Goal: Task Accomplishment & Management: Manage account settings

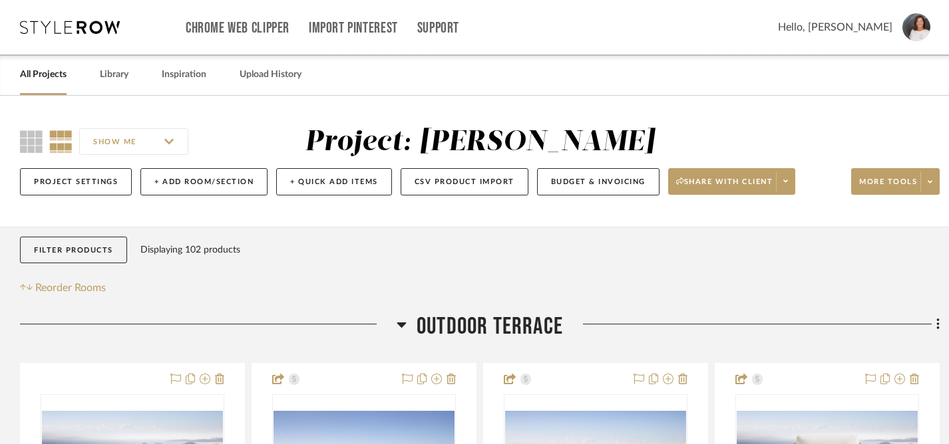
click at [39, 81] on link "All Projects" at bounding box center [43, 75] width 47 height 18
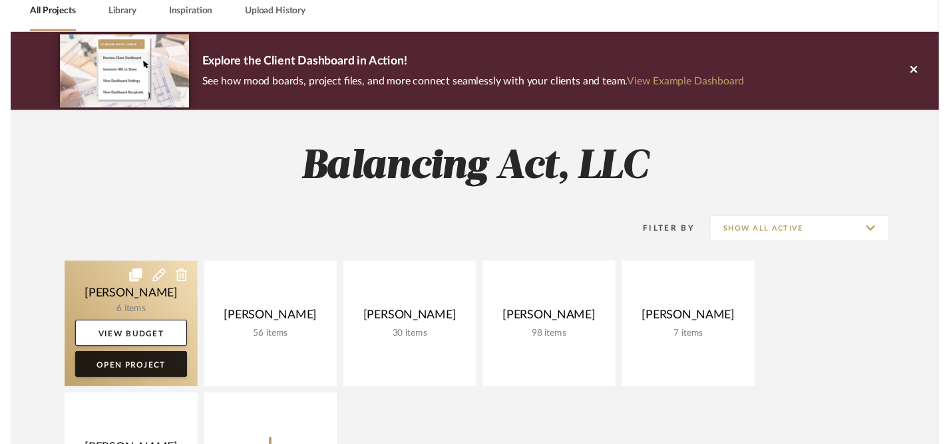
scroll to position [69, 0]
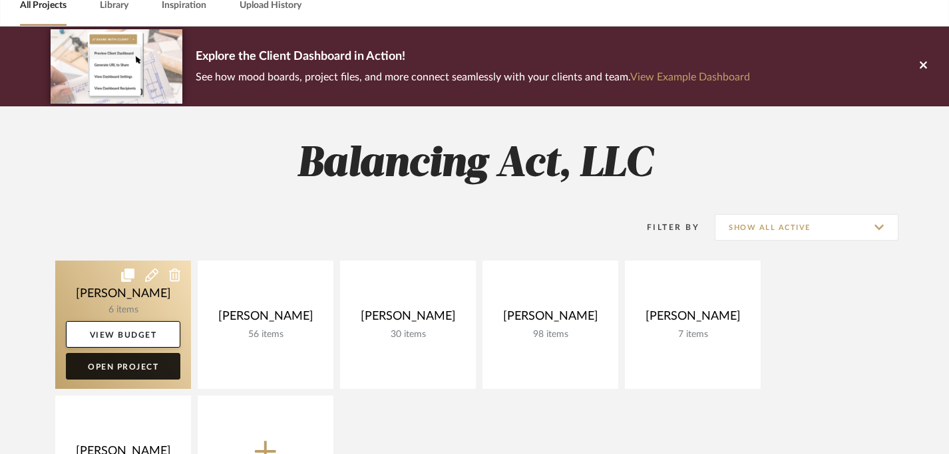
click at [142, 375] on link "Open Project" at bounding box center [123, 366] width 114 height 27
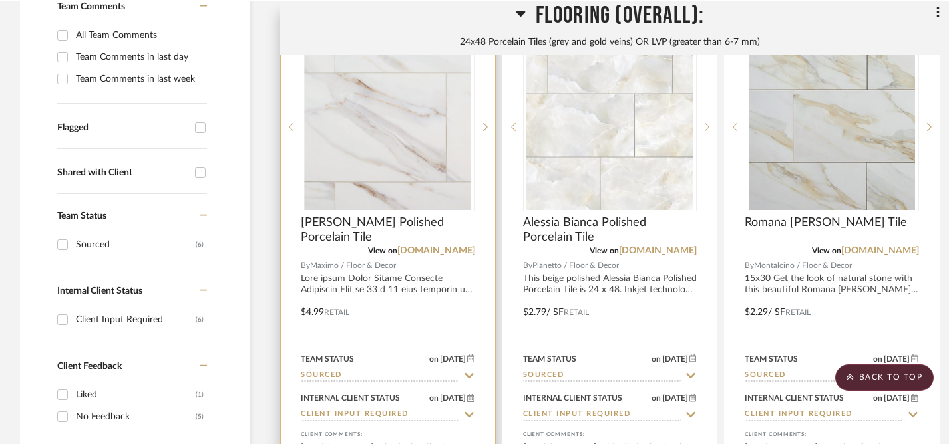
scroll to position [62, 0]
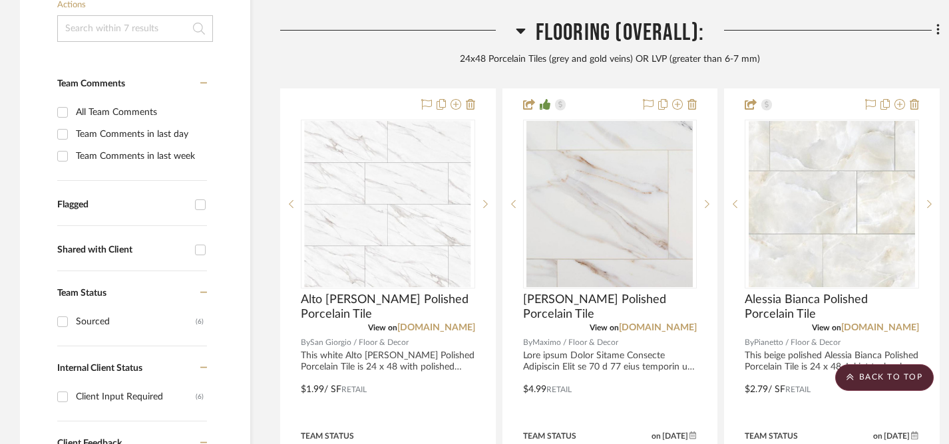
scroll to position [450, 0]
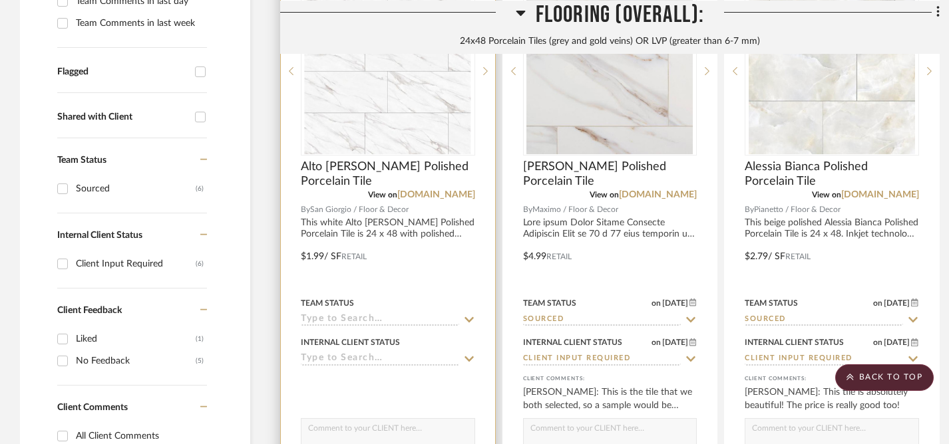
click at [468, 318] on icon at bounding box center [469, 320] width 12 height 11
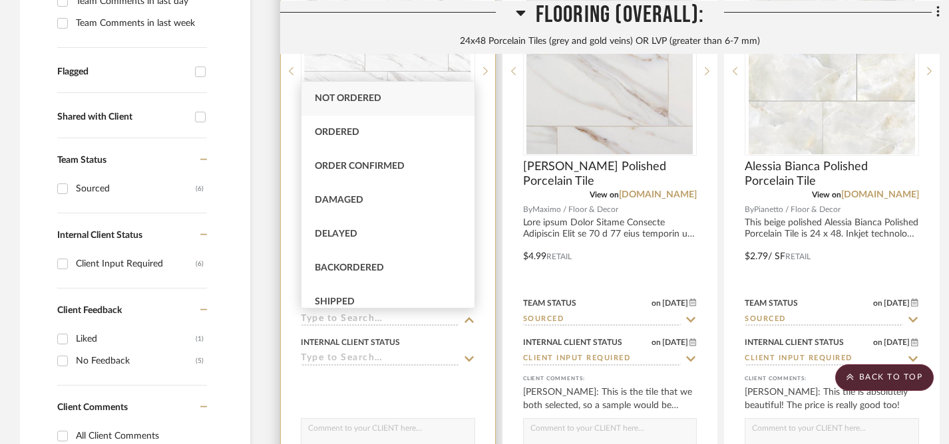
click at [467, 359] on icon at bounding box center [468, 359] width 9 height 5
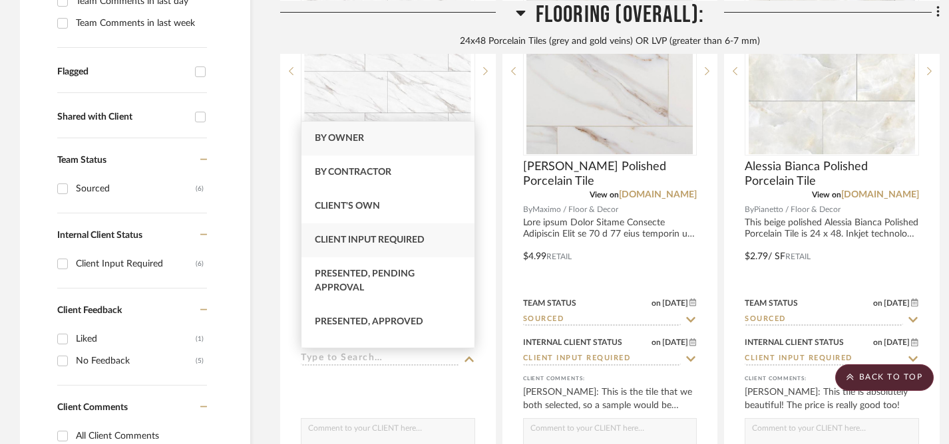
click at [350, 239] on span "Client Input Required" at bounding box center [370, 240] width 110 height 9
type input "[DATE]"
type input "Client Input Required"
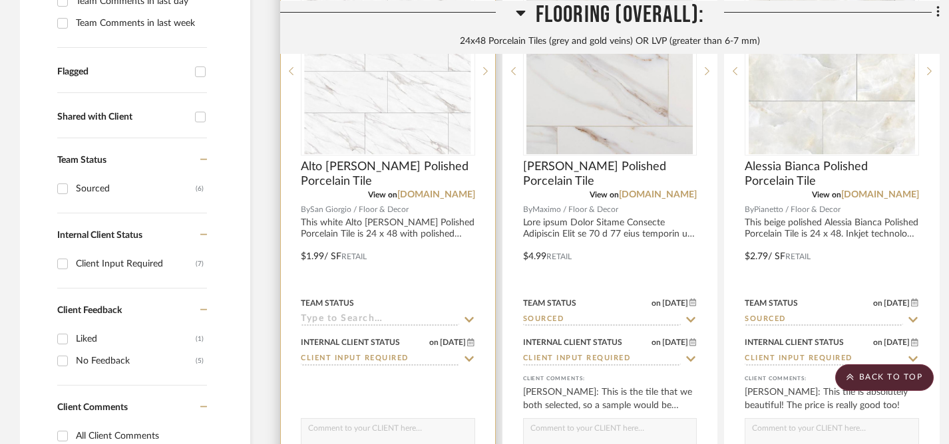
click at [468, 318] on icon at bounding box center [469, 320] width 12 height 11
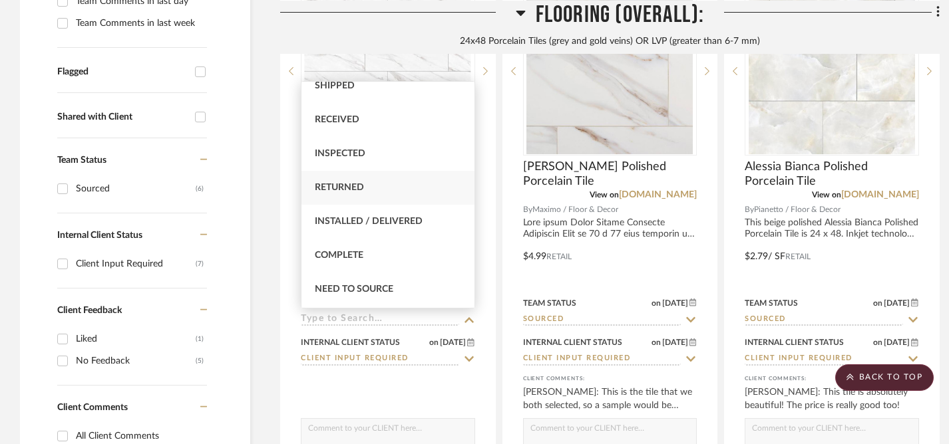
scroll to position [344, 0]
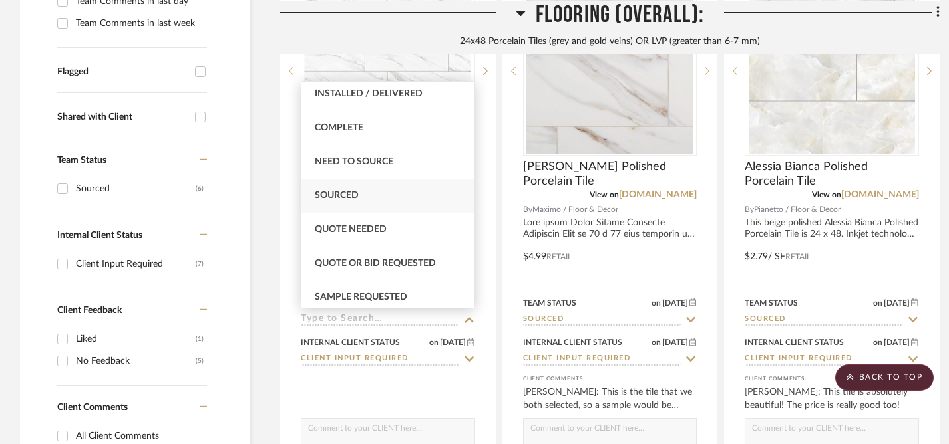
click at [334, 196] on span "Sourced" at bounding box center [337, 195] width 44 height 9
type input "[DATE]"
type input "Sourced"
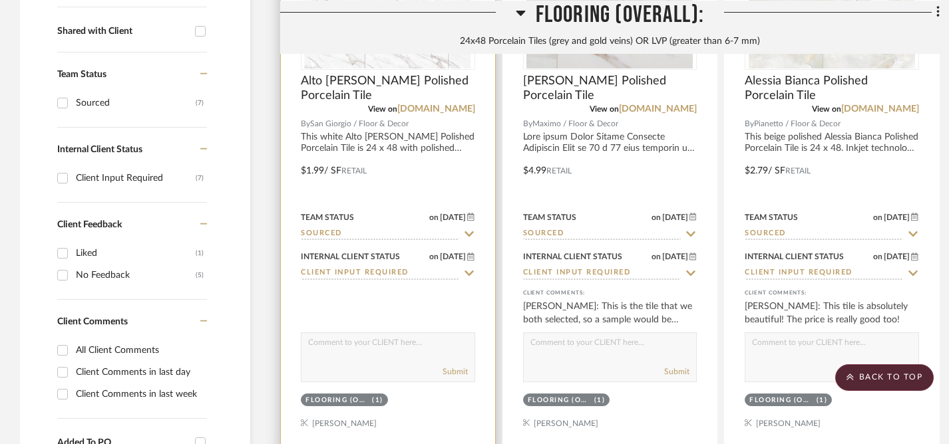
scroll to position [542, 0]
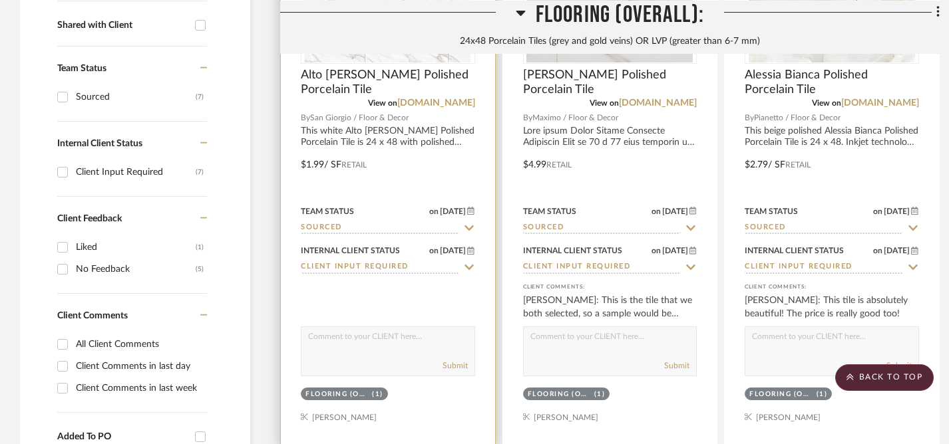
click at [367, 353] on div "Submit" at bounding box center [388, 352] width 174 height 50
click at [333, 337] on textarea at bounding box center [387, 339] width 173 height 25
type textarea "C"
type textarea "Bessy presented as an option on [DATE]."
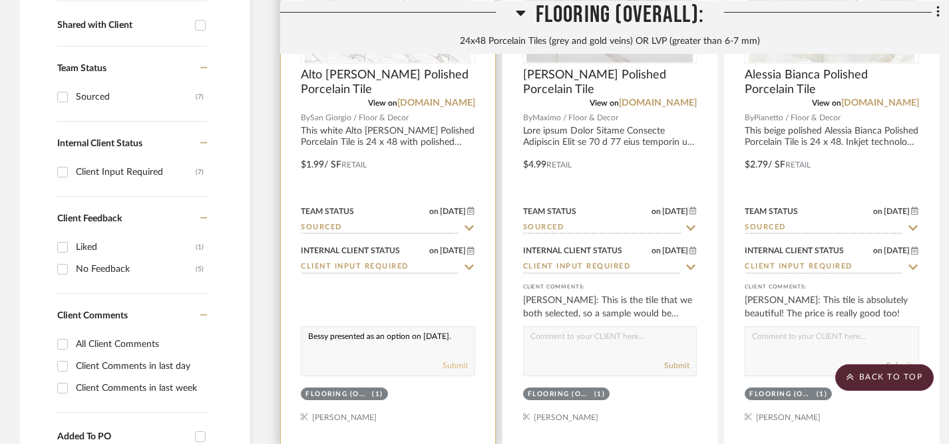
click at [455, 366] on button "Submit" at bounding box center [454, 366] width 25 height 12
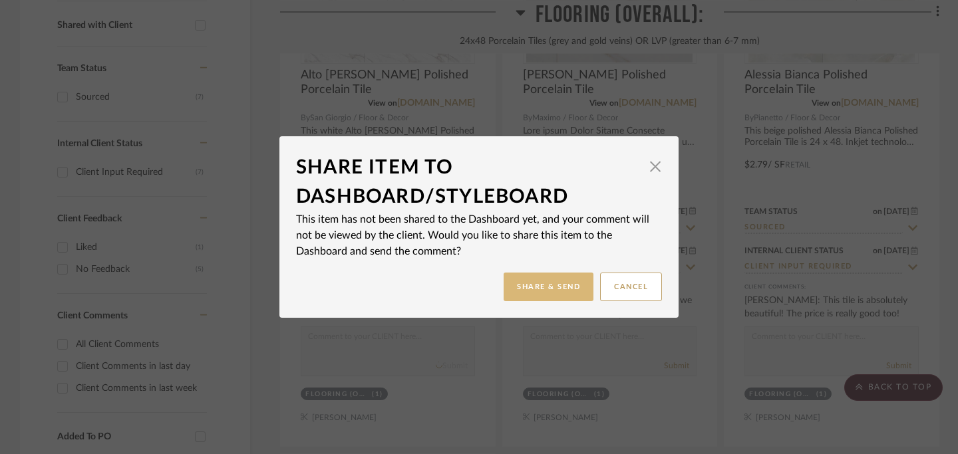
click at [538, 288] on button "Share & Send" at bounding box center [549, 287] width 90 height 29
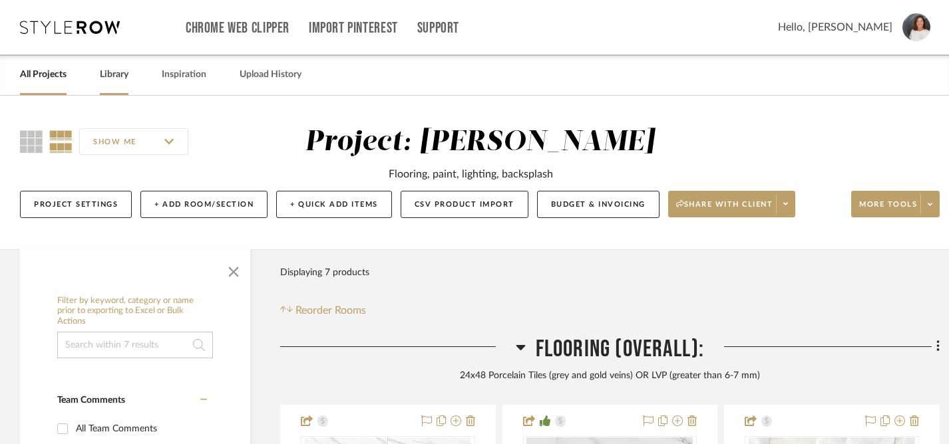
click at [113, 77] on link "Library" at bounding box center [114, 75] width 29 height 18
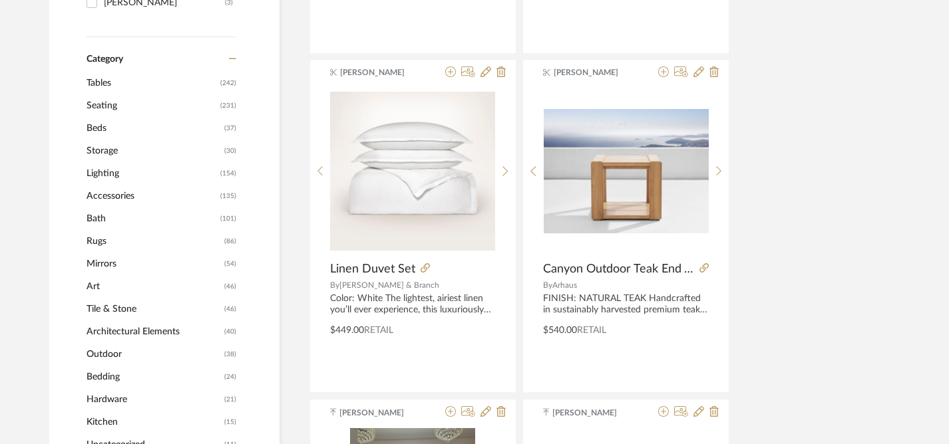
scroll to position [727, 0]
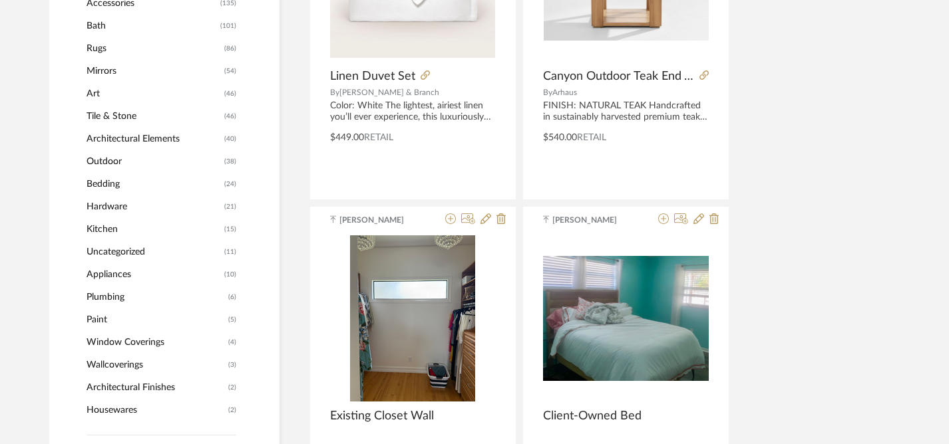
click at [102, 323] on span "Paint" at bounding box center [155, 320] width 138 height 23
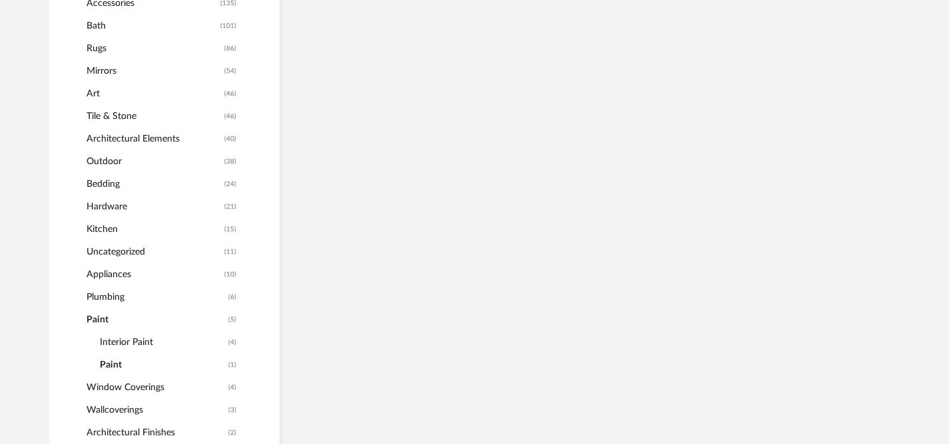
scroll to position [659, 0]
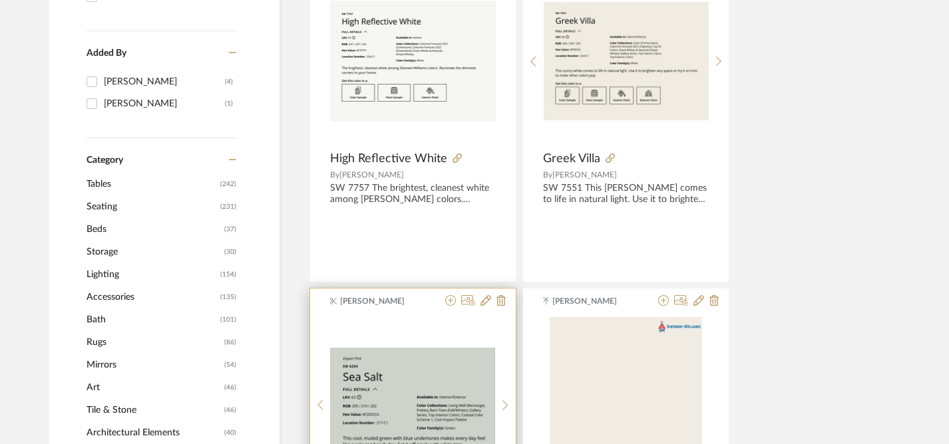
scroll to position [508, 0]
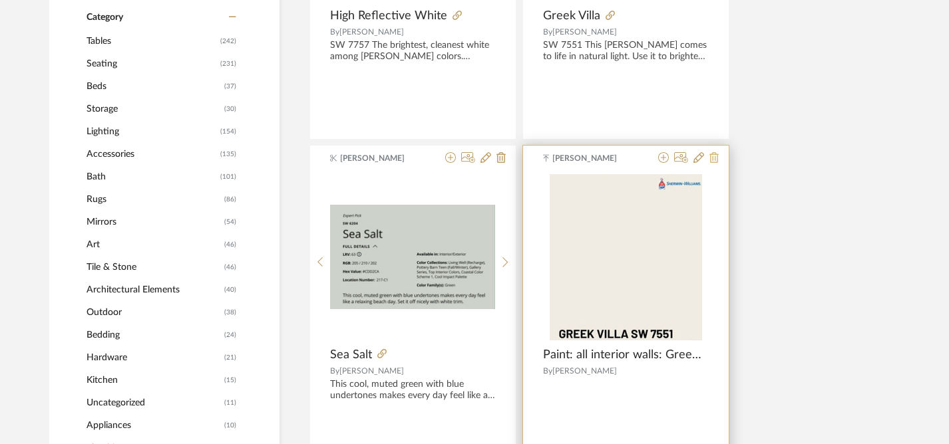
click at [714, 160] on icon at bounding box center [713, 157] width 9 height 11
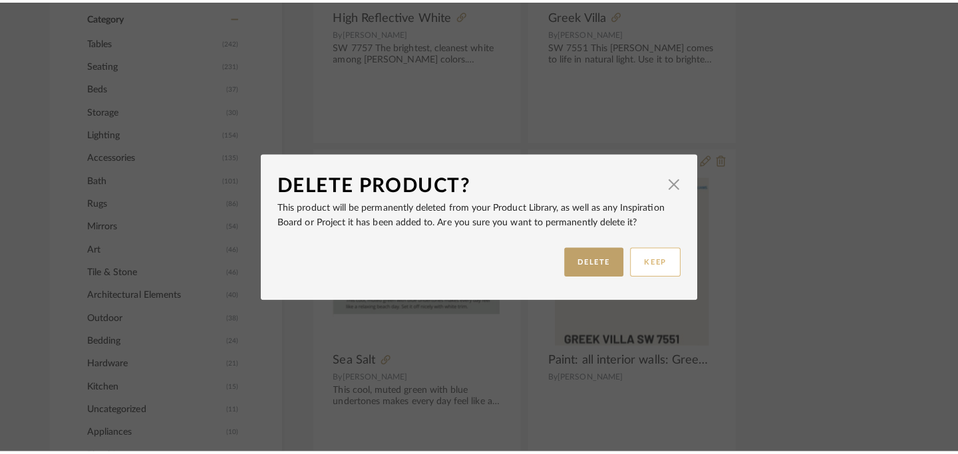
scroll to position [0, 0]
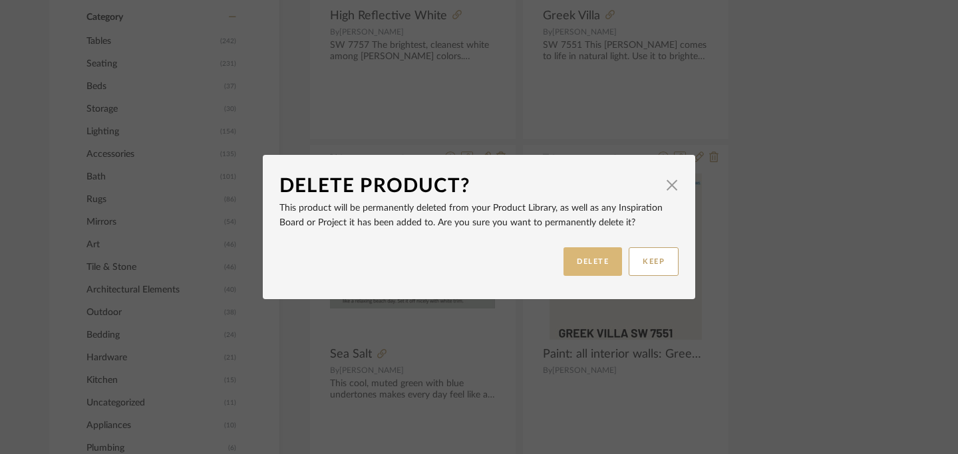
click at [591, 266] on button "DELETE" at bounding box center [593, 262] width 59 height 29
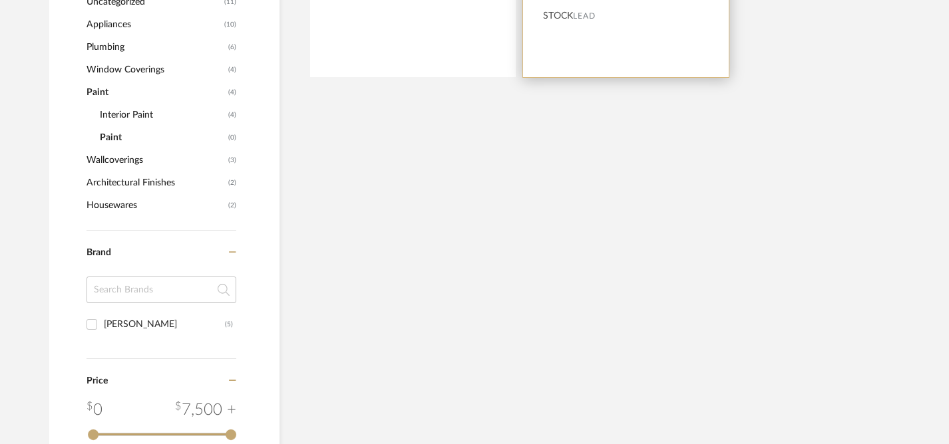
scroll to position [295, 0]
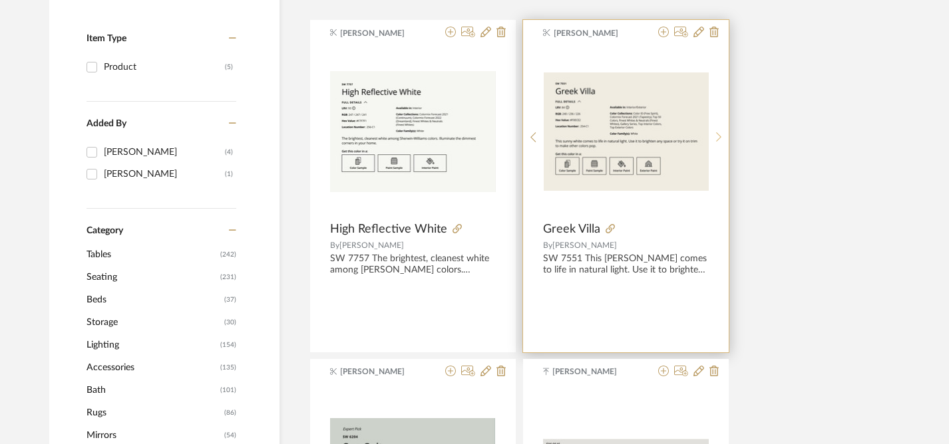
click at [717, 130] on div at bounding box center [719, 137] width 21 height 177
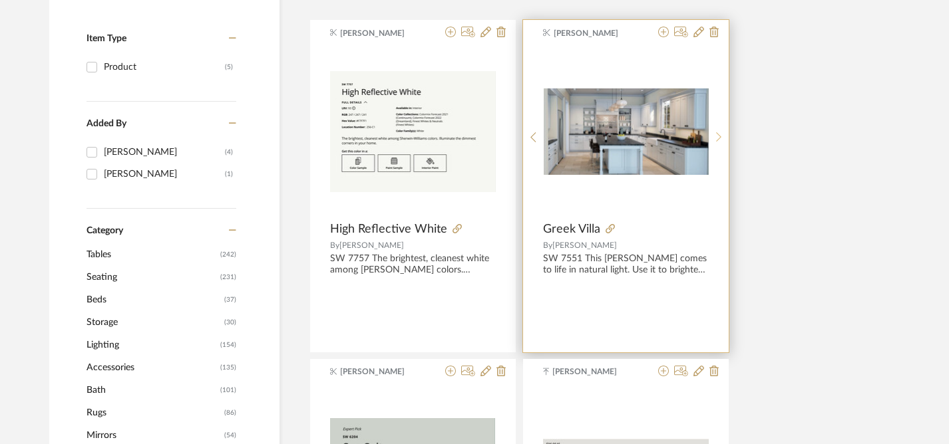
click at [717, 130] on div at bounding box center [719, 137] width 21 height 177
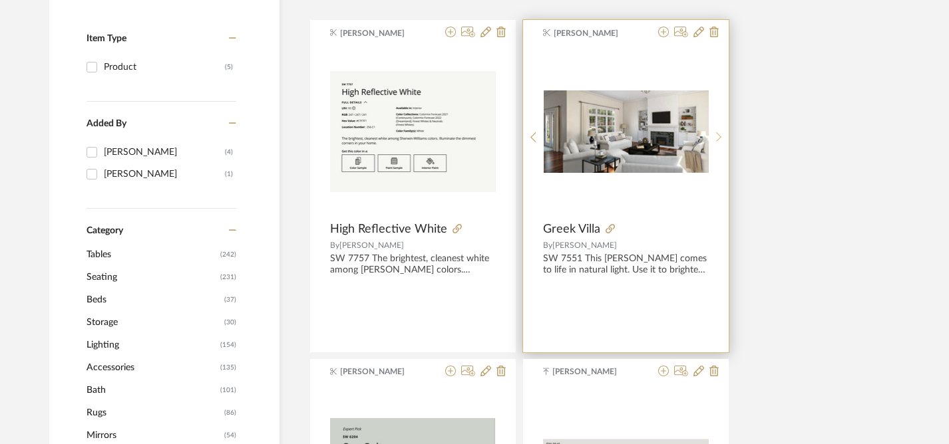
click at [717, 130] on div at bounding box center [719, 137] width 21 height 177
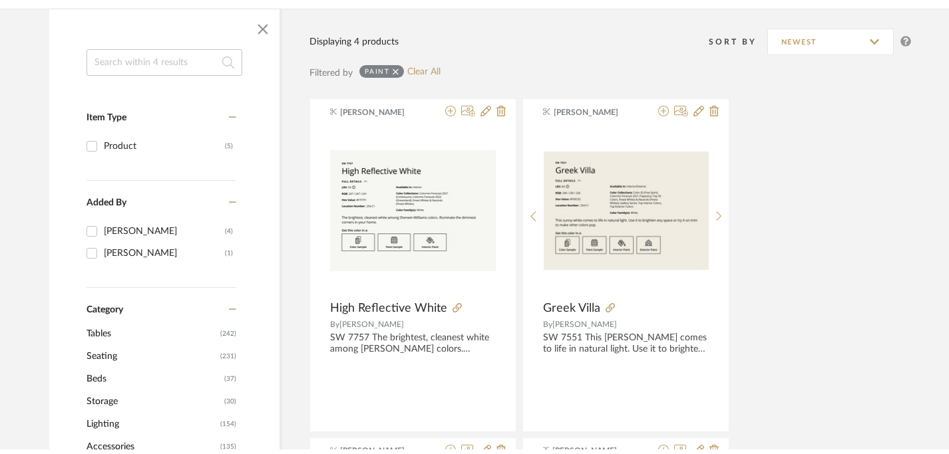
scroll to position [0, 0]
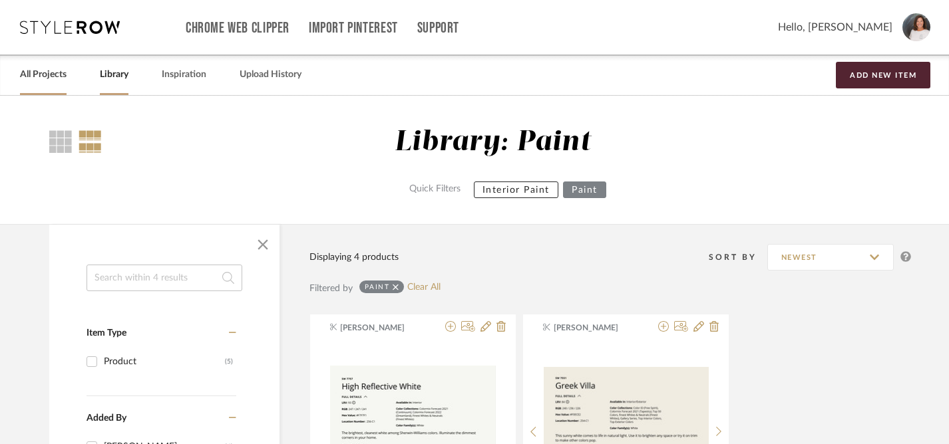
click at [61, 75] on link "All Projects" at bounding box center [43, 75] width 47 height 18
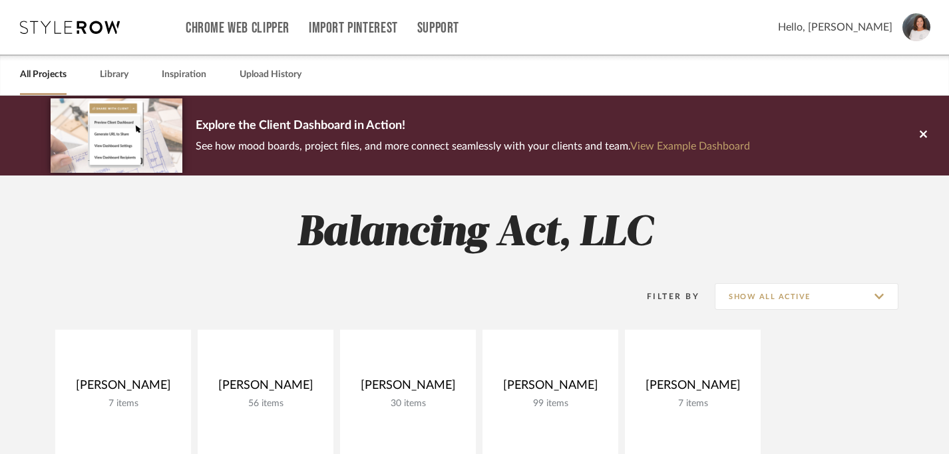
scroll to position [250, 0]
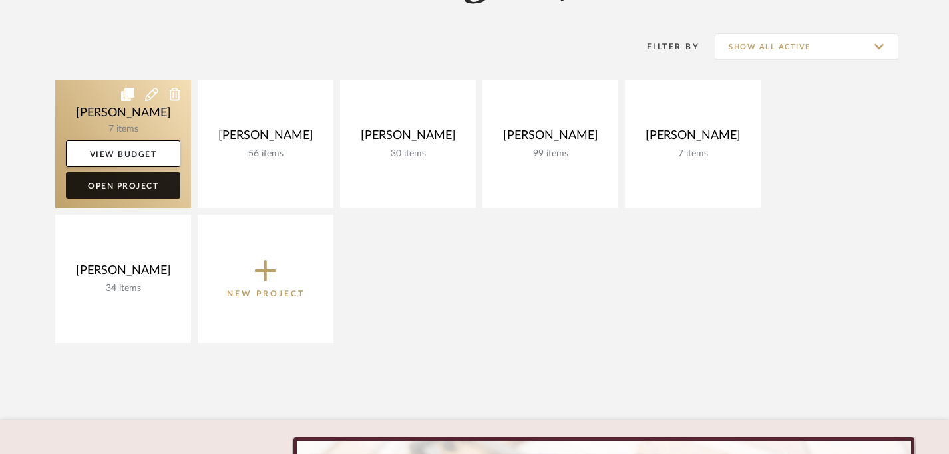
click at [120, 189] on link "Open Project" at bounding box center [123, 185] width 114 height 27
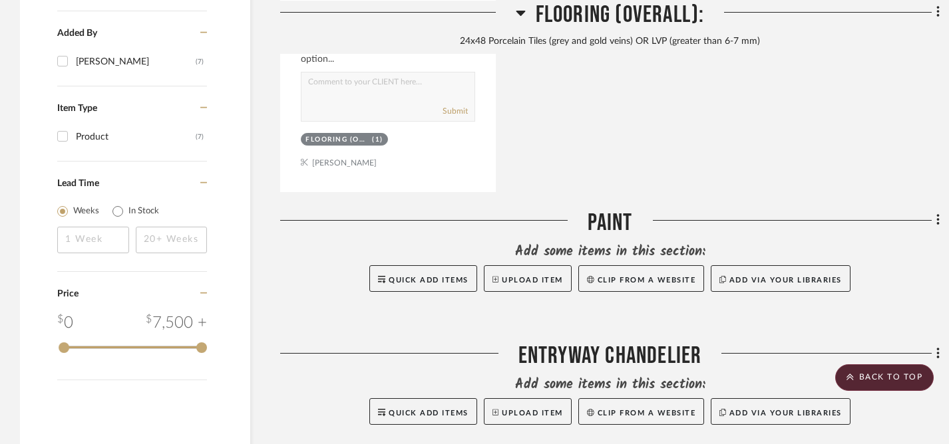
scroll to position [1426, 0]
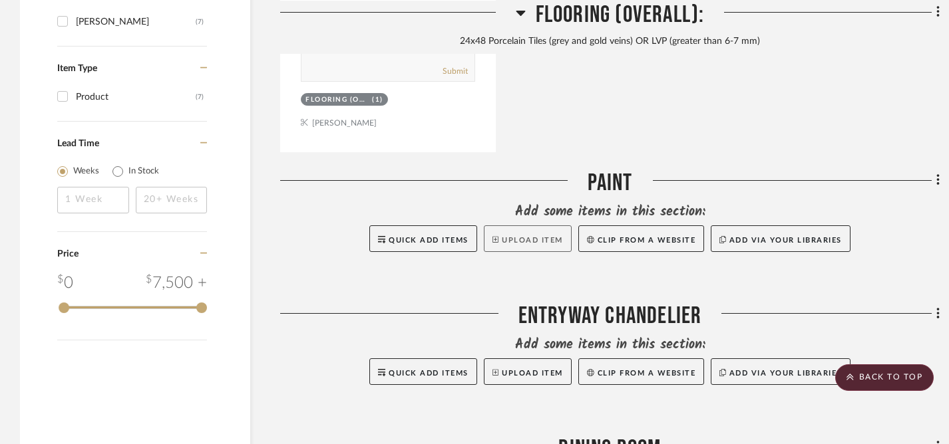
click at [526, 239] on button "Upload Item" at bounding box center [528, 239] width 88 height 27
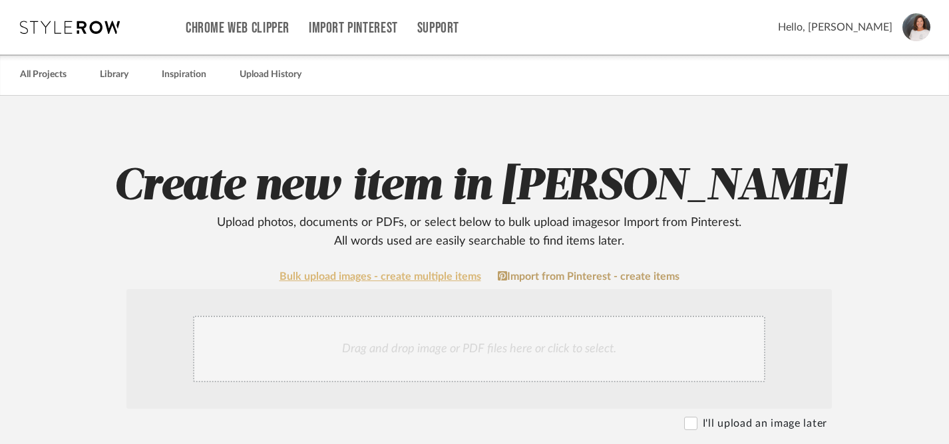
click at [358, 278] on link "Bulk upload images - create multiple items" at bounding box center [380, 276] width 202 height 11
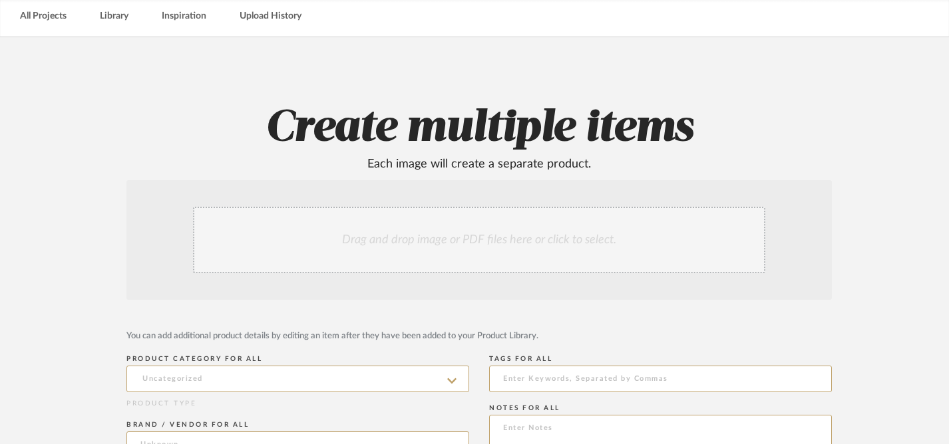
scroll to position [241, 0]
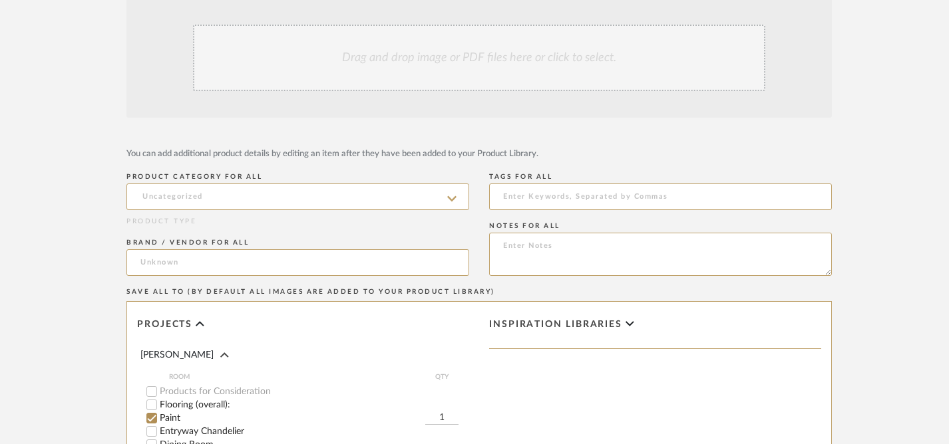
click at [458, 63] on div "Drag and drop image or PDF files here or click to select." at bounding box center [479, 58] width 572 height 67
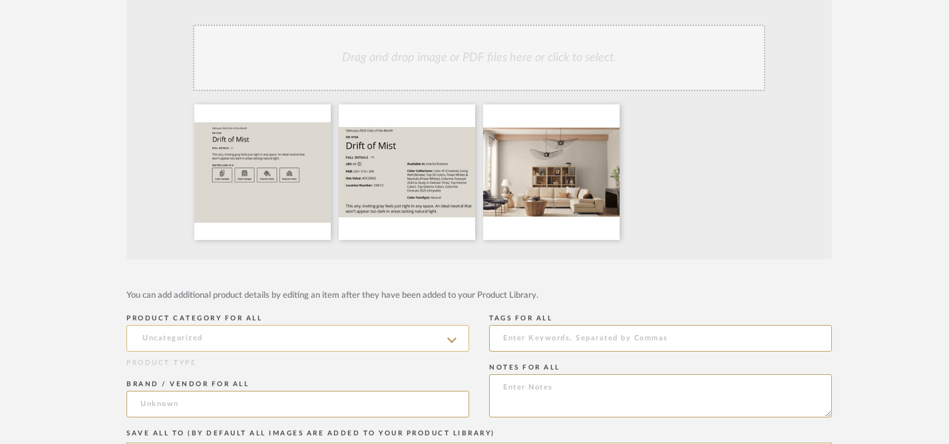
click at [357, 342] on input at bounding box center [297, 338] width 343 height 27
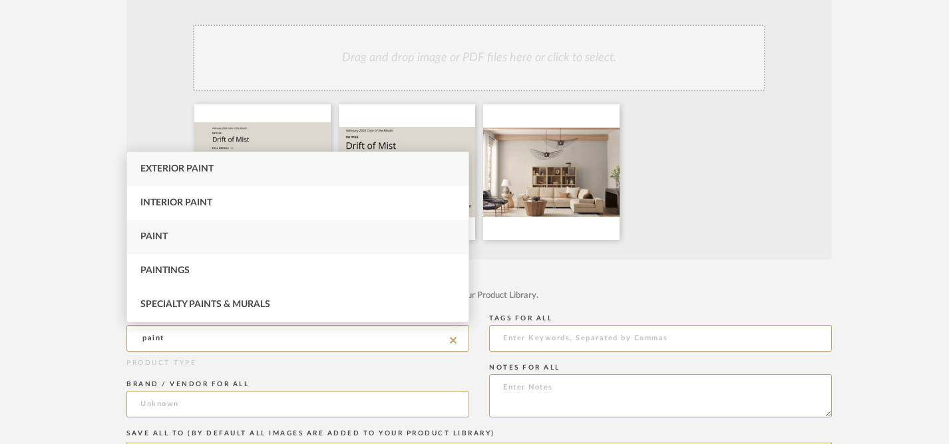
click at [154, 236] on span "Paint" at bounding box center [153, 236] width 27 height 9
type input "Paint"
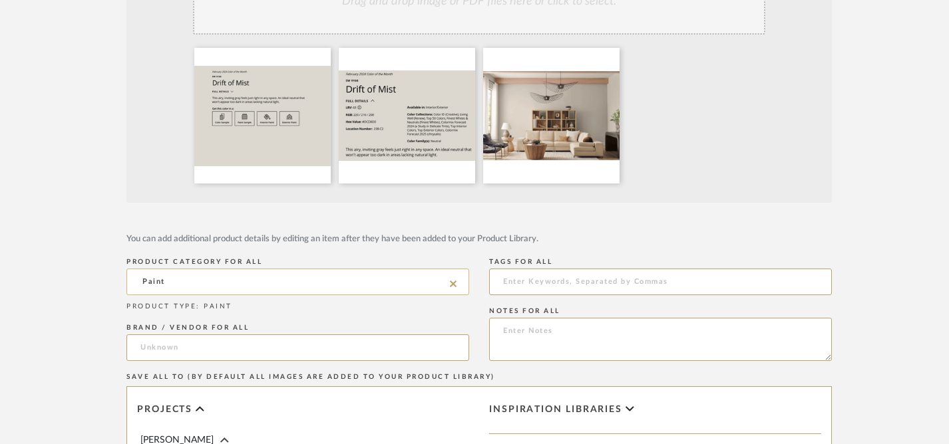
scroll to position [325, 0]
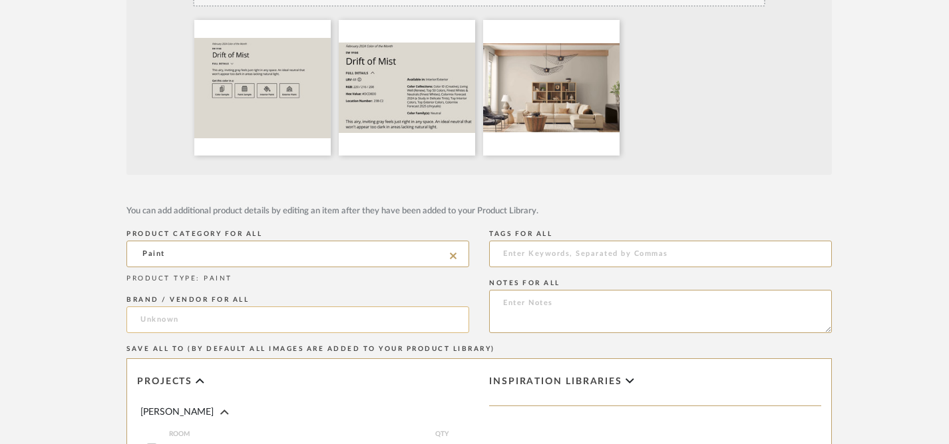
click at [285, 320] on input at bounding box center [297, 320] width 343 height 27
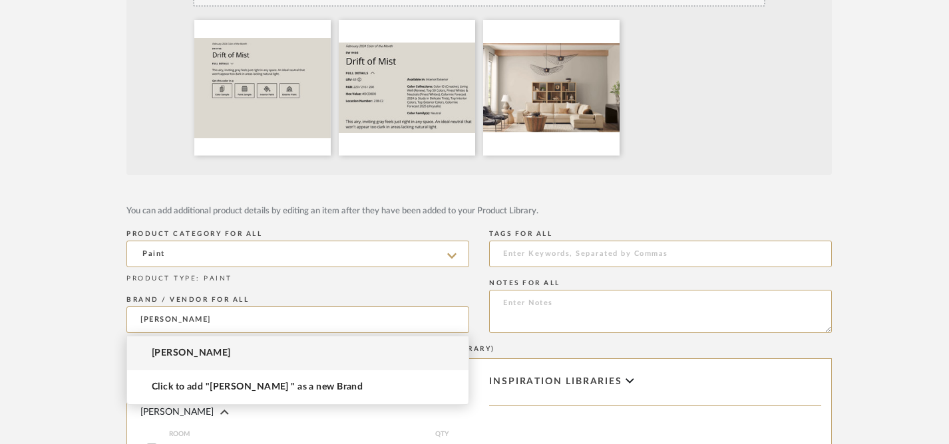
type input "Sherwin Williams"
click at [871, 404] on form "Drag and drop image or PDF files here or click to select. You can add additiona…" at bounding box center [479, 320] width 848 height 813
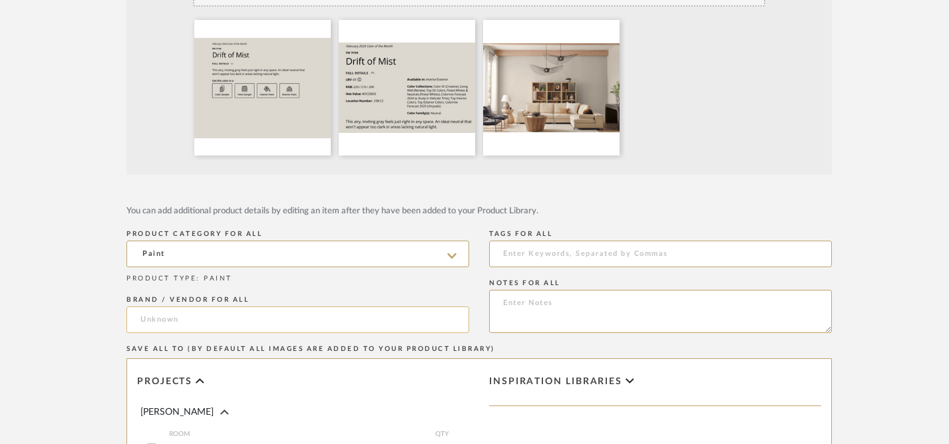
click at [187, 316] on input at bounding box center [297, 320] width 343 height 27
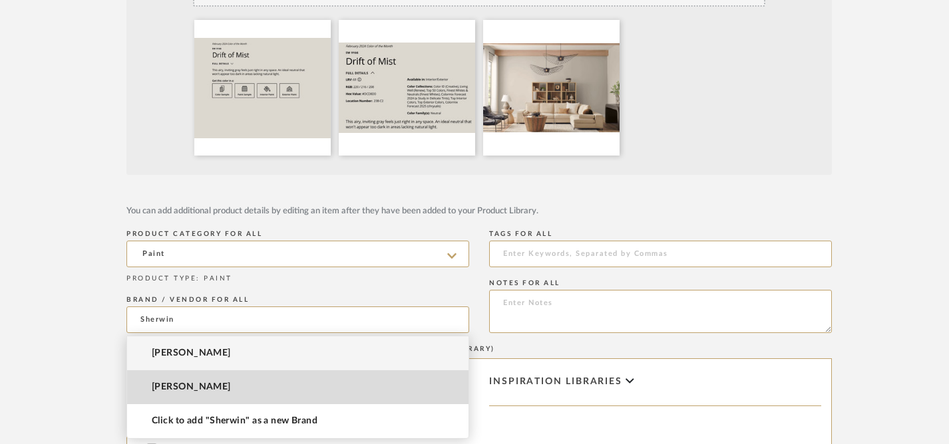
click at [204, 387] on span "[PERSON_NAME]" at bounding box center [191, 387] width 79 height 11
type input "[PERSON_NAME]"
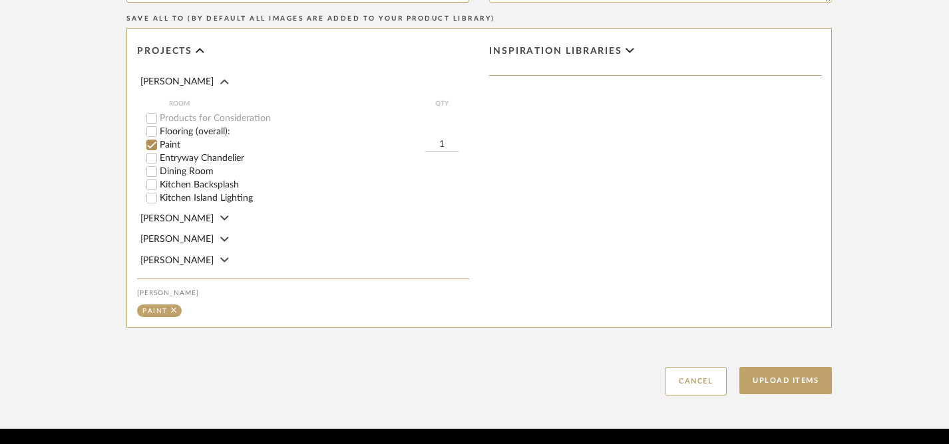
scroll to position [667, 0]
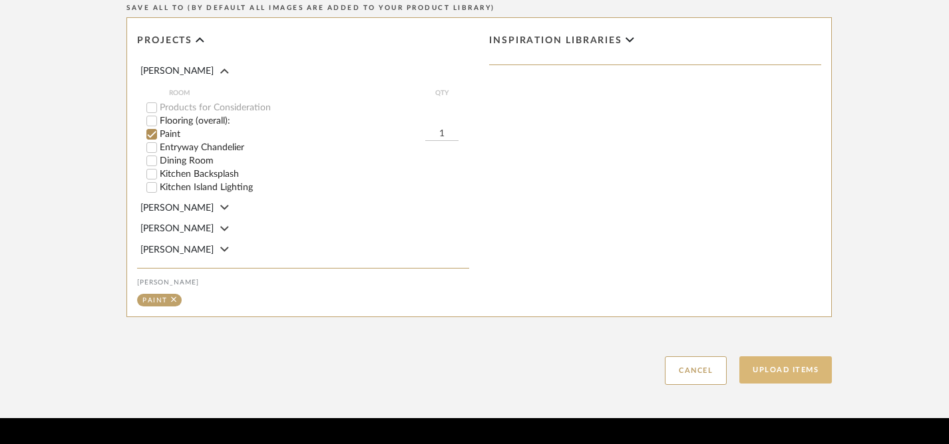
click at [794, 369] on button "Upload Items" at bounding box center [785, 370] width 92 height 27
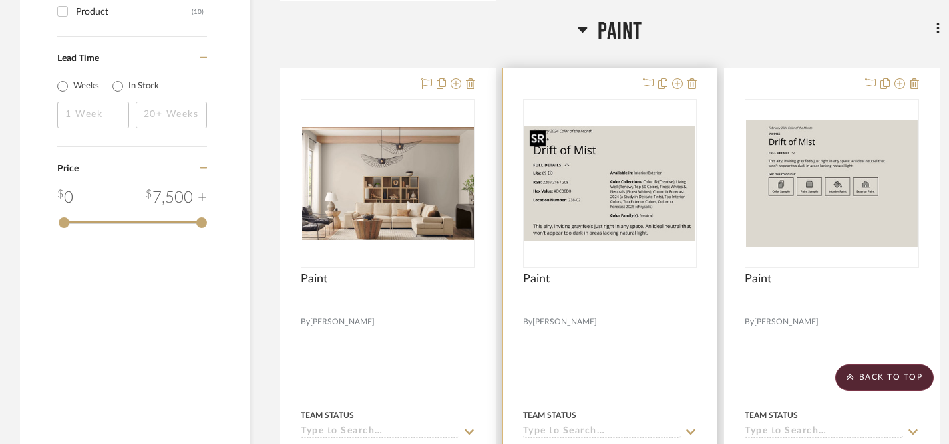
scroll to position [1524, 0]
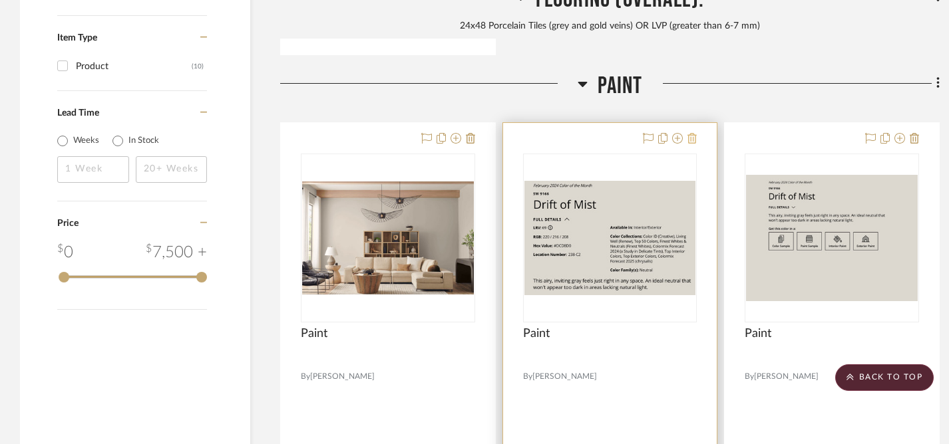
click at [695, 134] on icon at bounding box center [691, 138] width 9 height 11
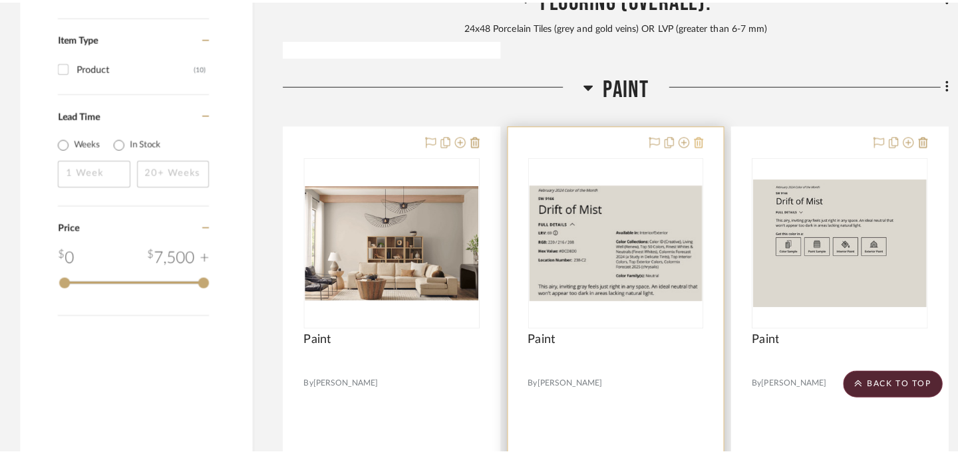
scroll to position [0, 0]
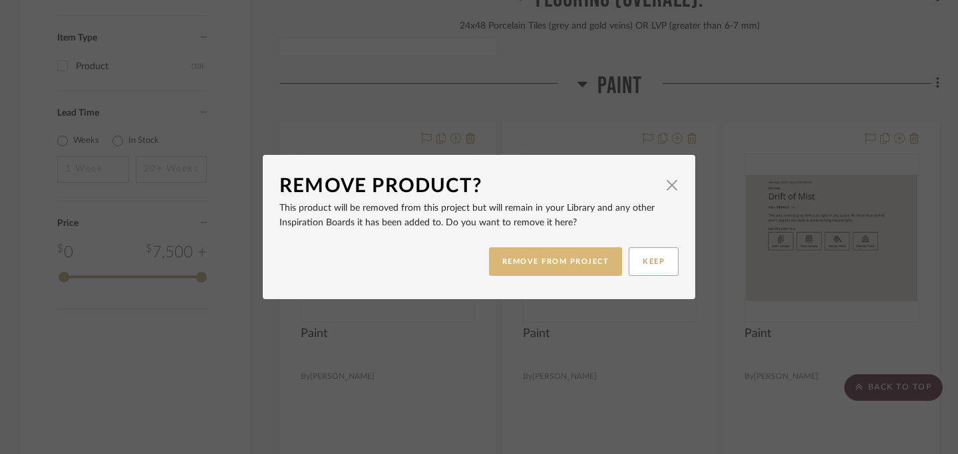
click at [539, 259] on button "REMOVE FROM PROJECT" at bounding box center [556, 262] width 134 height 29
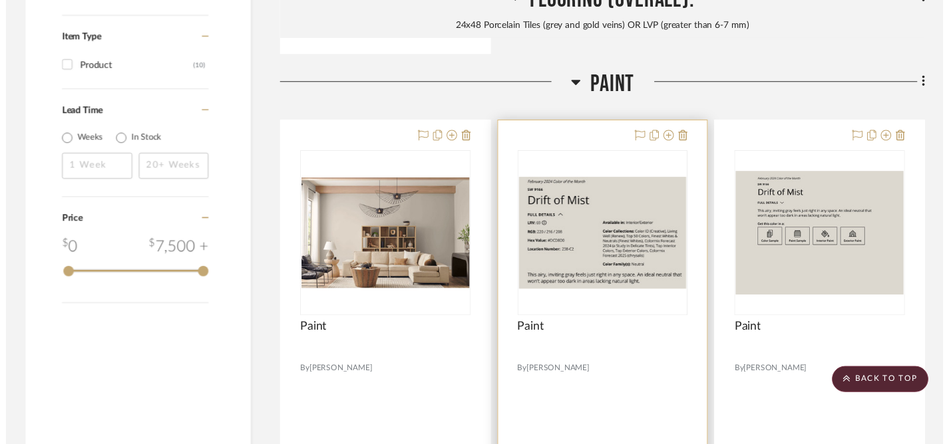
scroll to position [1524, 0]
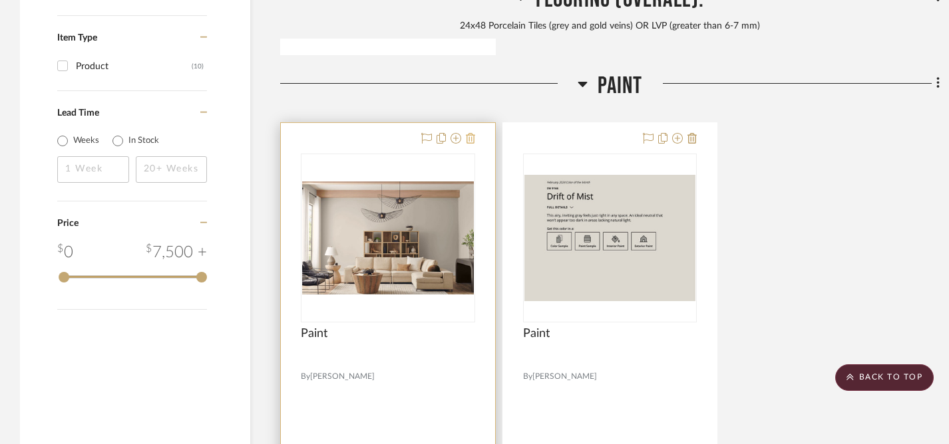
click at [474, 139] on icon at bounding box center [470, 138] width 9 height 11
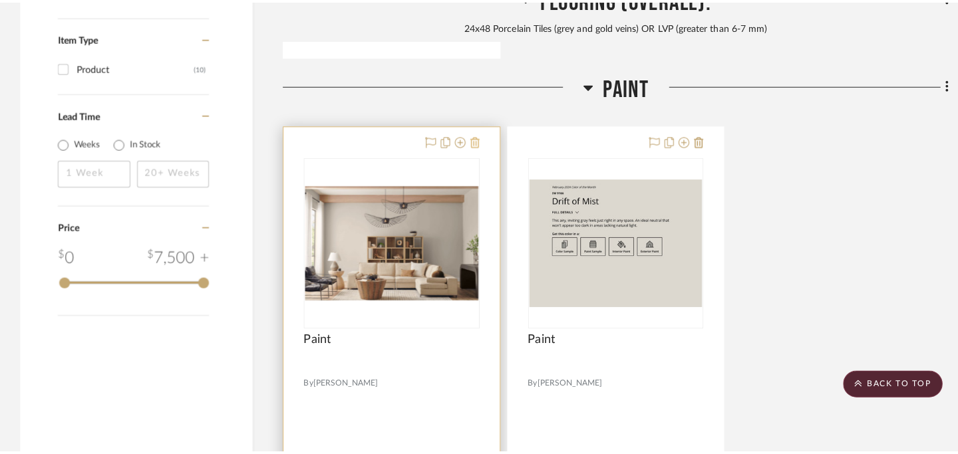
scroll to position [0, 0]
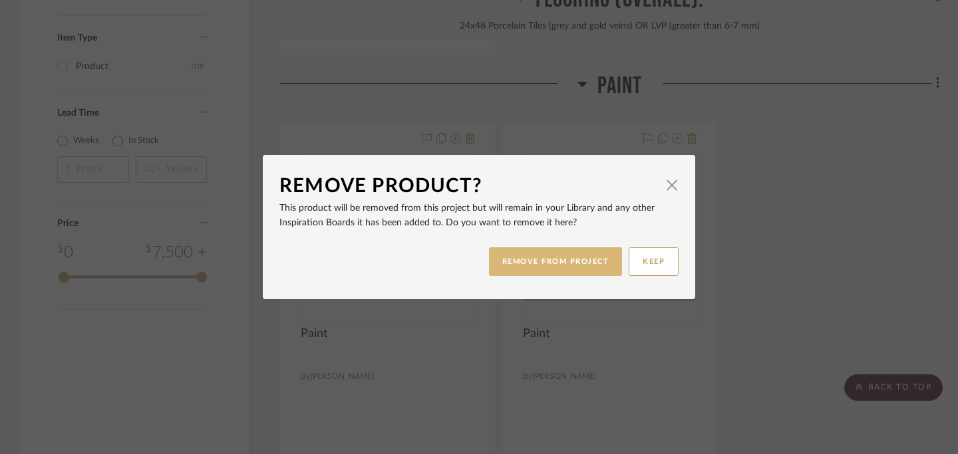
click at [518, 258] on button "REMOVE FROM PROJECT" at bounding box center [556, 262] width 134 height 29
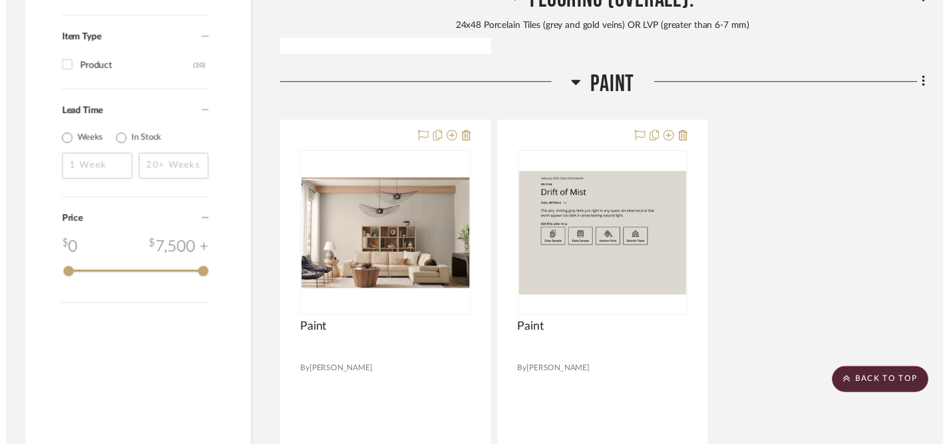
scroll to position [1524, 0]
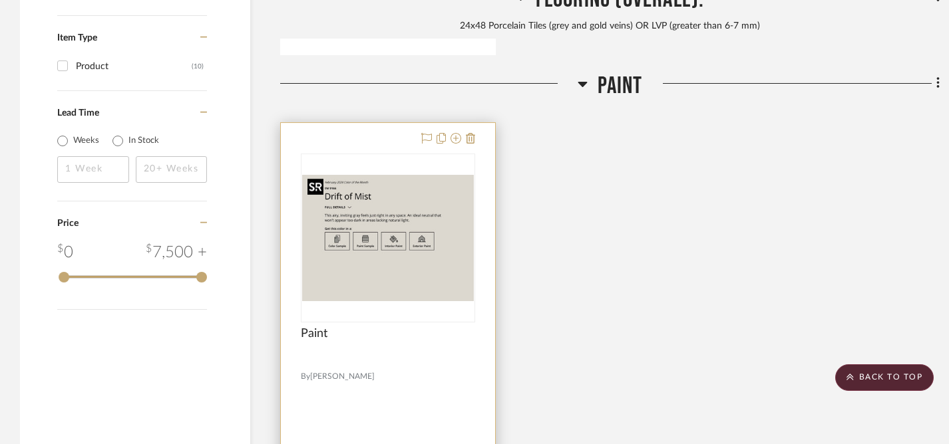
click at [446, 214] on img "0" at bounding box center [388, 238] width 172 height 126
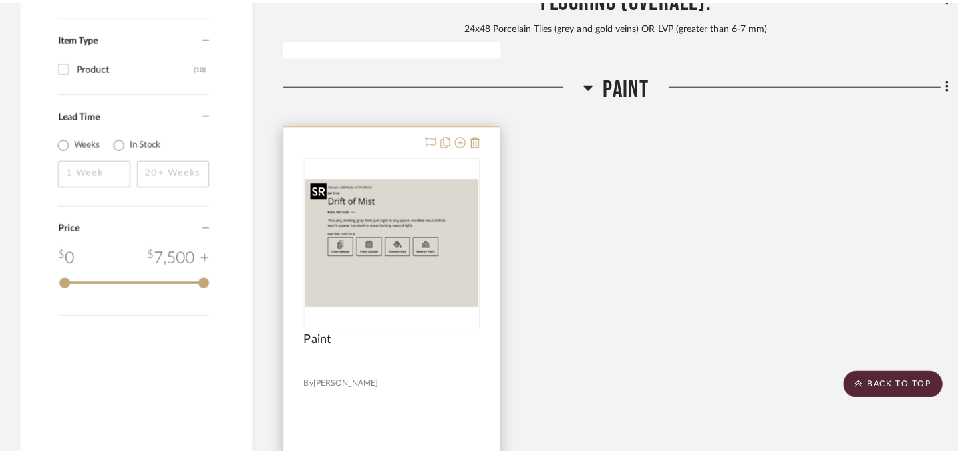
scroll to position [0, 0]
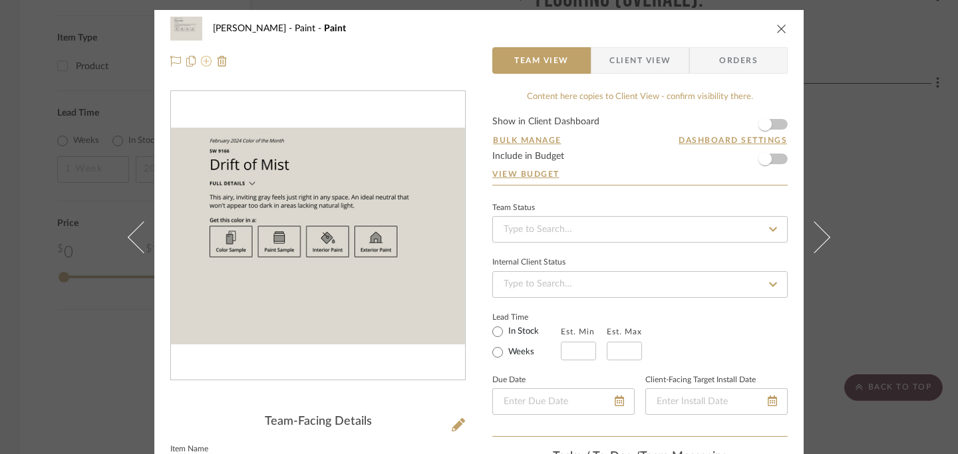
click at [201, 62] on icon at bounding box center [206, 61] width 11 height 11
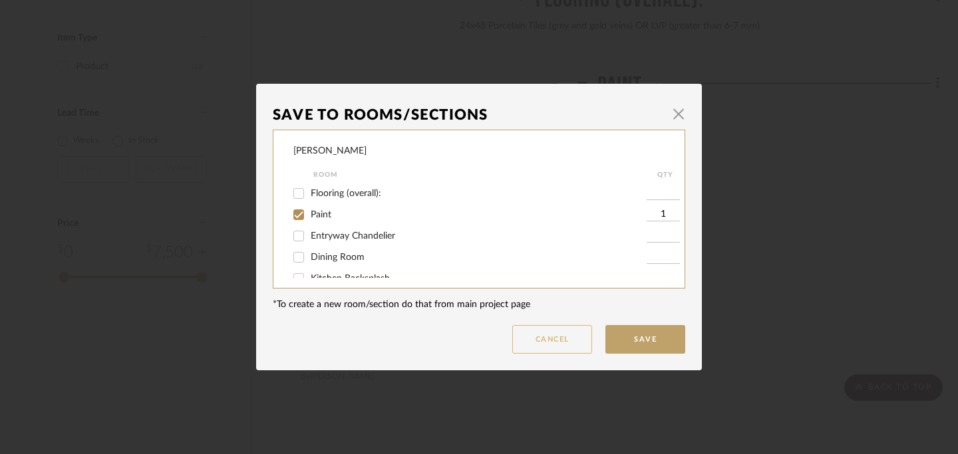
click at [546, 343] on button "Cancel" at bounding box center [552, 339] width 80 height 29
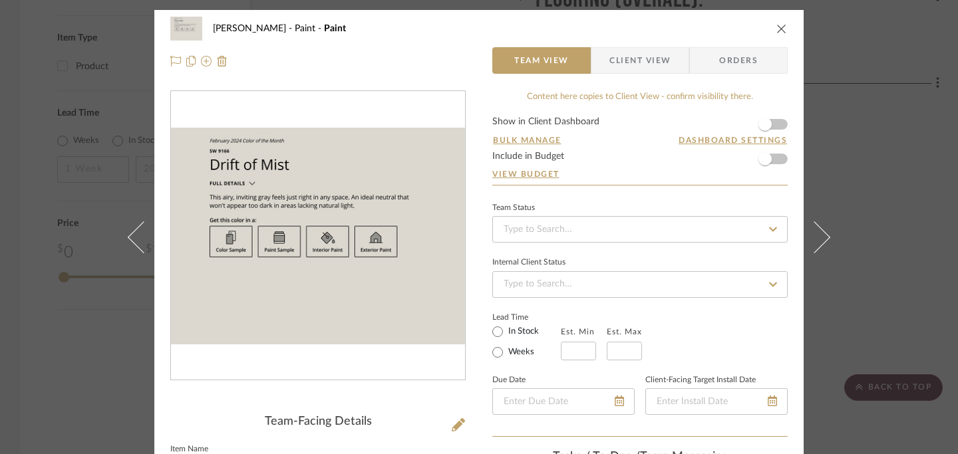
click at [779, 29] on icon "close" at bounding box center [781, 28] width 11 height 11
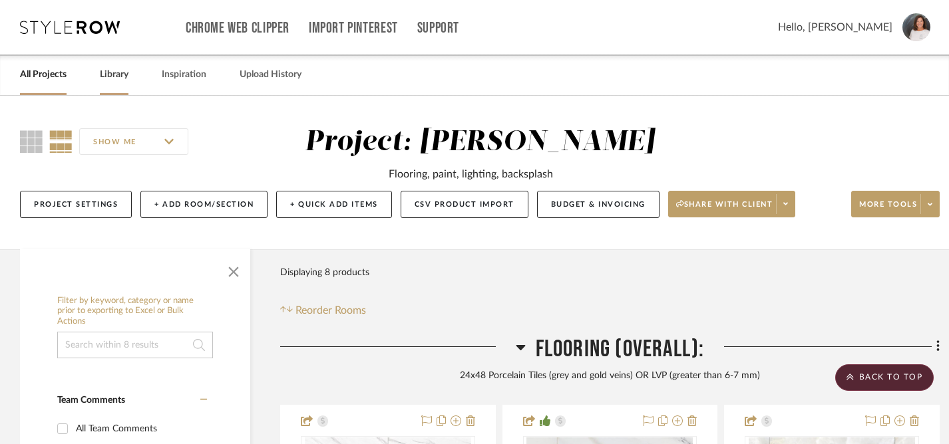
click at [112, 80] on link "Library" at bounding box center [114, 75] width 29 height 18
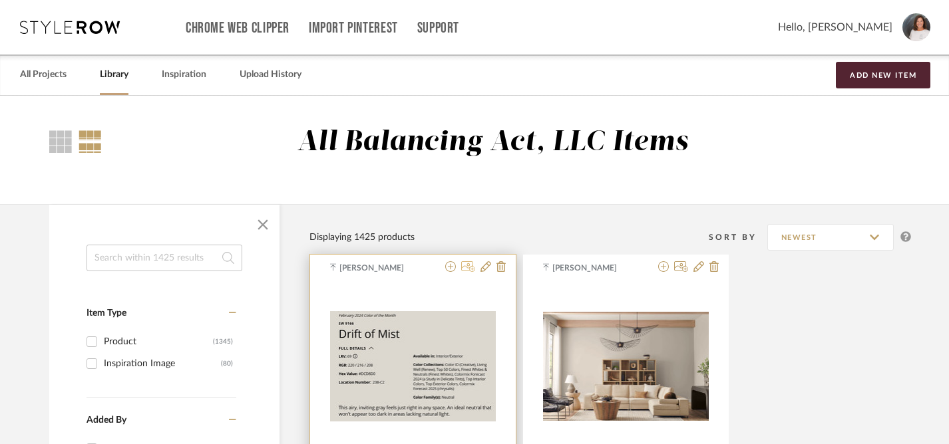
click at [466, 269] on icon at bounding box center [468, 266] width 14 height 11
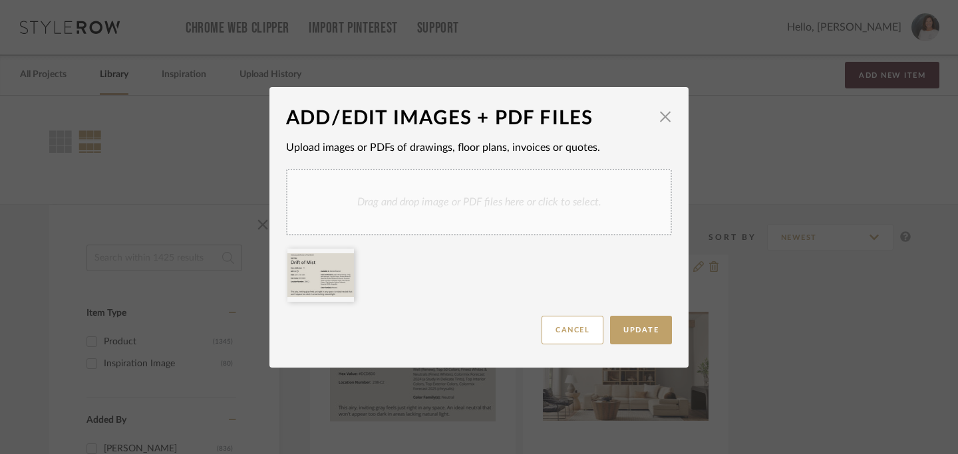
click at [476, 202] on div "Drag and drop image or PDF files here or click to select." at bounding box center [479, 202] width 386 height 67
click at [415, 259] on icon at bounding box center [418, 257] width 9 height 11
click at [645, 331] on span "Update" at bounding box center [640, 330] width 35 height 7
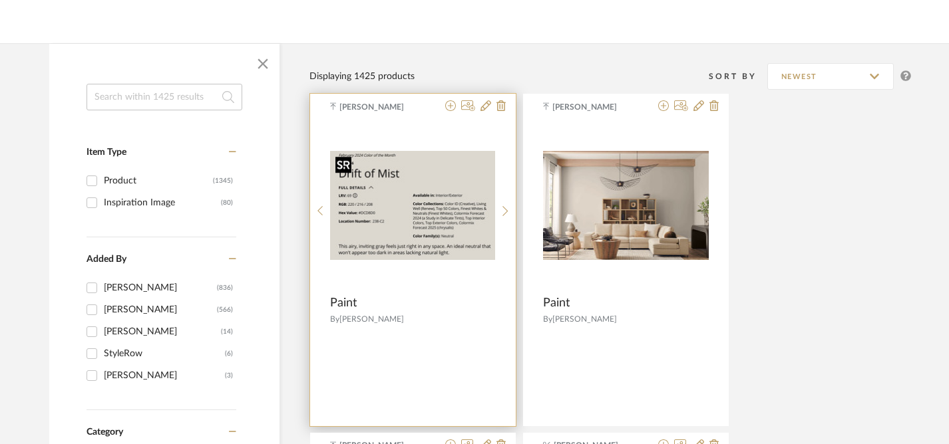
scroll to position [1, 0]
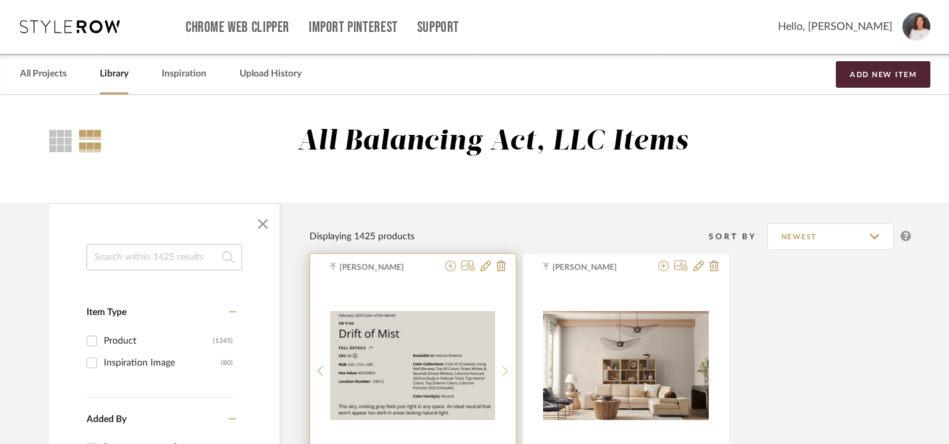
click at [507, 372] on icon at bounding box center [504, 372] width 5 height 10
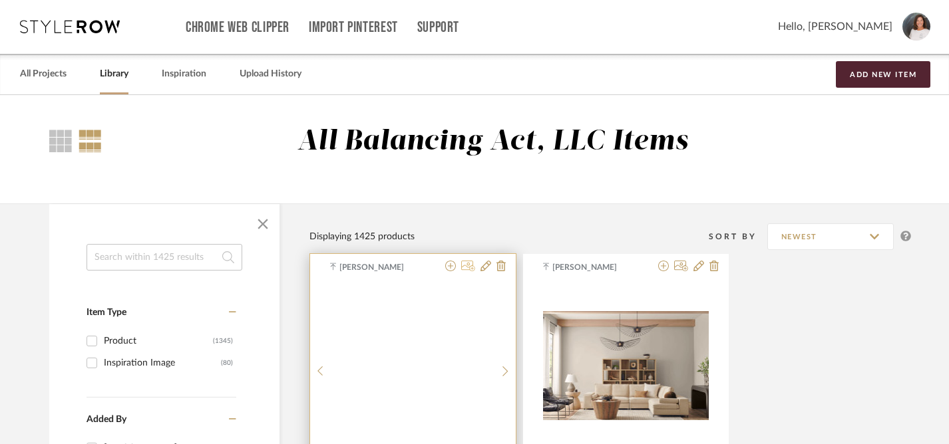
click at [468, 268] on icon at bounding box center [468, 266] width 14 height 11
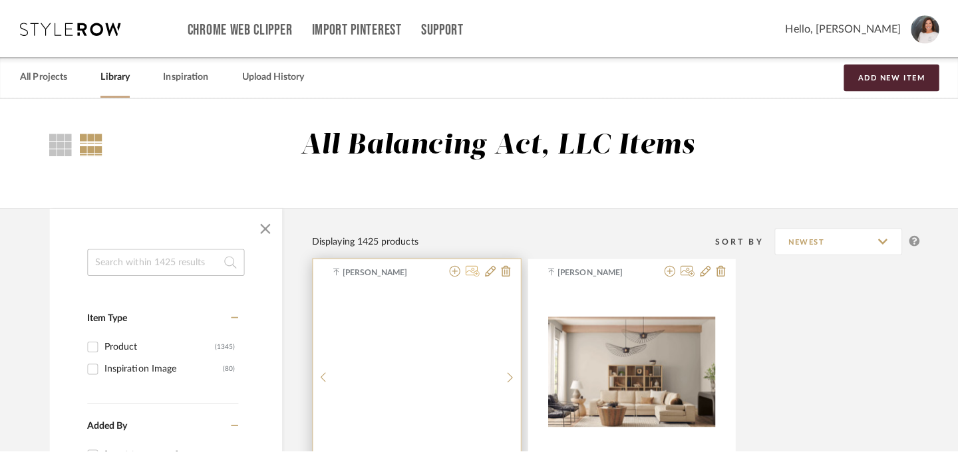
scroll to position [0, 0]
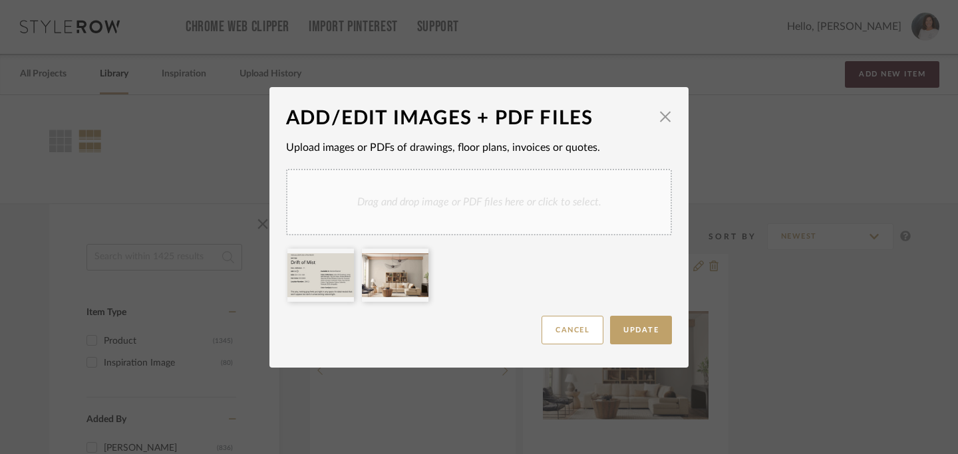
click at [434, 214] on div "Drag and drop image or PDF files here or click to select." at bounding box center [479, 202] width 386 height 67
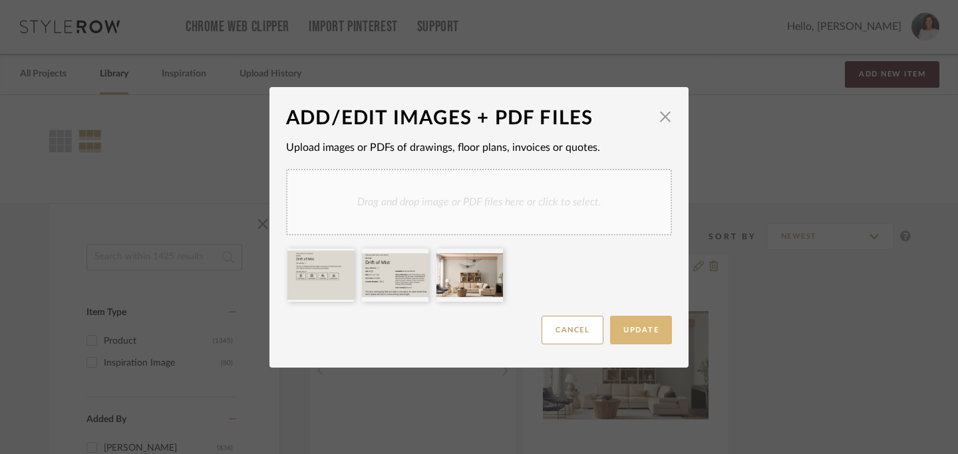
click at [637, 327] on span "Update" at bounding box center [640, 330] width 35 height 7
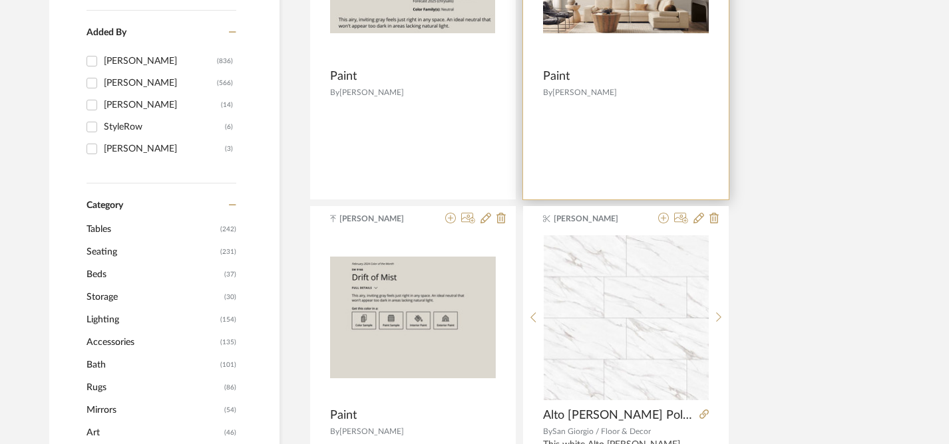
scroll to position [461, 0]
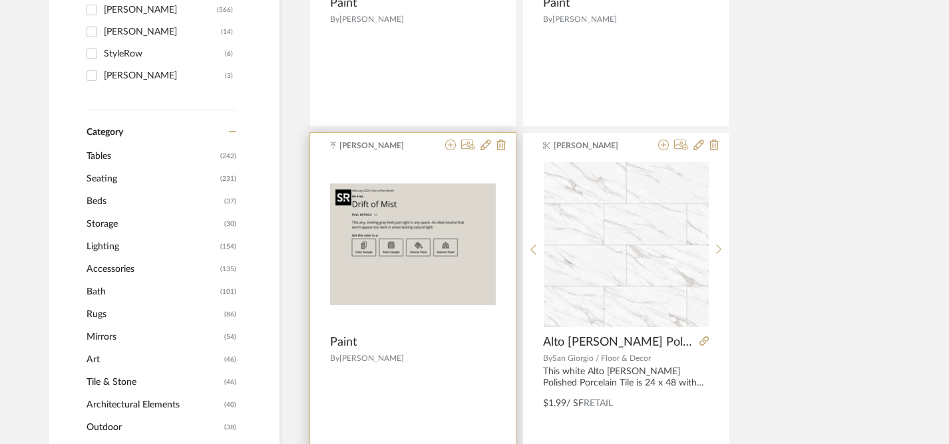
click at [428, 287] on div at bounding box center [413, 250] width 166 height 177
click at [428, 287] on img "0" at bounding box center [413, 245] width 166 height 122
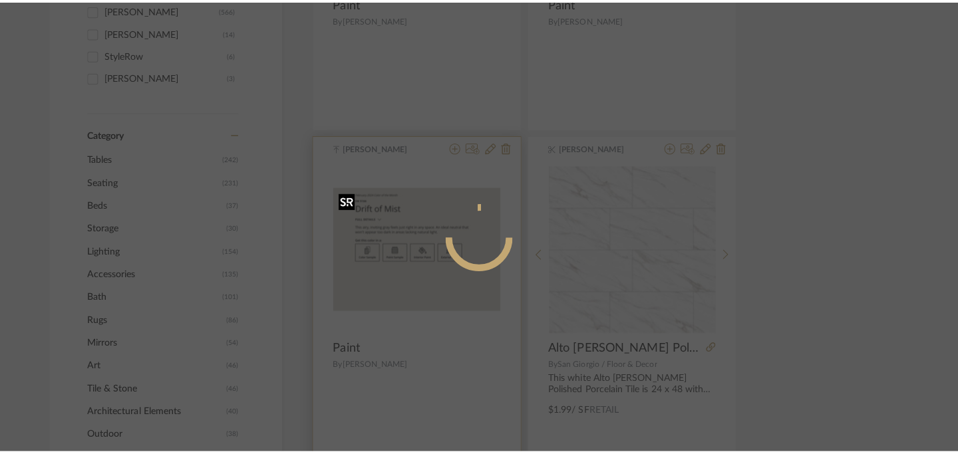
scroll to position [0, 0]
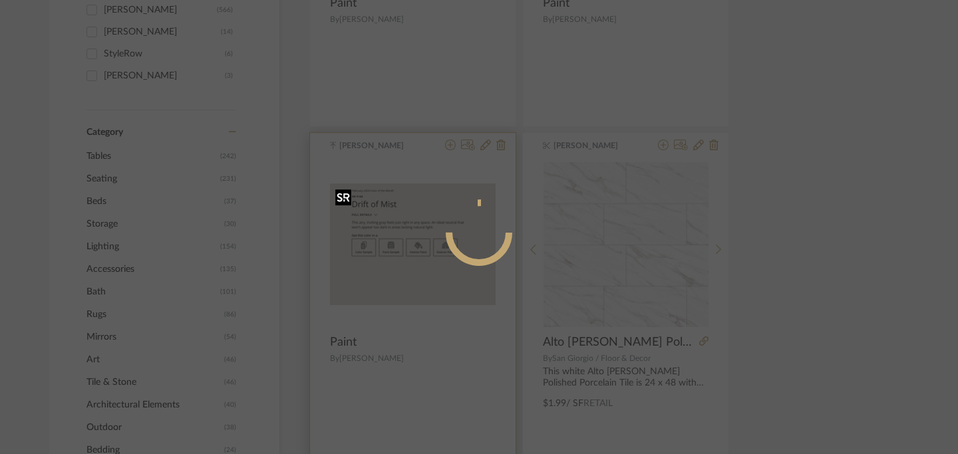
click at [428, 287] on mat-dialog-content at bounding box center [479, 286] width 325 height 573
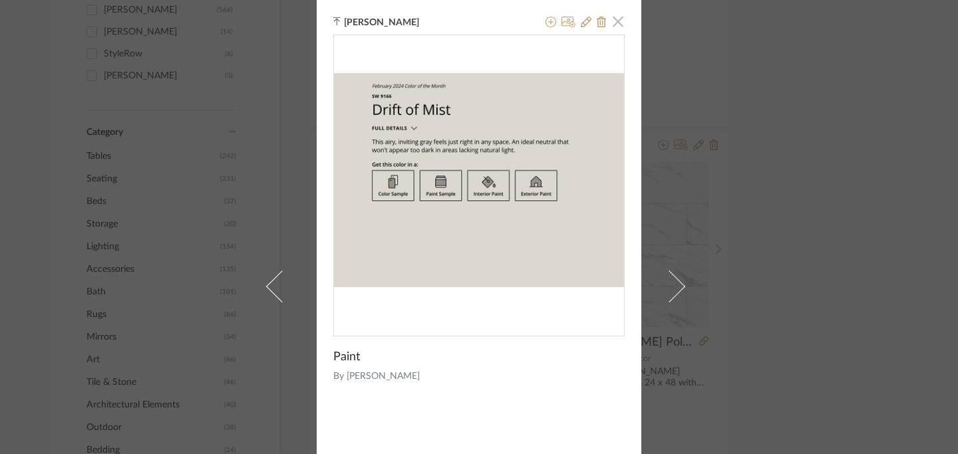
click at [619, 25] on span "button" at bounding box center [618, 21] width 27 height 27
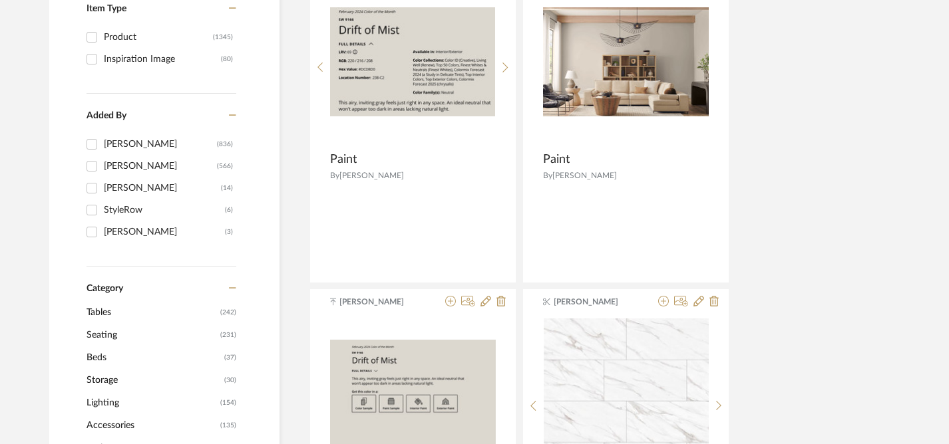
scroll to position [220, 0]
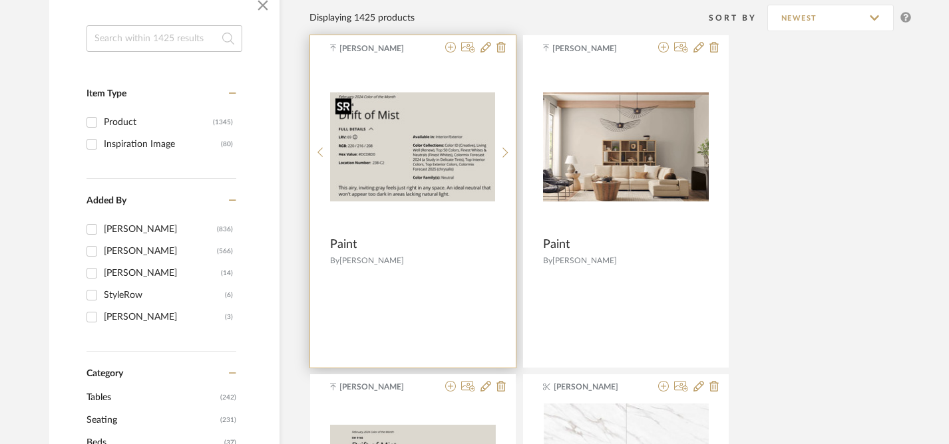
click at [408, 152] on img "1" at bounding box center [412, 147] width 165 height 110
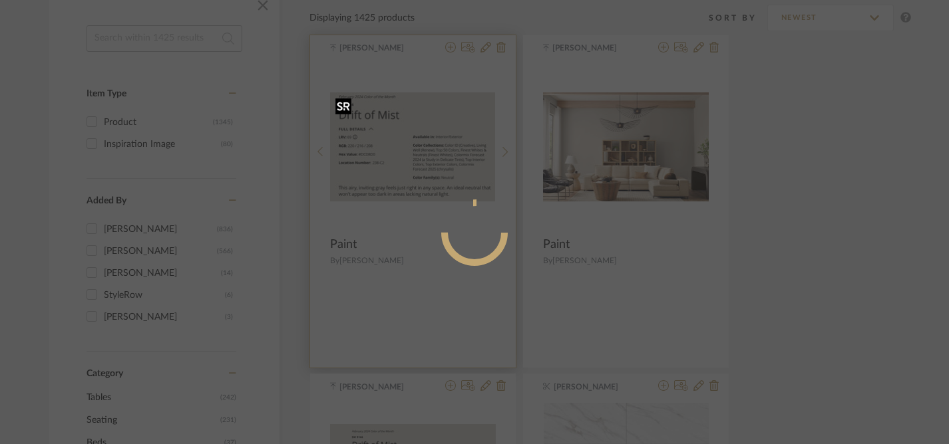
click at [408, 152] on mat-dialog-content at bounding box center [474, 286] width 325 height 573
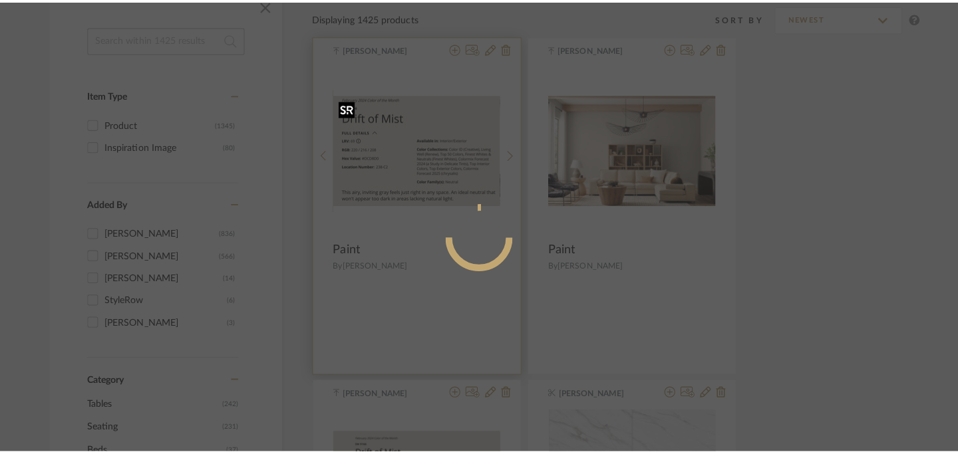
scroll to position [0, 0]
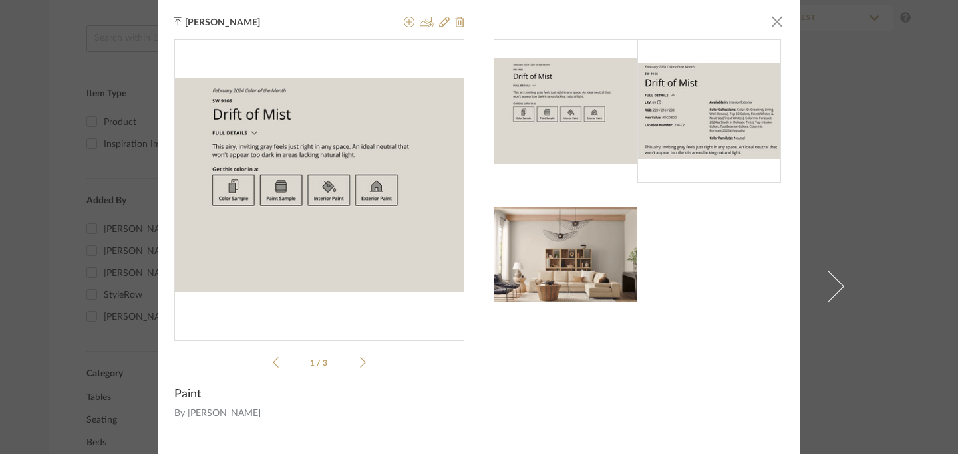
click at [689, 279] on div at bounding box center [639, 182] width 290 height 287
click at [768, 26] on span "button" at bounding box center [777, 21] width 27 height 27
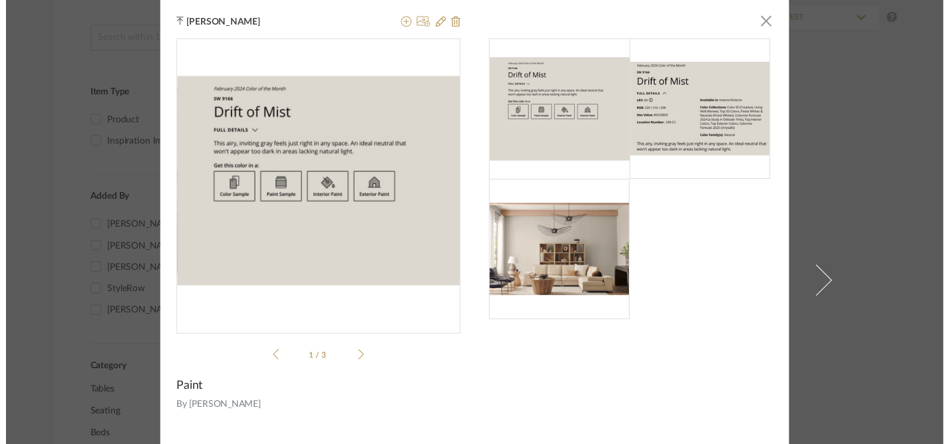
scroll to position [220, 0]
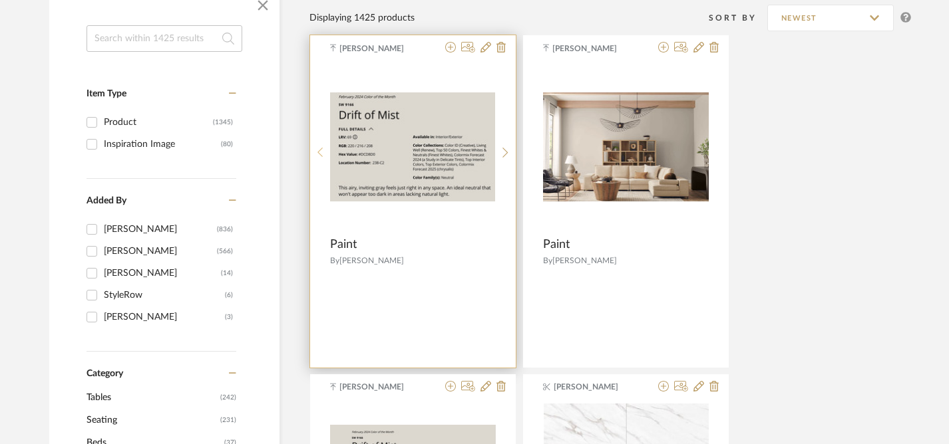
click at [318, 148] on icon at bounding box center [320, 152] width 6 height 11
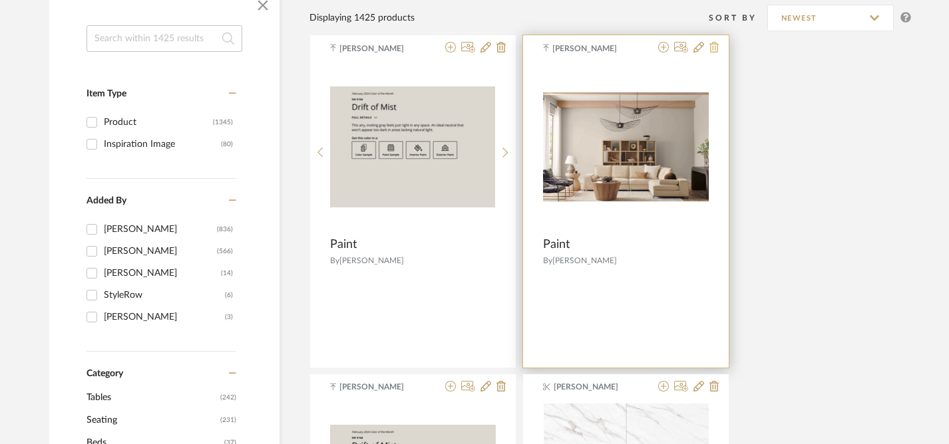
click at [713, 50] on icon at bounding box center [713, 47] width 9 height 11
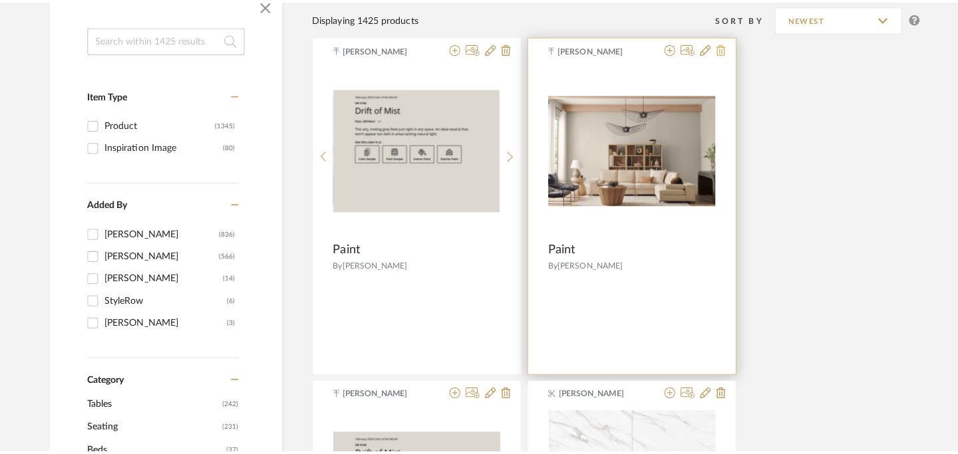
scroll to position [0, 0]
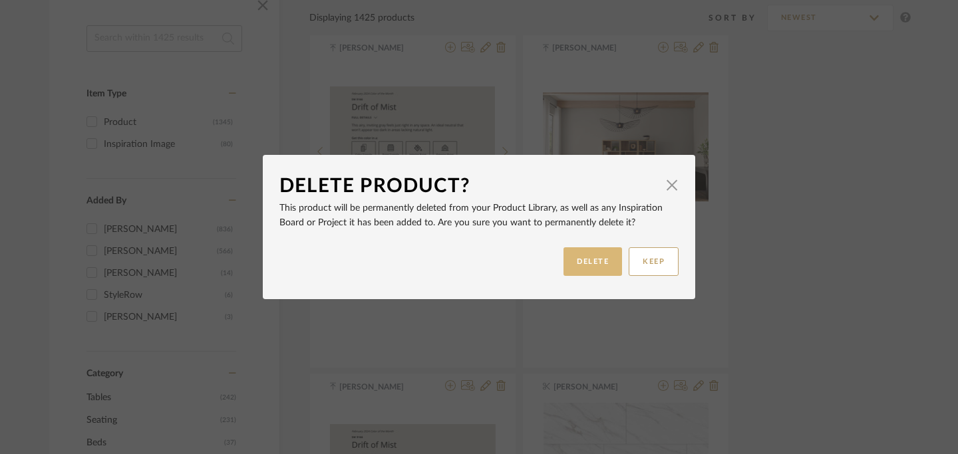
click at [581, 264] on button "DELETE" at bounding box center [593, 262] width 59 height 29
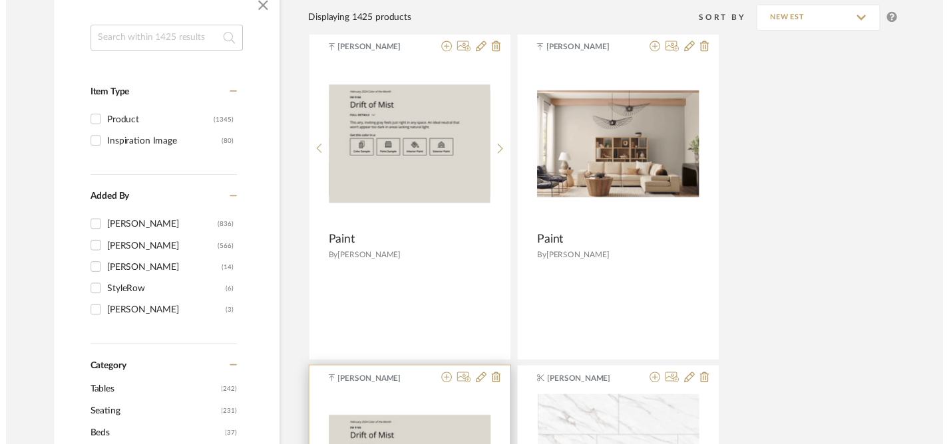
scroll to position [220, 0]
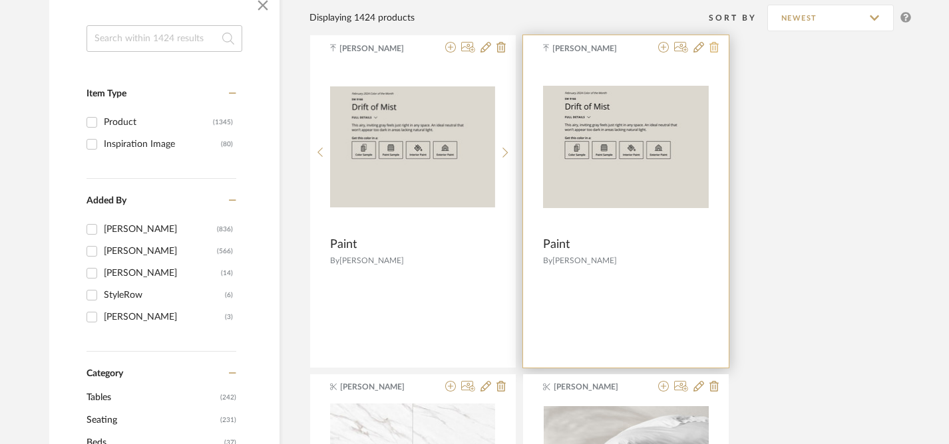
click at [714, 47] on icon at bounding box center [713, 47] width 9 height 11
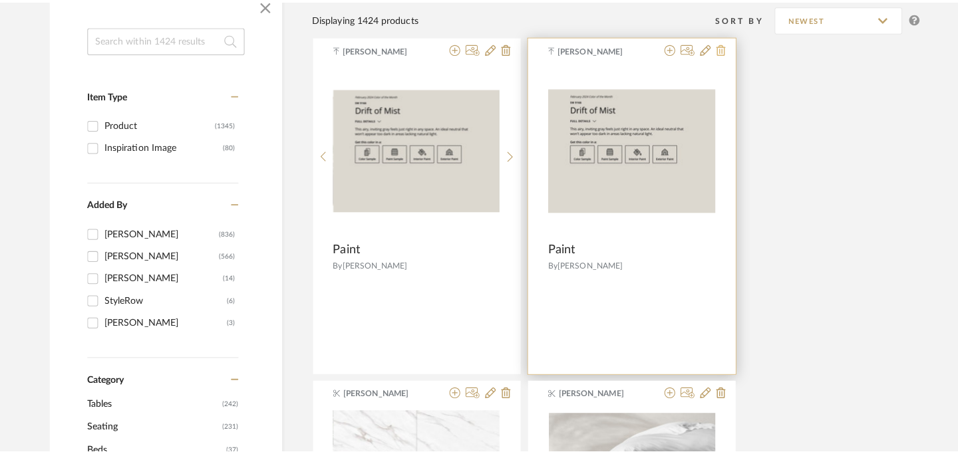
scroll to position [0, 0]
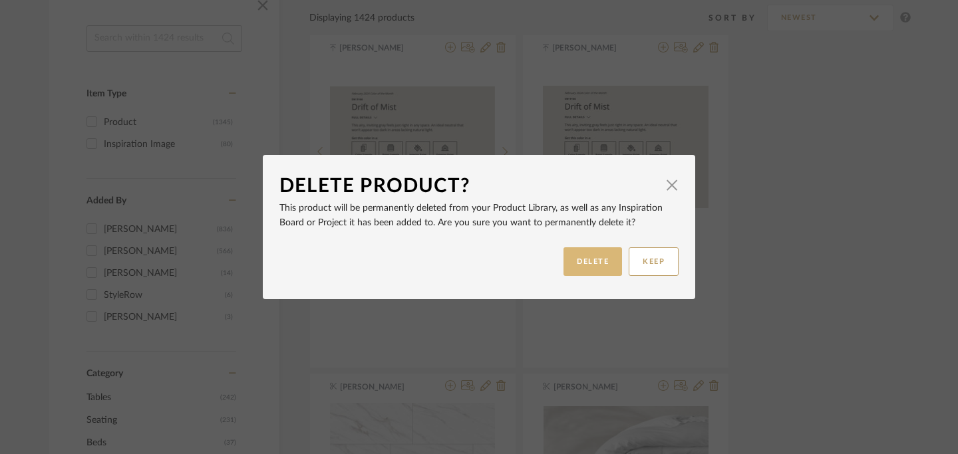
click at [600, 264] on button "DELETE" at bounding box center [593, 262] width 59 height 29
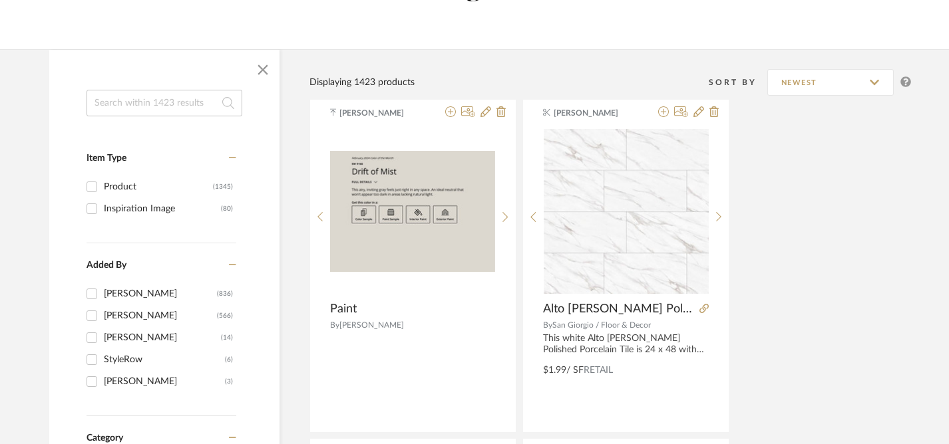
scroll to position [124, 0]
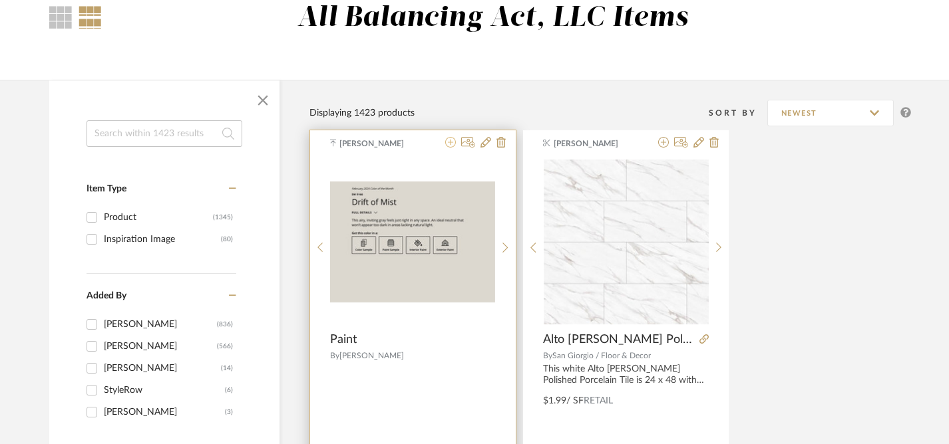
click at [452, 143] on icon at bounding box center [450, 142] width 11 height 11
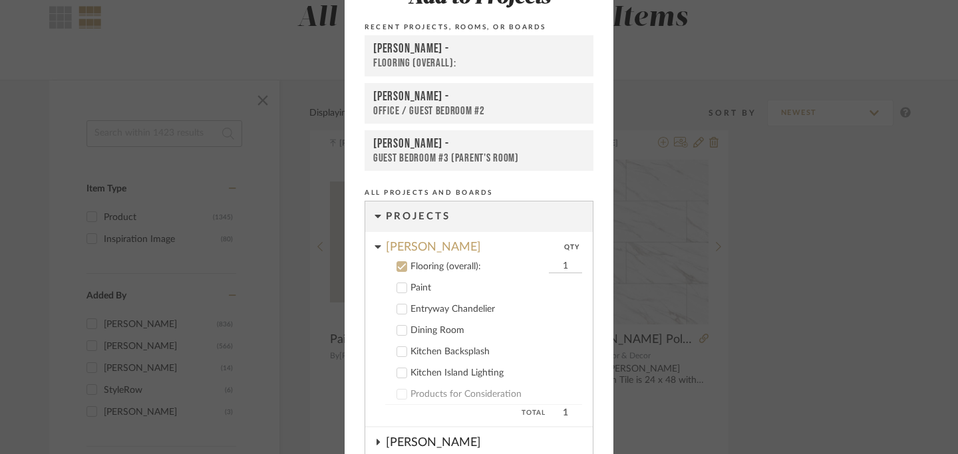
scroll to position [54, 0]
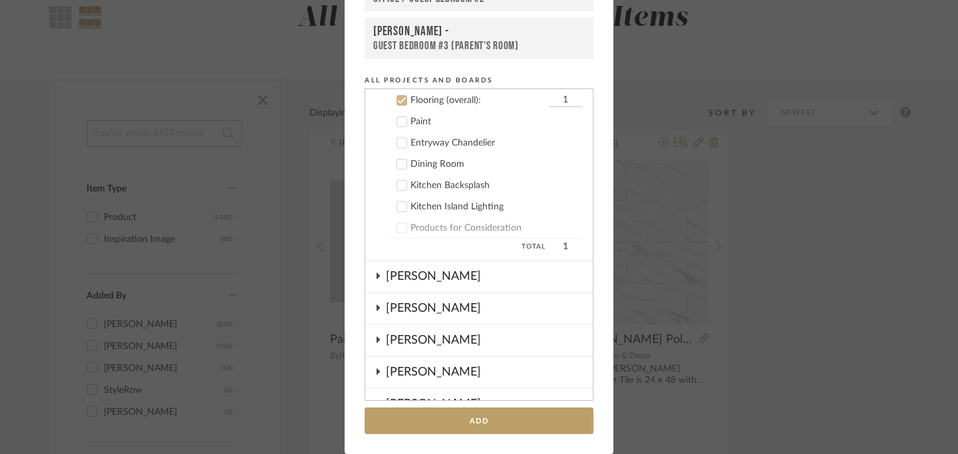
click at [397, 120] on icon at bounding box center [401, 121] width 9 height 9
click at [397, 118] on icon at bounding box center [401, 121] width 9 height 9
click at [398, 99] on icon at bounding box center [402, 101] width 9 height 7
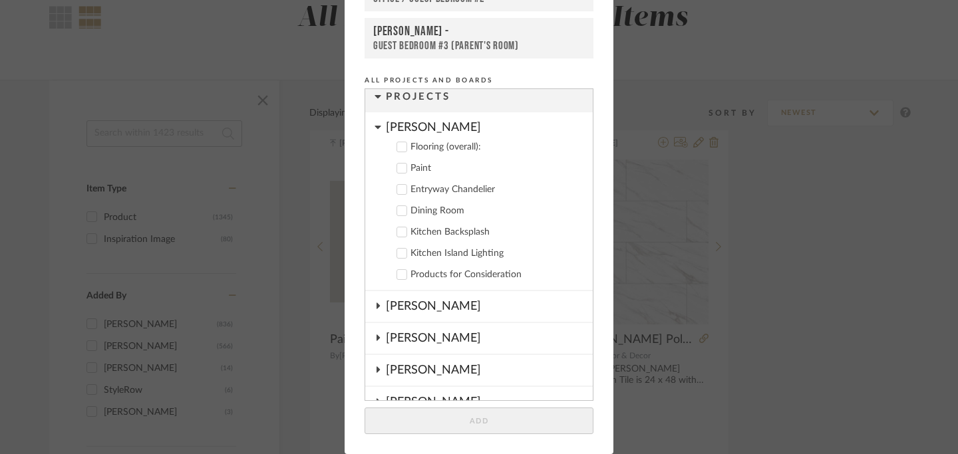
scroll to position [0, 0]
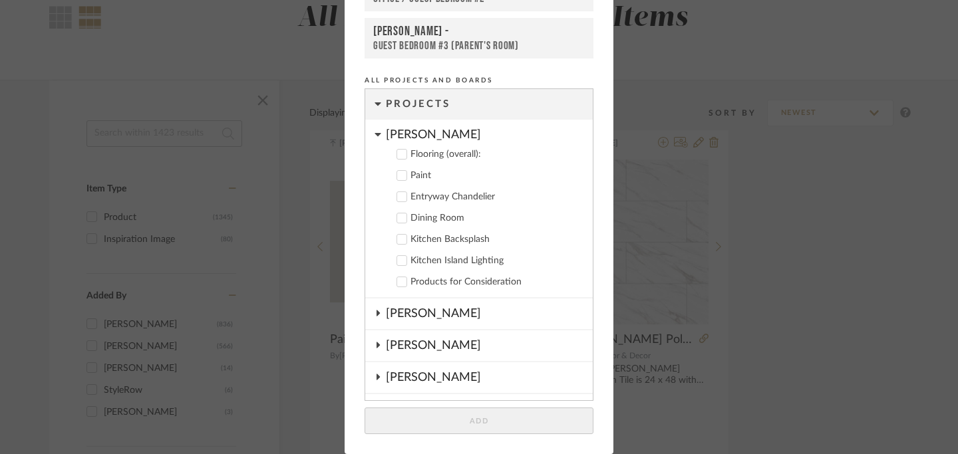
click at [397, 173] on icon at bounding box center [401, 175] width 9 height 9
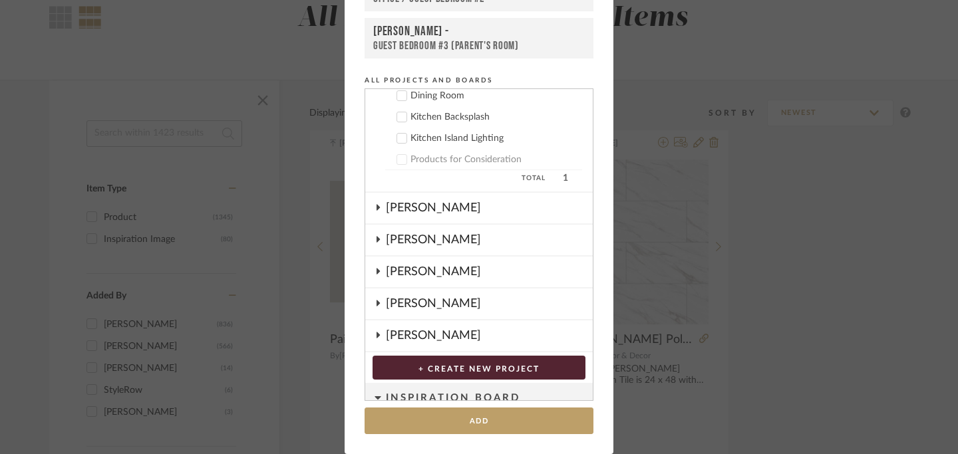
scroll to position [260, 0]
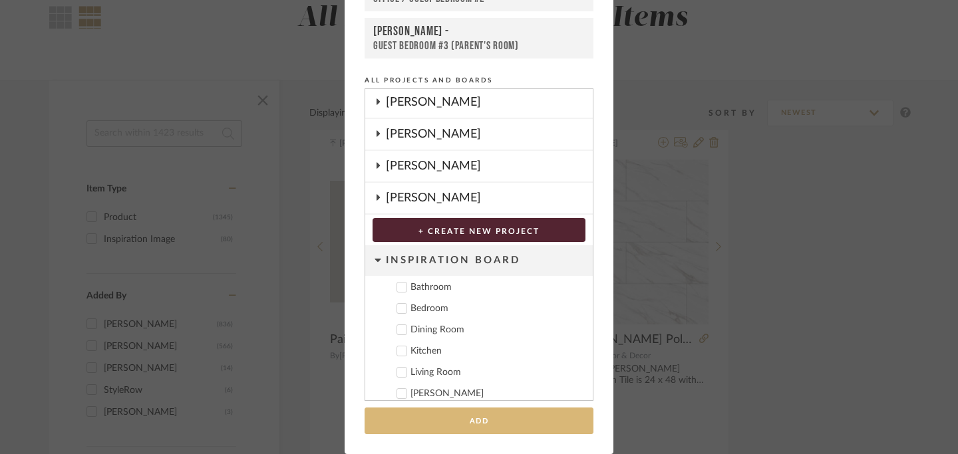
click at [489, 422] on button "Add" at bounding box center [479, 421] width 229 height 27
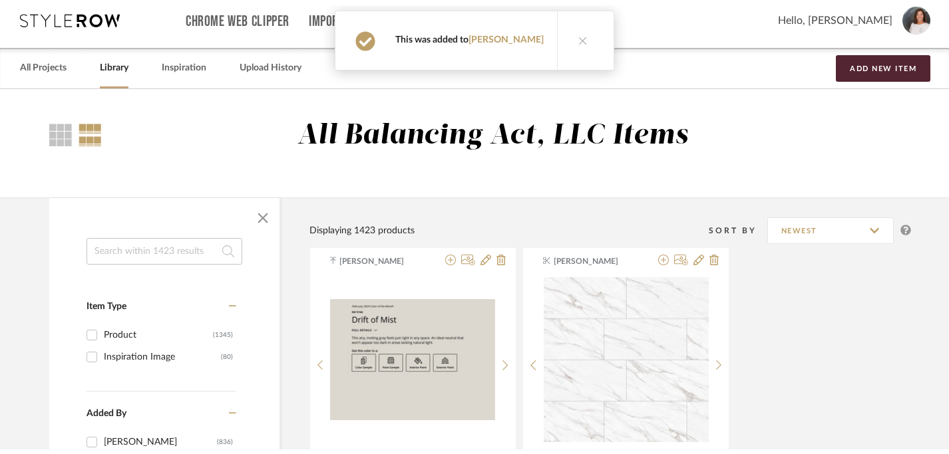
scroll to position [0, 0]
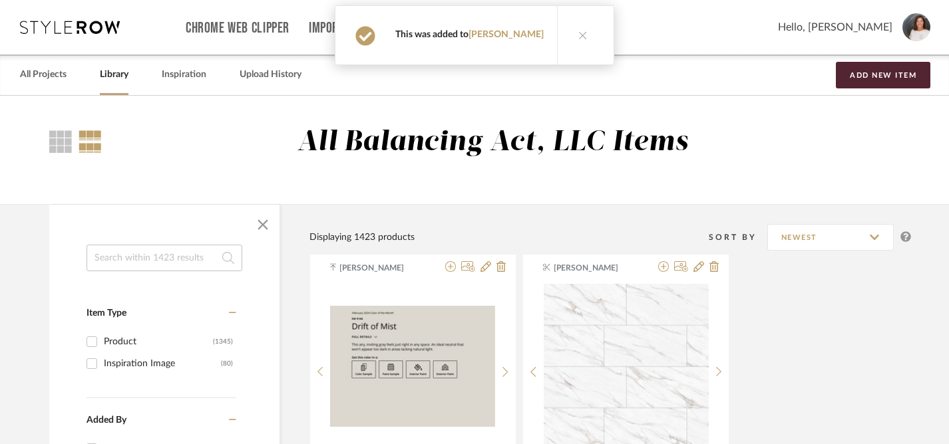
drag, startPoint x: 39, startPoint y: 77, endPoint x: 103, endPoint y: 75, distance: 63.9
click at [39, 77] on link "All Projects" at bounding box center [43, 75] width 47 height 18
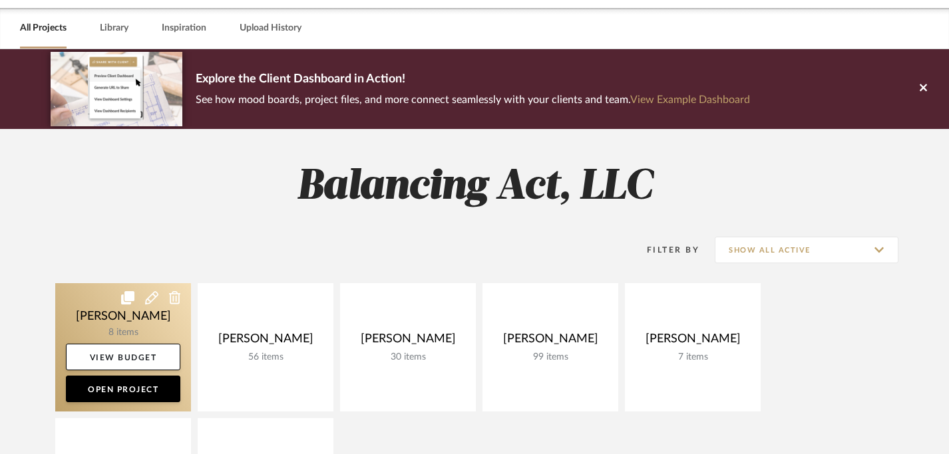
scroll to position [100, 0]
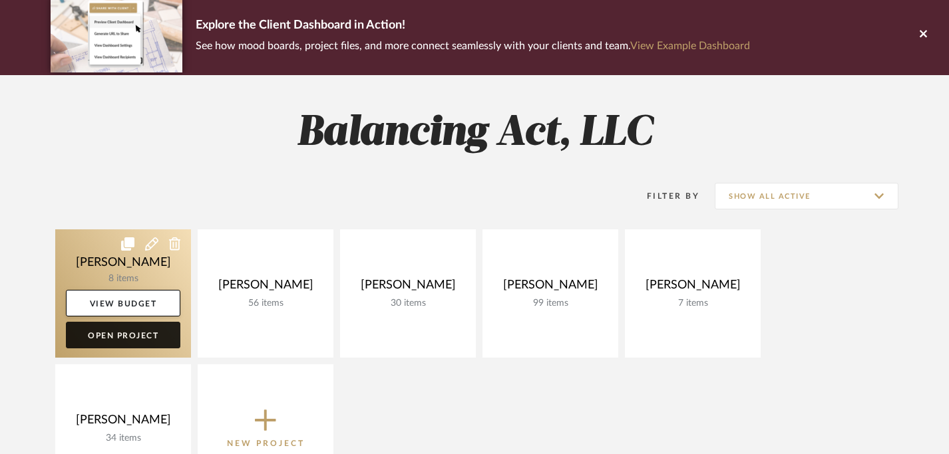
click at [132, 335] on link "Open Project" at bounding box center [123, 335] width 114 height 27
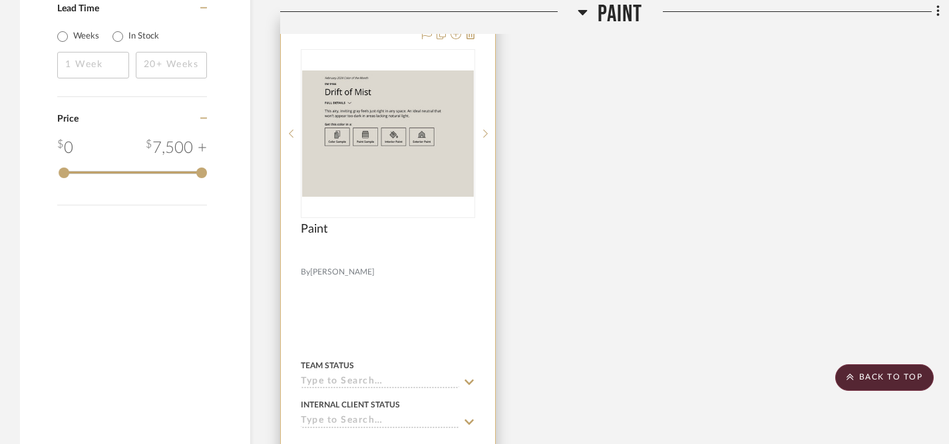
scroll to position [1699, 0]
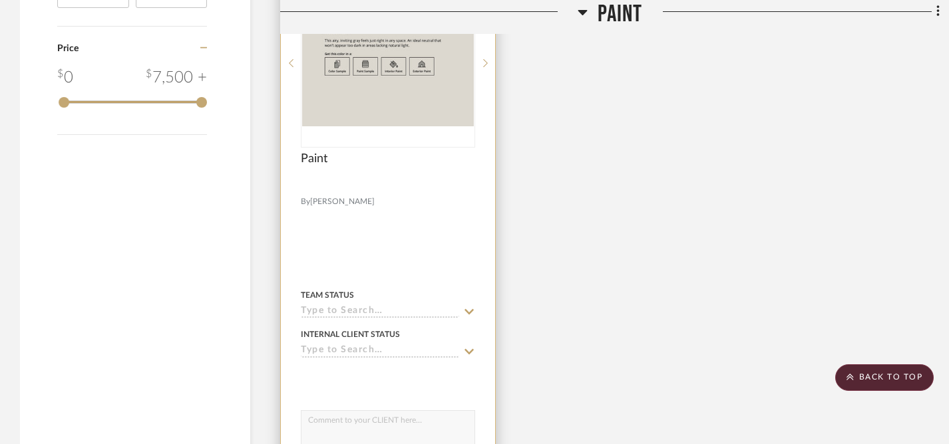
click at [469, 311] on icon at bounding box center [468, 311] width 9 height 5
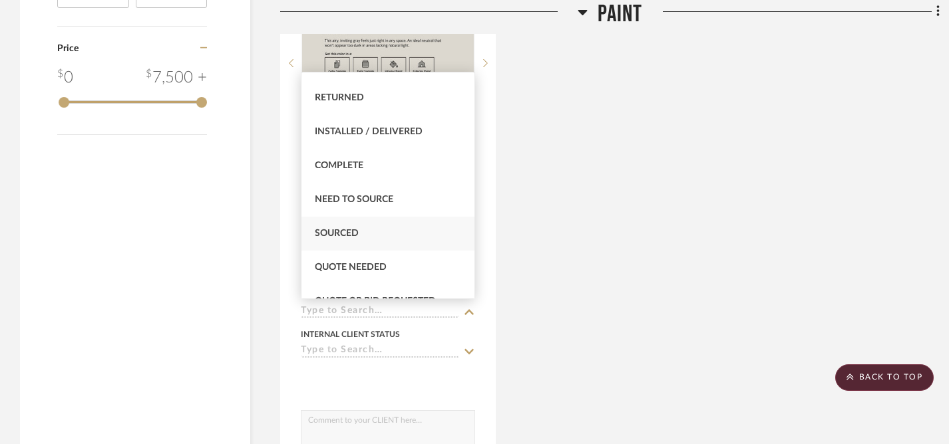
scroll to position [297, 0]
click at [344, 232] on span "Sourced" at bounding box center [337, 232] width 44 height 9
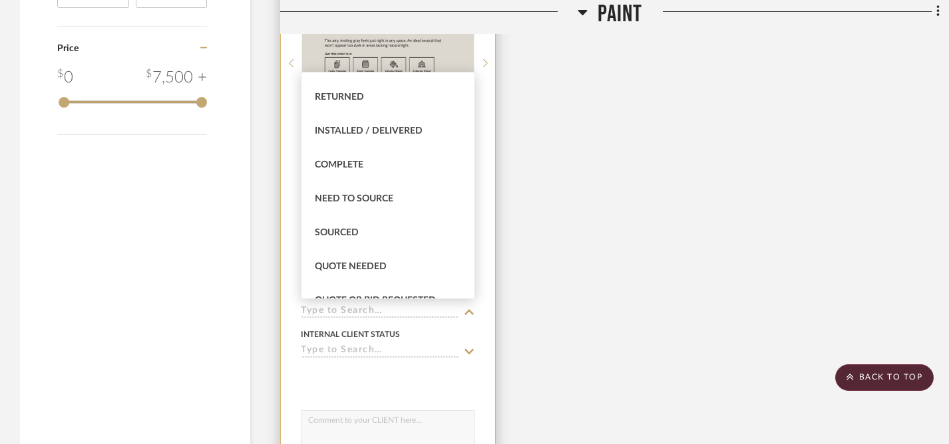
type input "[DATE]"
type input "Sourced"
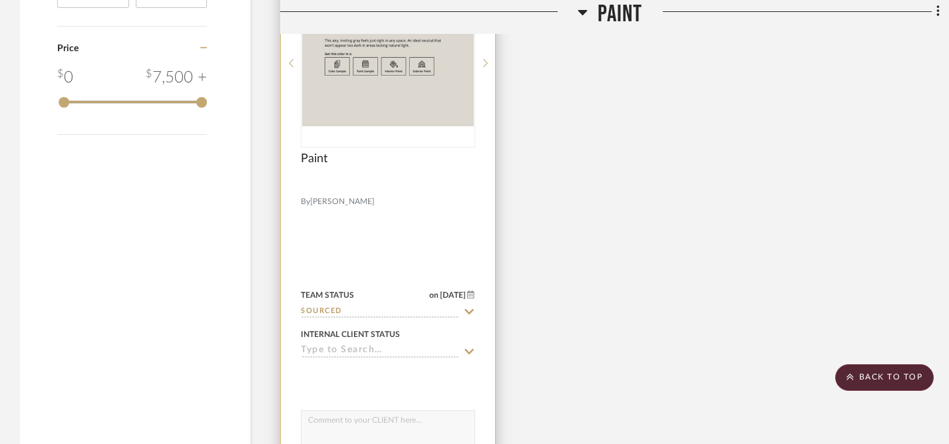
click at [468, 350] on icon at bounding box center [469, 352] width 12 height 11
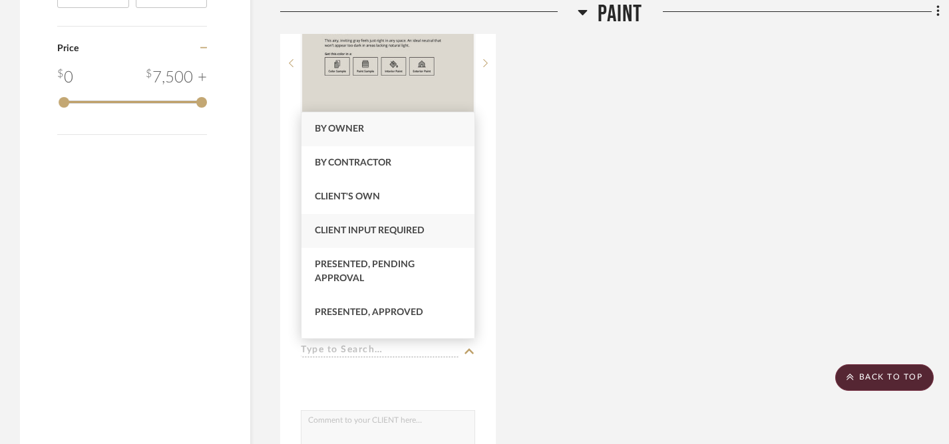
click at [387, 236] on span "Client Input Required" at bounding box center [370, 230] width 110 height 9
type input "[DATE]"
type input "Client Input Required"
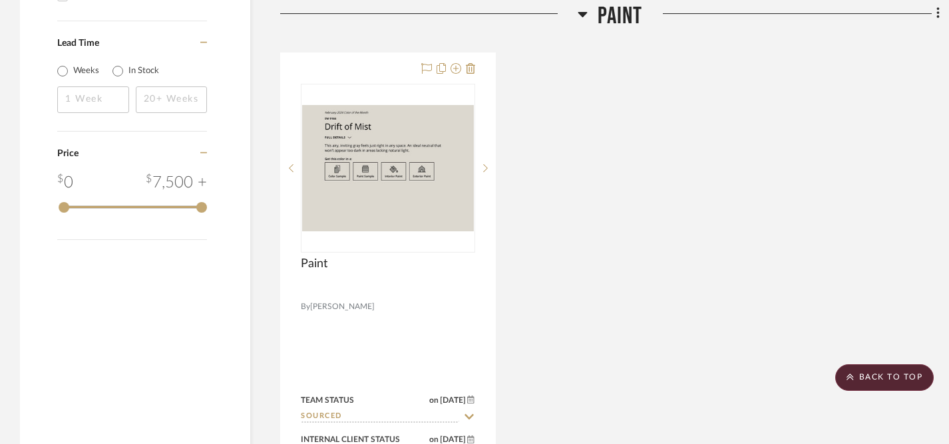
scroll to position [1592, 0]
click at [938, 18] on icon at bounding box center [937, 14] width 3 height 11
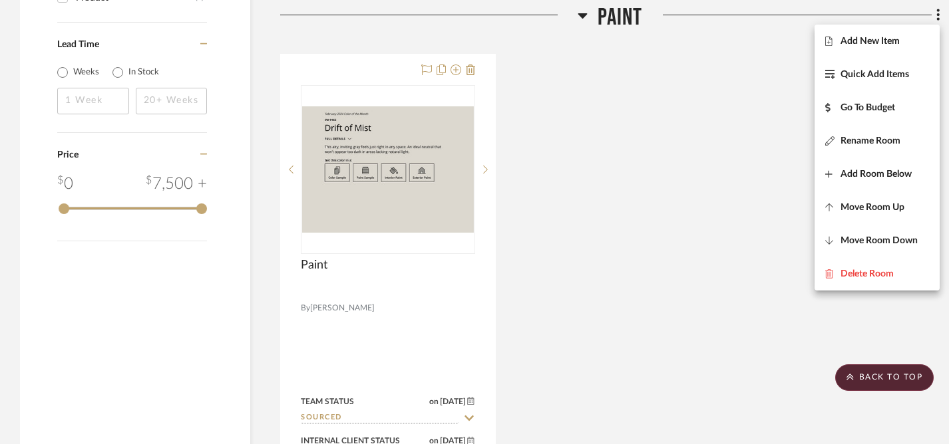
click at [719, 154] on div at bounding box center [474, 222] width 949 height 444
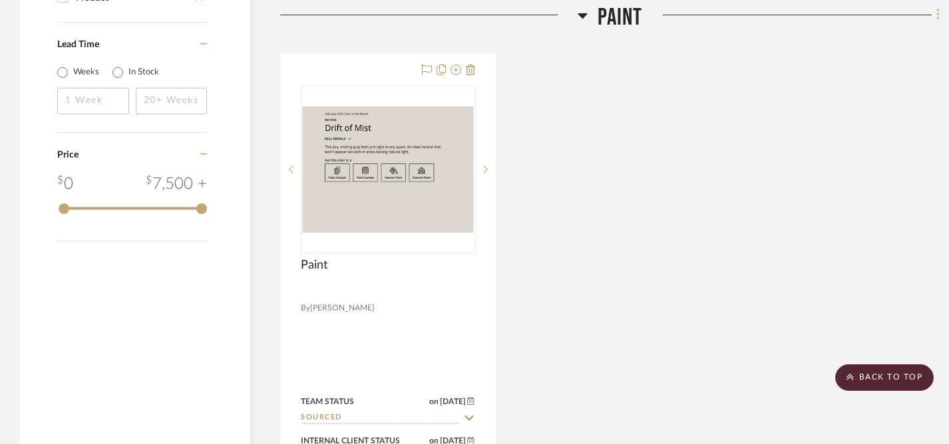
click at [937, 12] on icon at bounding box center [938, 14] width 4 height 15
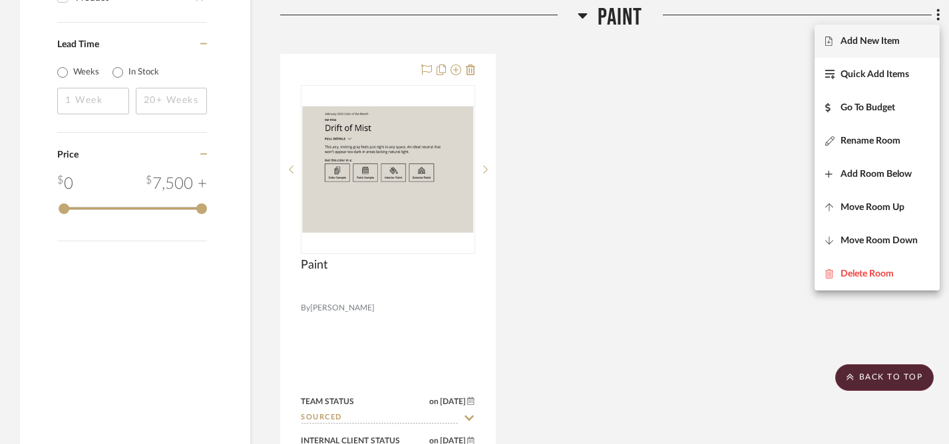
click at [875, 41] on span "Add New Item" at bounding box center [869, 41] width 59 height 11
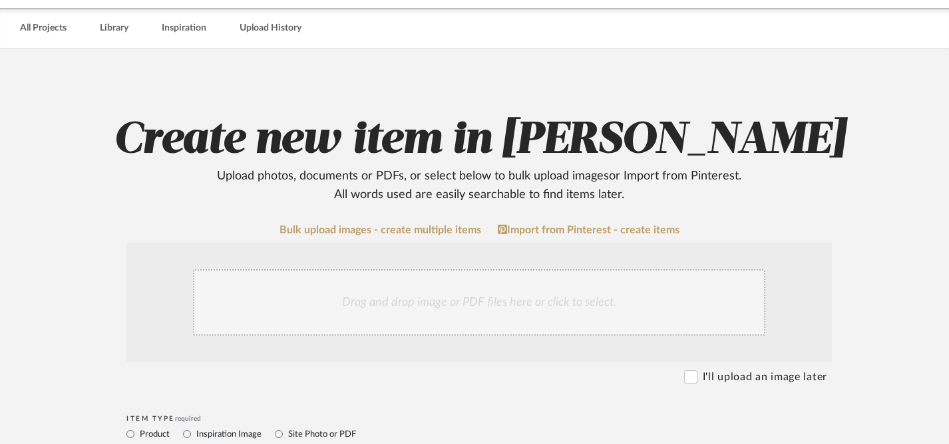
scroll to position [59, 0]
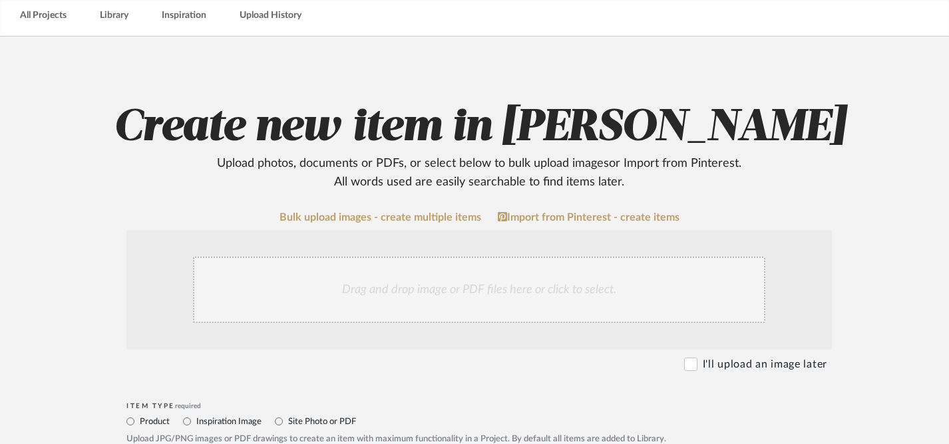
click at [408, 297] on div "Drag and drop image or PDF files here or click to select." at bounding box center [479, 290] width 572 height 67
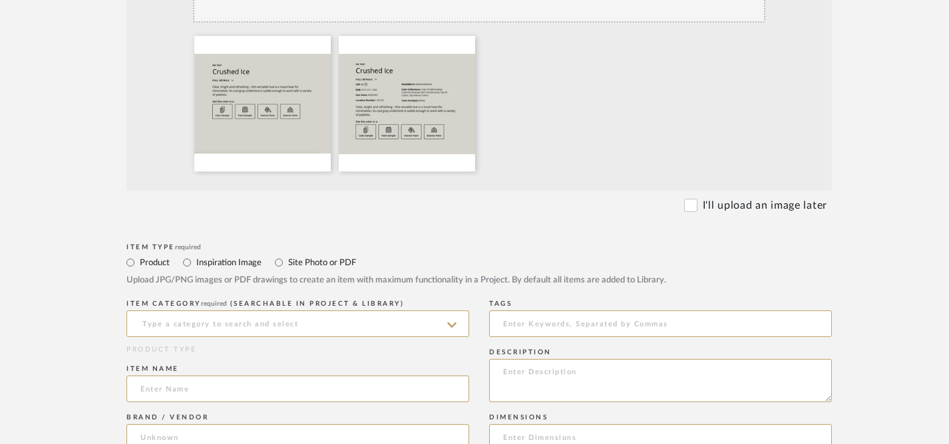
scroll to position [466, 0]
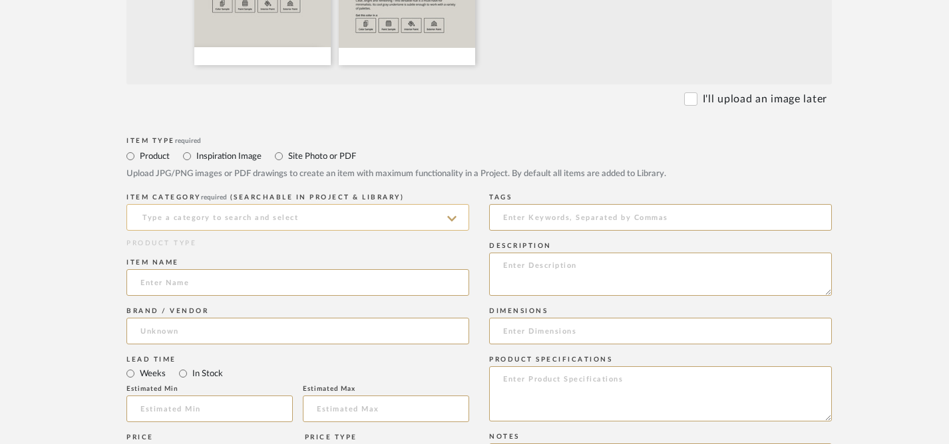
click at [244, 226] on input at bounding box center [297, 217] width 343 height 27
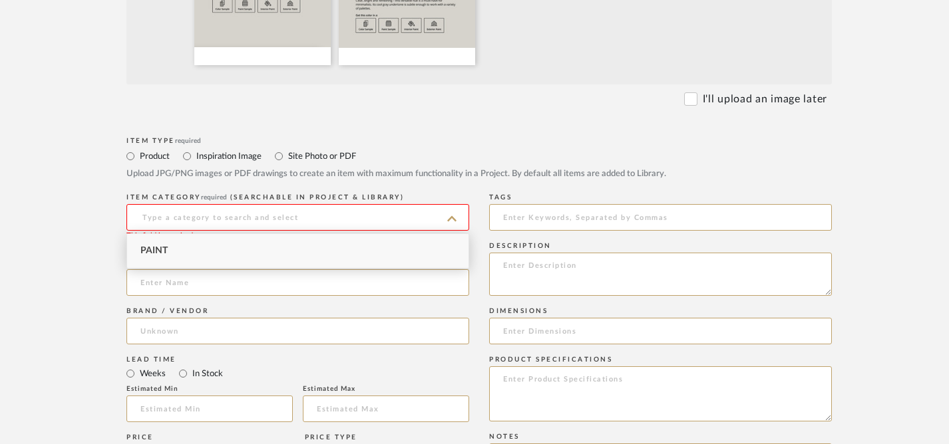
click at [213, 249] on div "Paint" at bounding box center [297, 251] width 341 height 34
type input "Paint"
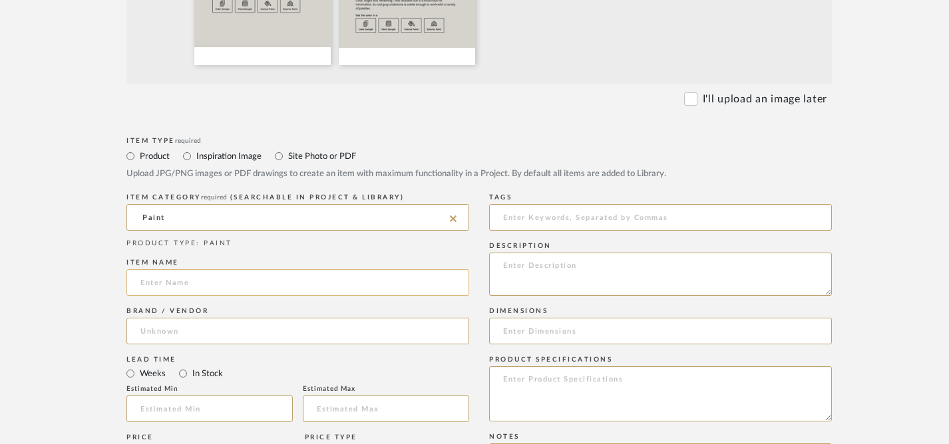
click at [213, 281] on input at bounding box center [297, 282] width 343 height 27
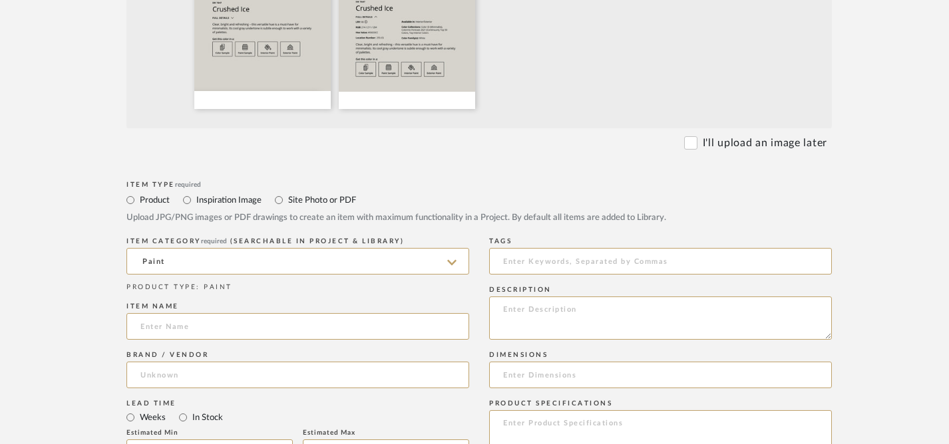
scroll to position [421, 0]
type input "Crushed Ice SW 7647"
click at [190, 374] on input at bounding box center [297, 376] width 343 height 27
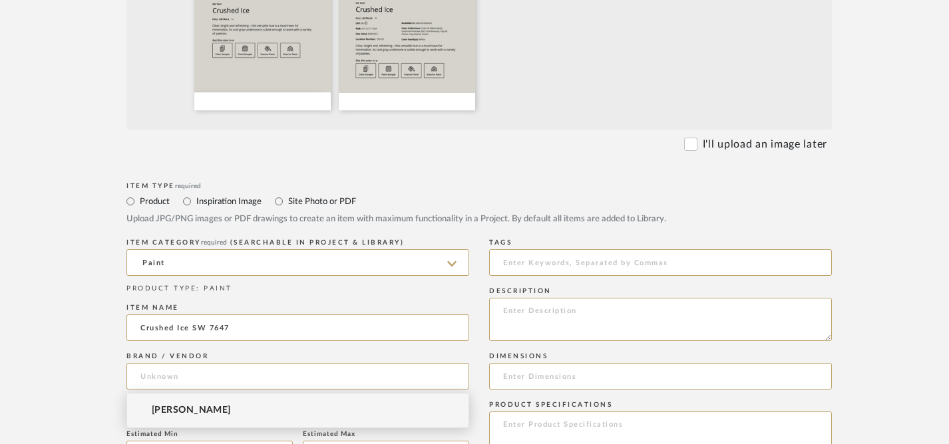
click at [210, 411] on span "[PERSON_NAME]" at bounding box center [191, 410] width 79 height 11
type input "[PERSON_NAME]"
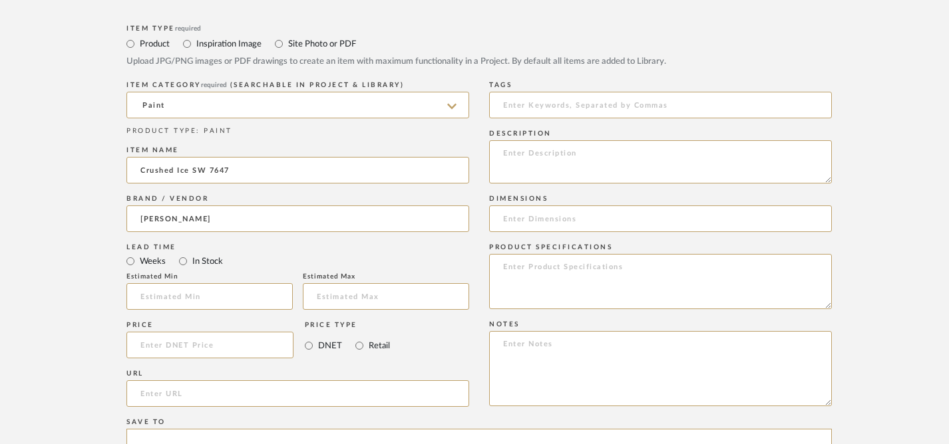
scroll to position [569, 0]
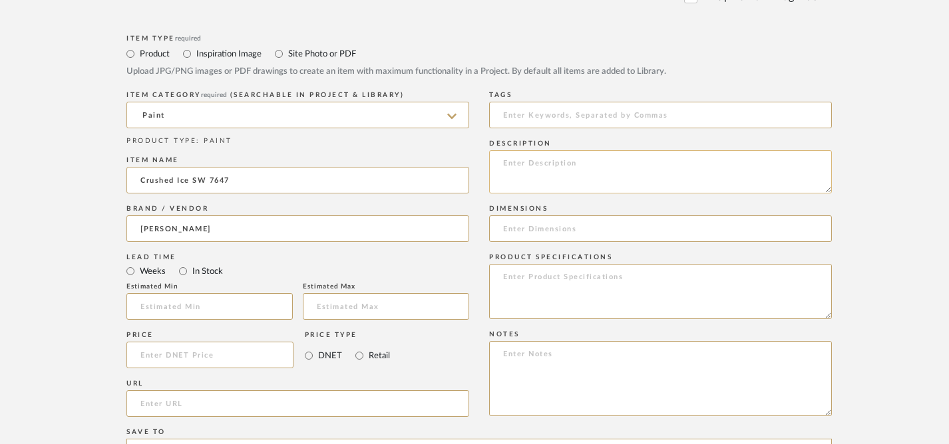
click at [511, 180] on textarea at bounding box center [660, 171] width 343 height 43
paste textarea "Clear, bright and refreshing – this versatile hue is a must-have for minimalist…"
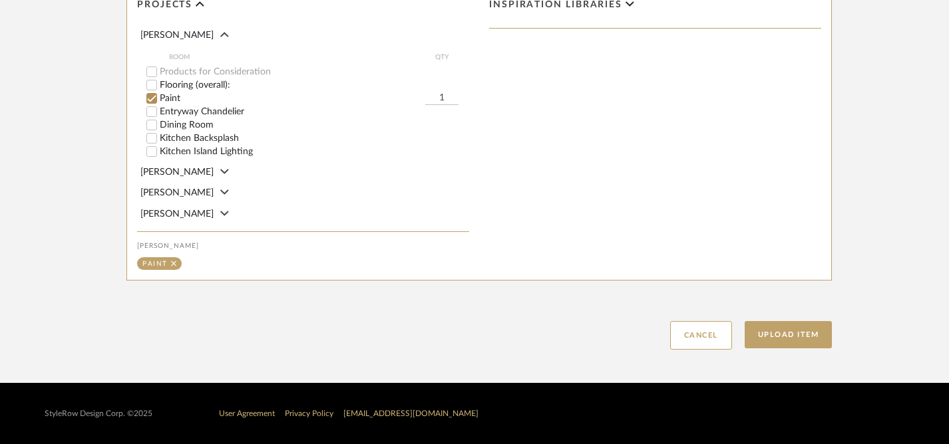
scroll to position [1028, 0]
type textarea "Clear, bright and refreshing – this versatile hue is a must-have for minimalist…"
click at [796, 332] on button "Upload Item" at bounding box center [789, 334] width 88 height 27
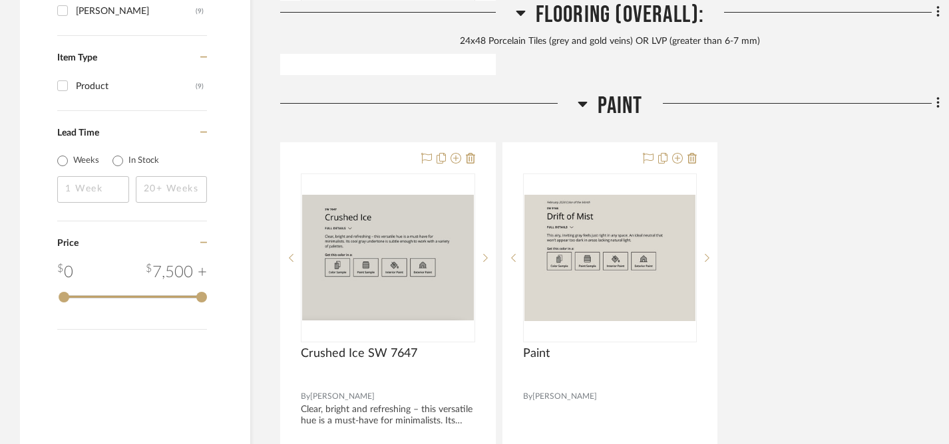
scroll to position [1593, 0]
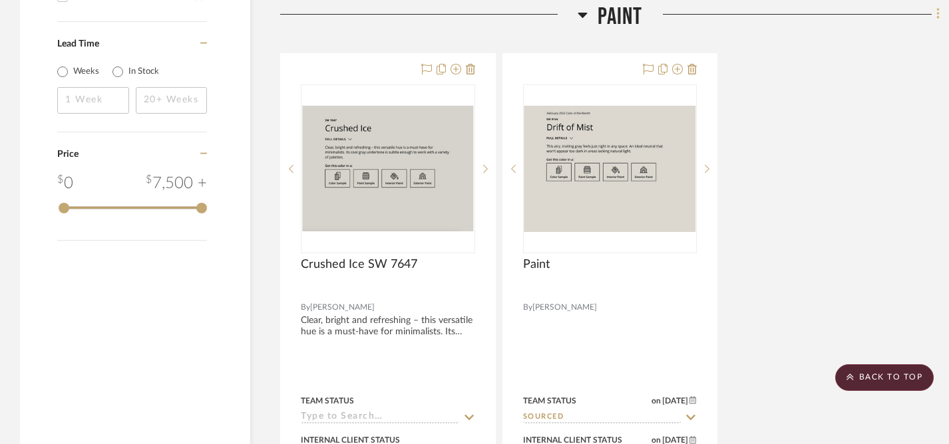
click at [939, 13] on icon at bounding box center [938, 14] width 4 height 15
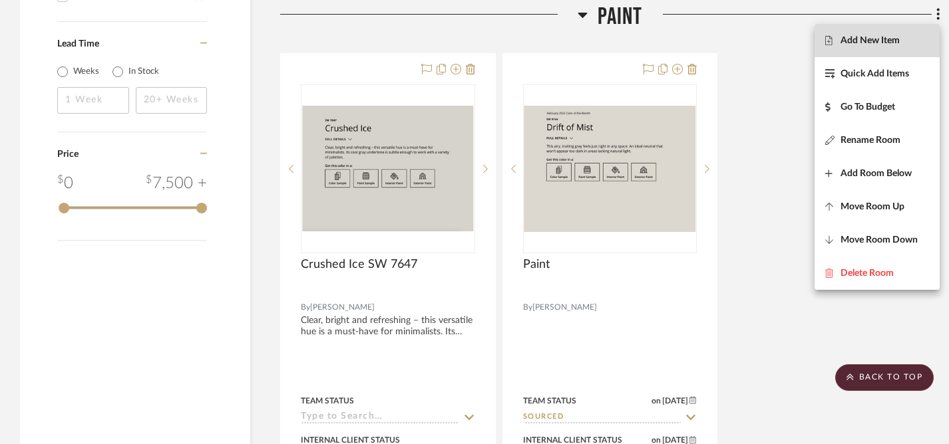
click at [856, 41] on span "Add New Item" at bounding box center [869, 40] width 59 height 11
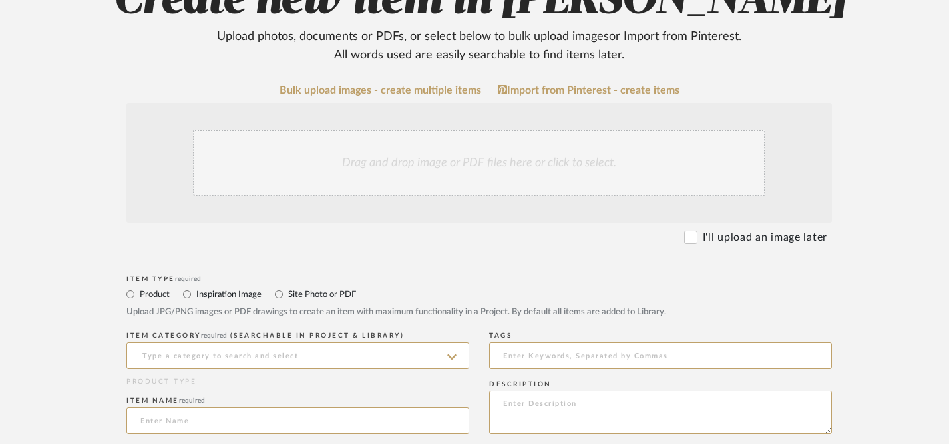
scroll to position [201, 0]
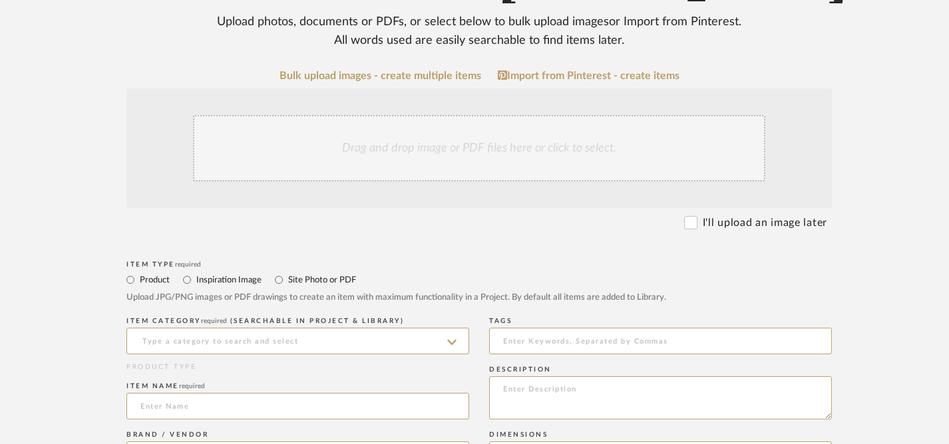
click at [476, 154] on div "Drag and drop image or PDF files here or click to select." at bounding box center [479, 148] width 572 height 67
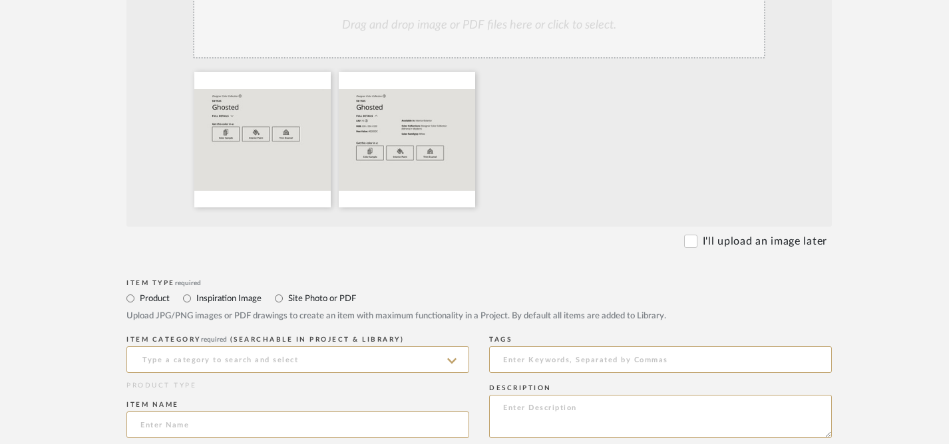
scroll to position [504, 0]
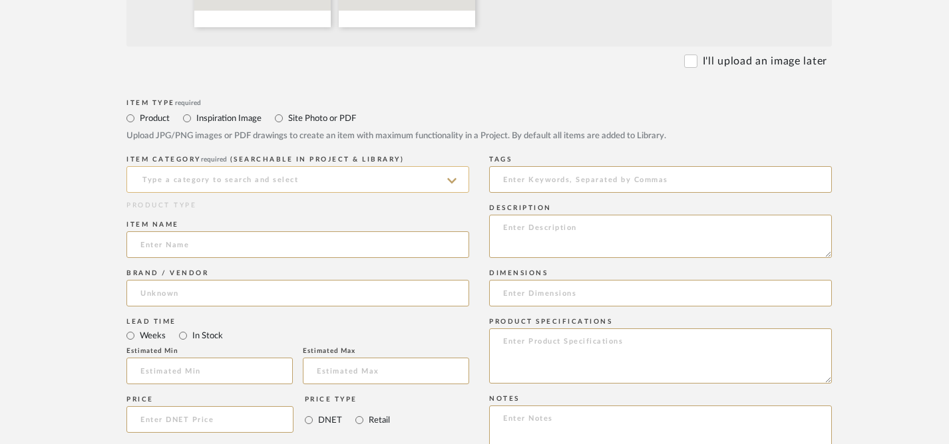
click at [246, 182] on input at bounding box center [297, 179] width 343 height 27
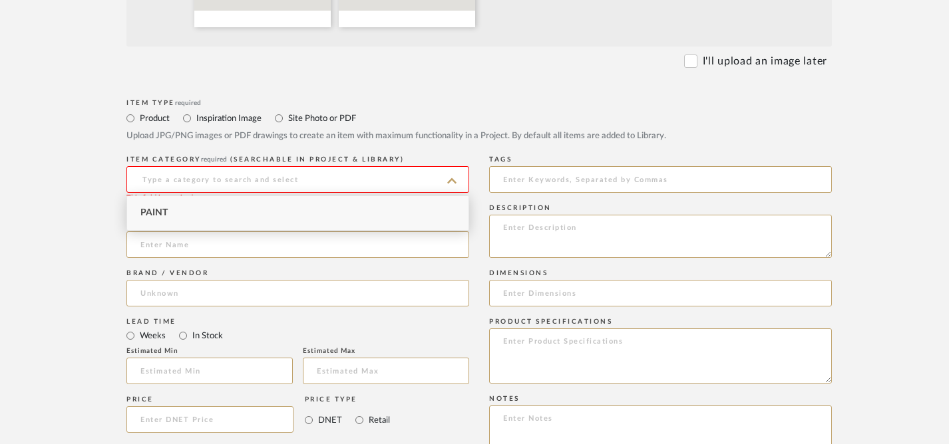
click at [160, 210] on span "Paint" at bounding box center [153, 212] width 27 height 9
type input "Paint"
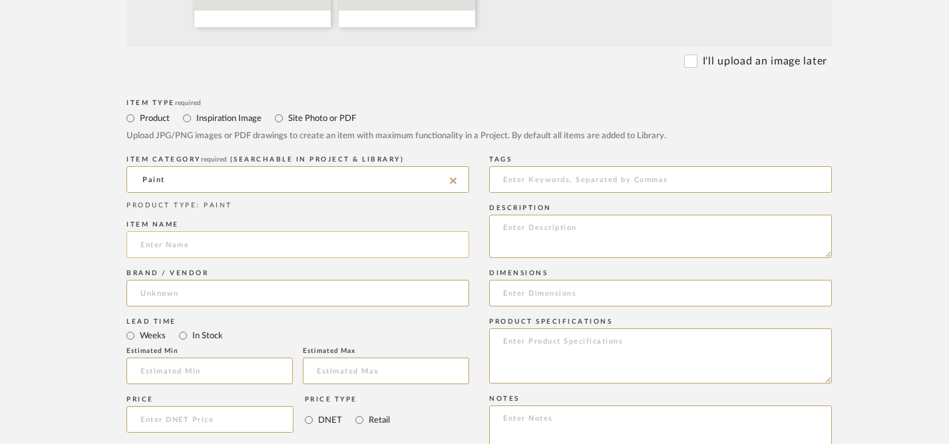
click at [200, 247] on input at bounding box center [297, 245] width 343 height 27
type input "Ghosted SW 9545"
click at [177, 297] on input at bounding box center [297, 293] width 343 height 27
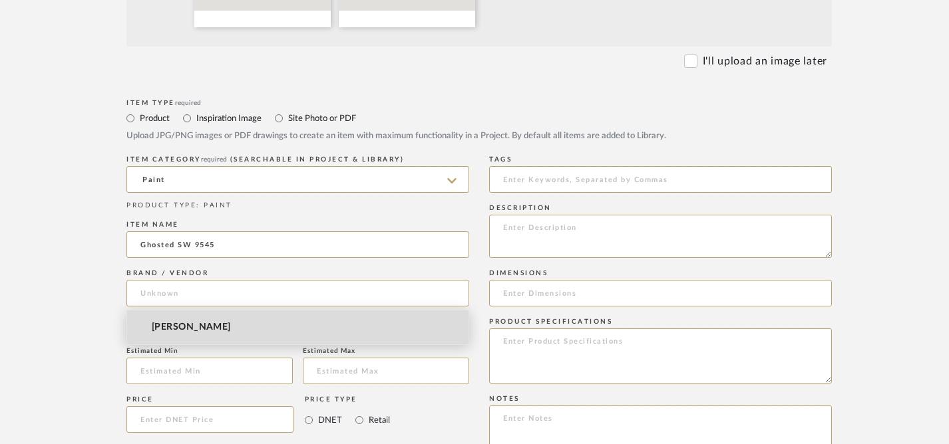
click at [176, 327] on span "[PERSON_NAME]" at bounding box center [191, 327] width 79 height 11
type input "[PERSON_NAME]"
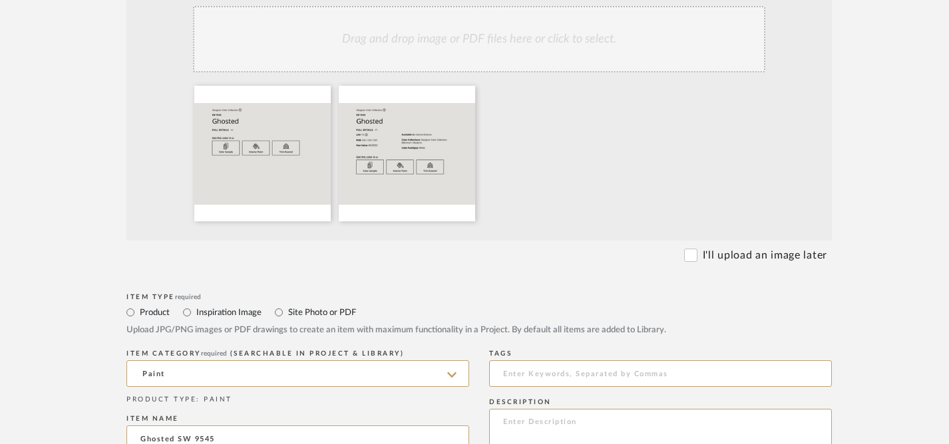
scroll to position [308, 0]
click at [537, 430] on textarea at bounding box center [660, 432] width 343 height 43
paste textarea "Designer Color Collection (Minimal + Modern) Color Family(s): White"
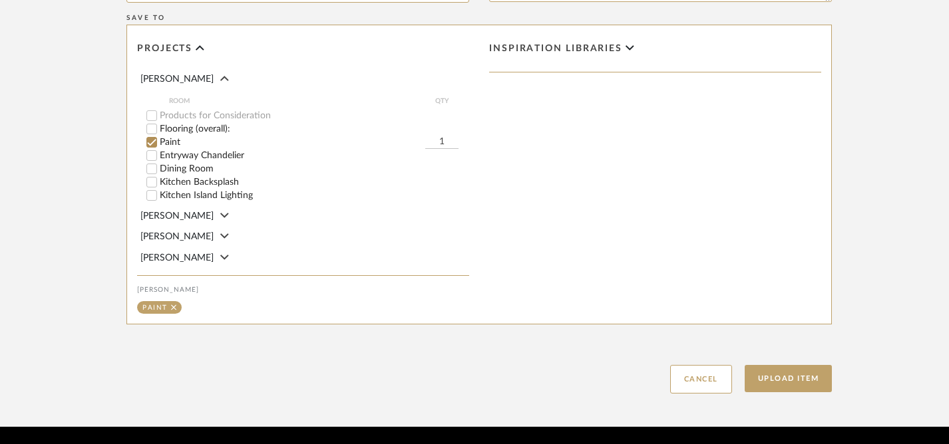
scroll to position [1017, 0]
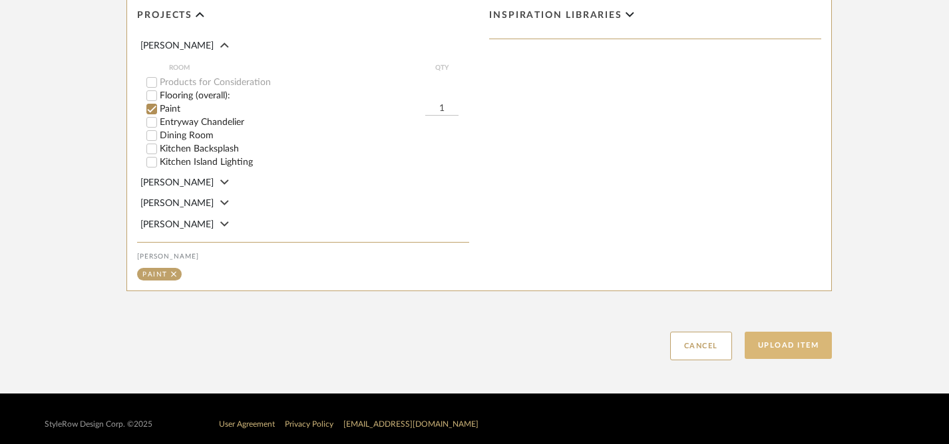
type textarea "Designer Color Collection (Minimal + Modern) Color Family(s): White"
click at [787, 351] on button "Upload Item" at bounding box center [789, 345] width 88 height 27
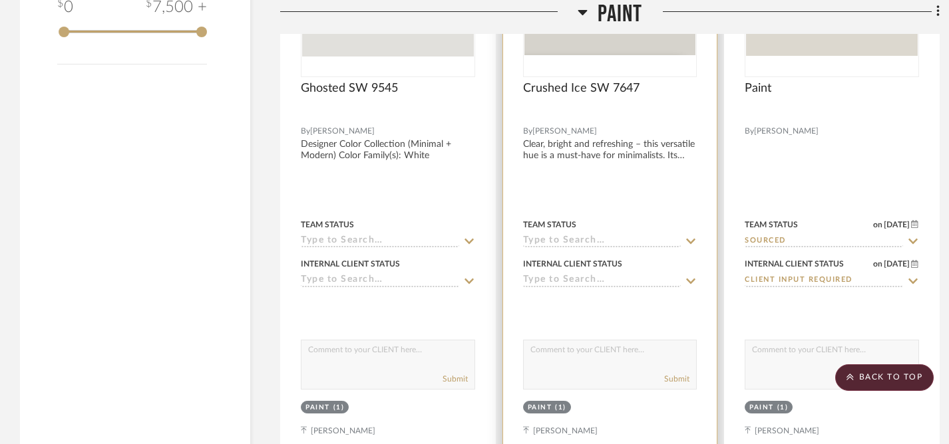
scroll to position [1794, 0]
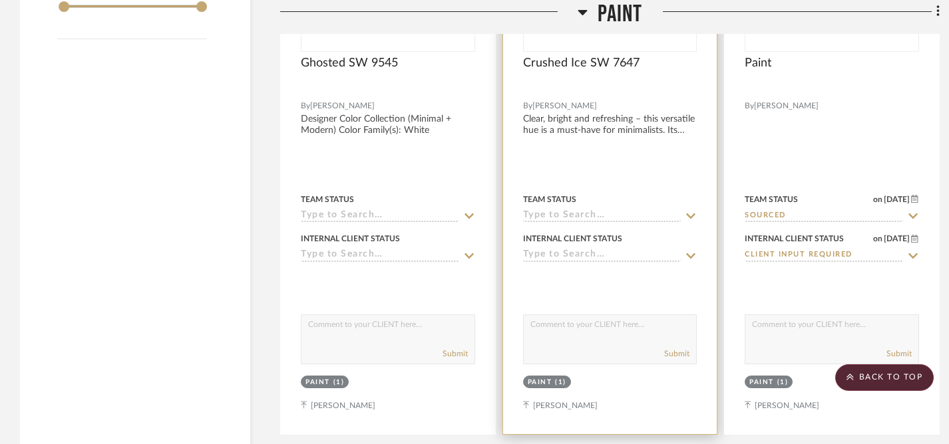
click at [692, 214] on icon at bounding box center [691, 216] width 9 height 5
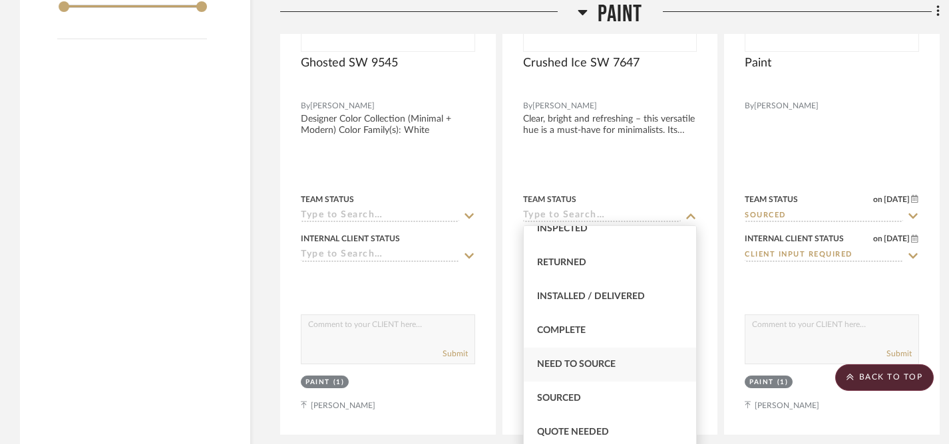
scroll to position [293, 0]
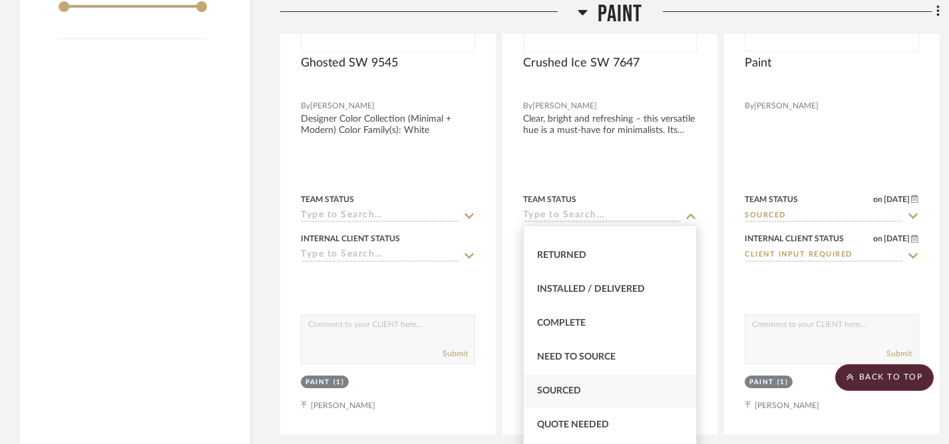
click at [568, 391] on span "Sourced" at bounding box center [559, 391] width 44 height 9
type input "[DATE]"
type input "Sourced"
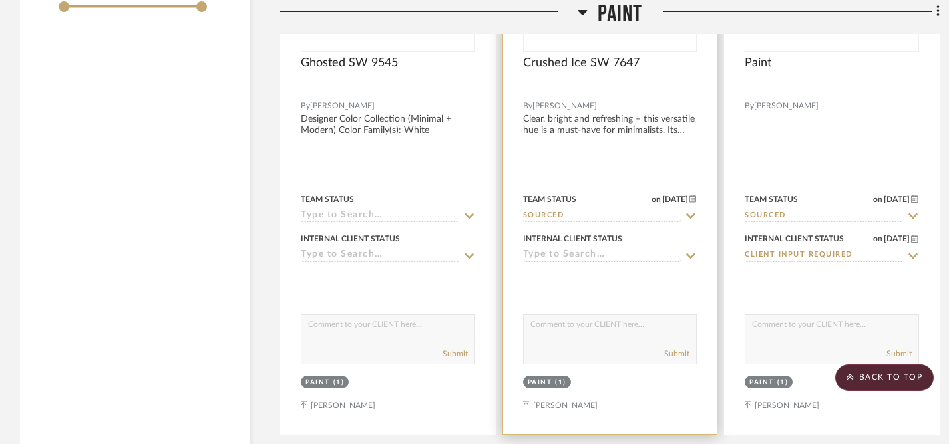
click at [690, 253] on icon at bounding box center [691, 256] width 12 height 11
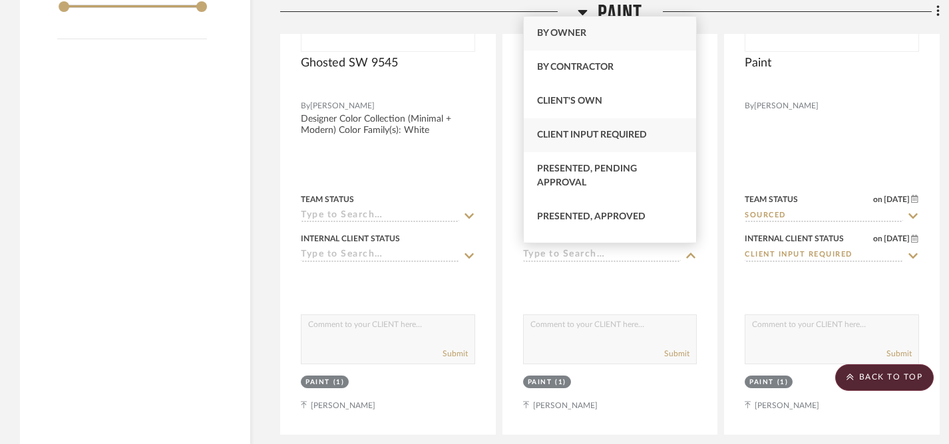
click at [566, 140] on span "Client Input Required" at bounding box center [592, 134] width 110 height 9
type input "[DATE]"
type input "Client Input Required"
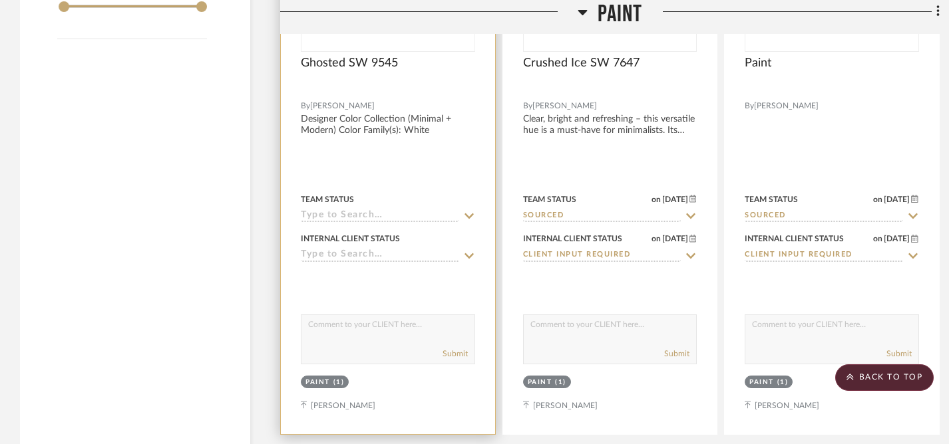
click at [464, 214] on icon at bounding box center [469, 216] width 12 height 11
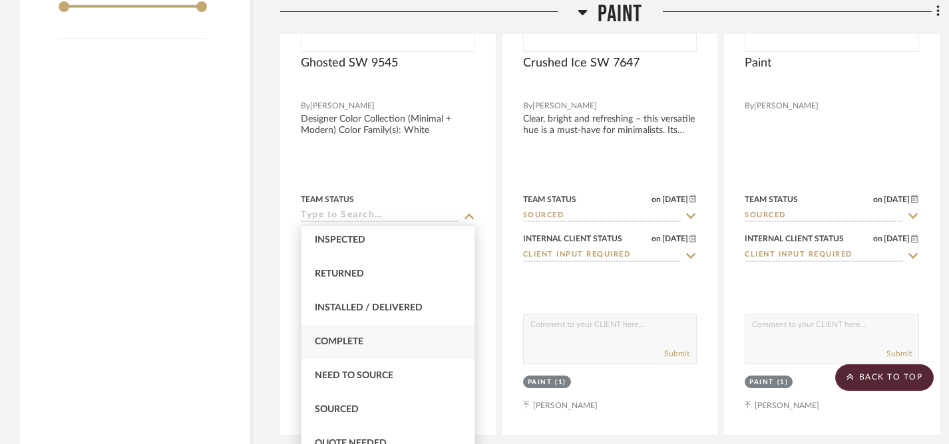
scroll to position [448, 0]
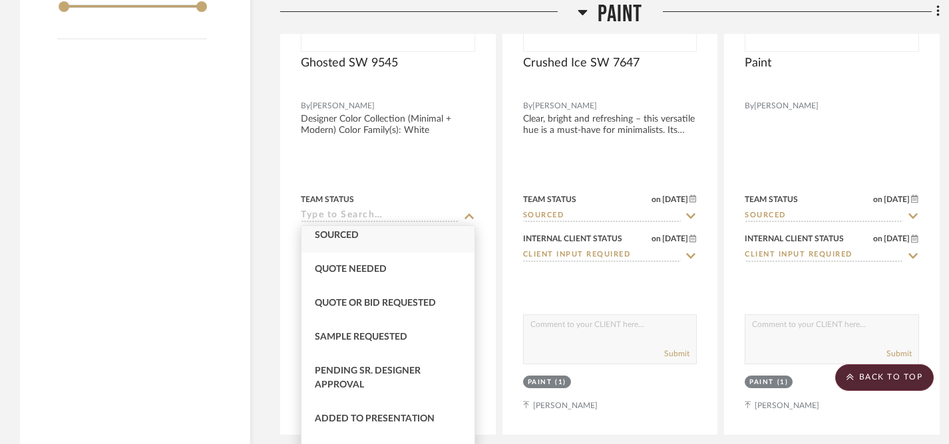
click at [335, 238] on span "Sourced" at bounding box center [337, 235] width 44 height 9
type input "[DATE]"
type input "Sourced"
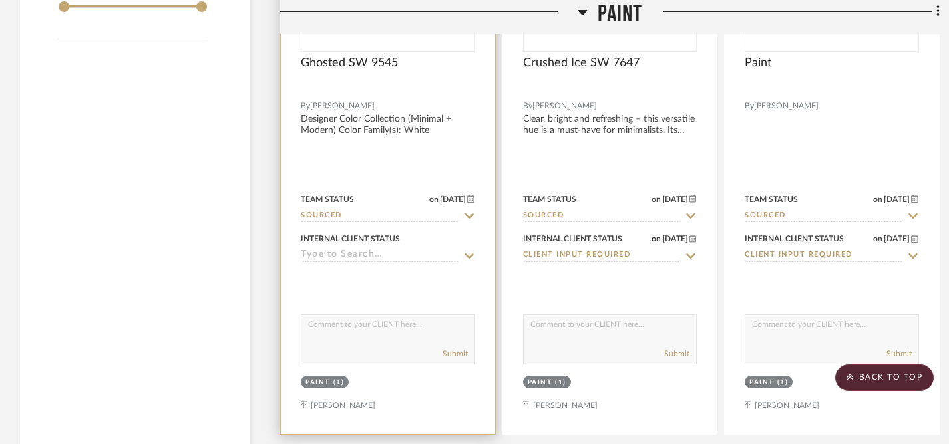
click at [472, 253] on icon at bounding box center [468, 255] width 9 height 5
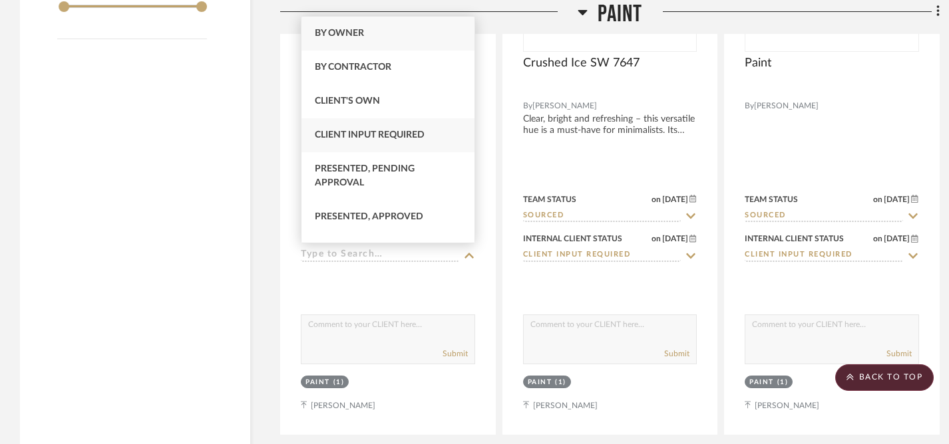
click at [367, 132] on span "Client Input Required" at bounding box center [370, 134] width 110 height 9
type input "[DATE]"
type input "Client Input Required"
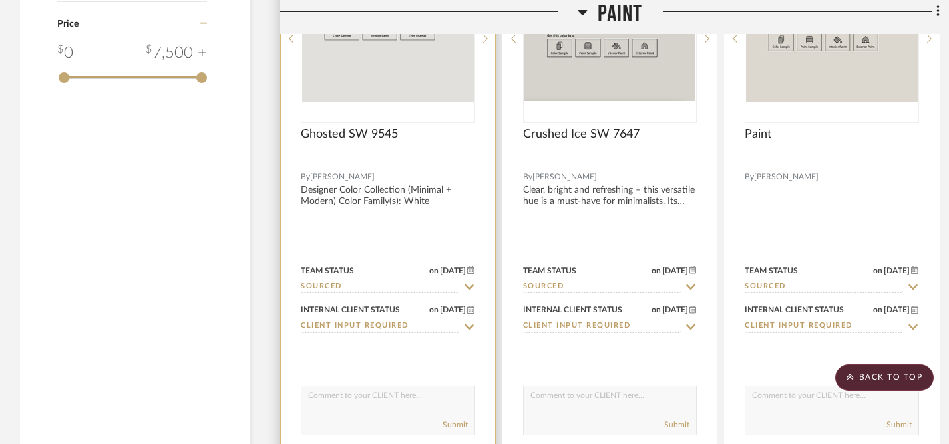
scroll to position [1795, 0]
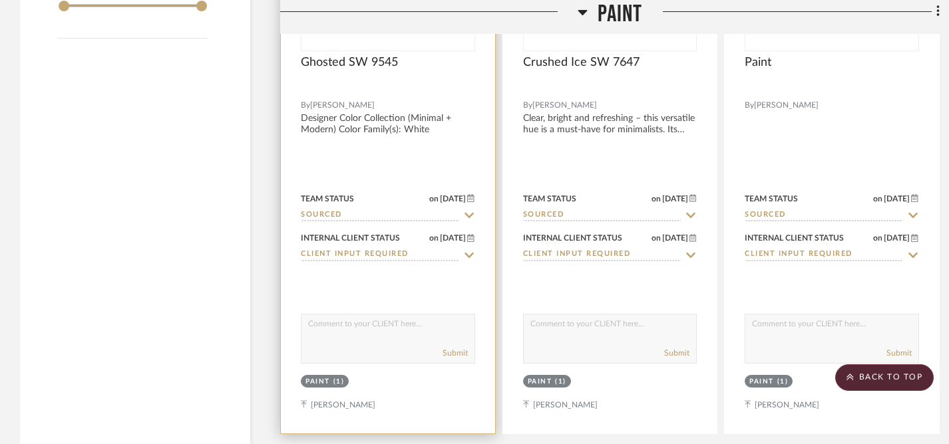
click at [385, 325] on textarea at bounding box center [387, 327] width 173 height 25
type textarea "T"
click at [308, 323] on textarea "Option for main living spaces." at bounding box center [387, 327] width 173 height 25
drag, startPoint x: 308, startPoint y: 323, endPoint x: 422, endPoint y: 332, distance: 114.8
click at [422, 332] on textarea "Option for main living spaces." at bounding box center [387, 327] width 173 height 25
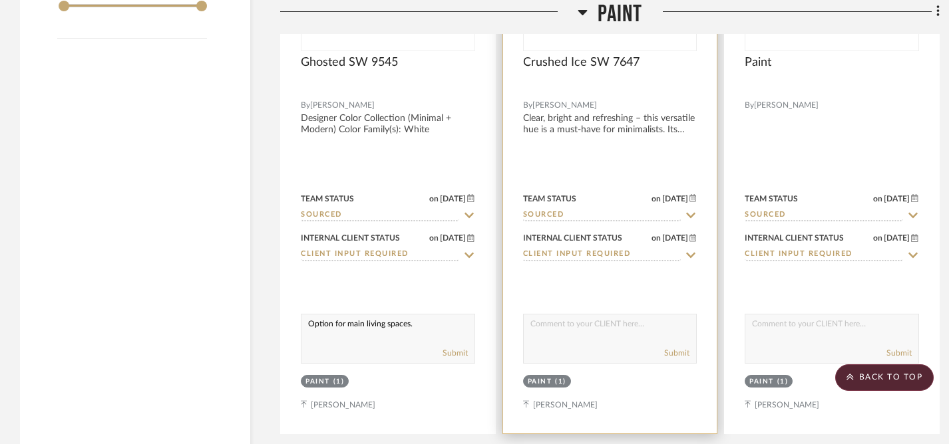
type textarea "Option for main living spaces."
click at [569, 330] on textarea at bounding box center [610, 327] width 173 height 25
paste textarea "Option for main living spaces."
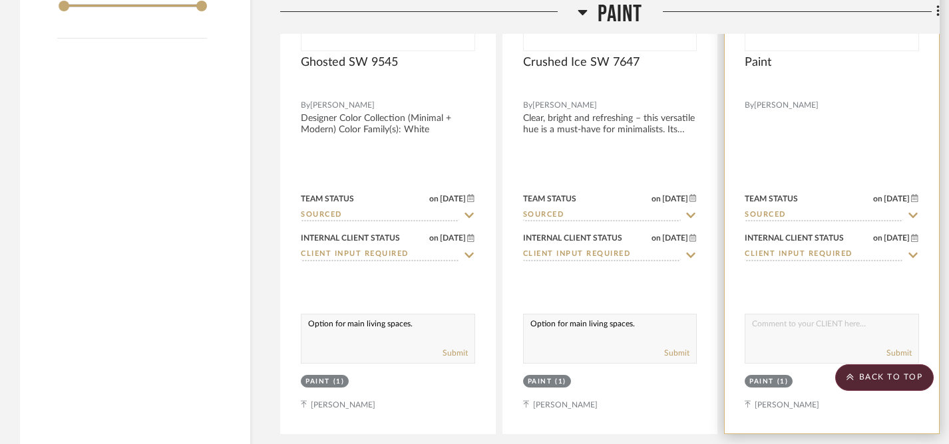
type textarea "Option for main living spaces."
click at [798, 329] on textarea at bounding box center [831, 327] width 173 height 25
paste textarea "Option for main living spaces."
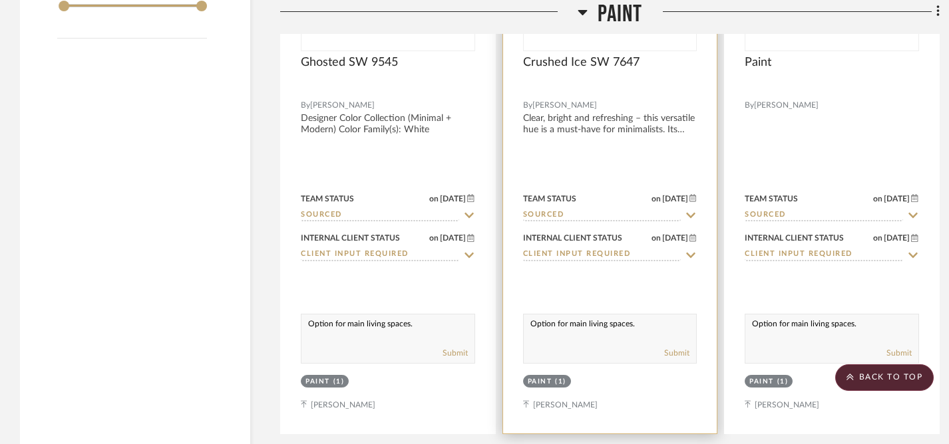
type textarea "Option for main living spaces."
click at [669, 294] on div at bounding box center [610, 143] width 214 height 582
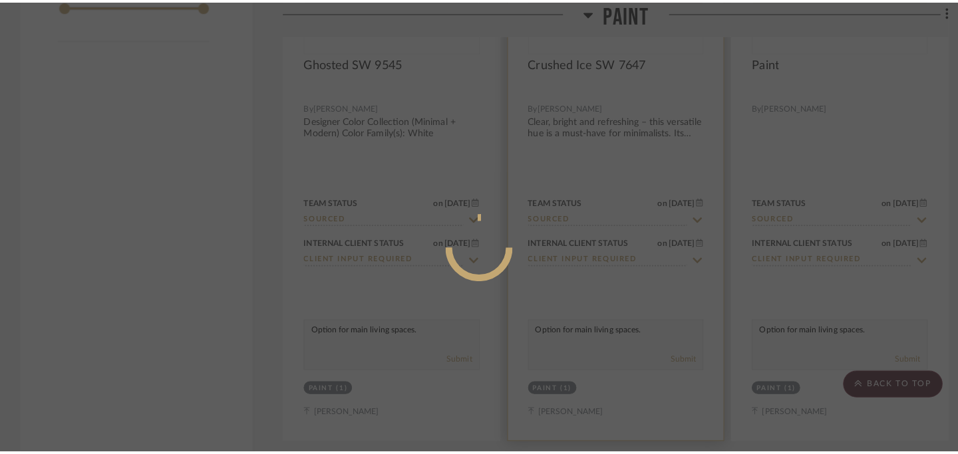
scroll to position [0, 0]
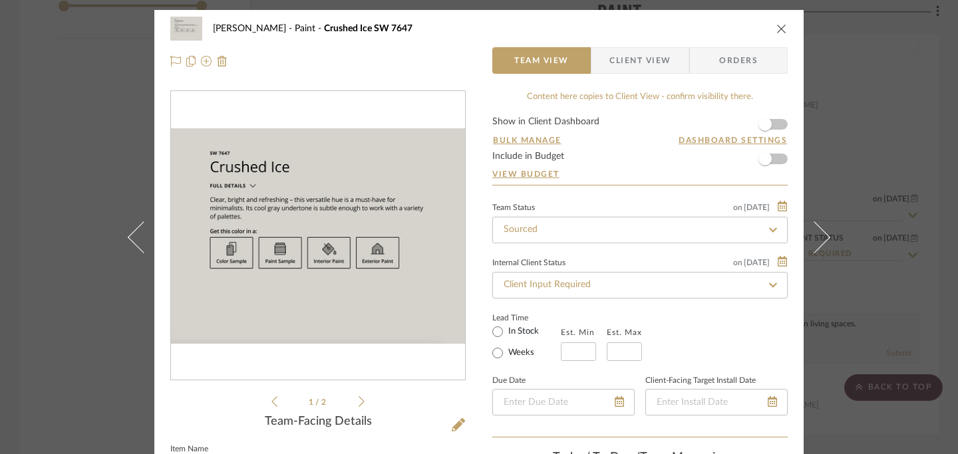
click at [776, 31] on icon "close" at bounding box center [781, 28] width 11 height 11
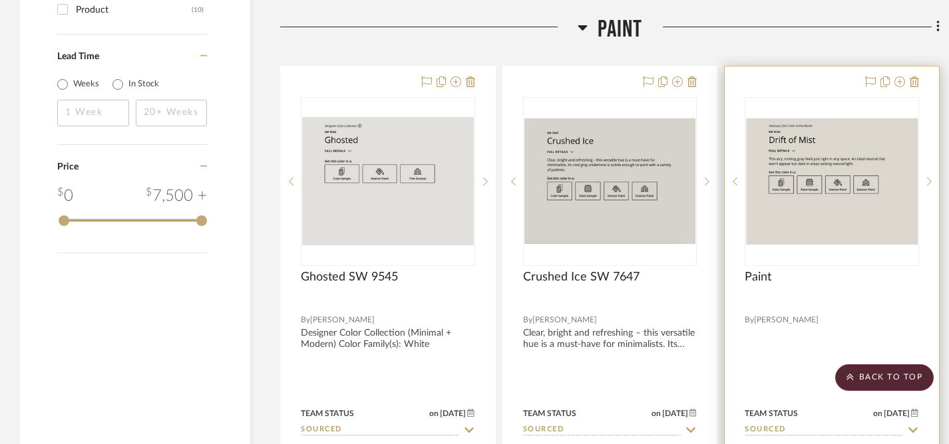
scroll to position [1579, 0]
click at [860, 222] on img "0" at bounding box center [832, 182] width 172 height 126
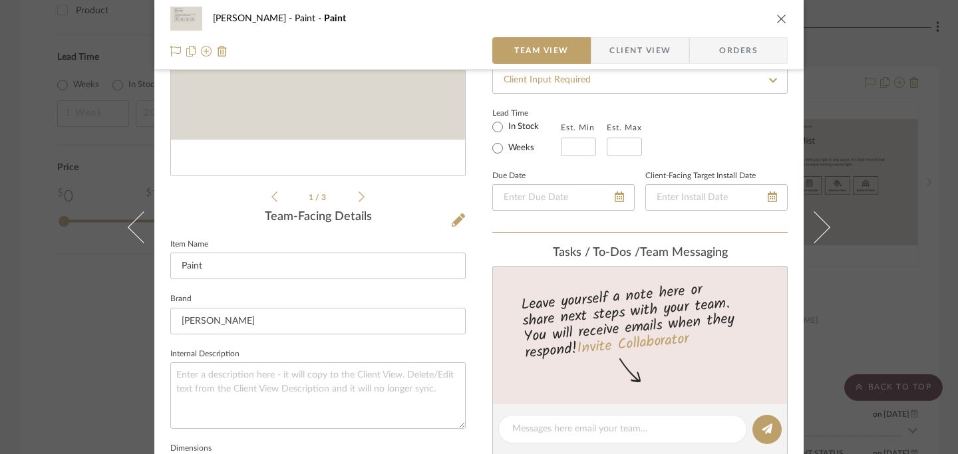
scroll to position [207, 0]
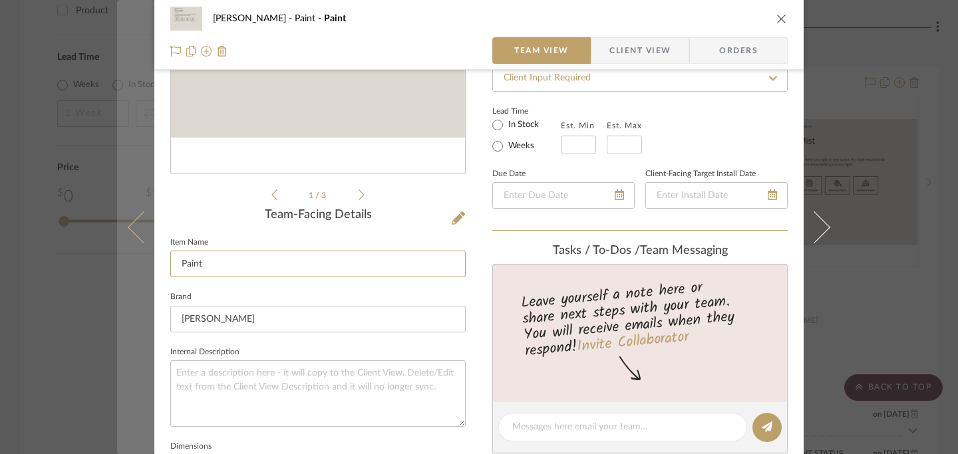
drag, startPoint x: 341, startPoint y: 269, endPoint x: 149, endPoint y: 260, distance: 192.5
click at [149, 260] on mat-dialog-content "Bessy Benjamin Paint Paint Team View Client View Orders 1 / 3 Team-Facing Detai…" at bounding box center [479, 416] width 724 height 1226
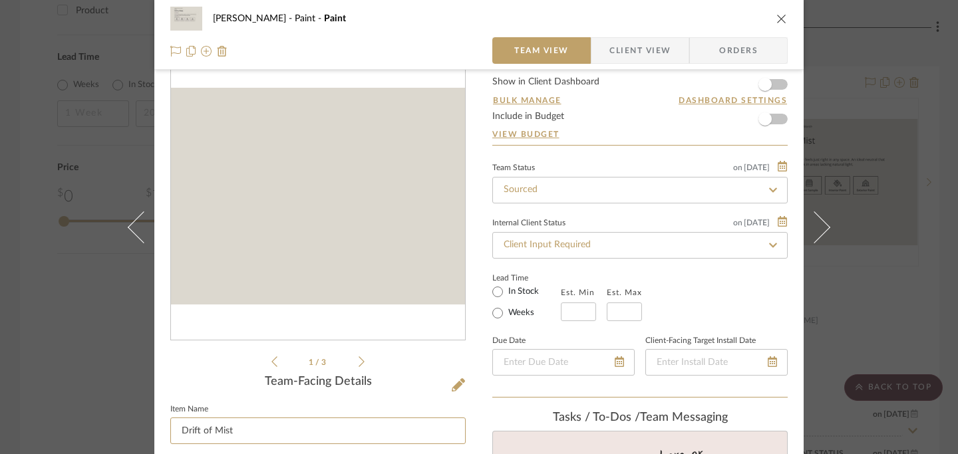
scroll to position [37, 0]
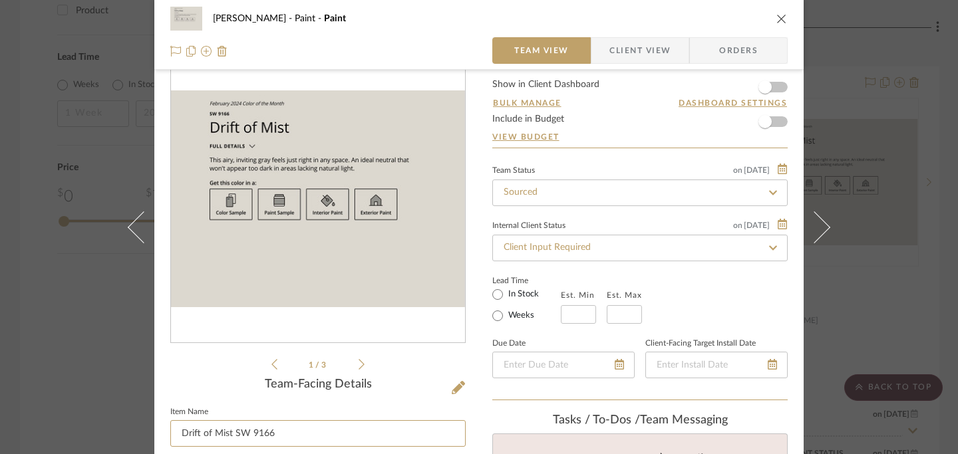
type input "Drift of Mist SW 9166"
click at [776, 19] on icon "close" at bounding box center [781, 18] width 11 height 11
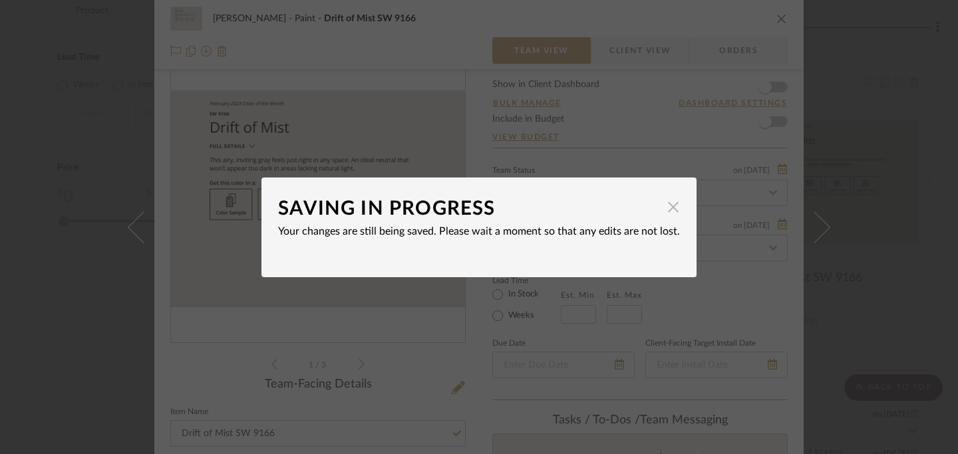
click at [669, 209] on span "button" at bounding box center [673, 207] width 27 height 27
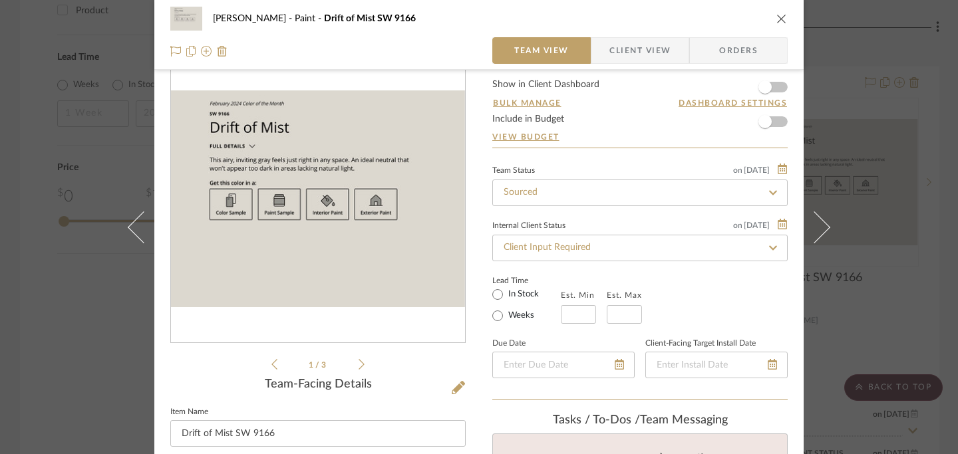
click at [776, 17] on icon "close" at bounding box center [781, 18] width 11 height 11
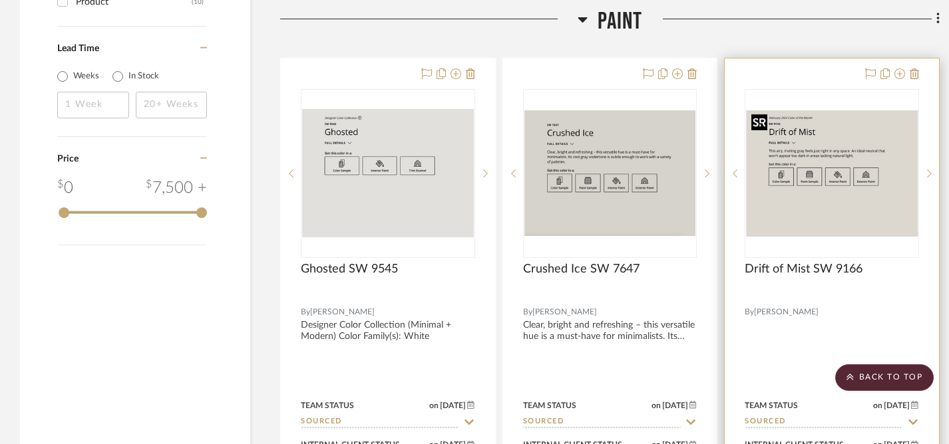
scroll to position [1597, 0]
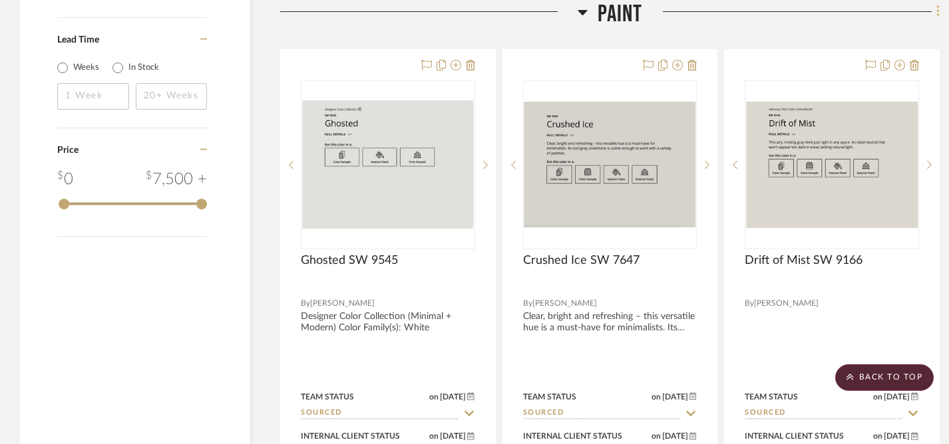
click at [937, 17] on icon at bounding box center [937, 11] width 3 height 11
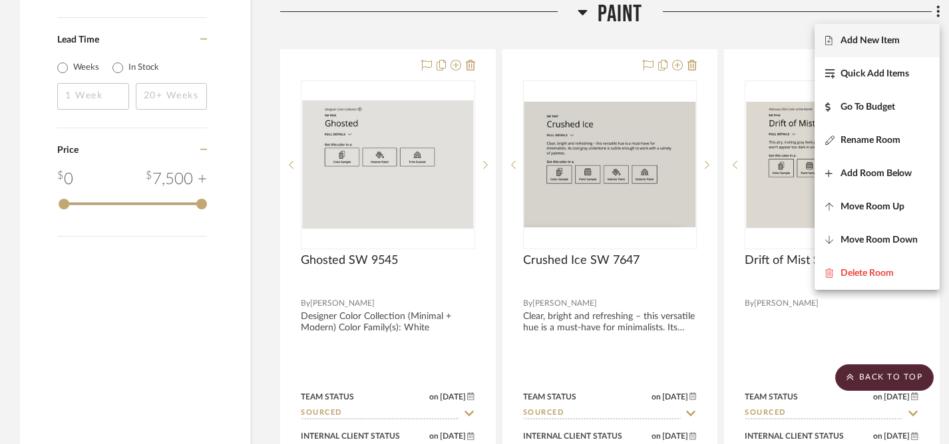
click at [854, 42] on span "Add New Item" at bounding box center [869, 40] width 59 height 11
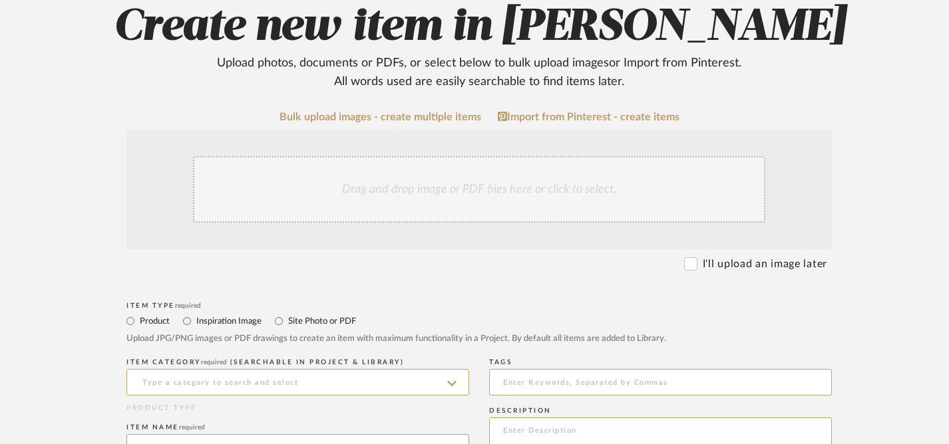
scroll to position [238, 0]
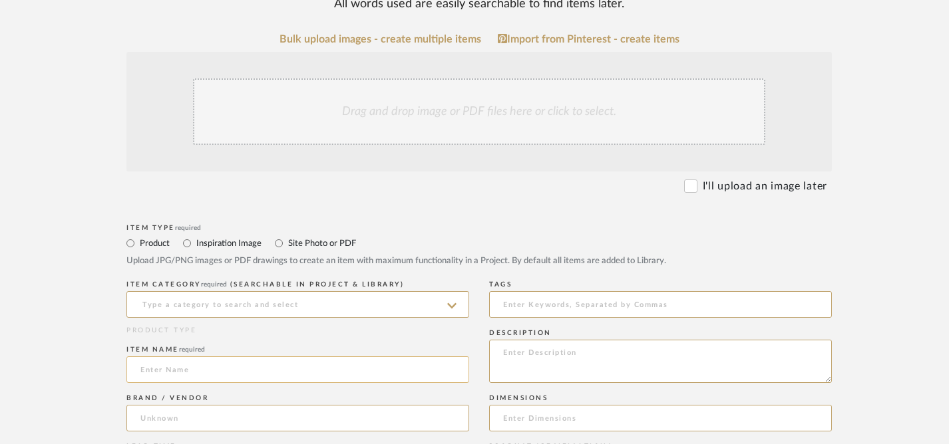
click at [176, 373] on input at bounding box center [297, 370] width 343 height 27
click at [532, 368] on textarea at bounding box center [660, 361] width 343 height 43
paste textarea "Create a calm and pensive mood in the family room, bedroom or study with this c…"
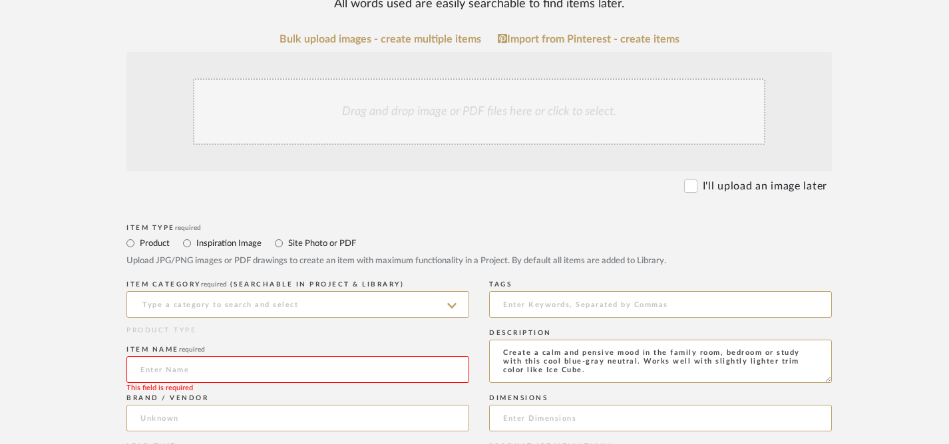
type textarea "Create a calm and pensive mood in the family room, bedroom or study with this c…"
click at [222, 375] on input at bounding box center [297, 370] width 343 height 27
type input "Reflection SW 7661"
click at [202, 307] on input at bounding box center [297, 304] width 343 height 27
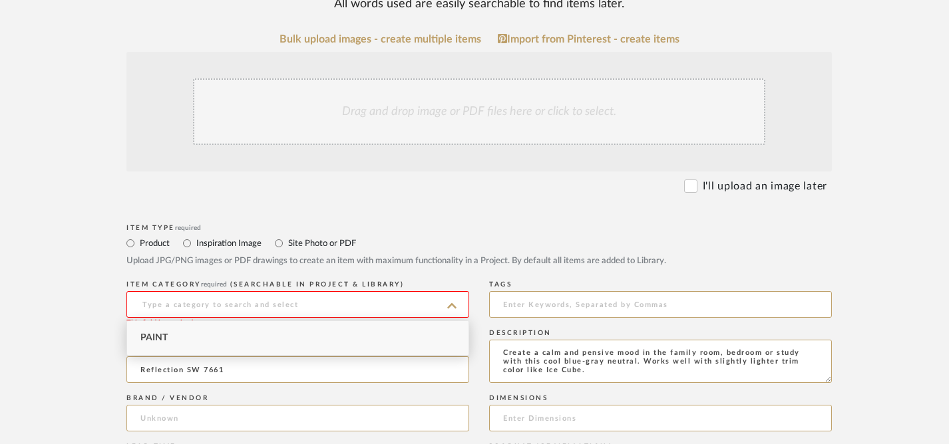
click at [167, 335] on span "Paint" at bounding box center [153, 337] width 27 height 9
type input "Paint"
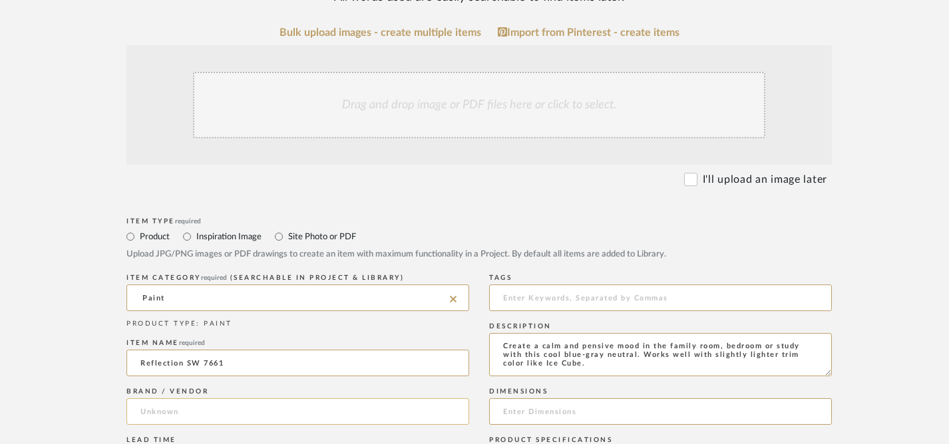
scroll to position [249, 0]
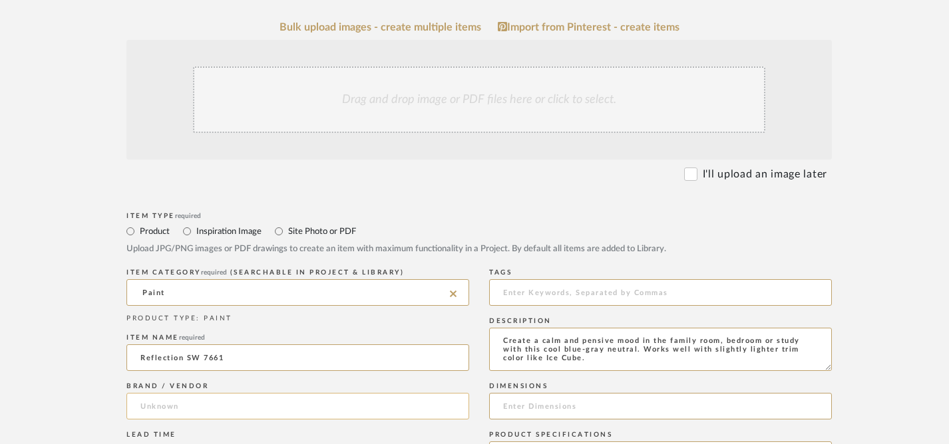
click at [271, 410] on input at bounding box center [297, 406] width 343 height 27
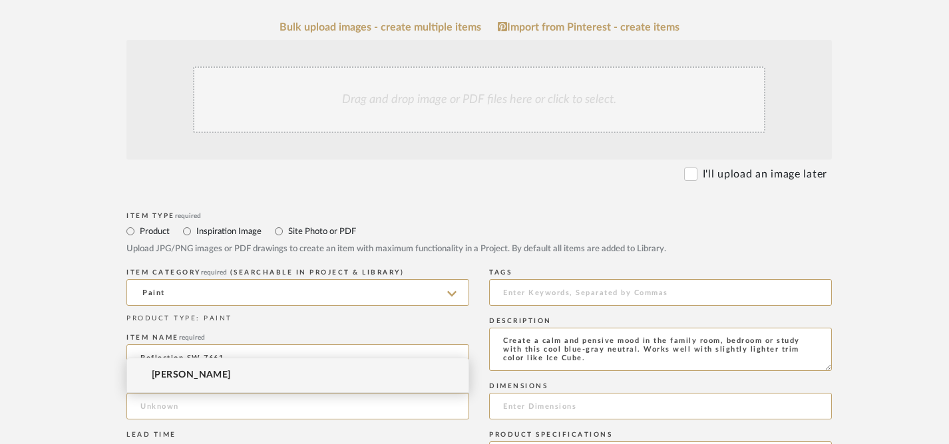
click at [226, 374] on span "[PERSON_NAME]" at bounding box center [191, 375] width 79 height 11
type input "[PERSON_NAME]"
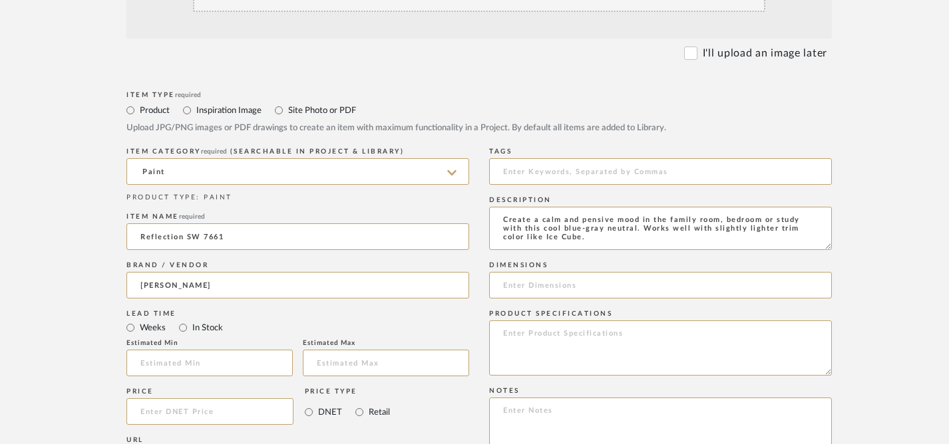
scroll to position [177, 0]
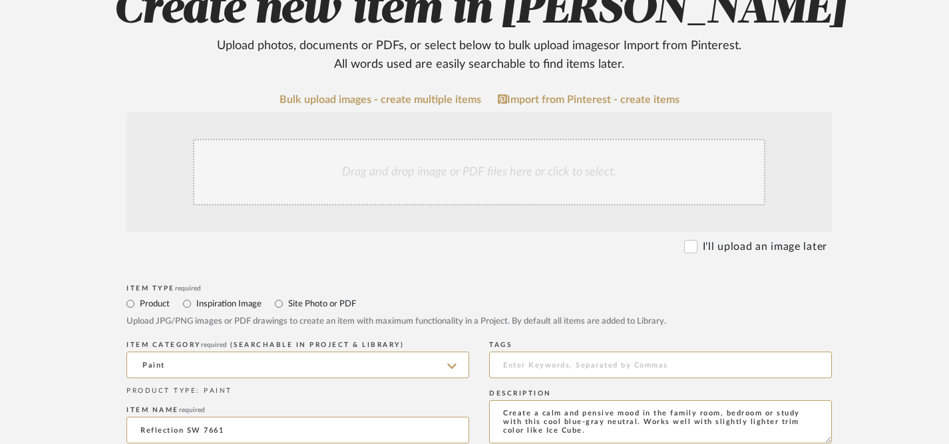
click at [406, 169] on div "Drag and drop image or PDF files here or click to select." at bounding box center [479, 172] width 572 height 67
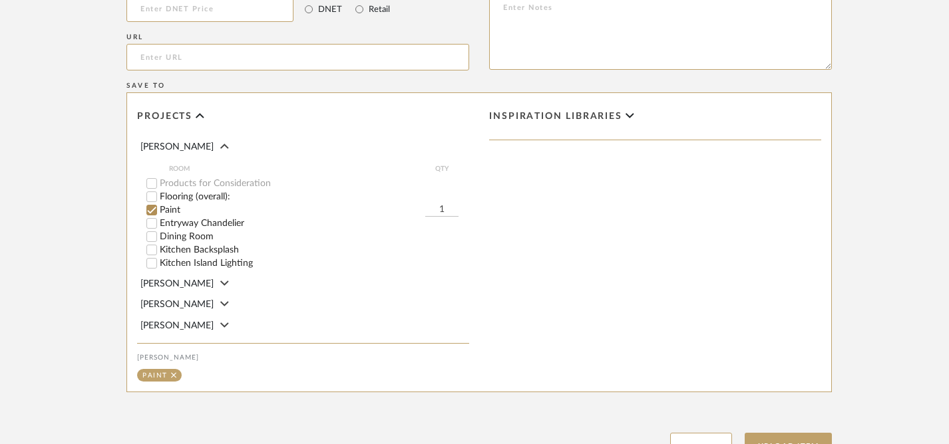
scroll to position [1028, 0]
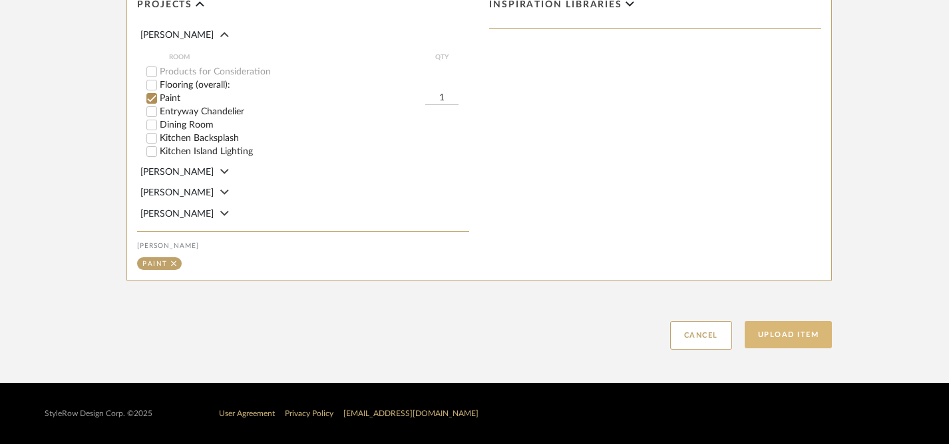
click at [779, 341] on button "Upload Item" at bounding box center [789, 334] width 88 height 27
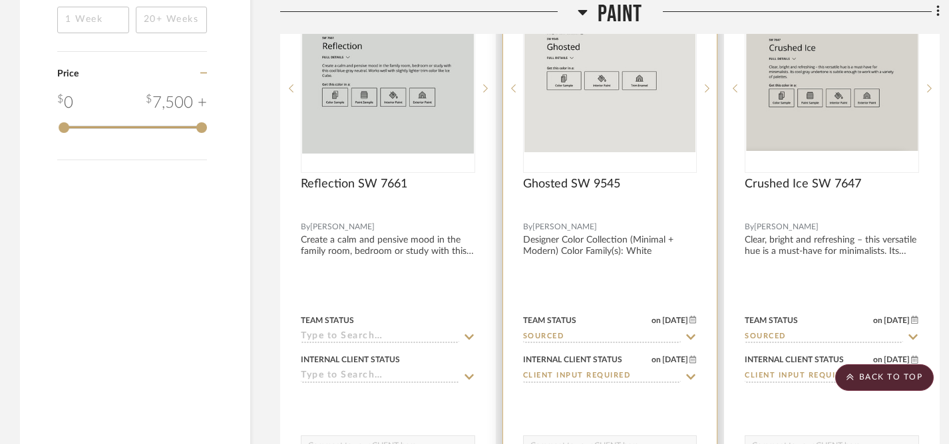
scroll to position [1673, 0]
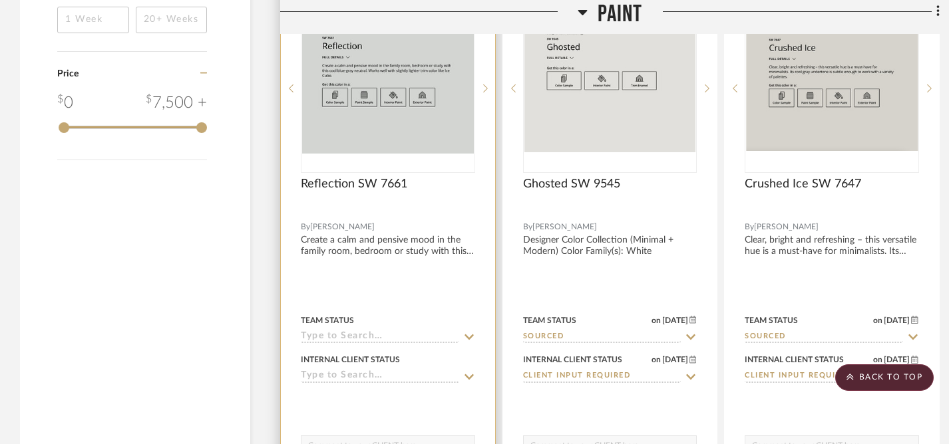
click at [468, 336] on icon at bounding box center [468, 337] width 9 height 5
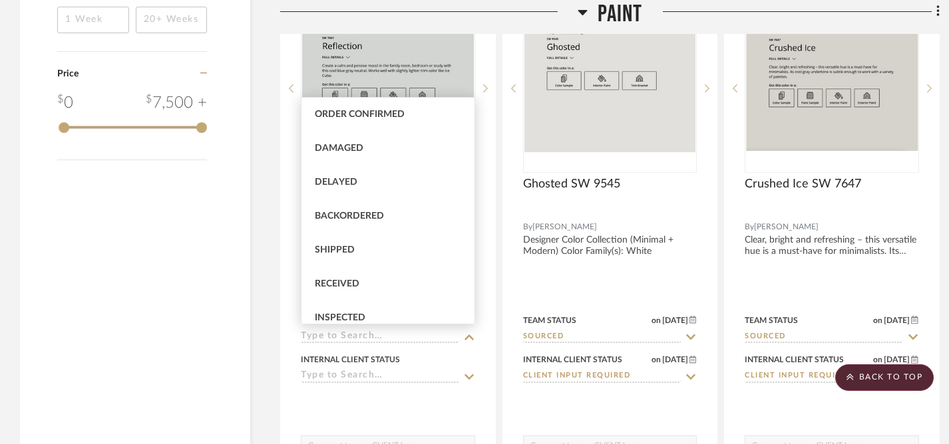
scroll to position [241, 0]
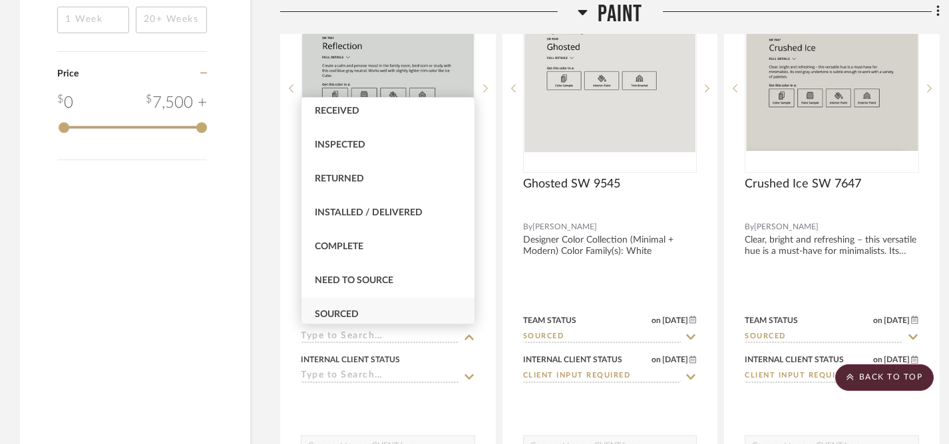
click at [341, 312] on span "Sourced" at bounding box center [337, 314] width 44 height 9
type input "[DATE]"
type input "Sourced"
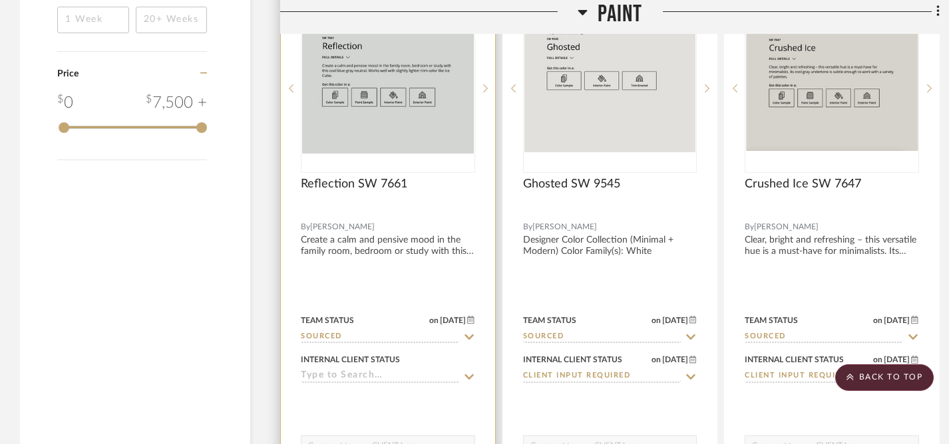
click at [469, 374] on icon at bounding box center [469, 377] width 12 height 11
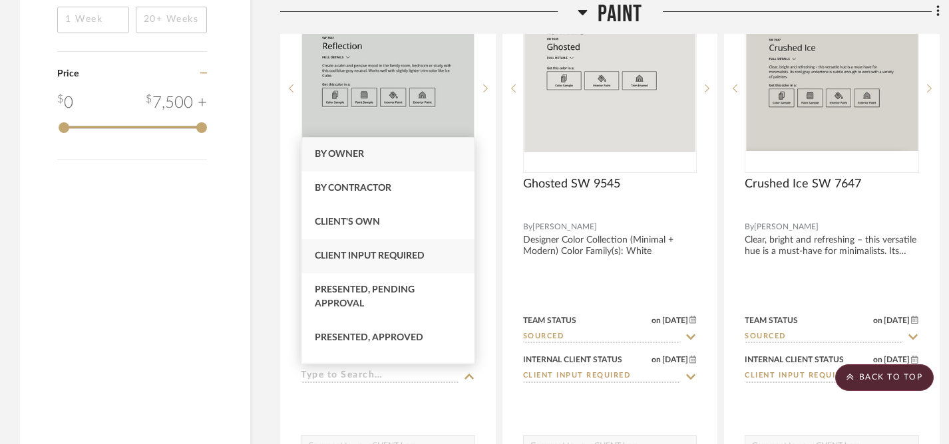
click at [342, 258] on span "Client Input Required" at bounding box center [370, 255] width 110 height 9
type input "[DATE]"
type input "Client Input Required"
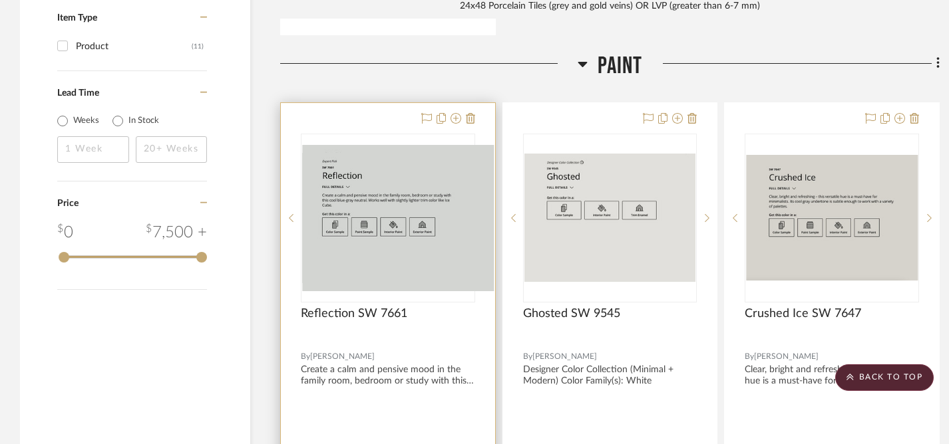
scroll to position [1787, 0]
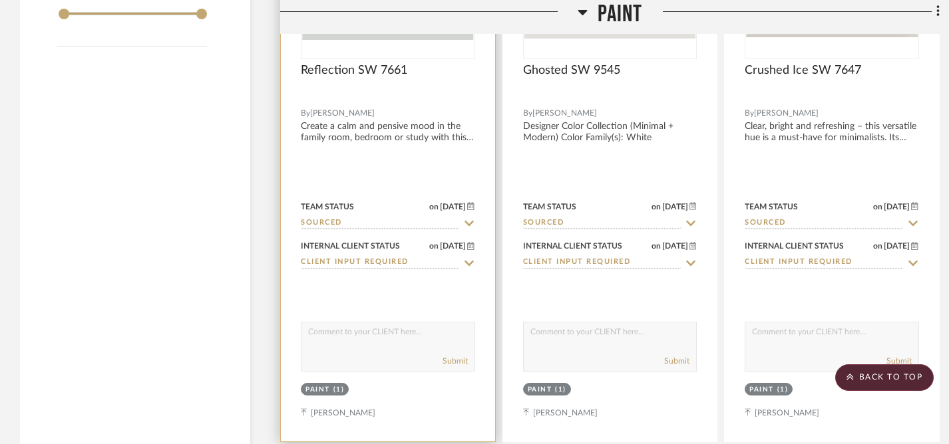
click at [381, 342] on textarea at bounding box center [387, 335] width 173 height 25
click at [313, 333] on textarea "Option for main living spaces." at bounding box center [387, 335] width 173 height 25
click at [431, 335] on textarea "Great option for main living spaces." at bounding box center [387, 335] width 173 height 25
drag, startPoint x: 431, startPoint y: 335, endPoint x: 304, endPoint y: 327, distance: 127.3
click at [304, 327] on textarea "Great option for main living spaces." at bounding box center [387, 335] width 173 height 25
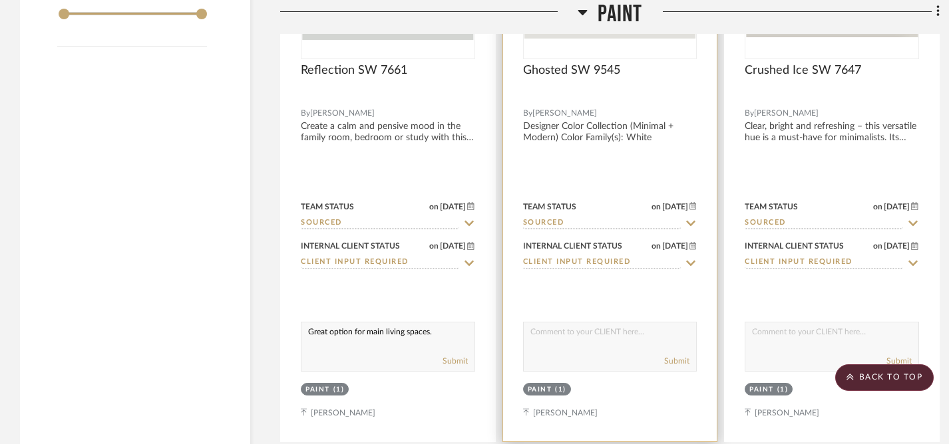
type textarea "Great option for main living spaces."
click at [561, 336] on textarea at bounding box center [610, 335] width 173 height 25
paste textarea "Great option for main living spaces."
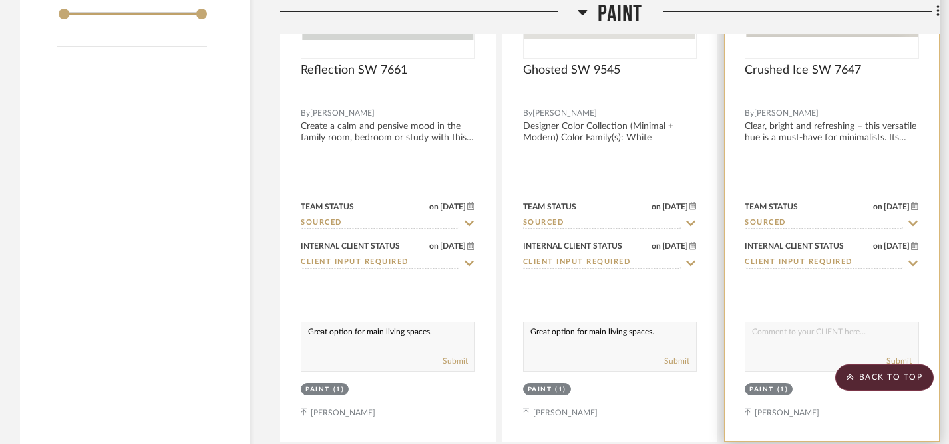
type textarea "Great option for main living spaces."
click at [776, 334] on textarea at bounding box center [831, 335] width 173 height 25
paste textarea "Great option for main living spaces."
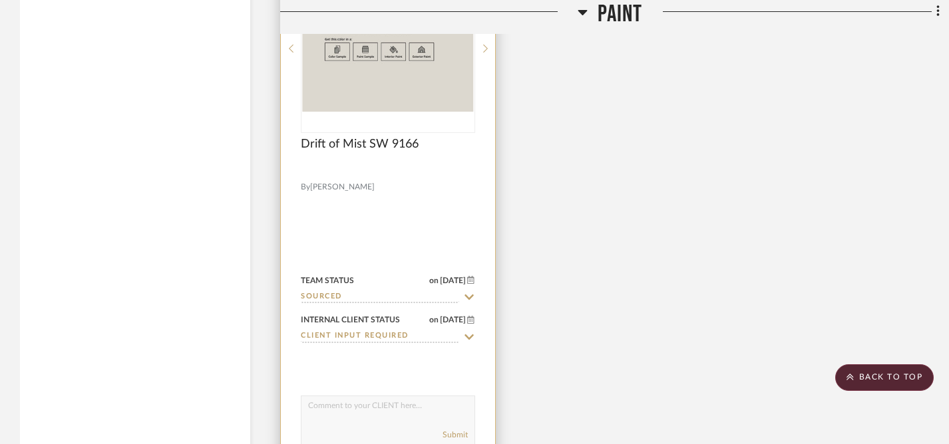
scroll to position [2303, 0]
type textarea "Great option for main living spaces."
click at [331, 405] on textarea at bounding box center [387, 409] width 173 height 25
paste textarea "Great option for main living spaces."
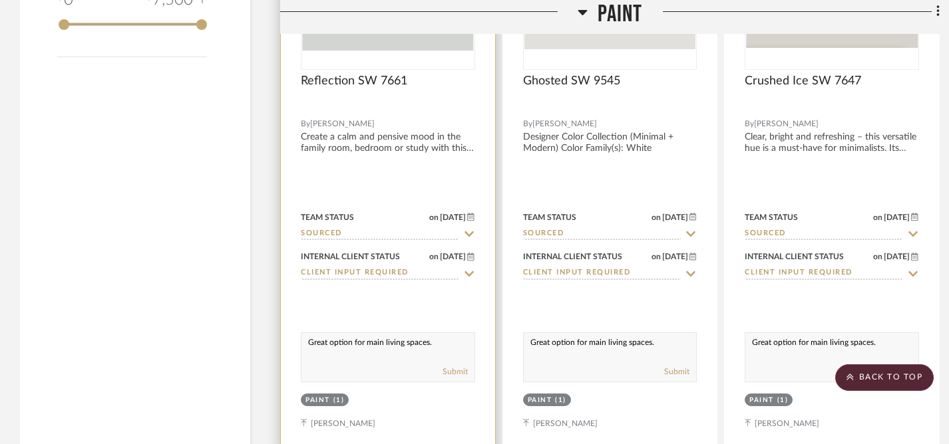
scroll to position [1766, 0]
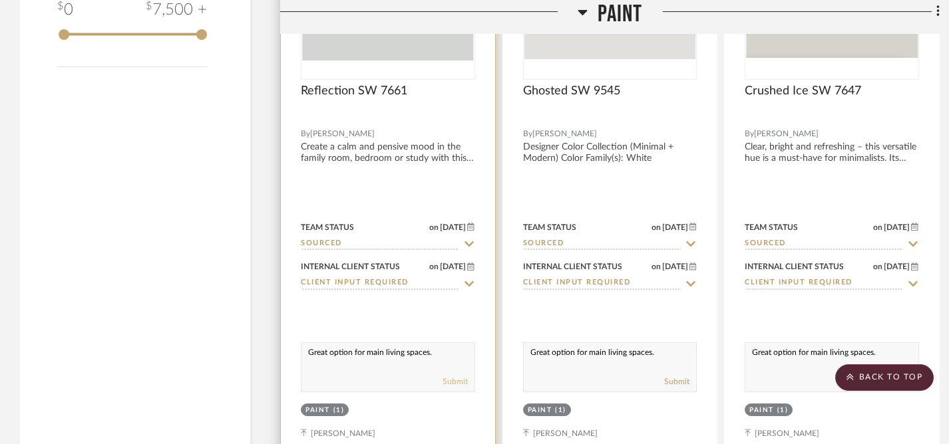
type textarea "Great option for main living spaces."
click at [452, 381] on button "Submit" at bounding box center [454, 382] width 25 height 12
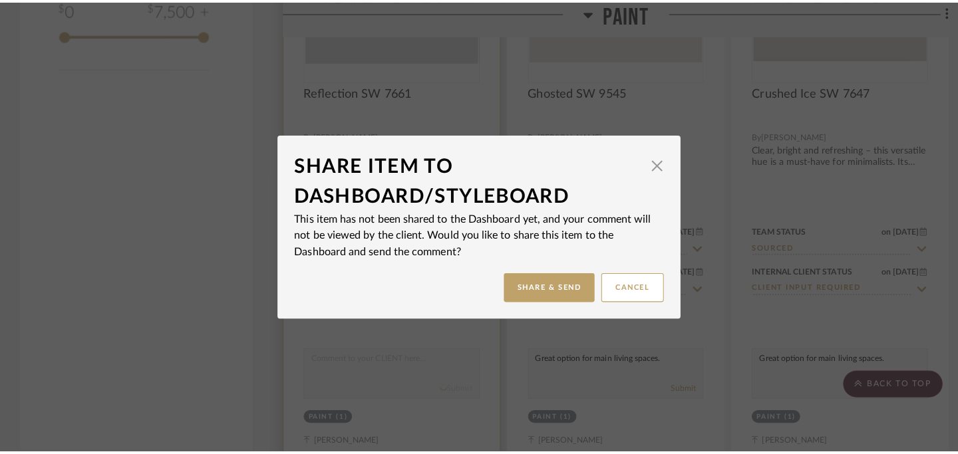
scroll to position [0, 0]
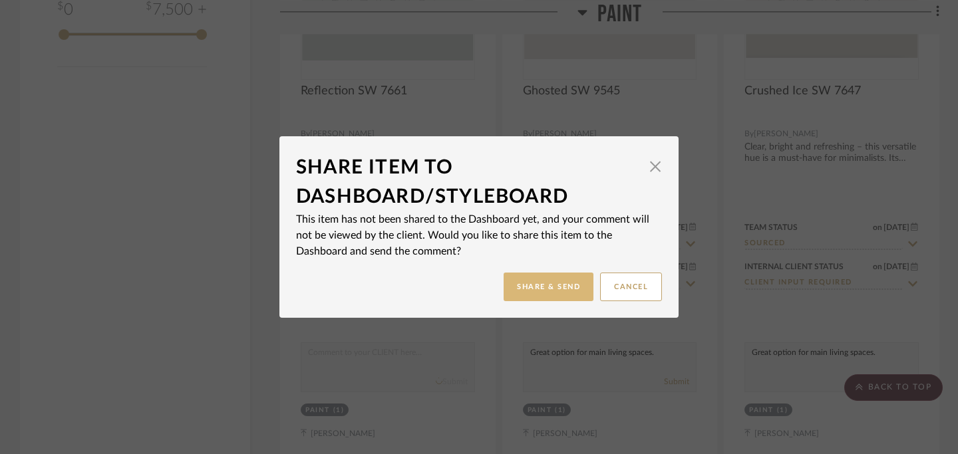
click at [540, 292] on button "Share & Send" at bounding box center [549, 287] width 90 height 29
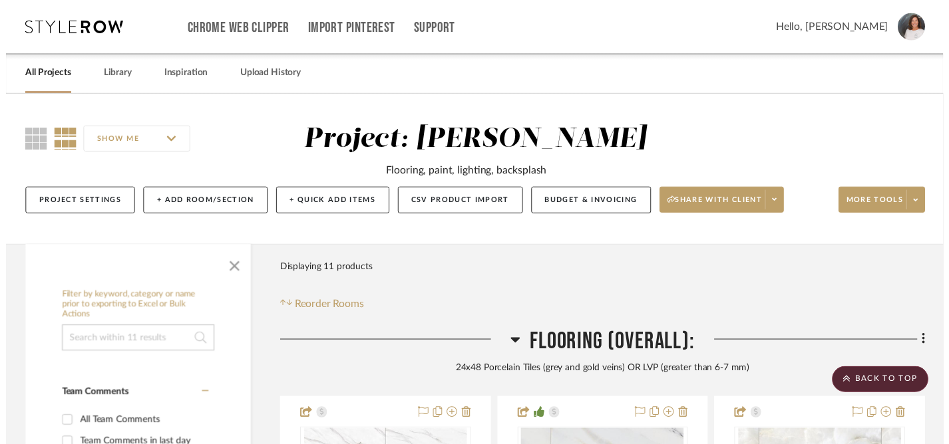
scroll to position [1766, 0]
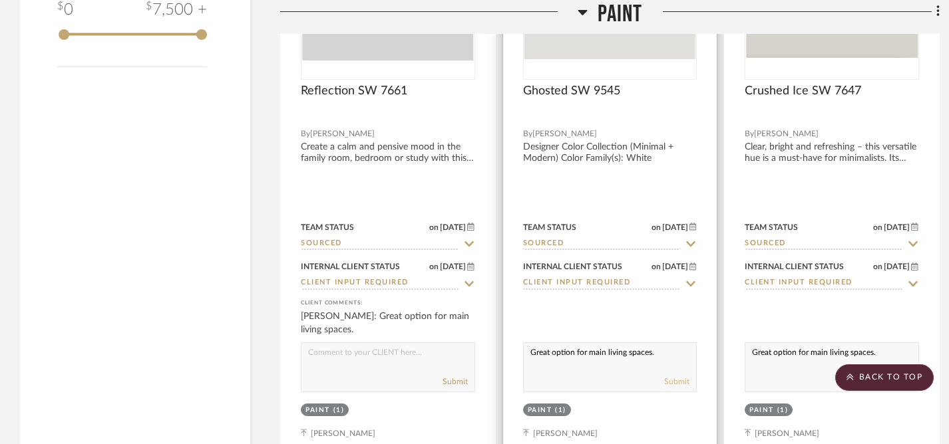
click at [683, 379] on button "Submit" at bounding box center [676, 382] width 25 height 12
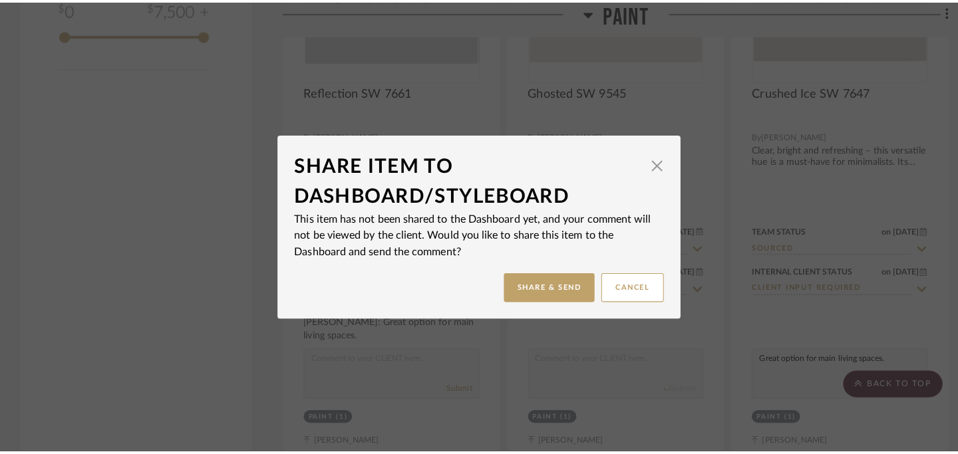
scroll to position [0, 0]
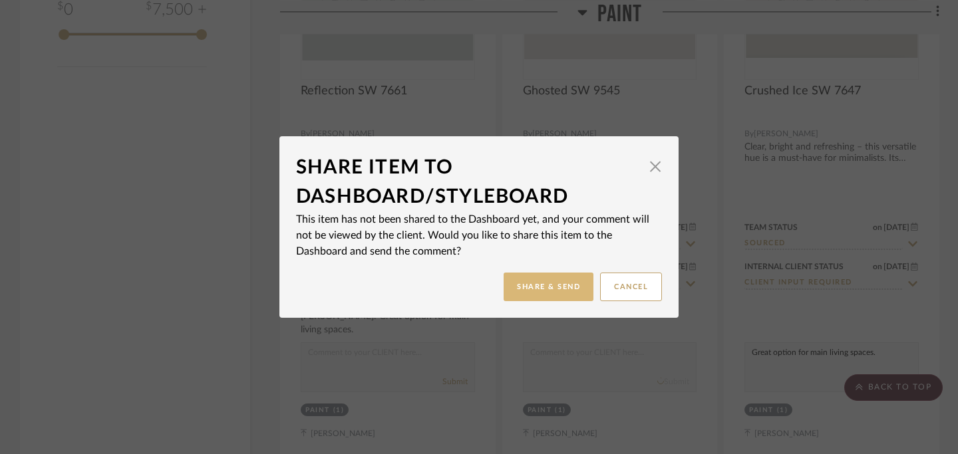
click at [534, 291] on button "Share & Send" at bounding box center [549, 287] width 90 height 29
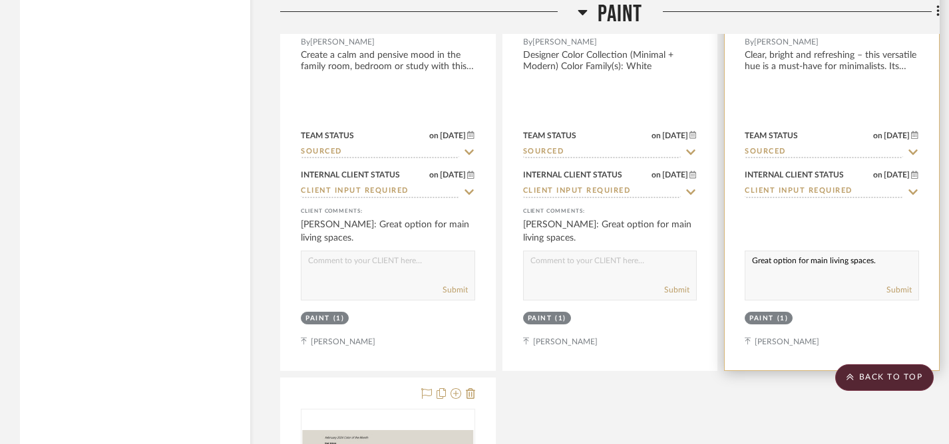
scroll to position [1859, 0]
click at [904, 289] on button "Submit" at bounding box center [898, 289] width 25 height 12
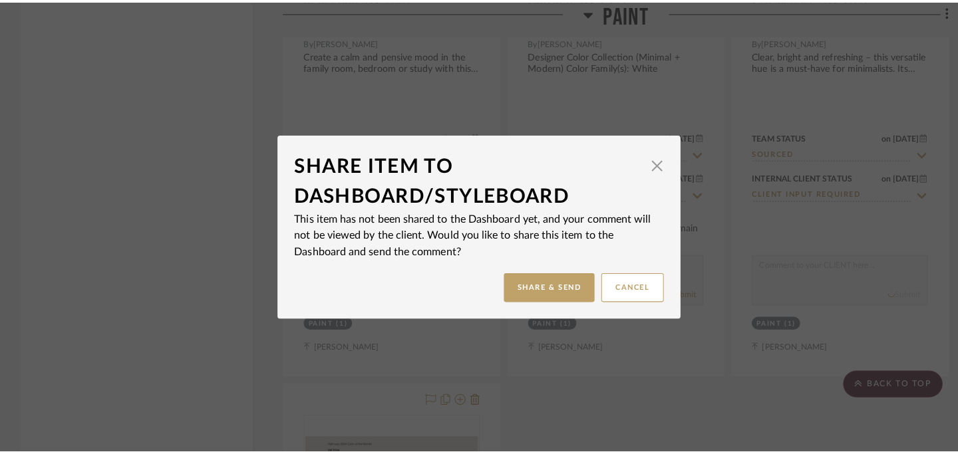
scroll to position [0, 0]
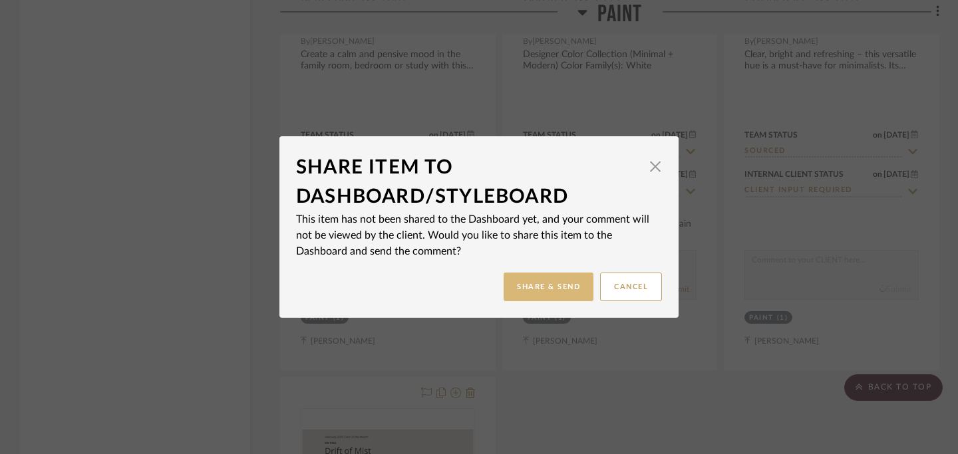
click at [544, 289] on button "Share & Send" at bounding box center [549, 287] width 90 height 29
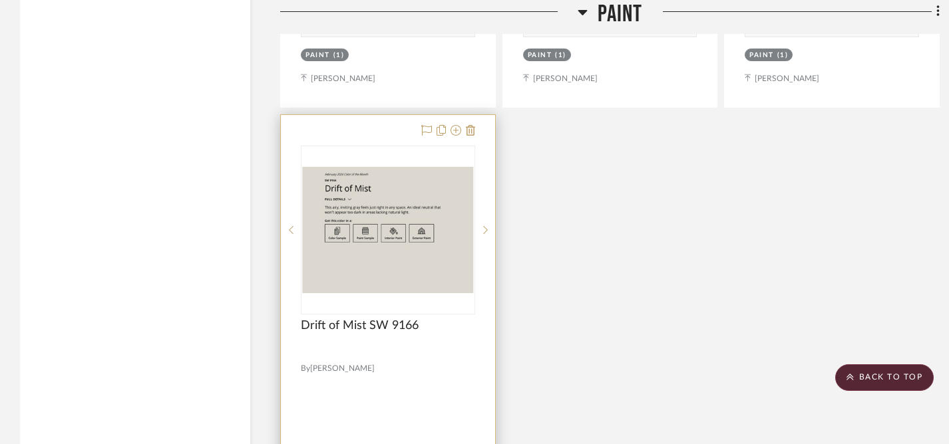
scroll to position [2351, 0]
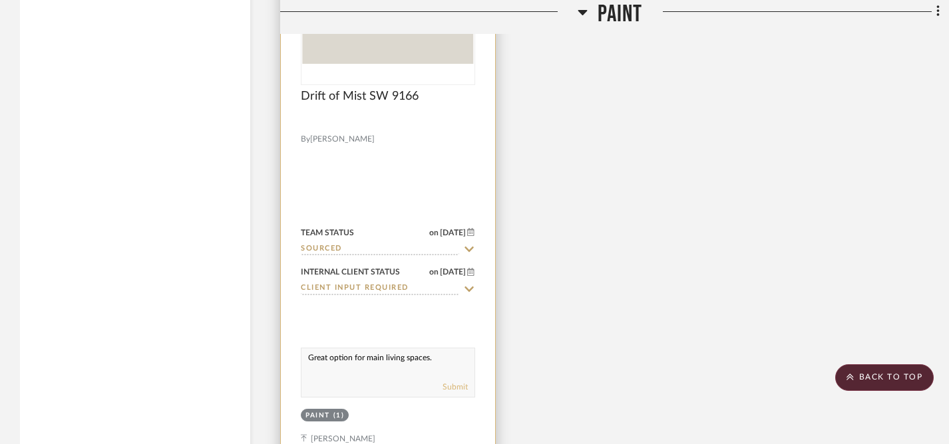
click at [454, 385] on button "Submit" at bounding box center [454, 387] width 25 height 12
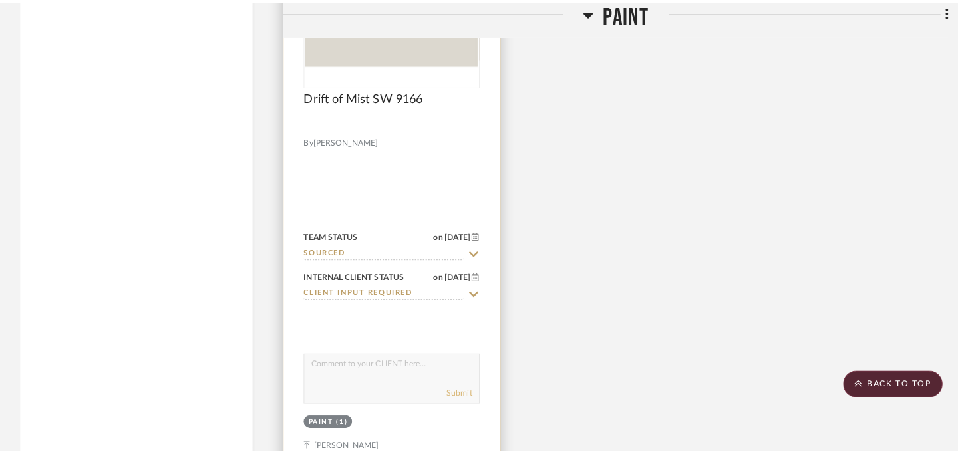
scroll to position [0, 0]
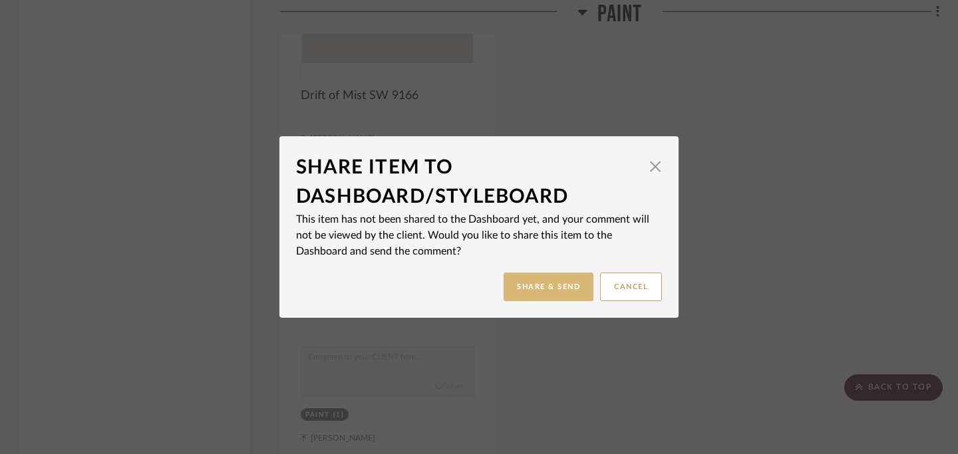
click at [525, 291] on button "Share & Send" at bounding box center [549, 287] width 90 height 29
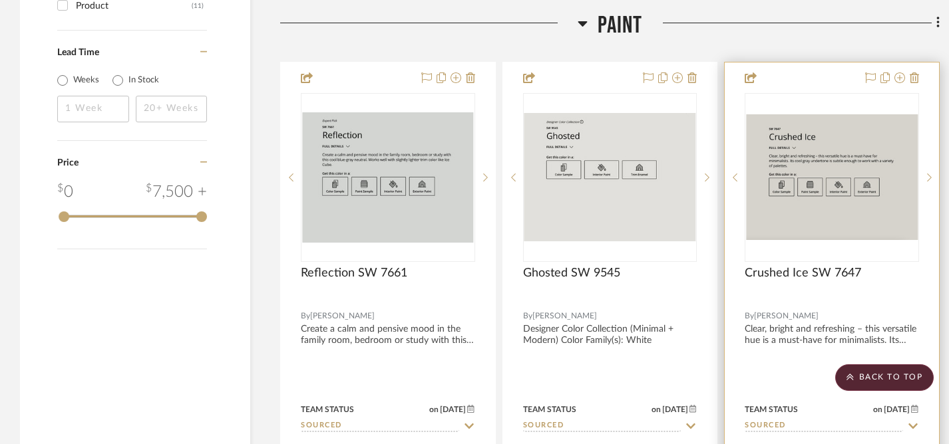
scroll to position [1607, 0]
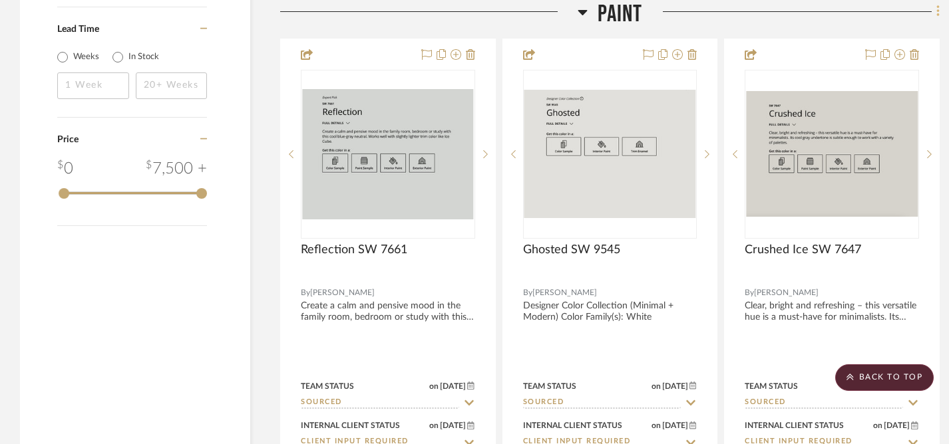
click at [936, 13] on icon at bounding box center [937, 11] width 3 height 11
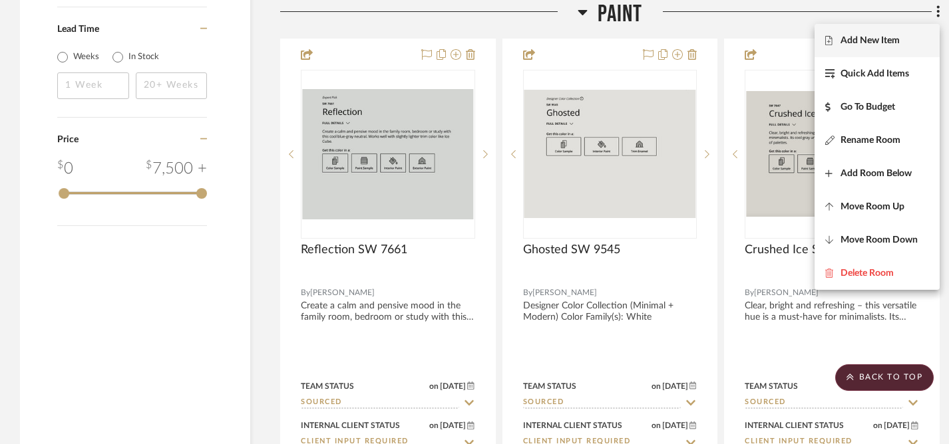
click at [877, 45] on span "Add New Item" at bounding box center [869, 40] width 59 height 11
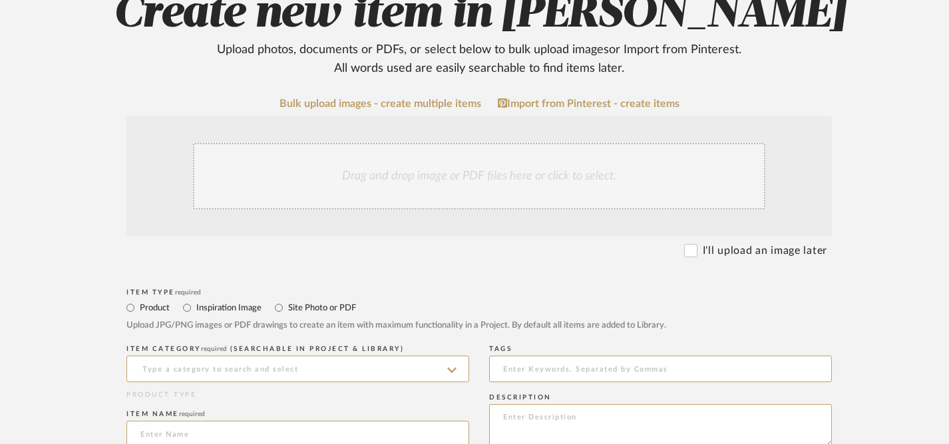
scroll to position [238, 0]
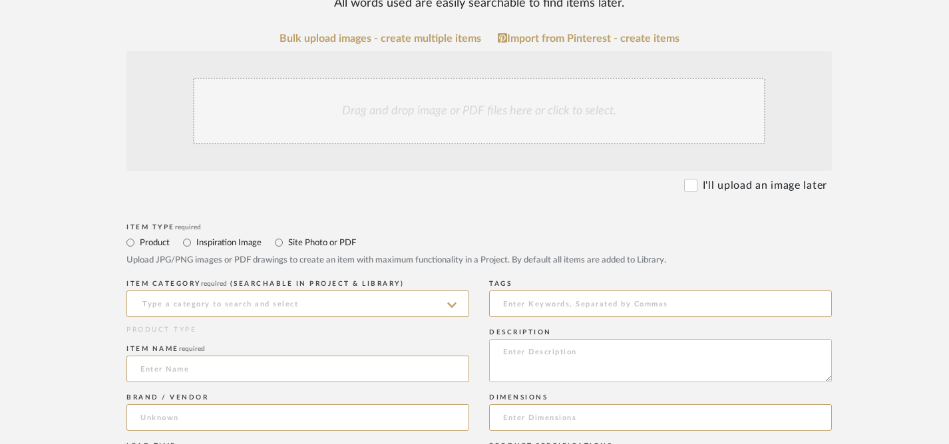
click at [507, 367] on textarea at bounding box center [660, 360] width 343 height 43
paste textarea "This cool, muted green with blue undertones makes every day feel like a relaxin…"
type textarea "This cool, muted green with blue undertones makes every day feel like a relaxin…"
click at [244, 307] on input at bounding box center [297, 304] width 343 height 27
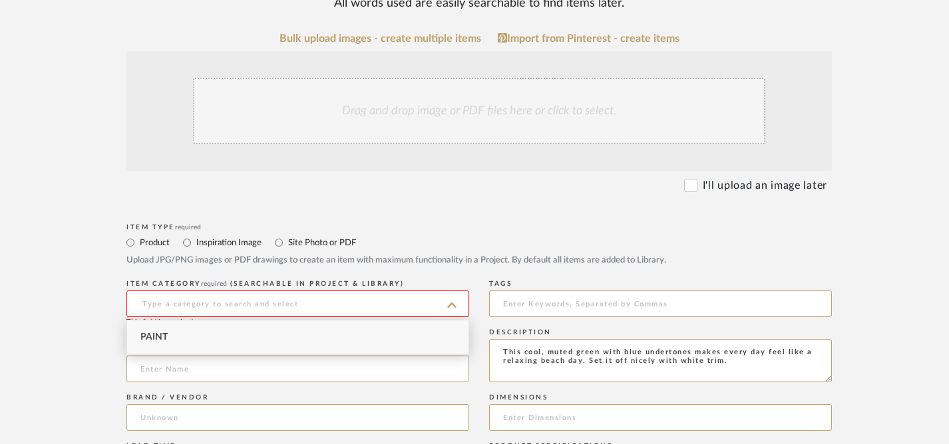
click at [174, 337] on div "Paint" at bounding box center [297, 338] width 341 height 34
type input "Paint"
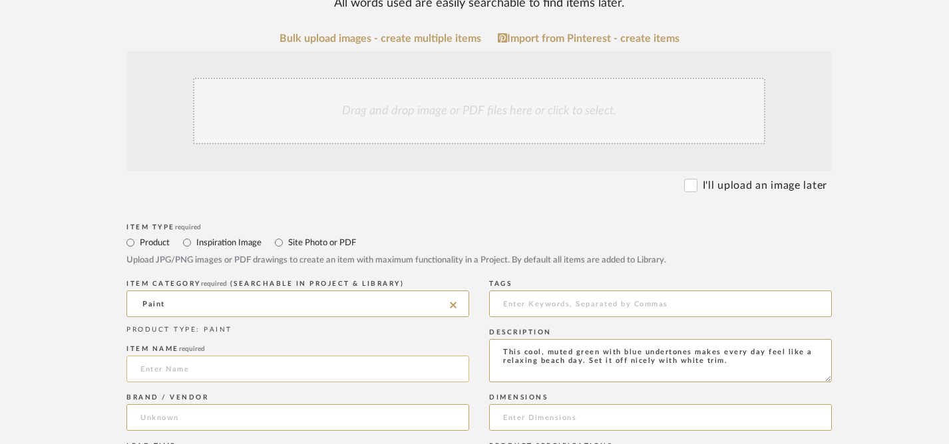
click at [232, 369] on input at bounding box center [297, 369] width 343 height 27
click at [417, 122] on div "Drag and drop image or PDF files here or click to select." at bounding box center [479, 111] width 572 height 67
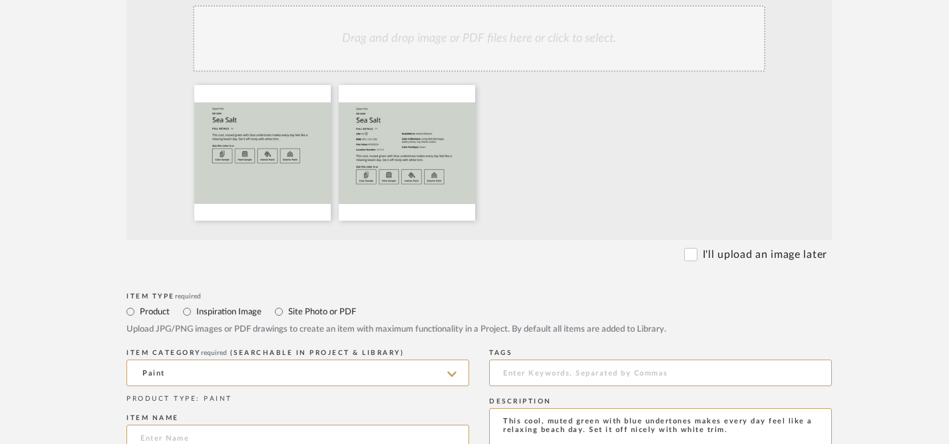
scroll to position [323, 0]
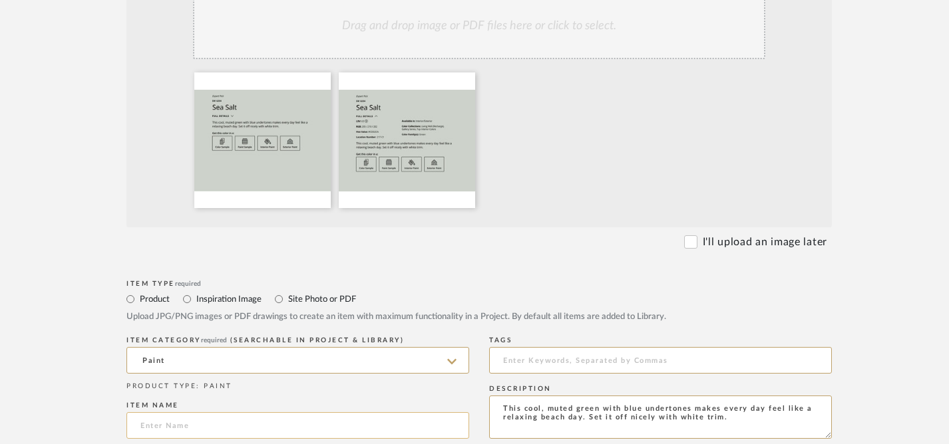
click at [246, 422] on input at bounding box center [297, 426] width 343 height 27
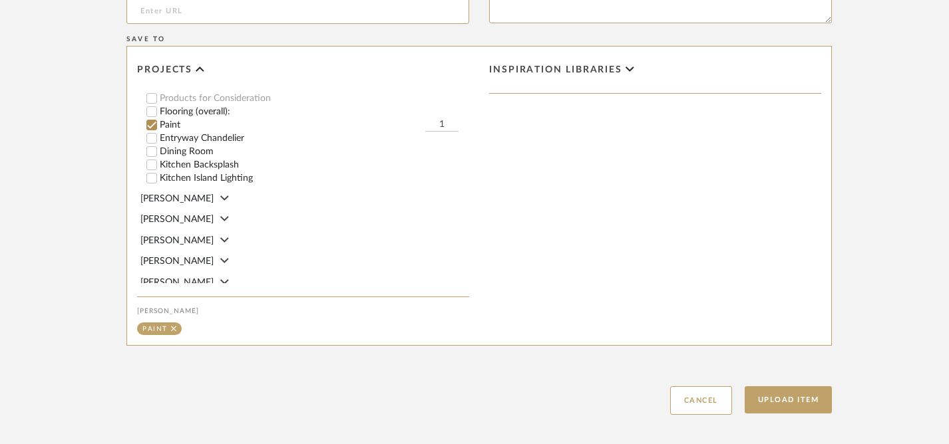
scroll to position [1028, 0]
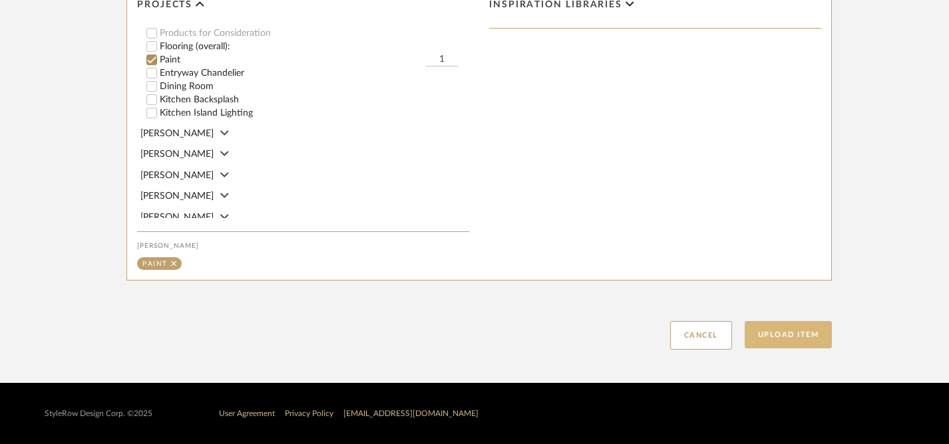
type input "Sea Salt SW 6204"
click at [791, 332] on button "Upload Item" at bounding box center [789, 334] width 88 height 27
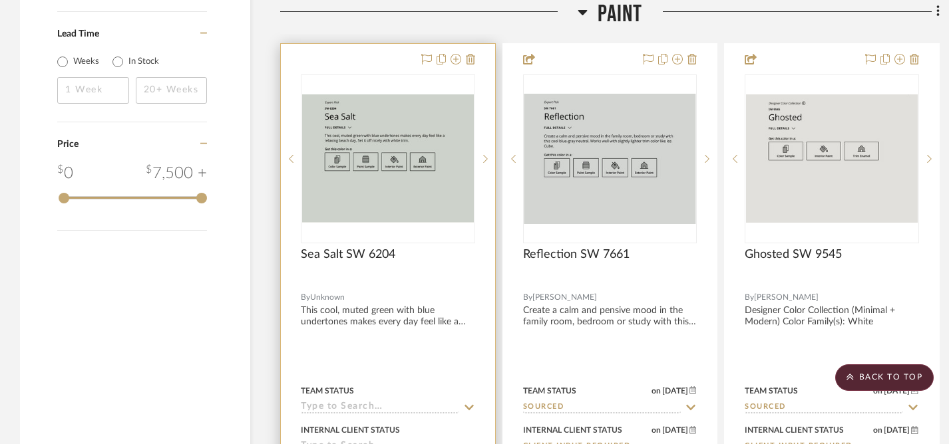
scroll to position [1674, 0]
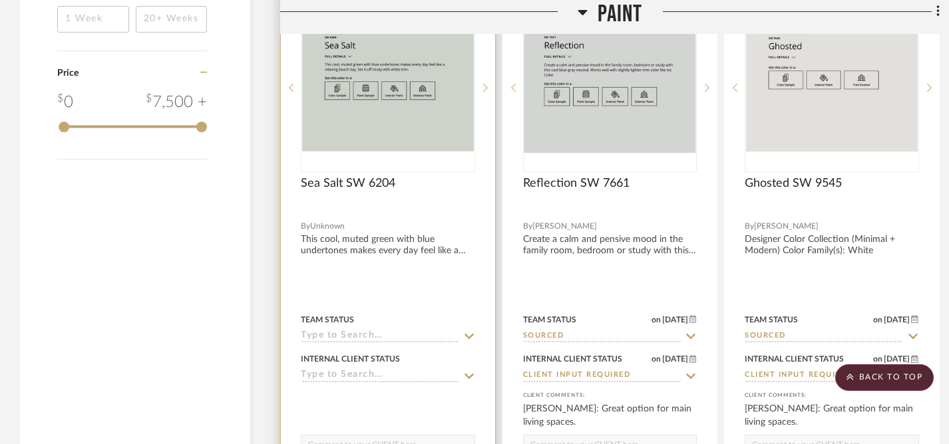
click at [470, 333] on icon at bounding box center [469, 336] width 12 height 11
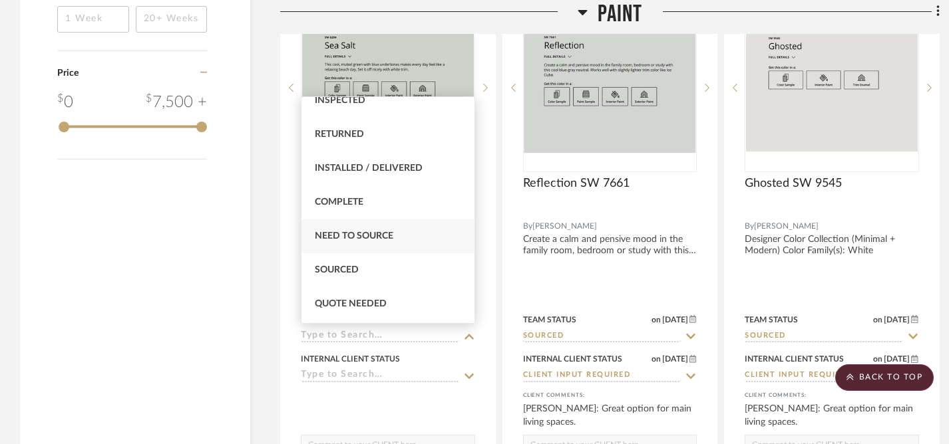
scroll to position [296, 0]
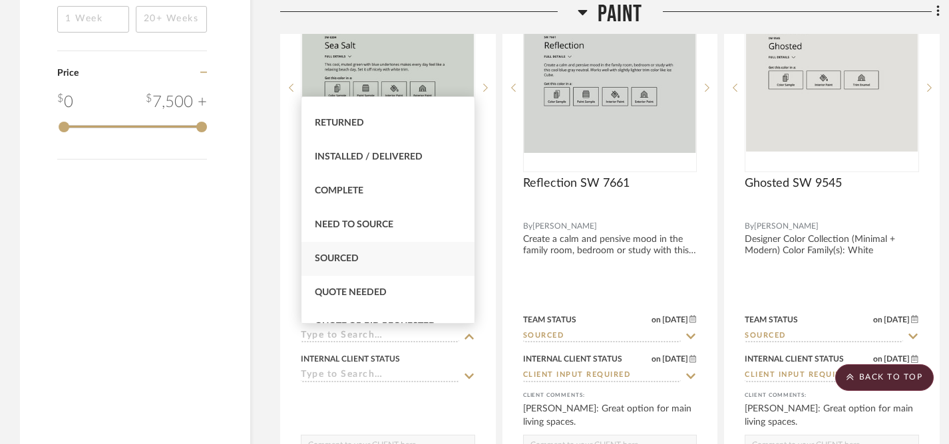
click at [346, 259] on span "Sourced" at bounding box center [337, 258] width 44 height 9
type input "[DATE]"
type input "Sourced"
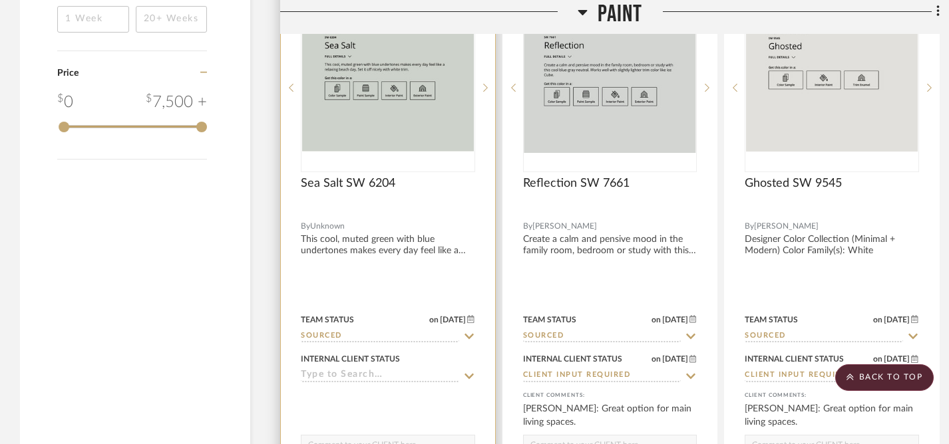
scroll to position [1681, 0]
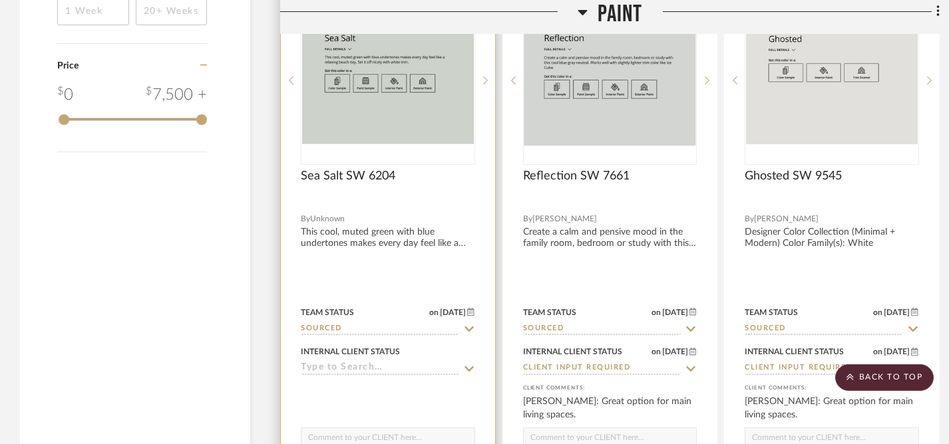
click at [470, 367] on icon at bounding box center [468, 368] width 9 height 5
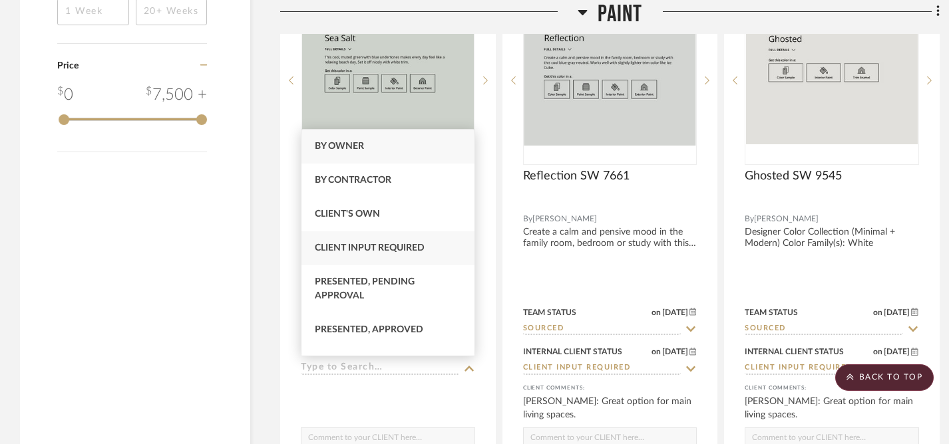
click at [359, 242] on div "Client Input Required" at bounding box center [387, 249] width 173 height 34
type input "[DATE]"
type input "Client Input Required"
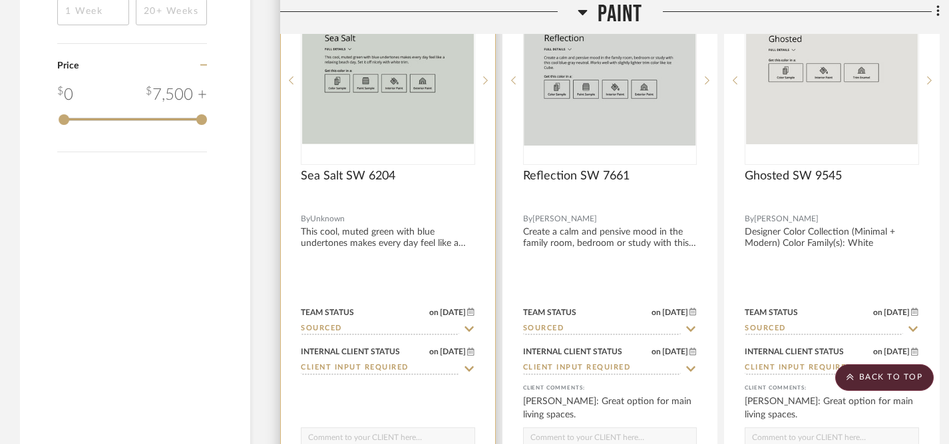
scroll to position [1782, 0]
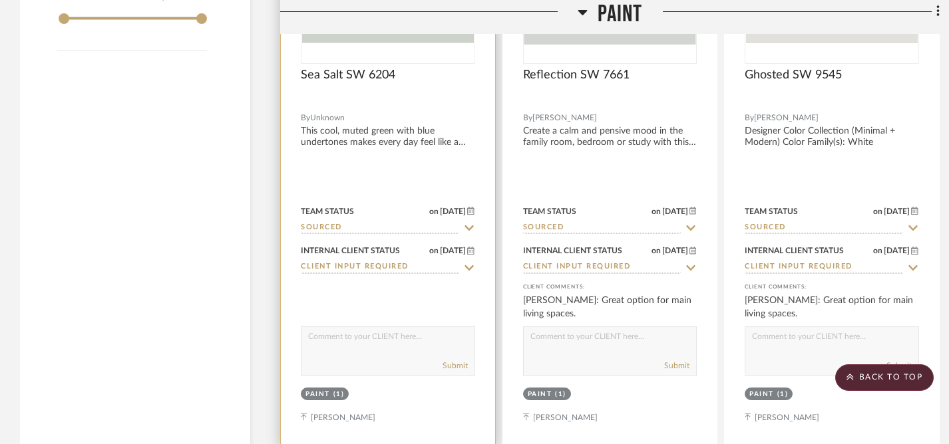
click at [375, 351] on div "Submit" at bounding box center [388, 352] width 174 height 50
click at [354, 345] on textarea at bounding box center [387, 339] width 173 height 25
type textarea "Beautiful in a bedroom or bathroom."
click at [456, 367] on button "Submit" at bounding box center [454, 366] width 25 height 12
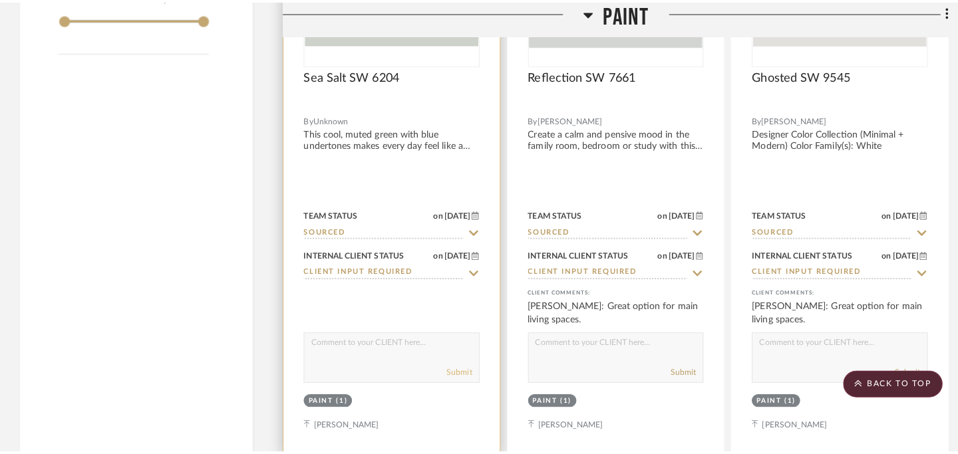
scroll to position [0, 0]
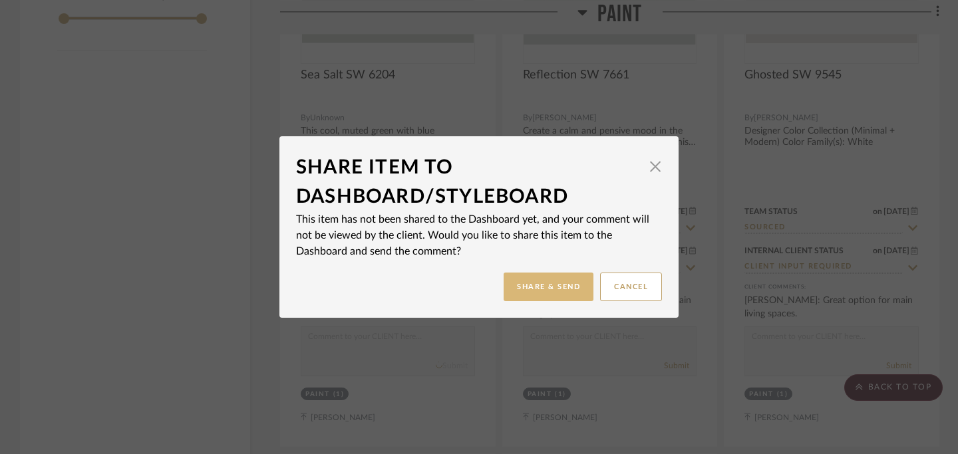
click at [538, 292] on button "Share & Send" at bounding box center [549, 287] width 90 height 29
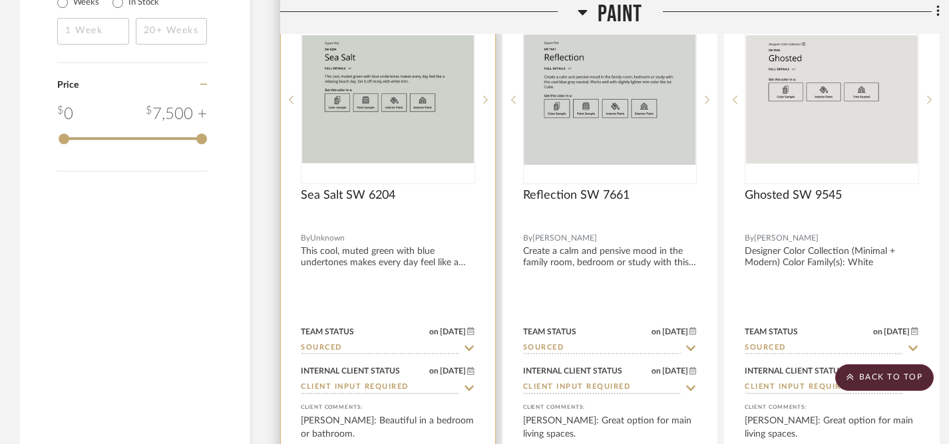
scroll to position [1598, 0]
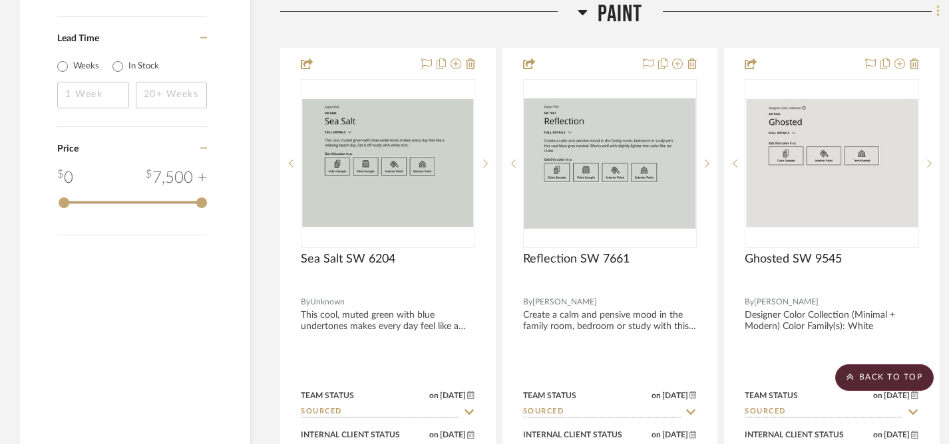
click at [937, 15] on icon at bounding box center [938, 12] width 4 height 15
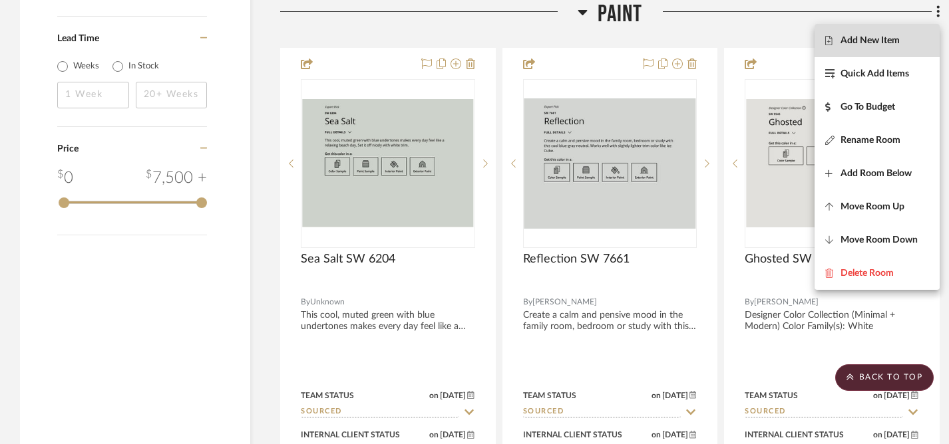
click at [850, 42] on span "Add New Item" at bounding box center [869, 40] width 59 height 11
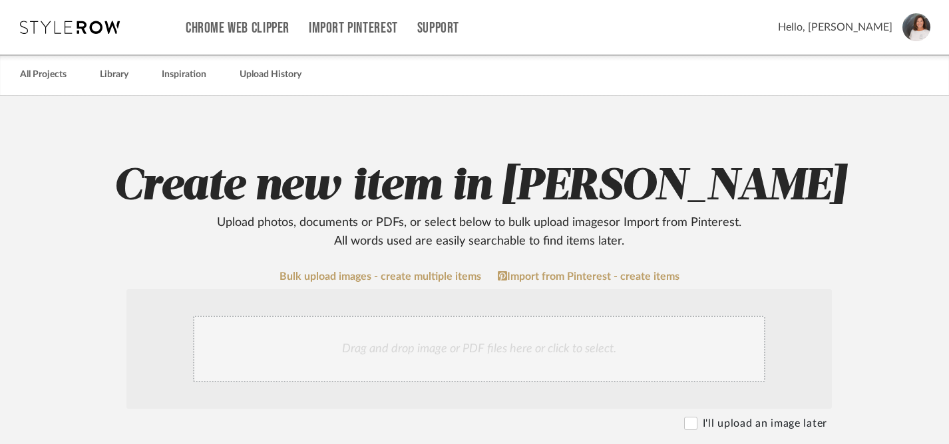
click at [479, 344] on div "Drag and drop image or PDF files here or click to select." at bounding box center [479, 349] width 572 height 67
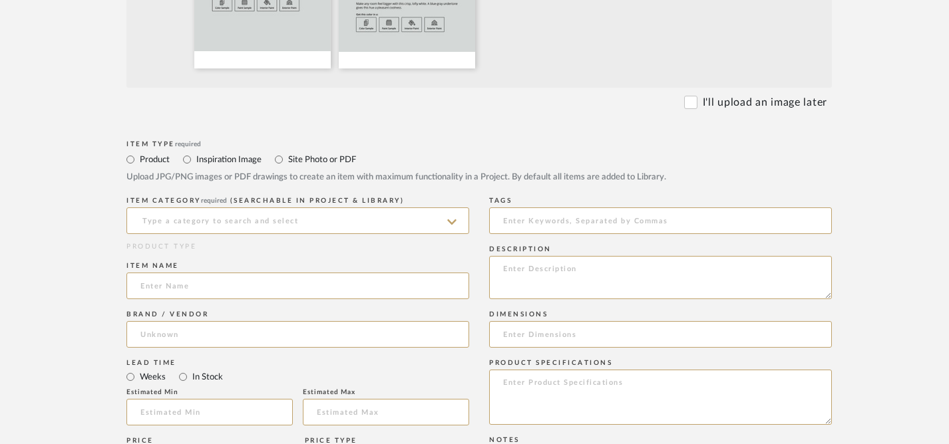
scroll to position [464, 0]
click at [369, 228] on input at bounding box center [297, 220] width 343 height 27
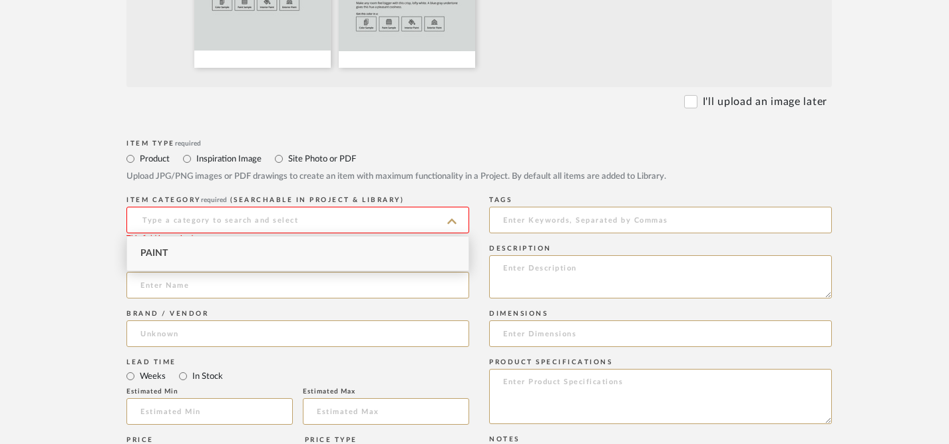
click at [224, 247] on div "Paint" at bounding box center [297, 254] width 341 height 34
type input "Paint"
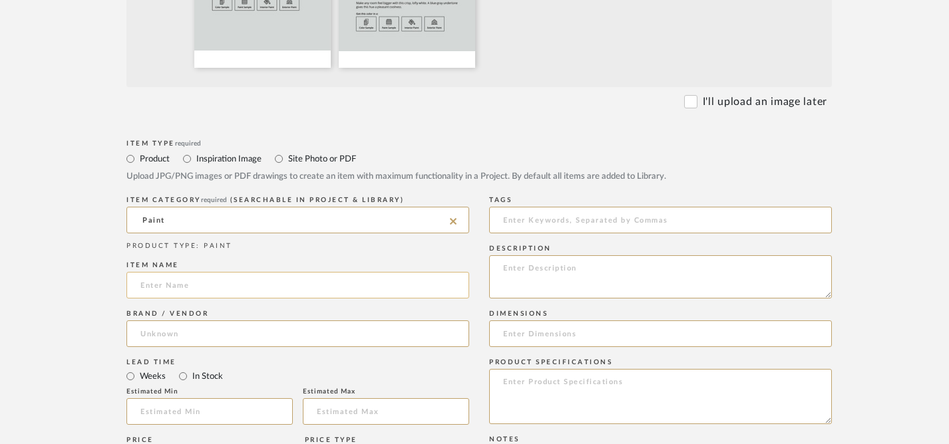
click at [255, 289] on input at bounding box center [297, 285] width 343 height 27
click at [512, 269] on textarea at bounding box center [660, 276] width 343 height 43
paste textarea "Make any room feel bigger with this crisp, lofty white. A blue-gray undertone g…"
type textarea "Make any room feel bigger with this crisp, lofty white. A blue-gray undertone g…"
click at [215, 284] on input at bounding box center [297, 285] width 343 height 27
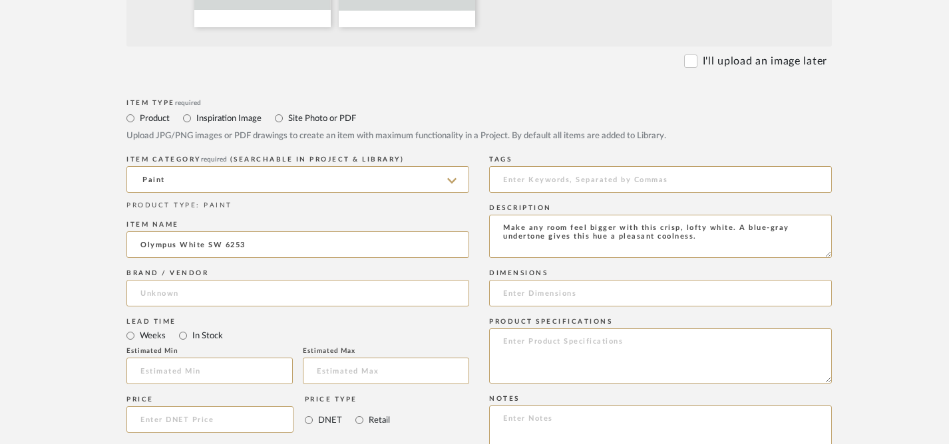
scroll to position [508, 0]
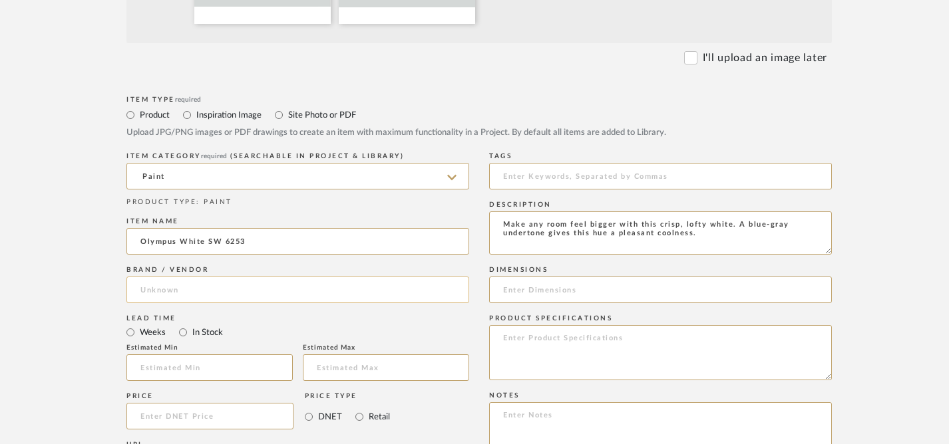
type input "Olympus White SW 6253"
click at [265, 287] on input at bounding box center [297, 290] width 343 height 27
click at [228, 321] on span "[PERSON_NAME]" at bounding box center [191, 324] width 79 height 11
type input "[PERSON_NAME]"
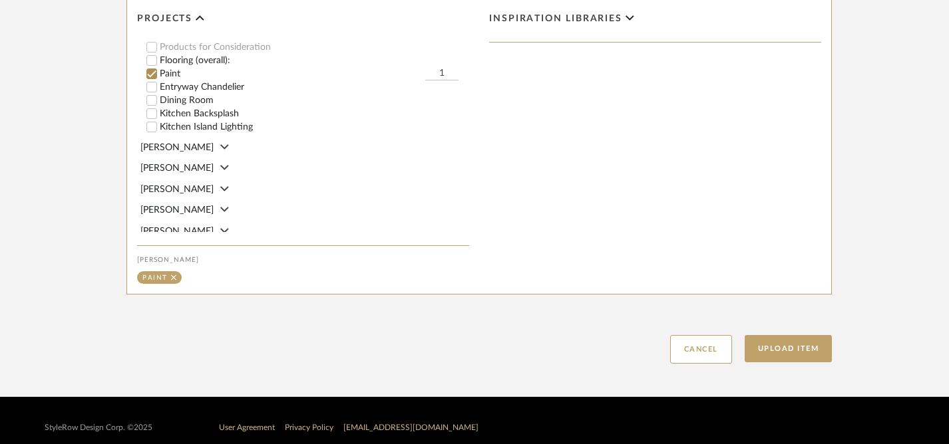
scroll to position [1028, 0]
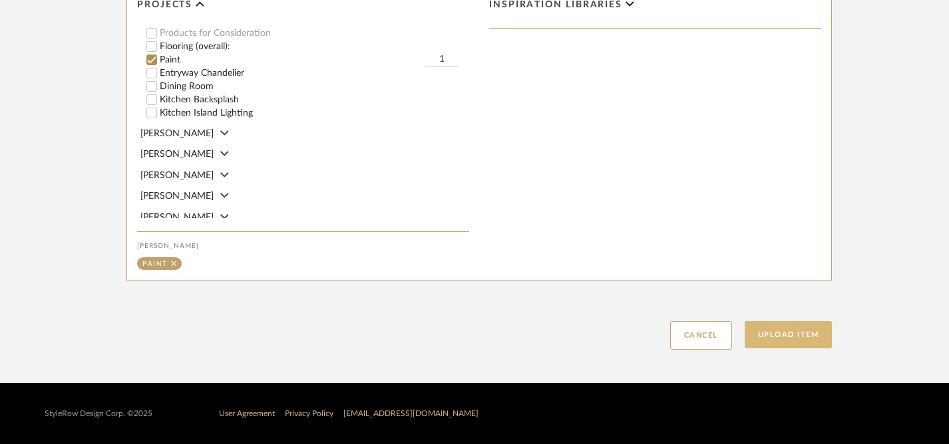
click at [784, 333] on button "Upload Item" at bounding box center [789, 334] width 88 height 27
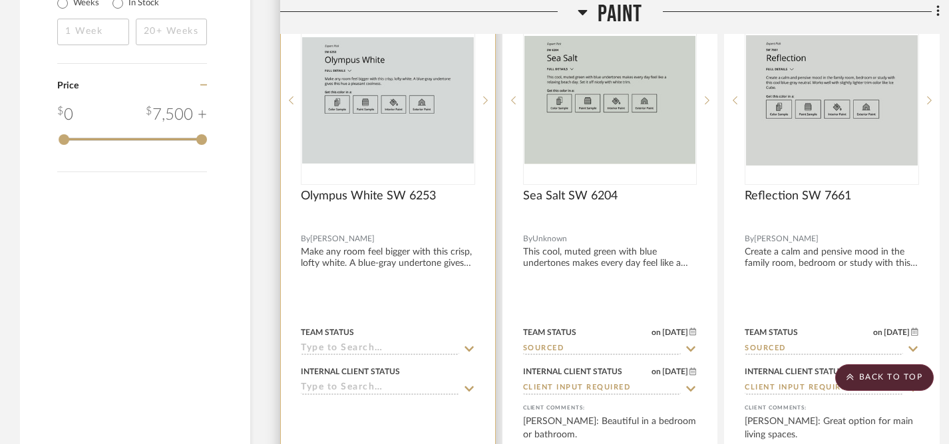
scroll to position [1667, 0]
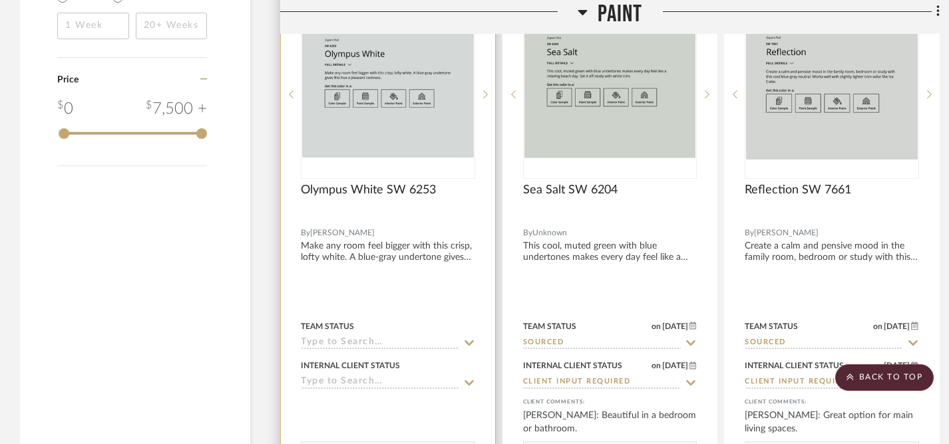
click at [467, 339] on icon at bounding box center [469, 343] width 12 height 11
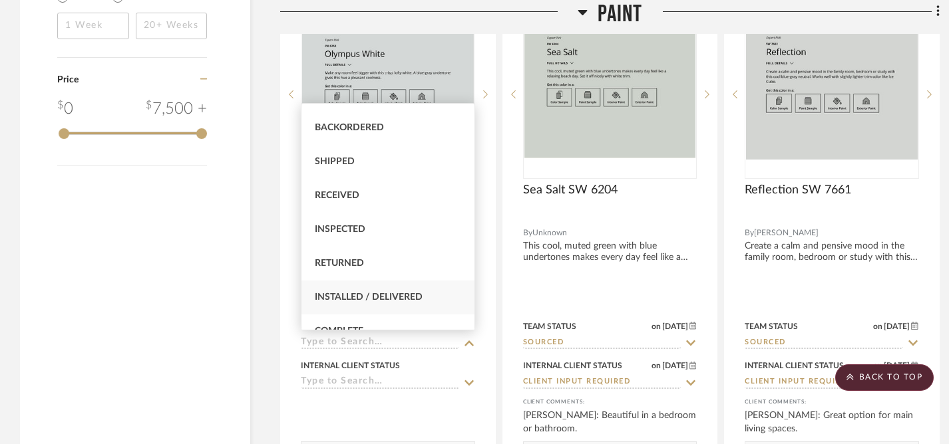
scroll to position [403, 0]
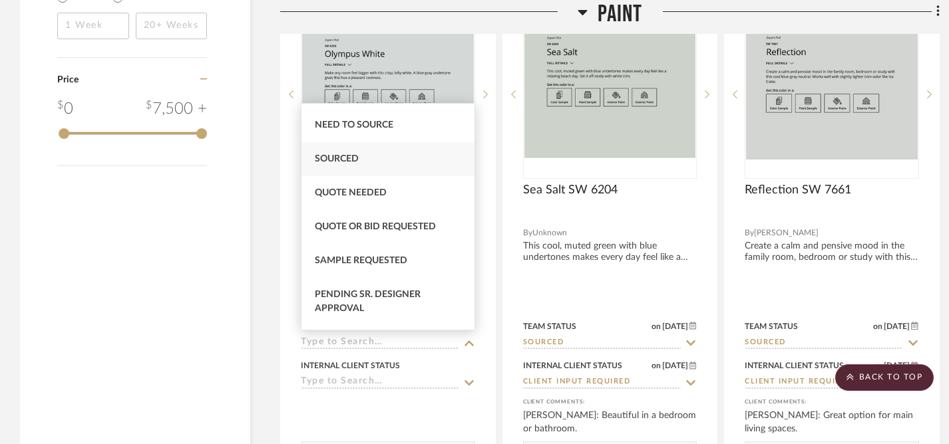
click at [345, 164] on span "Sourced" at bounding box center [337, 158] width 44 height 9
type input "[DATE]"
type input "Sourced"
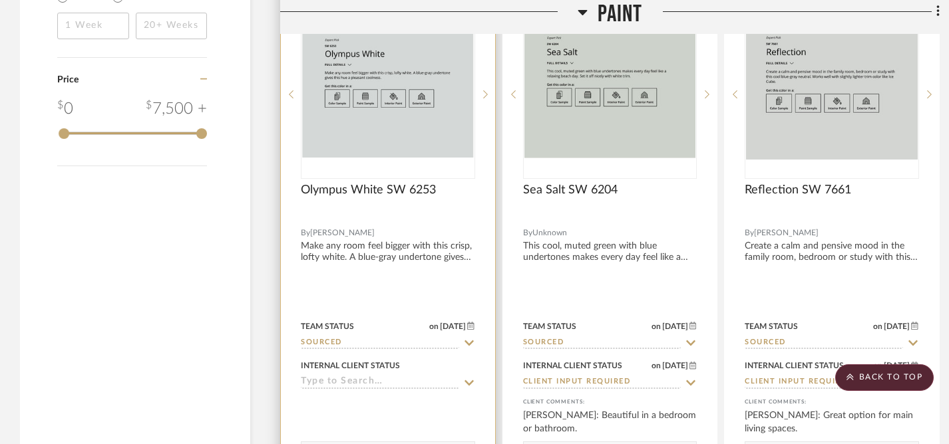
click at [468, 381] on icon at bounding box center [469, 383] width 12 height 11
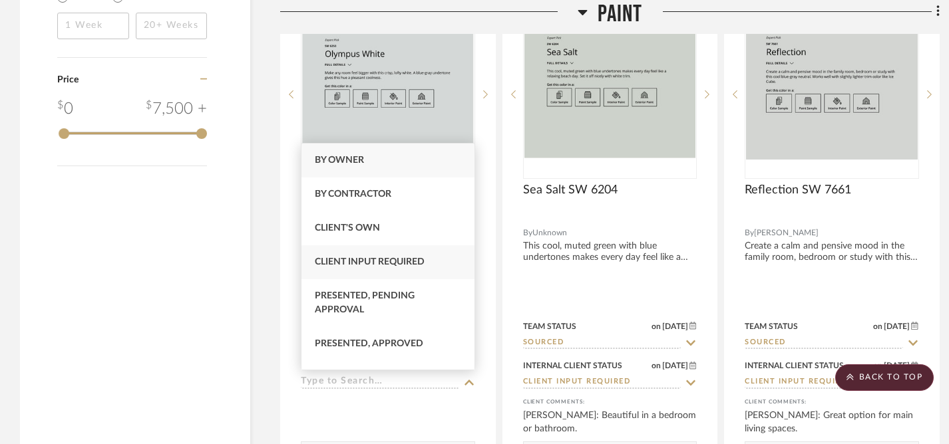
click at [373, 259] on span "Client Input Required" at bounding box center [370, 261] width 110 height 9
type input "[DATE]"
type input "Client Input Required"
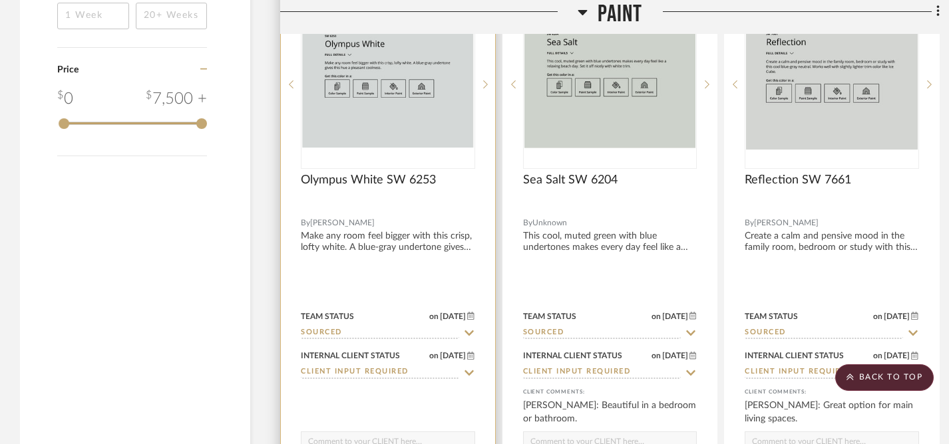
scroll to position [1744, 0]
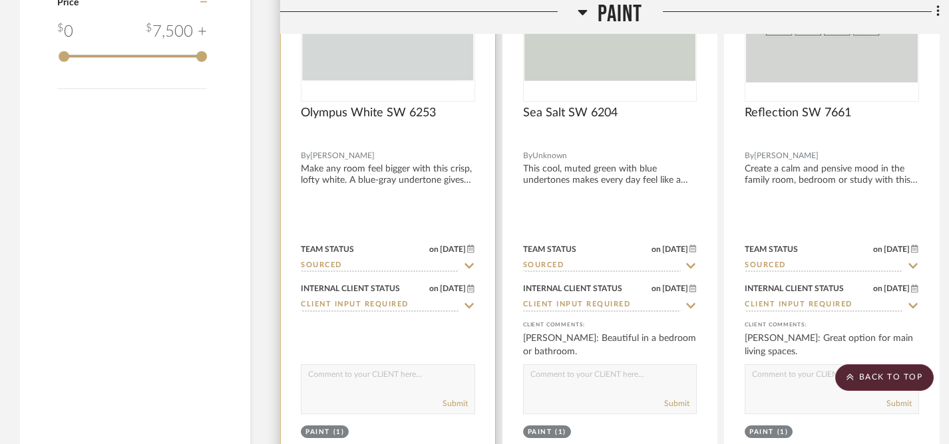
click at [356, 373] on textarea at bounding box center [387, 377] width 173 height 25
type textarea "A"
click at [367, 376] on textarea "This color works in any room, but would be really nice in a bedroom or bathroom" at bounding box center [387, 377] width 173 height 25
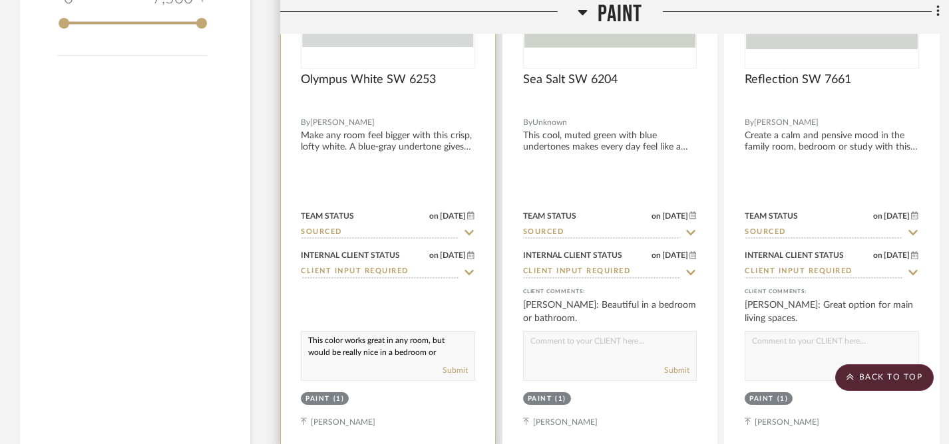
scroll to position [17, 0]
click at [341, 347] on textarea "This color works great in any room, but would be really nice in a bedroom or ba…" at bounding box center [387, 344] width 173 height 25
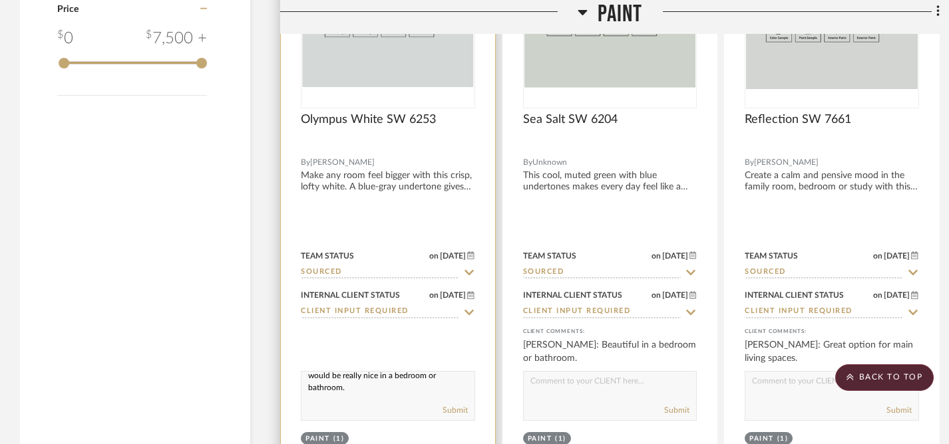
scroll to position [1739, 0]
click at [342, 377] on textarea "This color works great in any room, but would be really nice in a bedroom or ba…" at bounding box center [387, 383] width 173 height 25
click at [333, 389] on textarea "This color works great in any room, really nice in a bedroom or bathroom." at bounding box center [387, 383] width 173 height 25
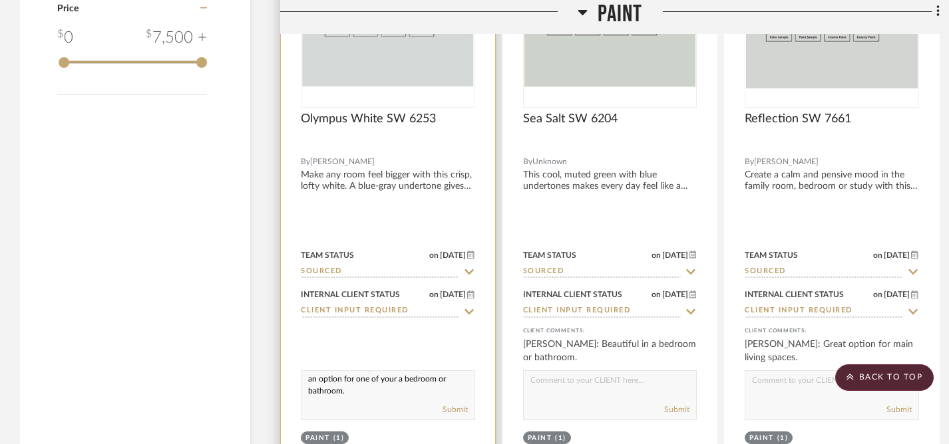
click at [308, 392] on textarea "This color works great in any room. Possibly an option for one of your a bedroo…" at bounding box center [387, 383] width 173 height 25
click at [339, 389] on textarea "This color works great in any room. Possibly an option for one of your bedroom …" at bounding box center [387, 383] width 173 height 25
click at [388, 391] on textarea "This color works great in any room. Possibly an option for one of your bedrooms…" at bounding box center [387, 383] width 173 height 25
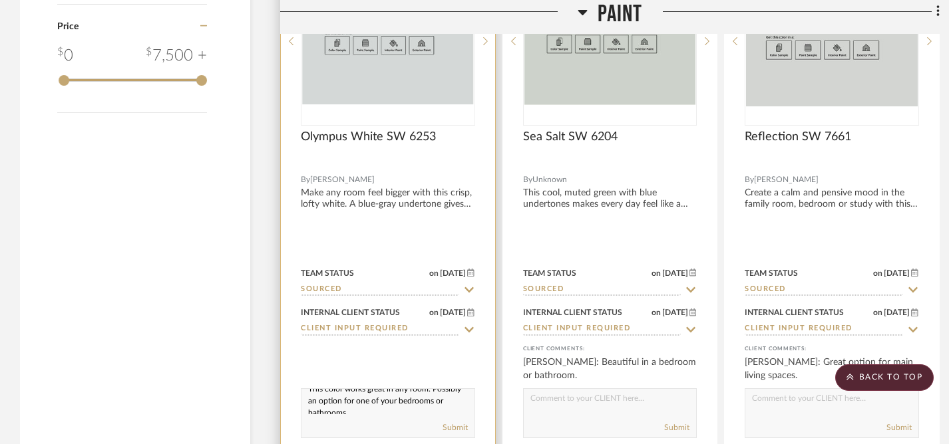
scroll to position [17, 0]
click at [395, 411] on textarea "This color works great in any room. Possibly an option for one of your bedrooms…" at bounding box center [387, 401] width 173 height 25
type textarea "This color works great in any room. Possibly an option for one of your bedrooms…"
click at [456, 426] on button "Submit" at bounding box center [454, 428] width 25 height 12
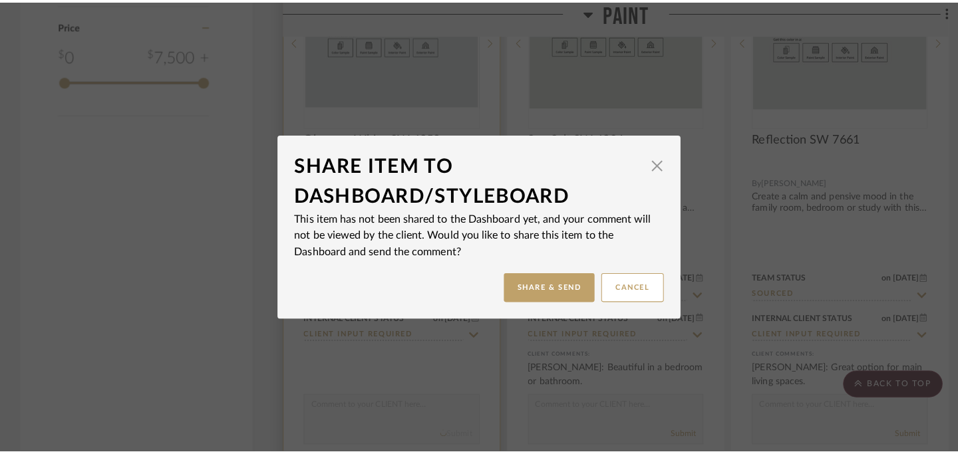
scroll to position [0, 0]
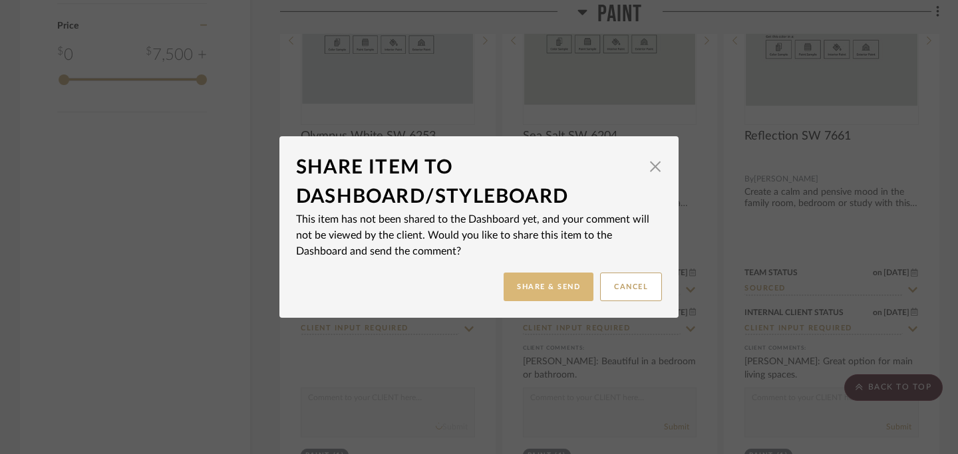
click at [552, 283] on button "Share & Send" at bounding box center [549, 287] width 90 height 29
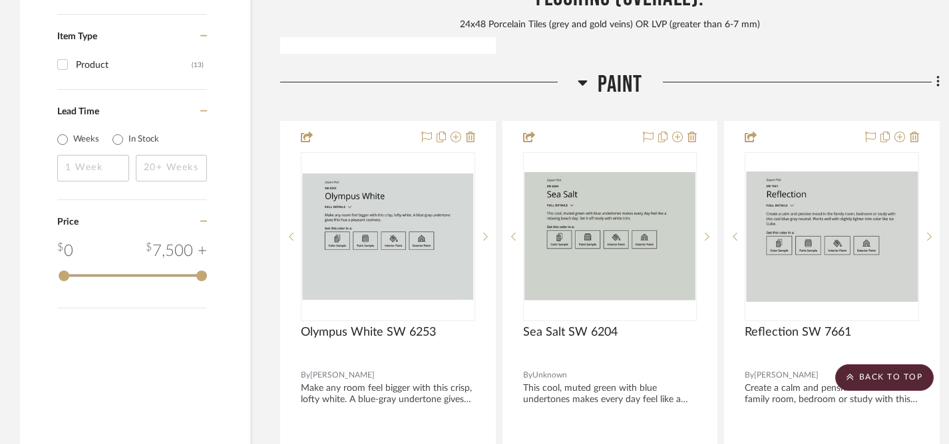
scroll to position [1517, 0]
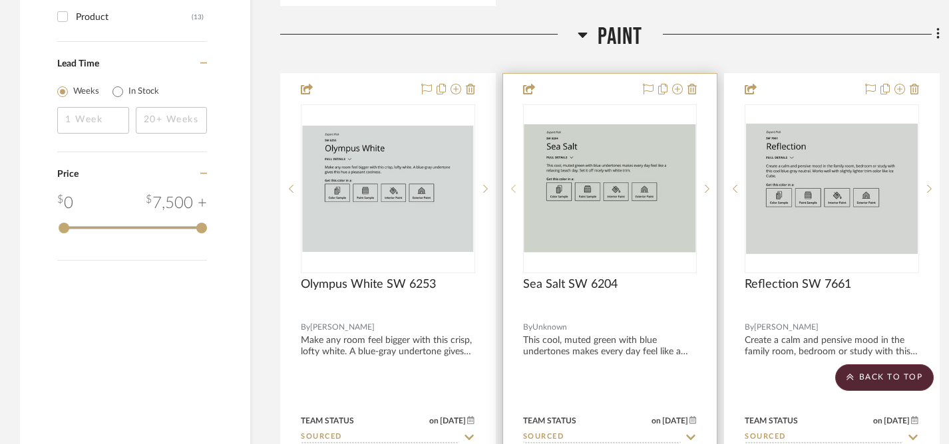
scroll to position [1508, 0]
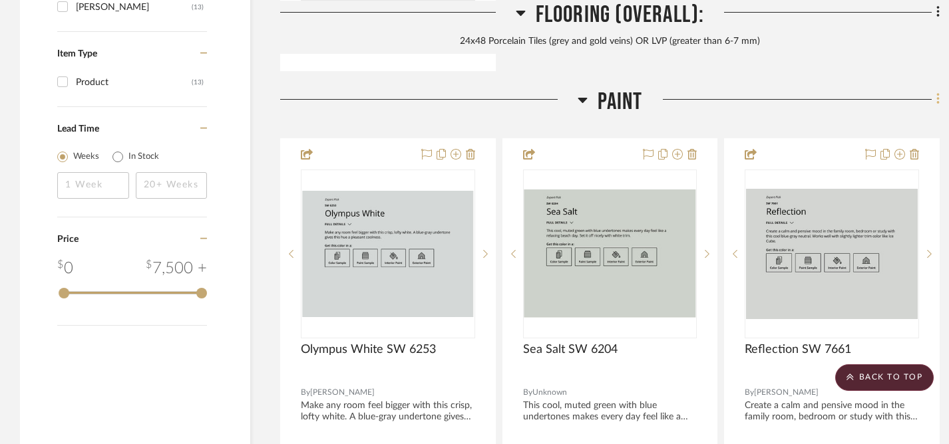
click at [937, 97] on icon at bounding box center [937, 99] width 3 height 11
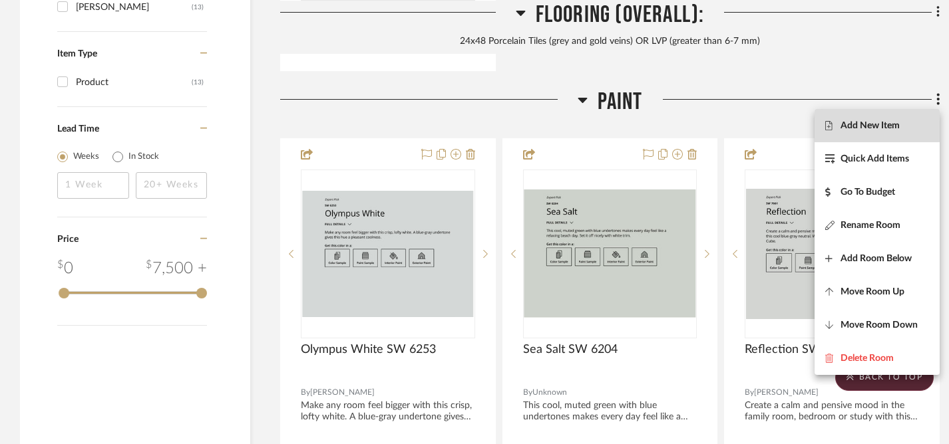
click at [860, 128] on span "Add New Item" at bounding box center [869, 125] width 59 height 11
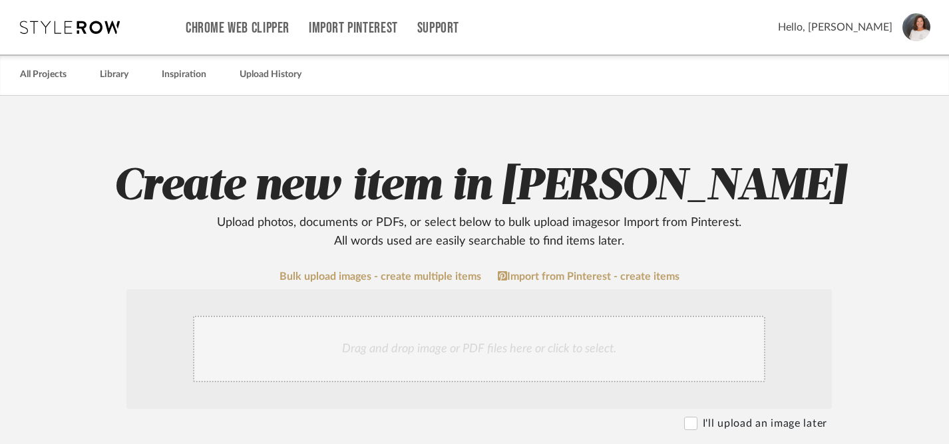
click at [470, 343] on div "Drag and drop image or PDF files here or click to select." at bounding box center [479, 349] width 572 height 67
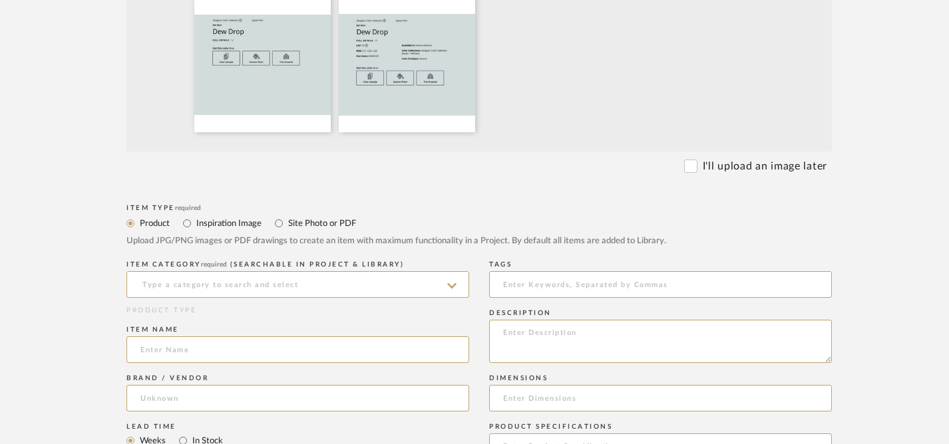
scroll to position [407, 0]
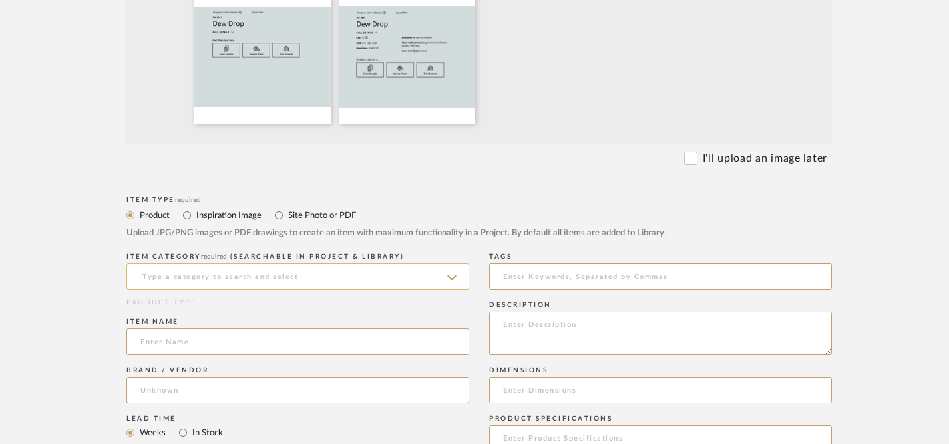
click at [359, 285] on input at bounding box center [297, 276] width 343 height 27
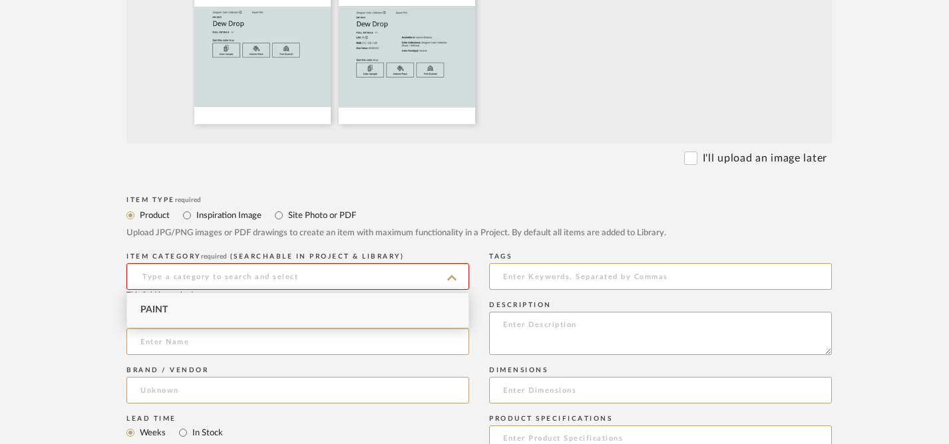
click at [201, 313] on div "Paint" at bounding box center [297, 310] width 341 height 34
type input "Paint"
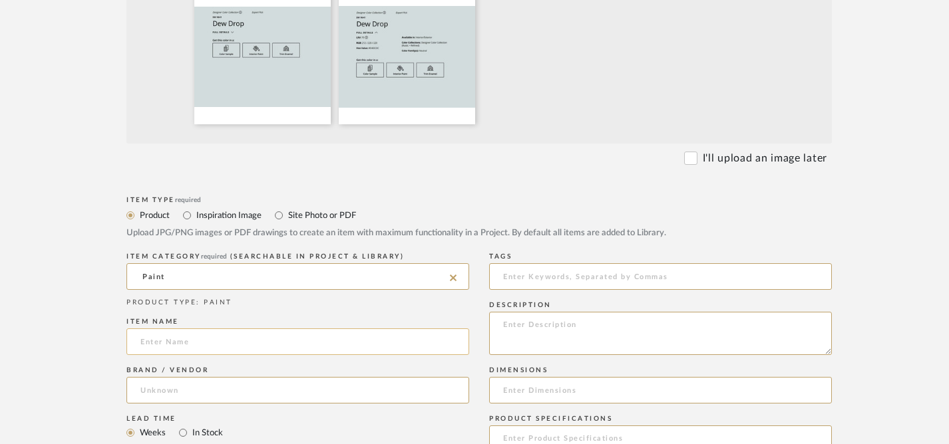
click at [234, 346] on input at bounding box center [297, 342] width 343 height 27
type input "Dew Drop SW 9641"
click at [330, 393] on input at bounding box center [297, 390] width 343 height 27
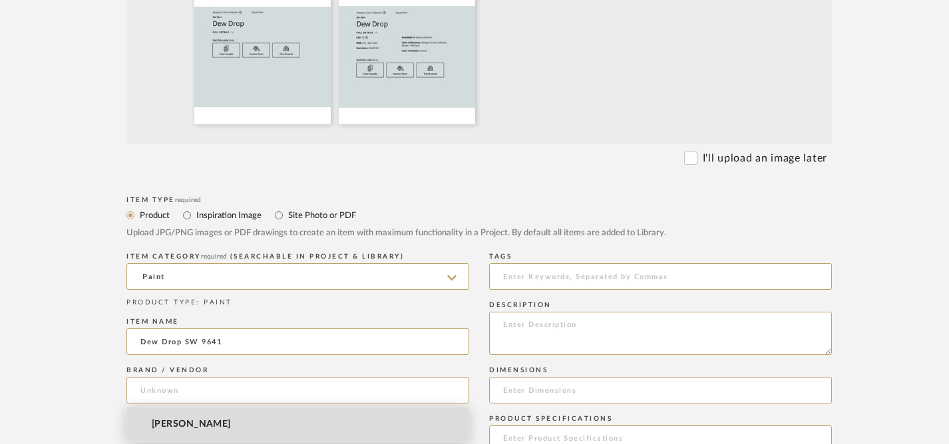
click at [207, 424] on span "[PERSON_NAME]" at bounding box center [191, 424] width 79 height 11
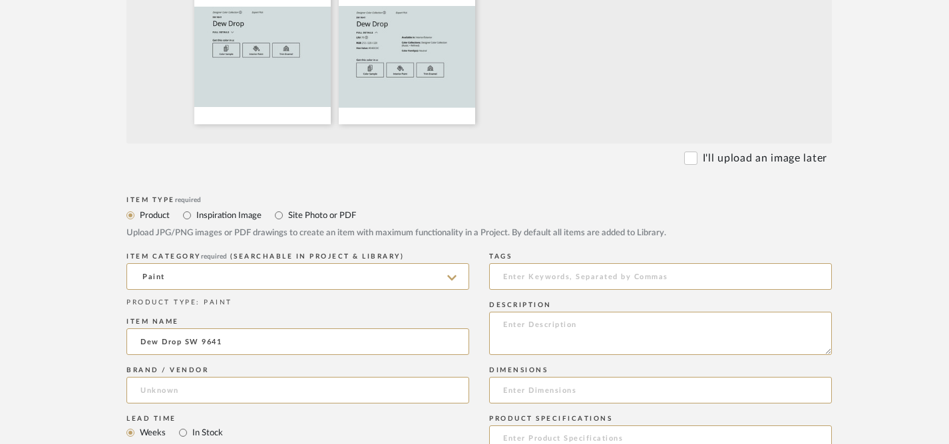
type input "[PERSON_NAME]"
click at [523, 345] on textarea at bounding box center [660, 333] width 343 height 43
paste textarea "Color Collections: Designer Color Collection (Rustic + Refined) Color Family(s)…"
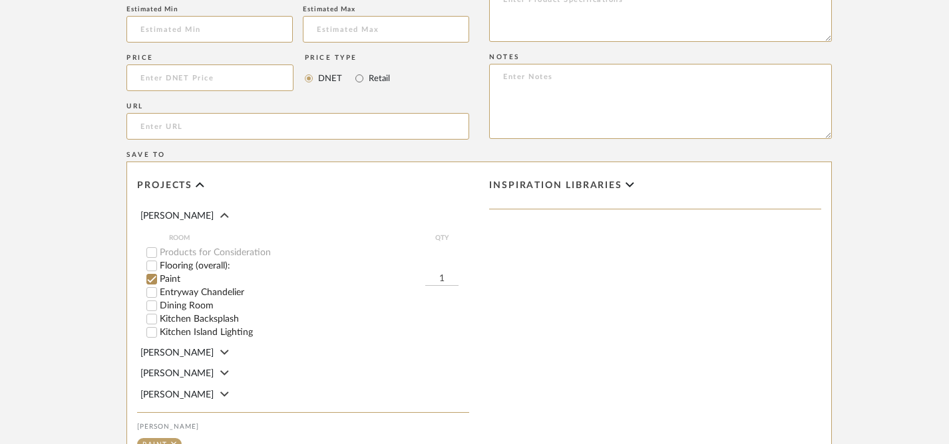
scroll to position [1024, 0]
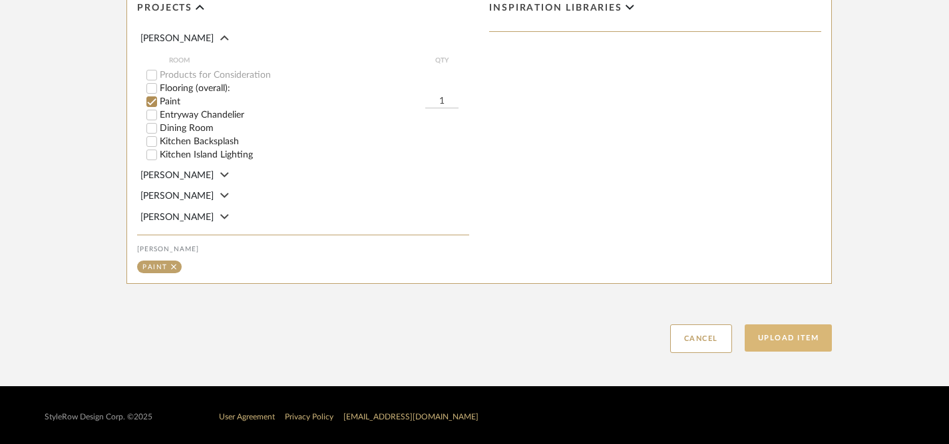
type textarea "Color Collections: Designer Color Collection (Rustic + Refined) Color Family(s)…"
click at [773, 341] on button "Upload Item" at bounding box center [789, 338] width 88 height 27
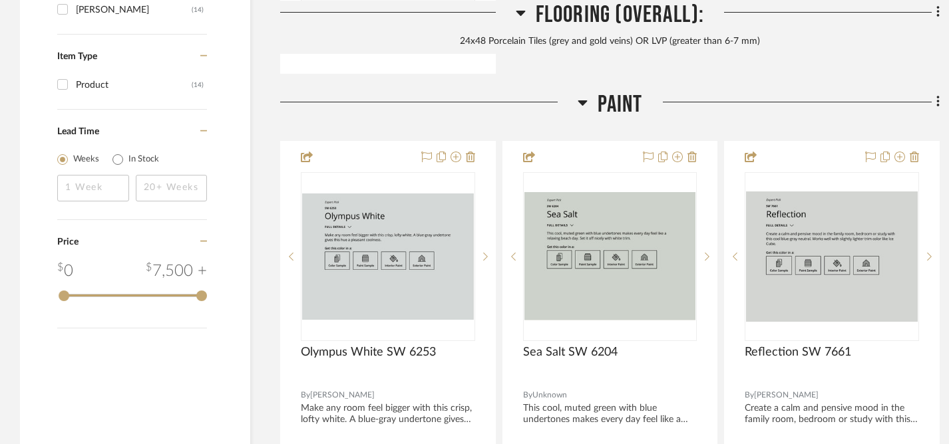
scroll to position [1593, 0]
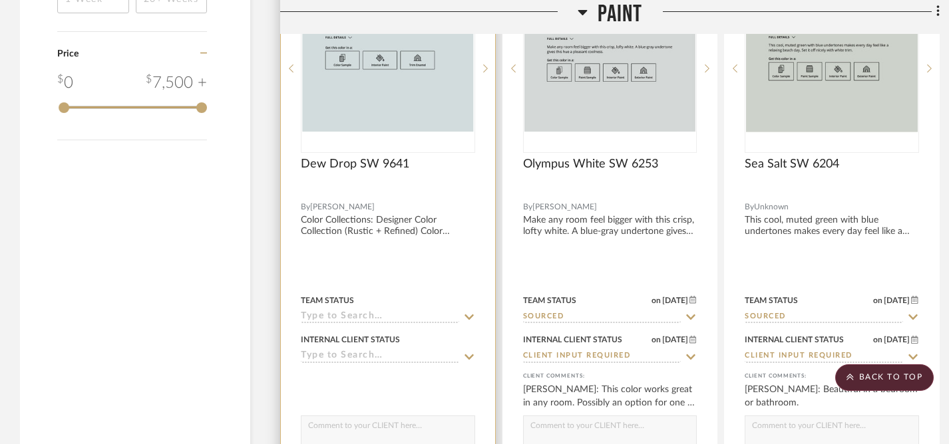
scroll to position [1697, 0]
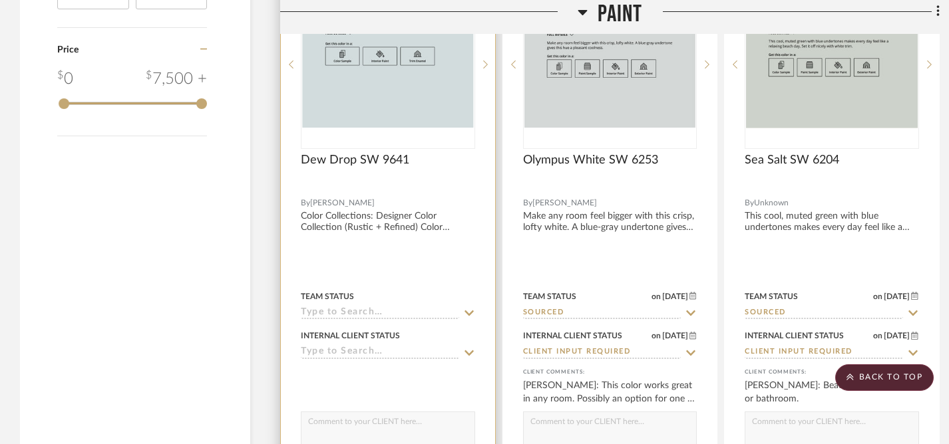
click at [466, 311] on icon at bounding box center [468, 313] width 9 height 5
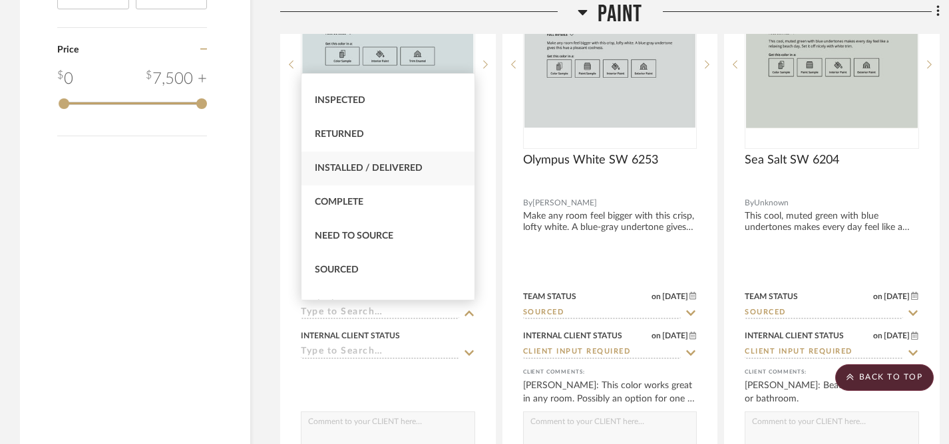
scroll to position [301, 0]
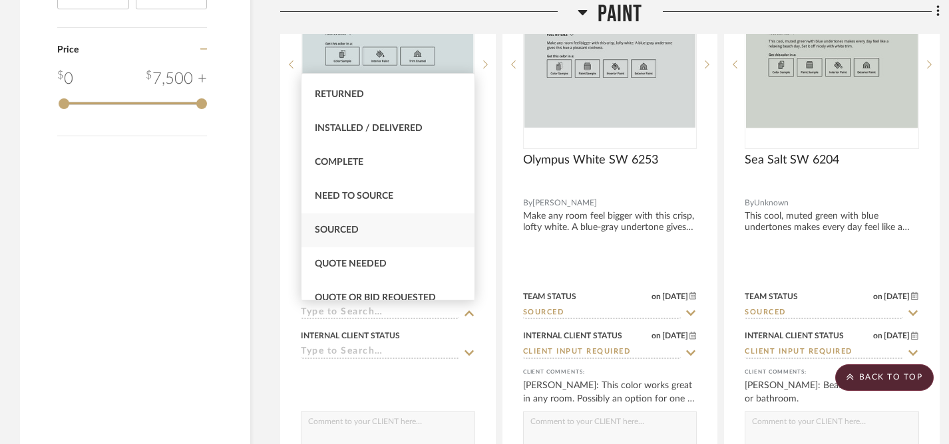
click at [335, 226] on span "Sourced" at bounding box center [337, 230] width 44 height 9
type input "[DATE]"
type input "Sourced"
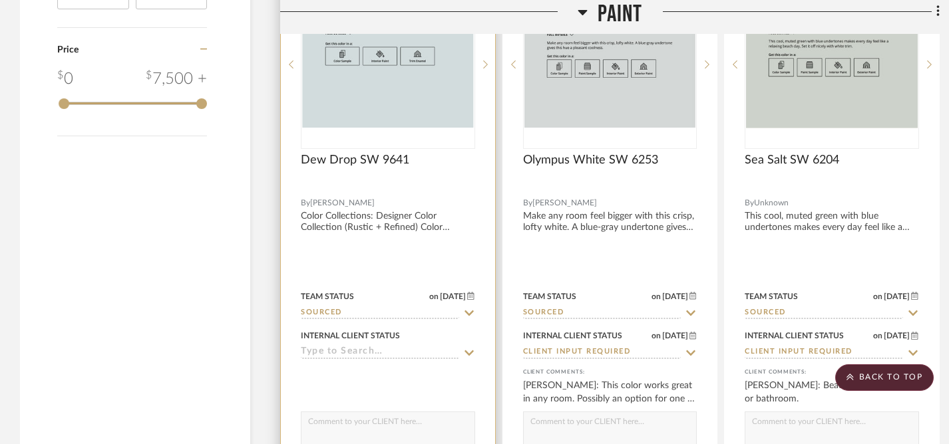
click at [468, 348] on icon at bounding box center [469, 353] width 12 height 11
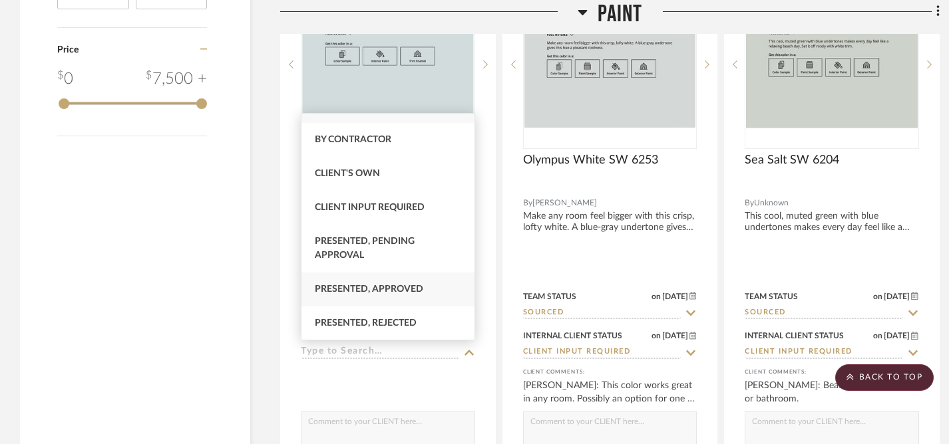
scroll to position [29, 0]
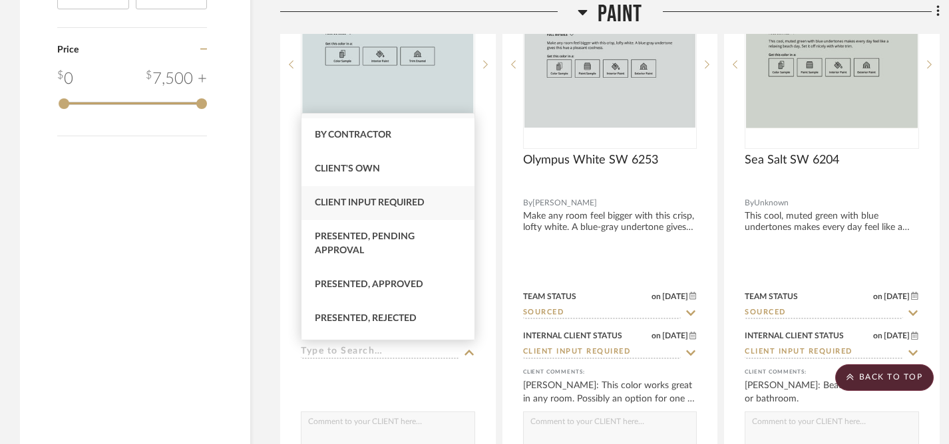
click at [367, 204] on span "Client Input Required" at bounding box center [370, 202] width 110 height 9
type input "[DATE]"
type input "Client Input Required"
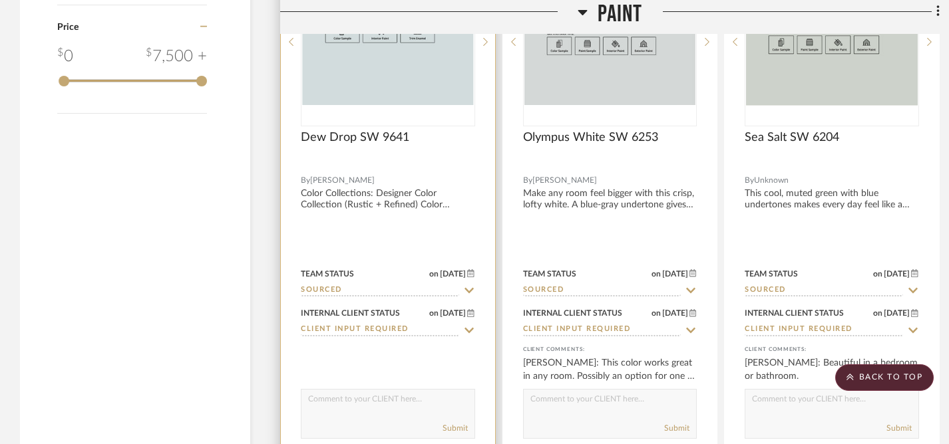
scroll to position [1798, 0]
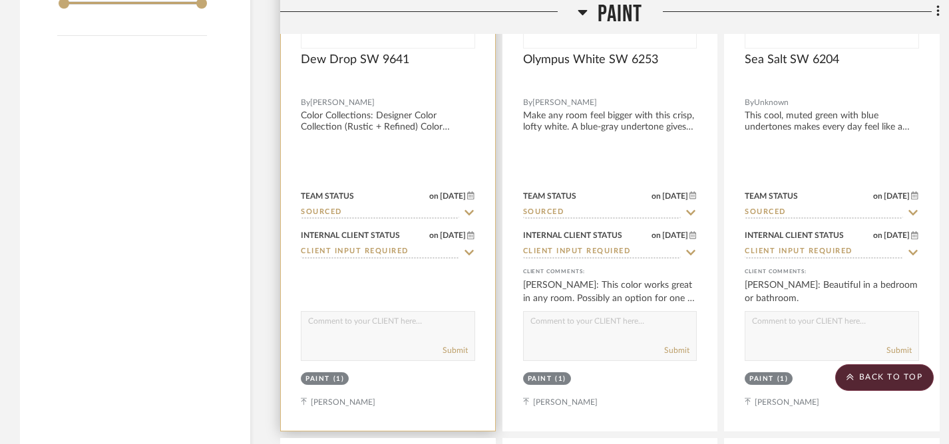
click at [369, 320] on textarea at bounding box center [387, 324] width 173 height 25
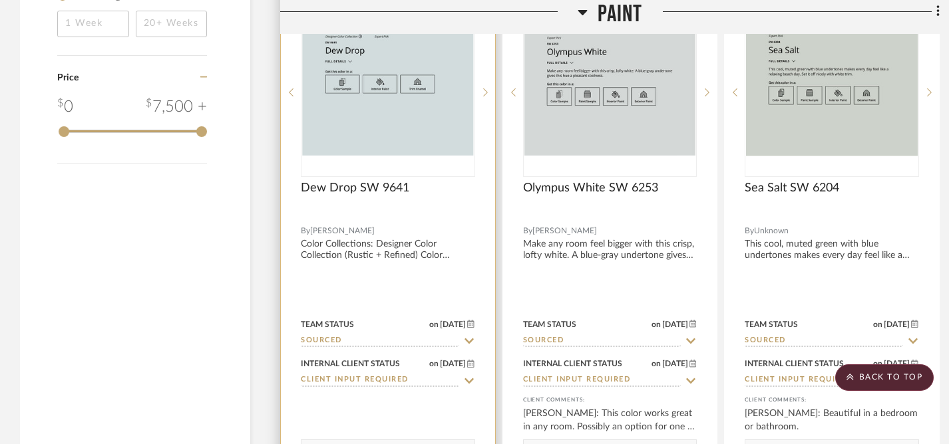
scroll to position [1739, 0]
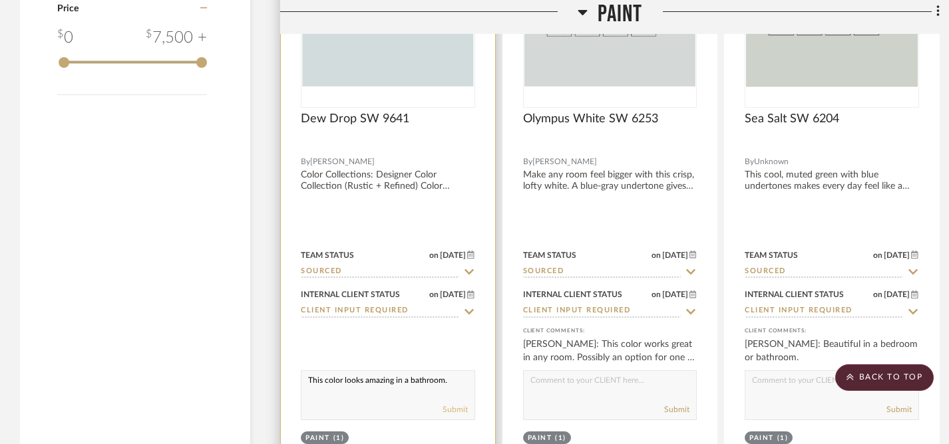
type textarea "This color looks amazing in a bathroom."
click at [456, 409] on button "Submit" at bounding box center [454, 410] width 25 height 12
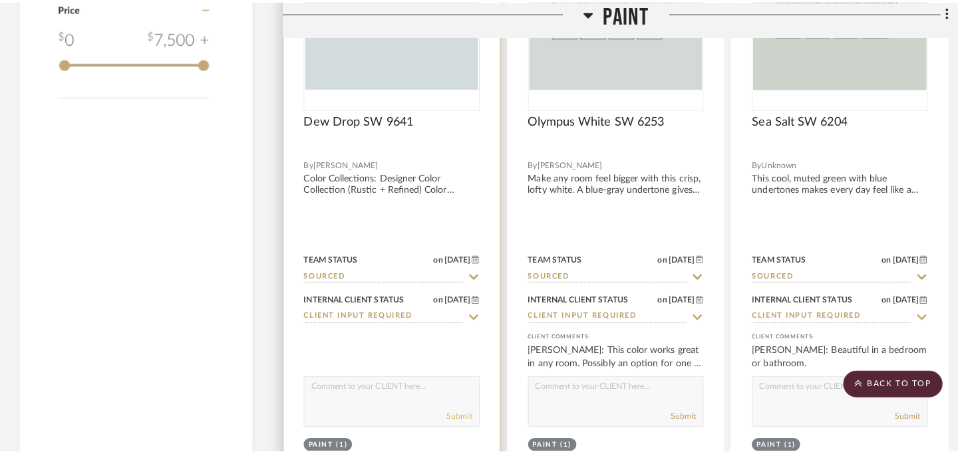
scroll to position [0, 0]
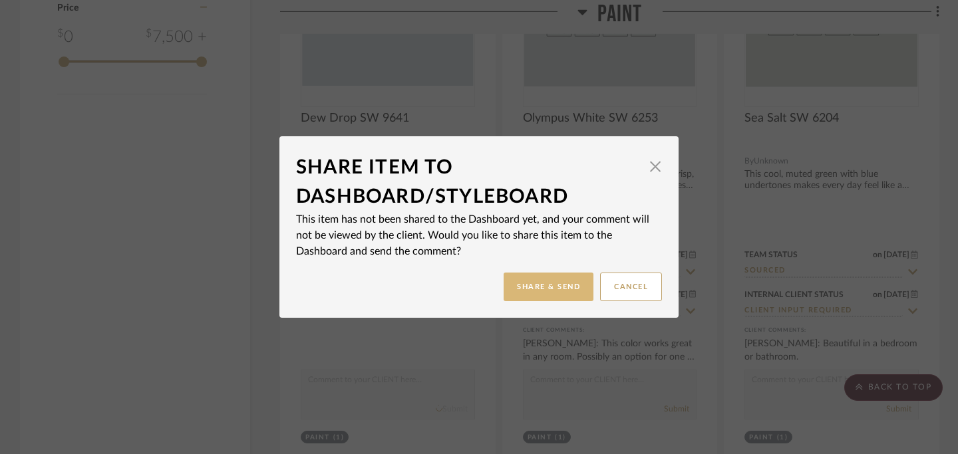
click at [540, 291] on button "Share & Send" at bounding box center [549, 287] width 90 height 29
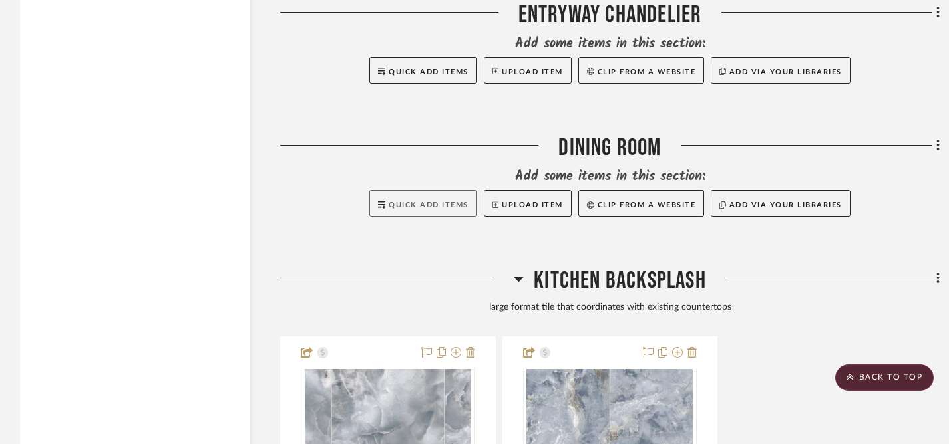
scroll to position [3302, 0]
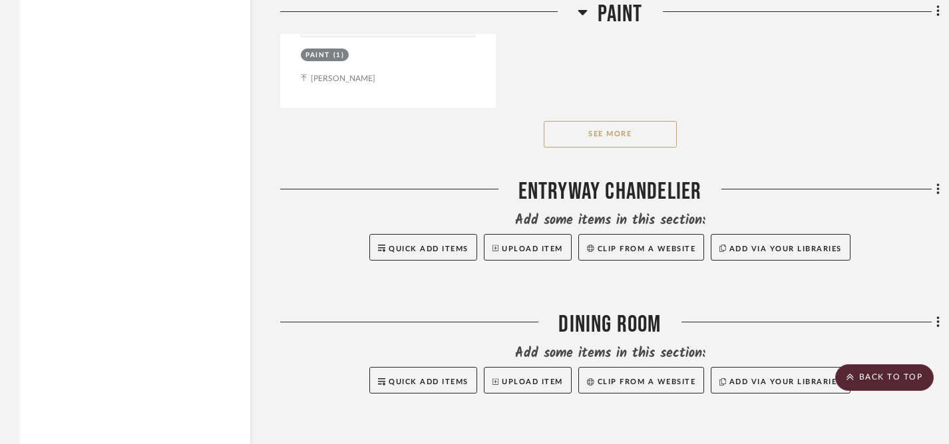
click at [597, 126] on button "See More" at bounding box center [610, 134] width 133 height 27
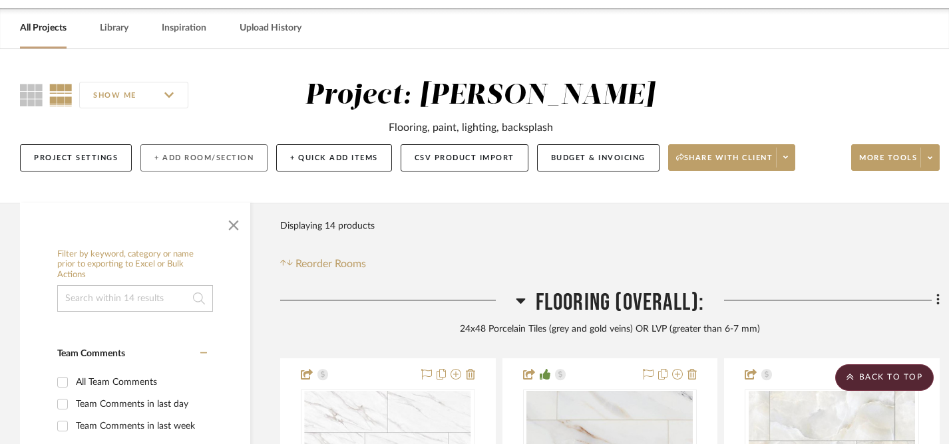
scroll to position [0, 0]
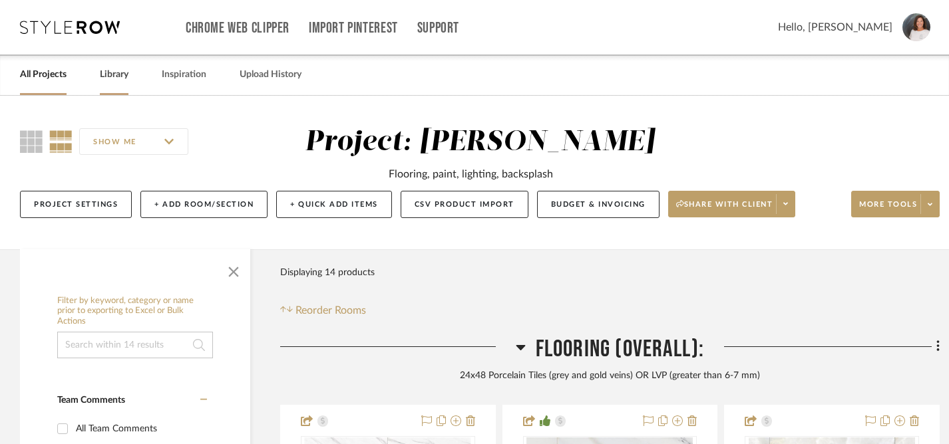
click at [106, 73] on link "Library" at bounding box center [114, 75] width 29 height 18
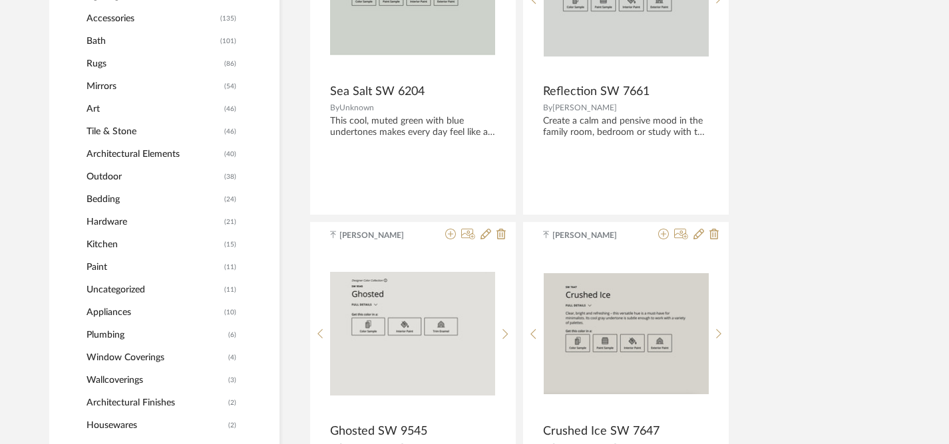
scroll to position [792, 0]
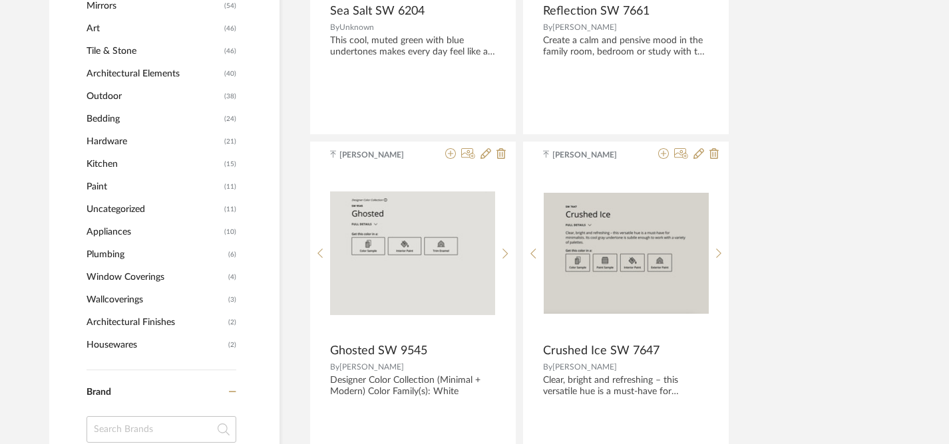
click at [108, 212] on span "Uncategorized" at bounding box center [153, 209] width 134 height 23
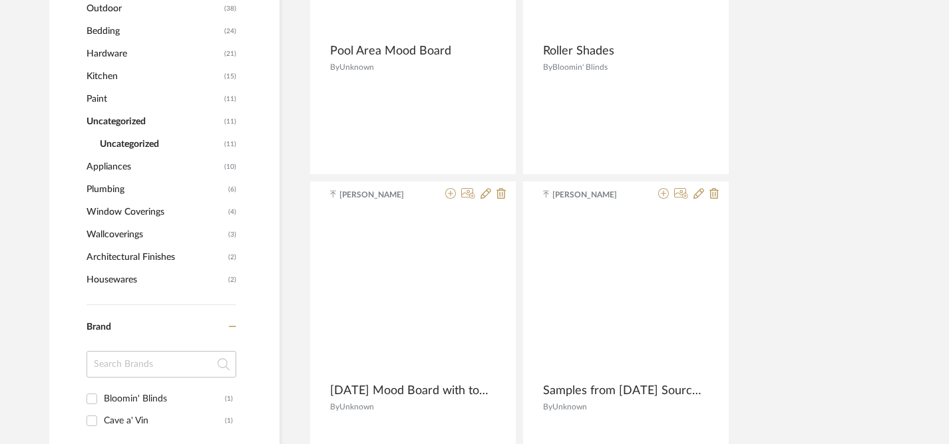
scroll to position [725, 0]
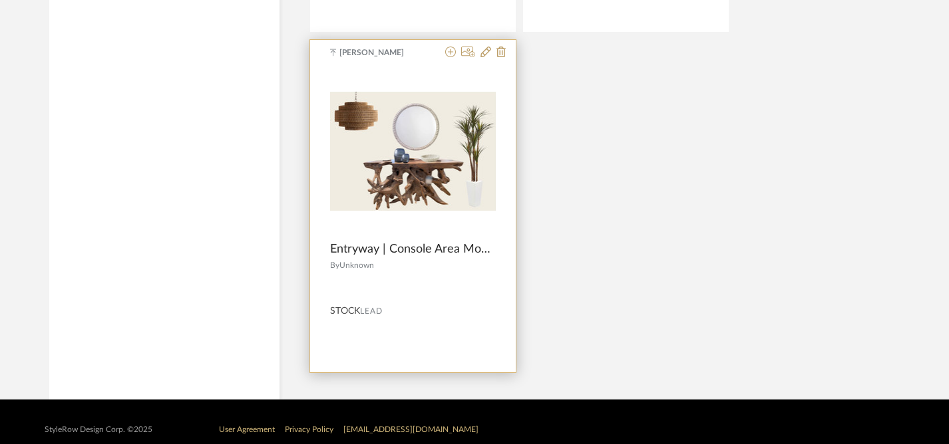
scroll to position [1991, 0]
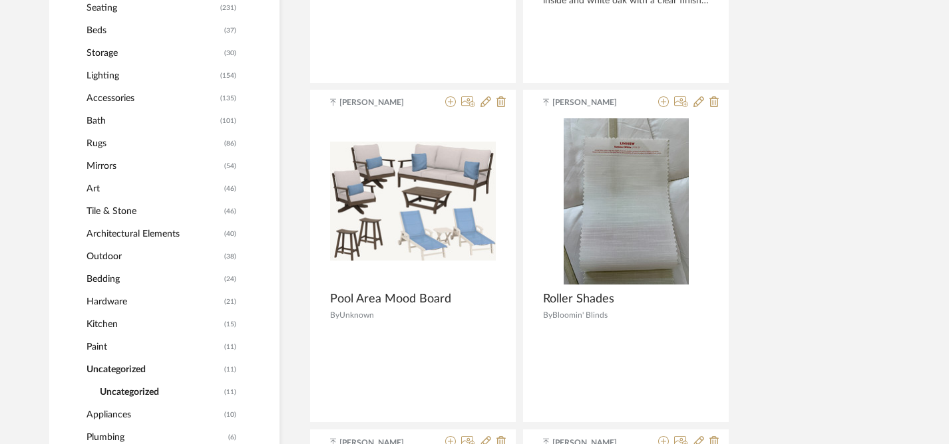
click at [92, 79] on span "Lighting" at bounding box center [151, 76] width 130 height 23
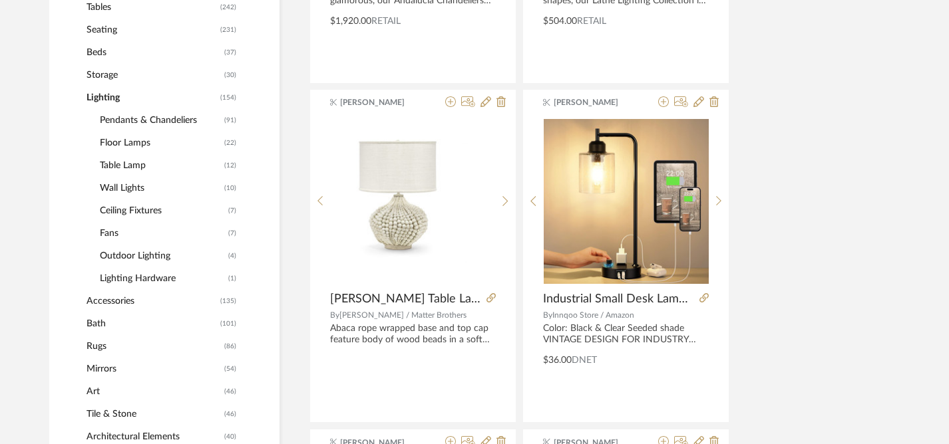
scroll to position [606, 0]
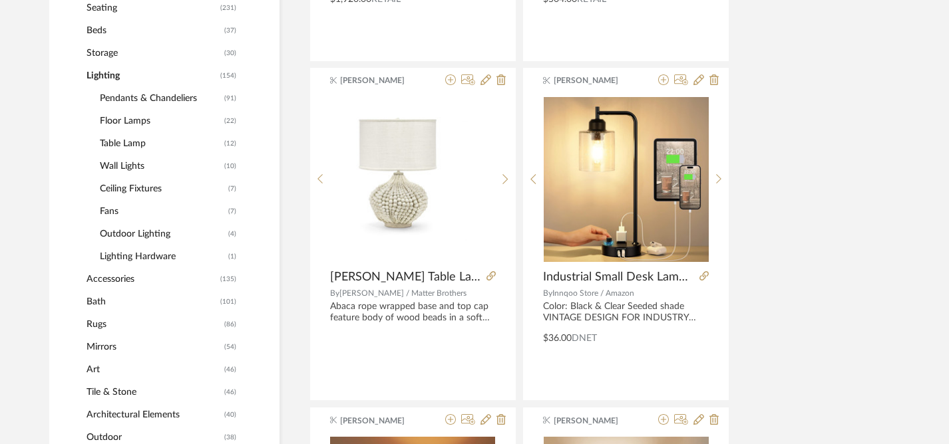
click at [174, 100] on span "Pendants & Chandeliers" at bounding box center [160, 98] width 121 height 23
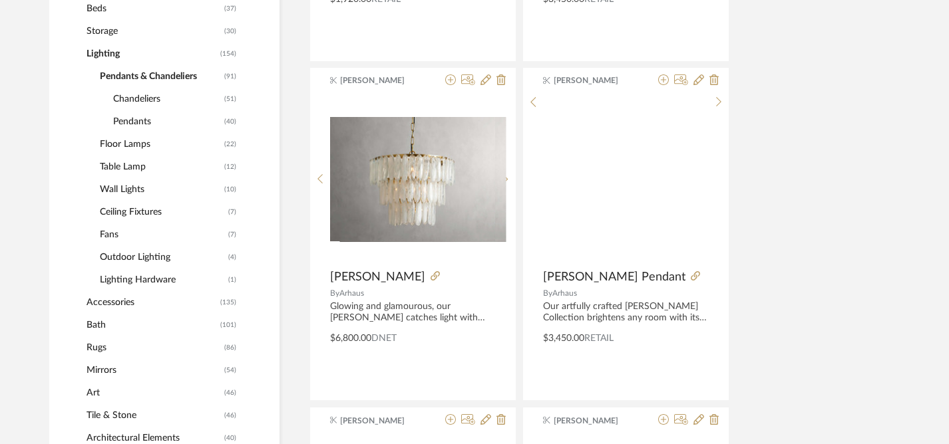
scroll to position [584, 0]
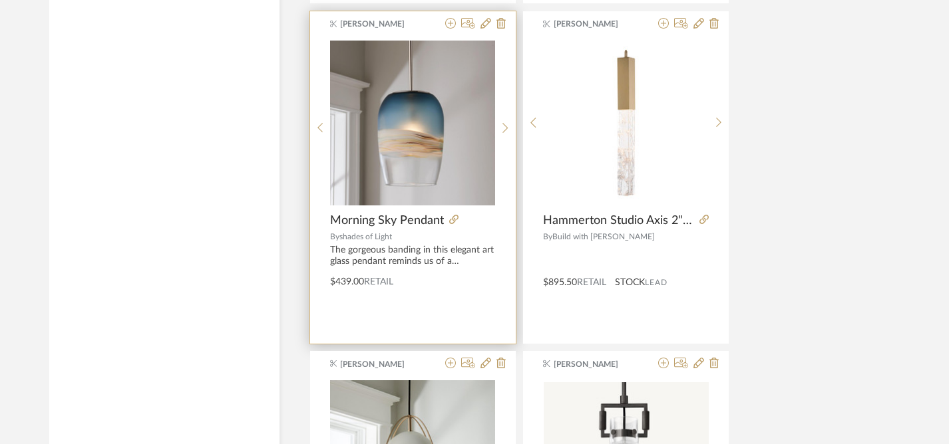
scroll to position [4066, 0]
click at [452, 26] on icon at bounding box center [450, 23] width 11 height 11
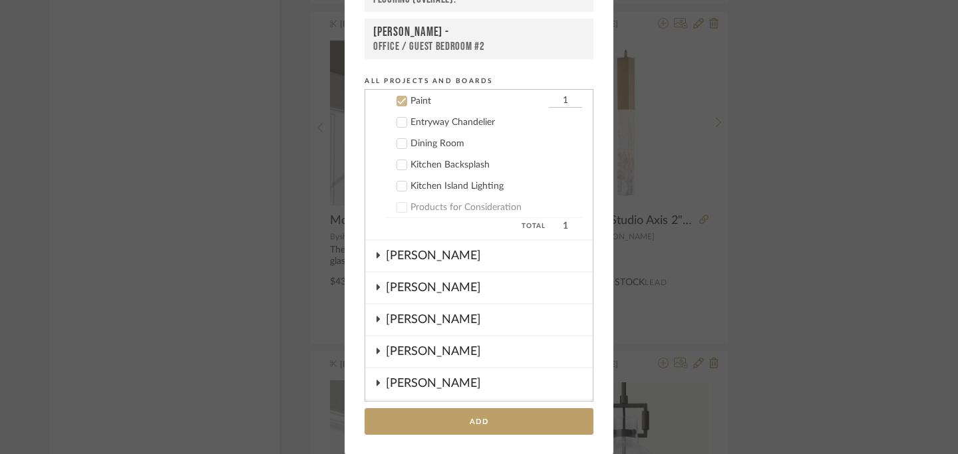
scroll to position [146, 0]
click at [397, 186] on icon at bounding box center [401, 185] width 9 height 9
click at [401, 102] on icon at bounding box center [401, 100] width 9 height 9
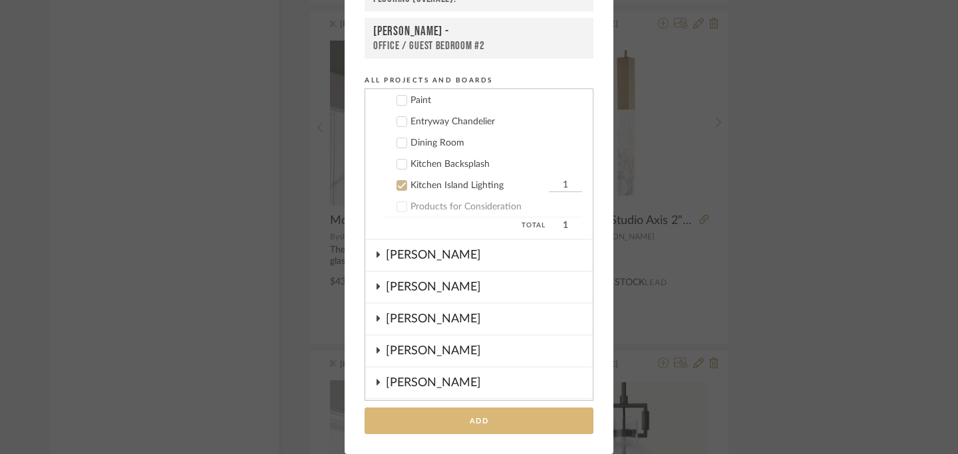
click at [480, 425] on button "Add" at bounding box center [479, 421] width 229 height 27
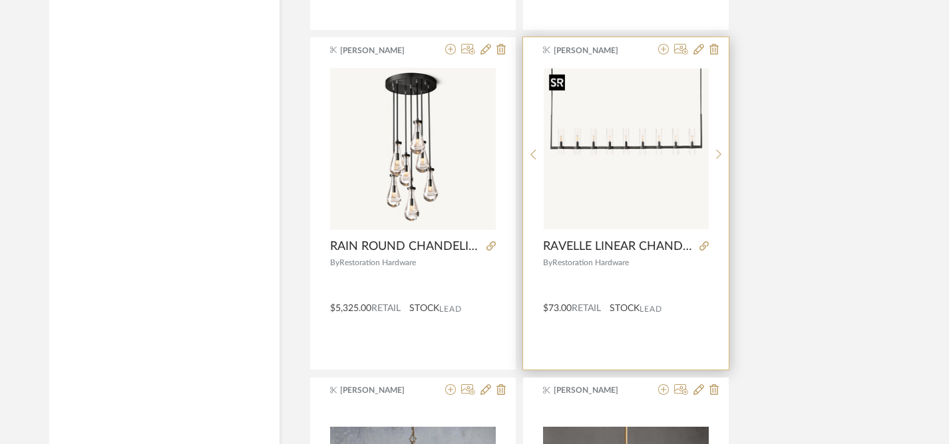
scroll to position [5741, 0]
click at [605, 166] on img "0" at bounding box center [626, 149] width 165 height 161
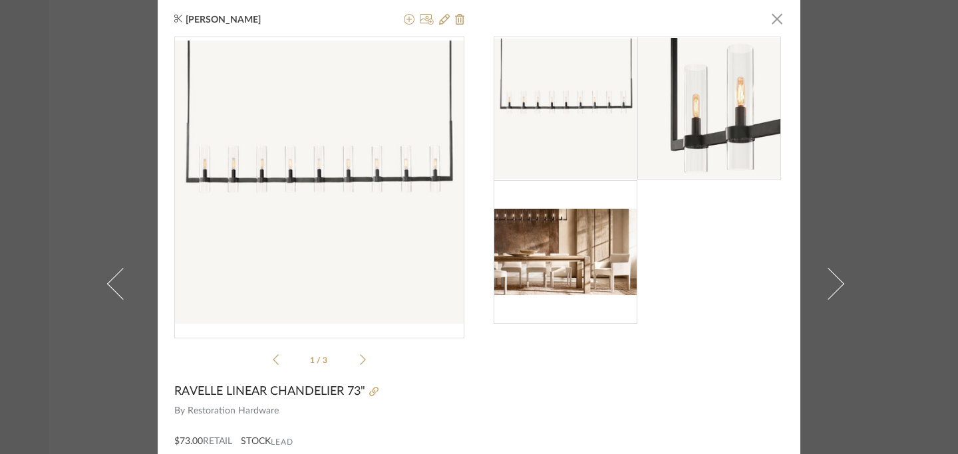
scroll to position [0, 0]
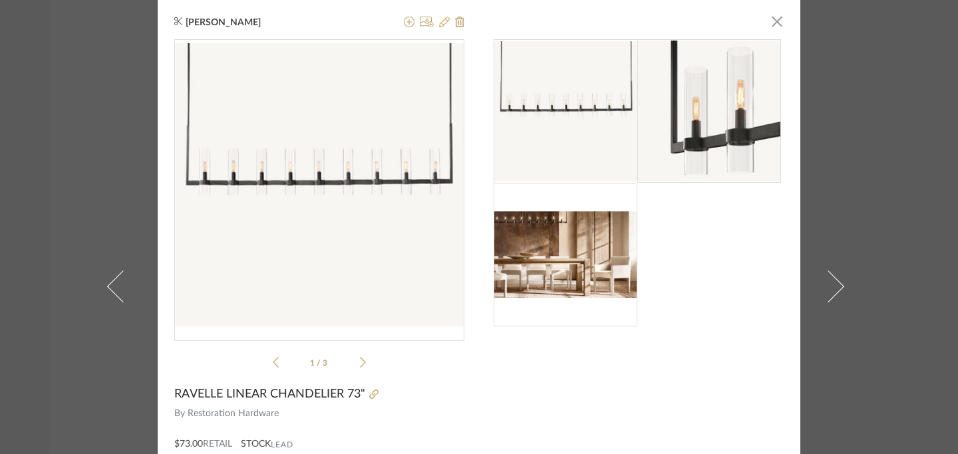
click at [440, 21] on icon at bounding box center [444, 22] width 11 height 11
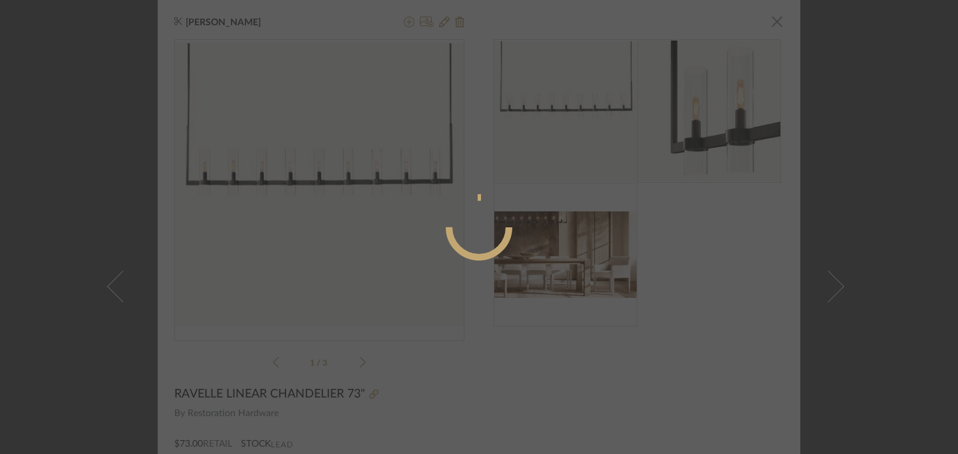
radio input "true"
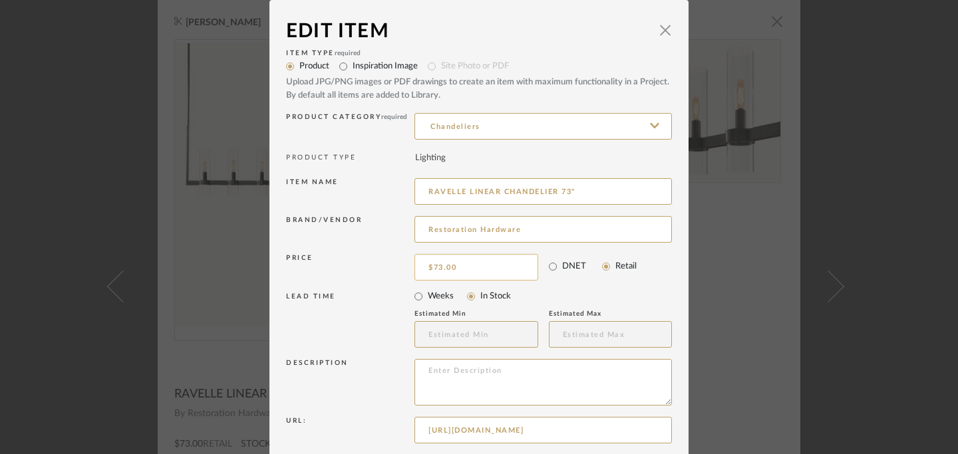
type input "73.00"
drag, startPoint x: 470, startPoint y: 267, endPoint x: 487, endPoint y: 272, distance: 17.3
click at [487, 272] on input "73.00" at bounding box center [477, 267] width 124 height 27
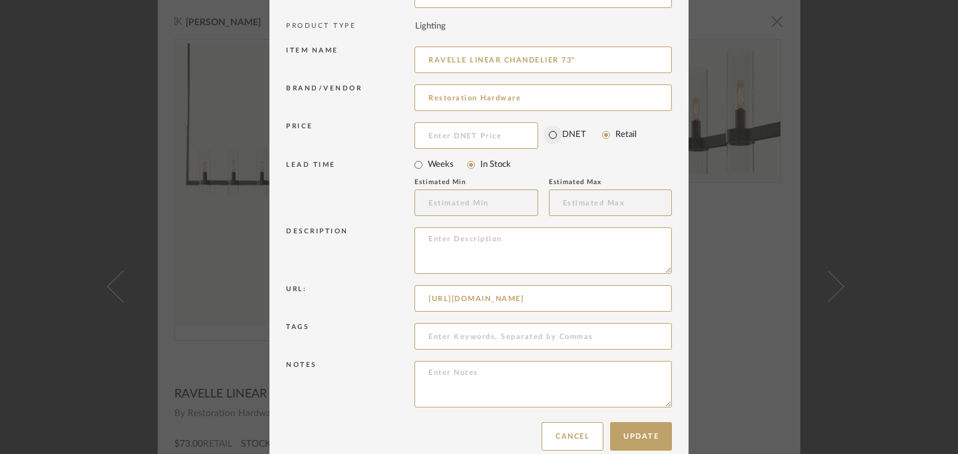
scroll to position [152, 0]
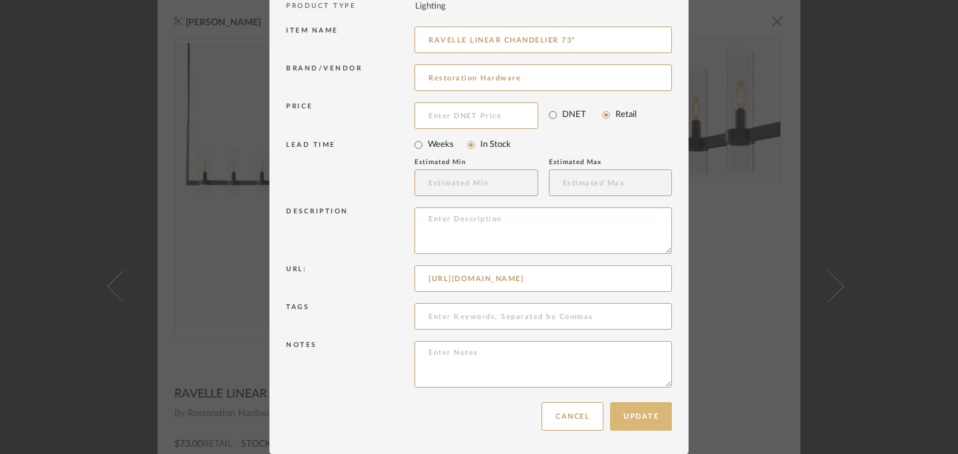
click at [641, 424] on button "Update" at bounding box center [641, 417] width 62 height 29
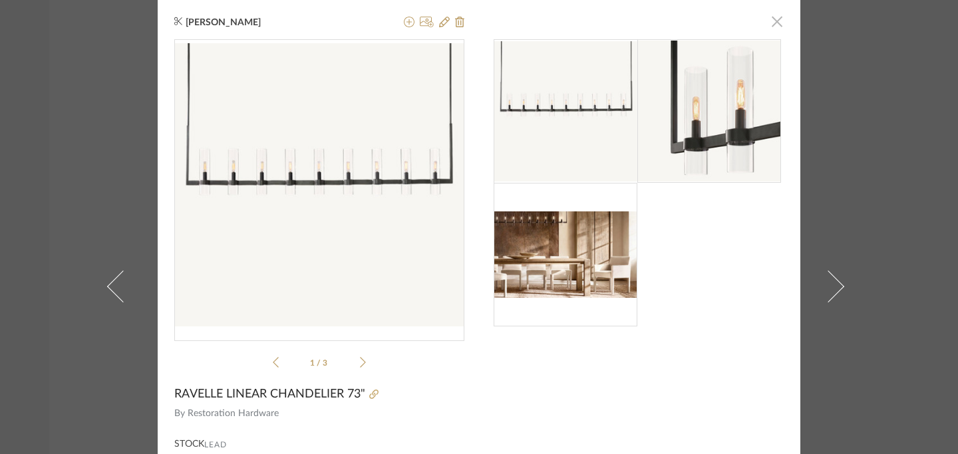
click at [776, 23] on span "button" at bounding box center [777, 21] width 27 height 27
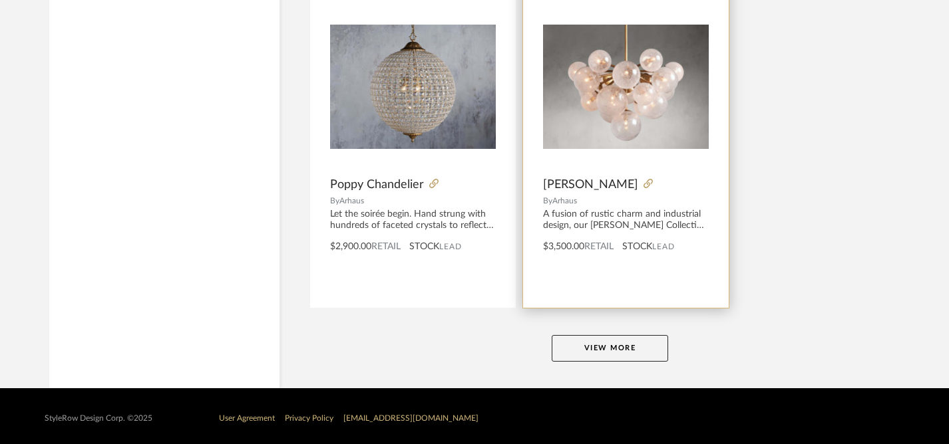
scroll to position [6148, 0]
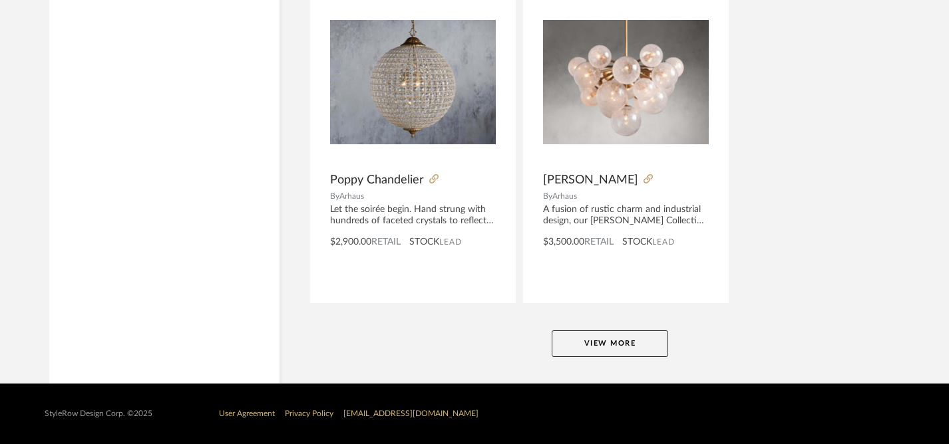
click at [615, 344] on button "View More" at bounding box center [610, 344] width 116 height 27
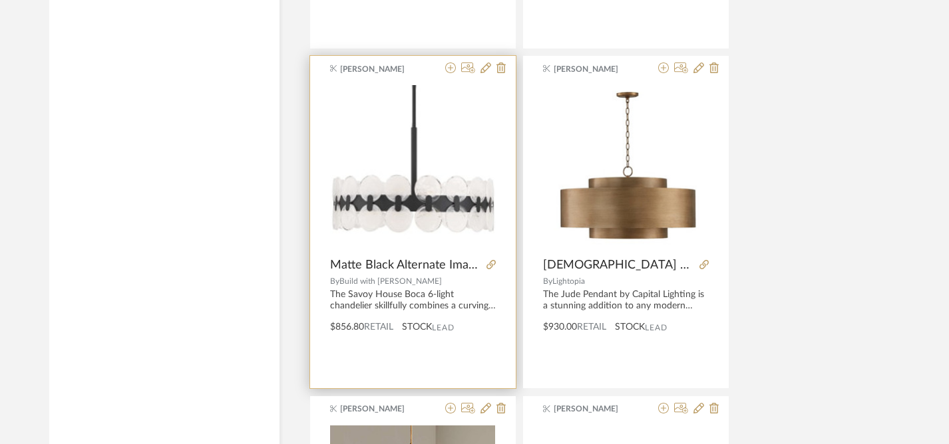
scroll to position [7052, 0]
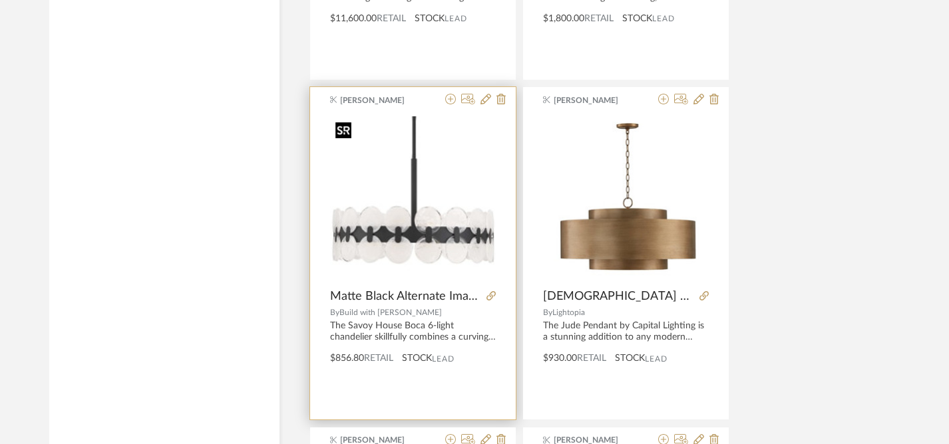
click at [405, 225] on img "0" at bounding box center [413, 199] width 166 height 166
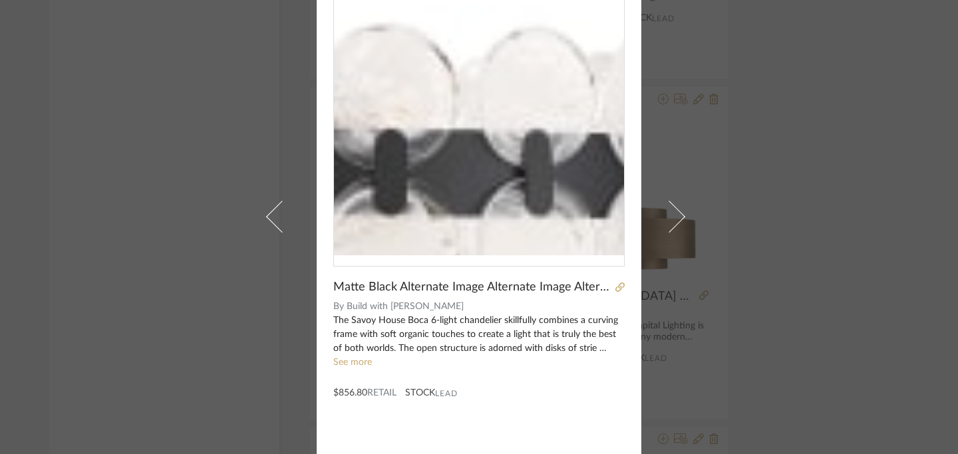
scroll to position [0, 0]
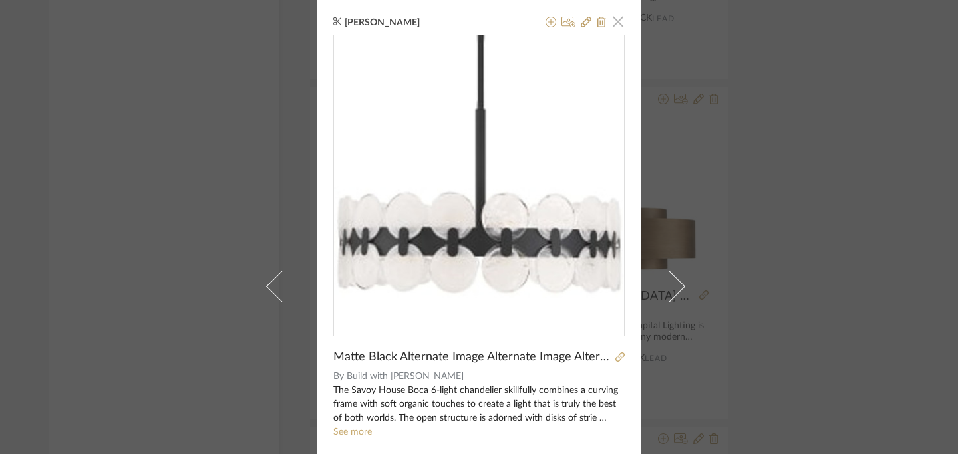
click at [615, 25] on span "button" at bounding box center [618, 21] width 27 height 27
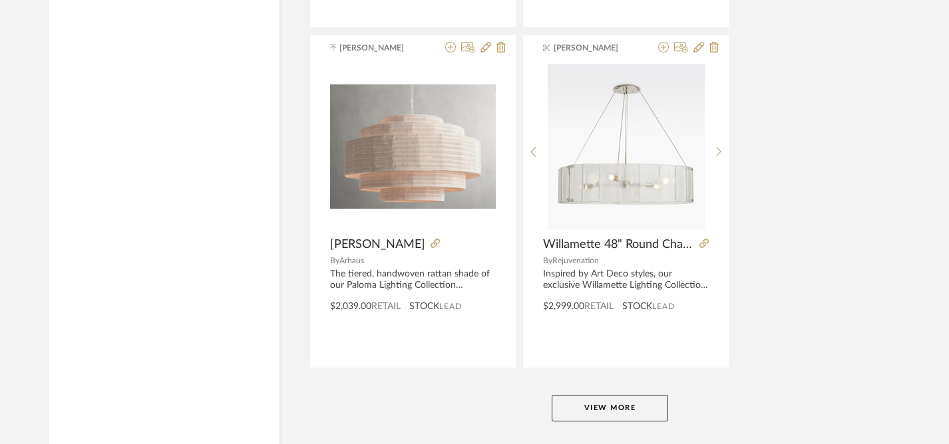
scroll to position [12274, 0]
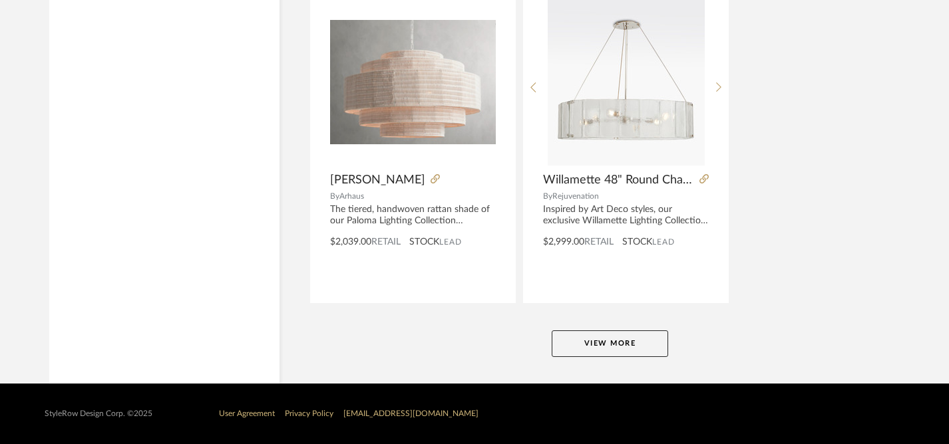
click at [626, 348] on button "View More" at bounding box center [610, 344] width 116 height 27
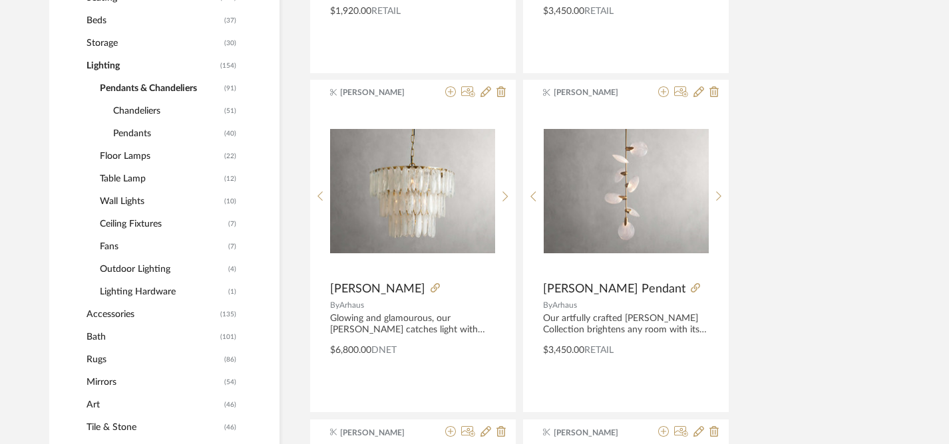
scroll to position [599, 0]
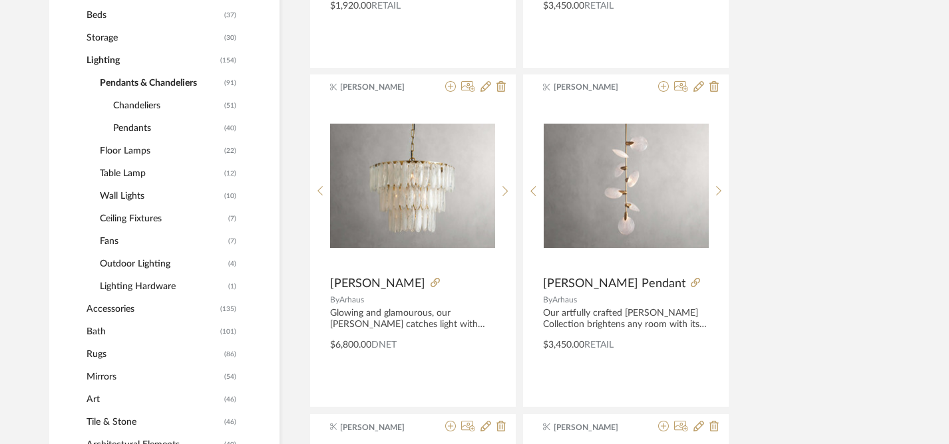
click at [144, 218] on span "Ceiling Fixtures" at bounding box center [162, 219] width 125 height 23
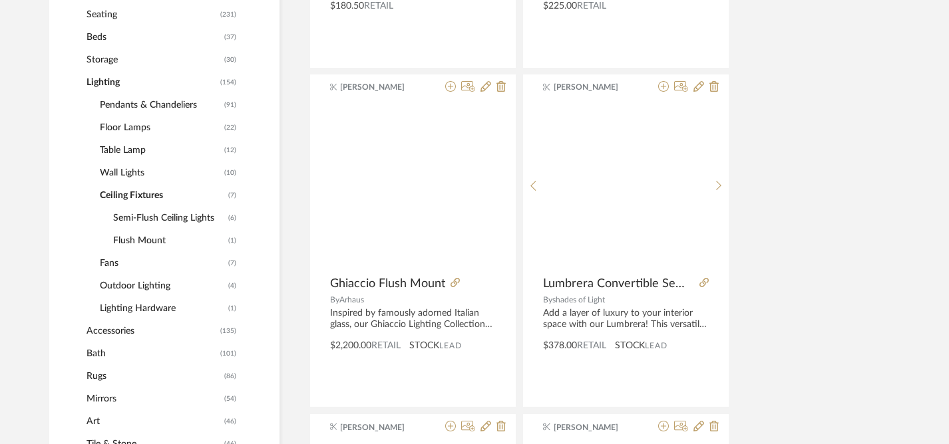
scroll to position [621, 0]
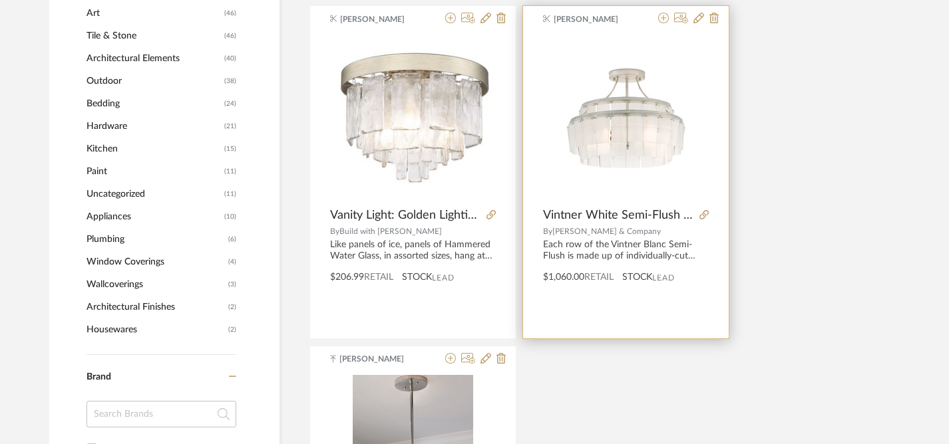
scroll to position [1009, 0]
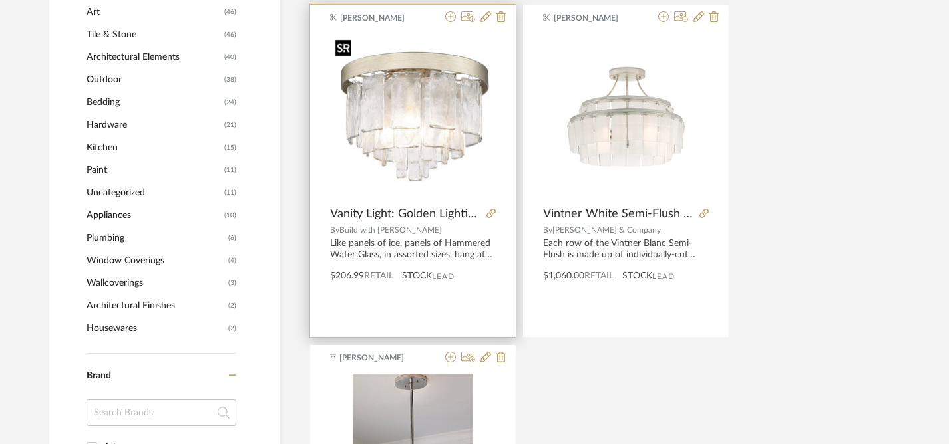
click at [441, 147] on img "0" at bounding box center [413, 117] width 166 height 166
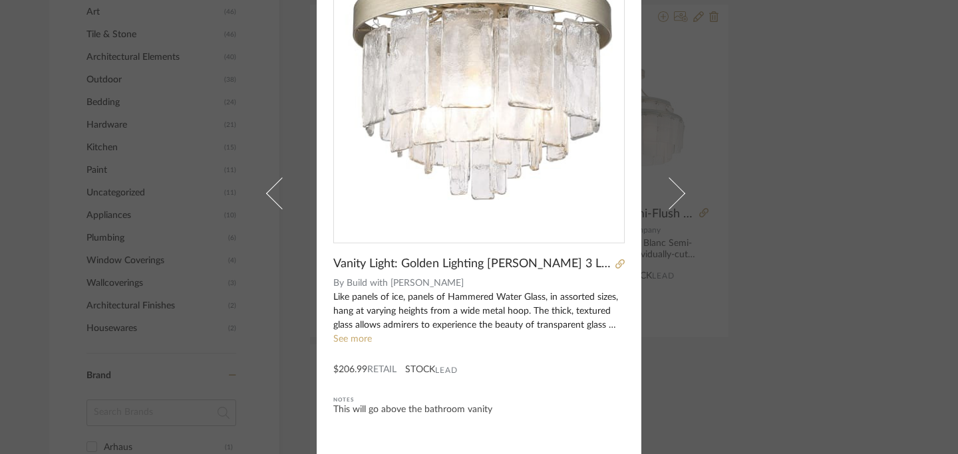
scroll to position [118, 0]
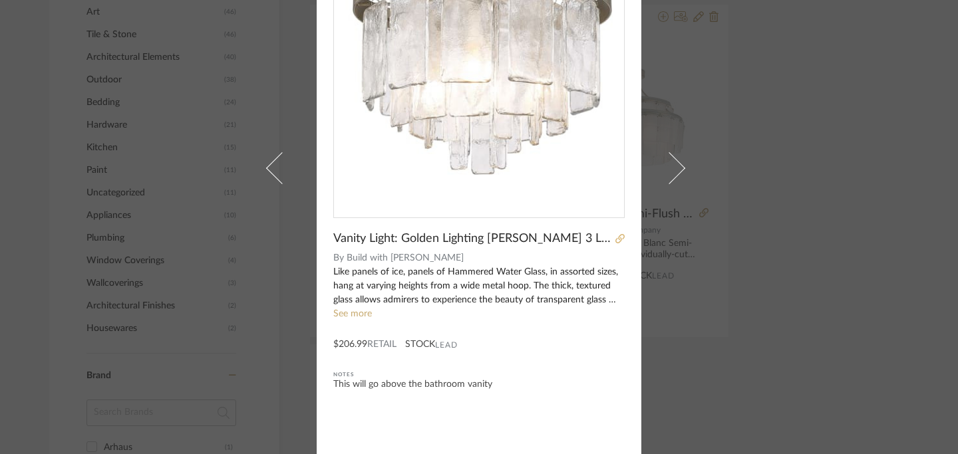
click at [616, 240] on icon at bounding box center [619, 238] width 9 height 9
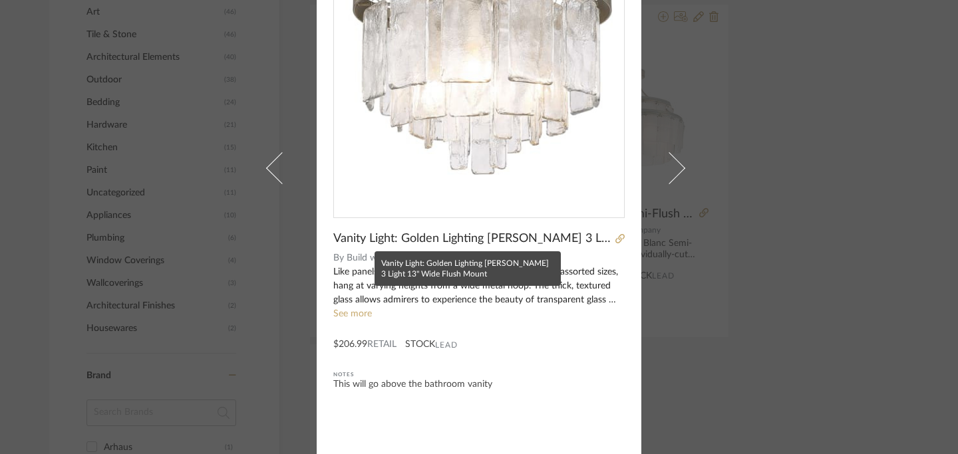
click at [468, 238] on span "Vanity Light: Golden Lighting Ciara 3 Light 13" Wide Flush Mount" at bounding box center [472, 239] width 278 height 15
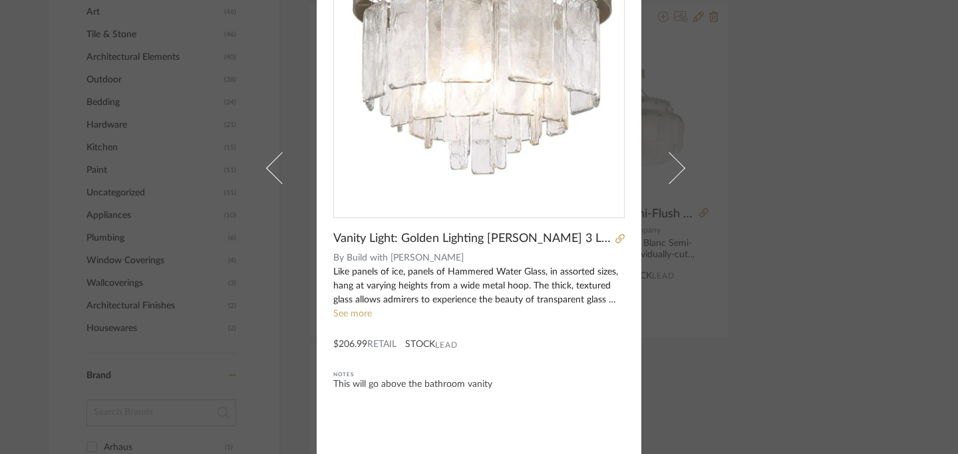
click at [349, 315] on link "See more" at bounding box center [352, 313] width 39 height 9
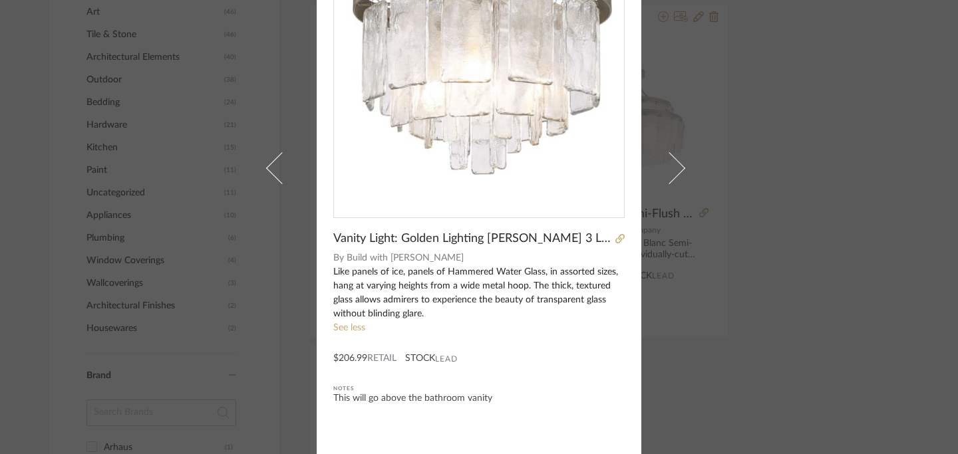
click at [375, 259] on span "Build with Ferguson" at bounding box center [486, 258] width 279 height 14
click at [390, 259] on span "Build with Ferguson" at bounding box center [486, 258] width 279 height 14
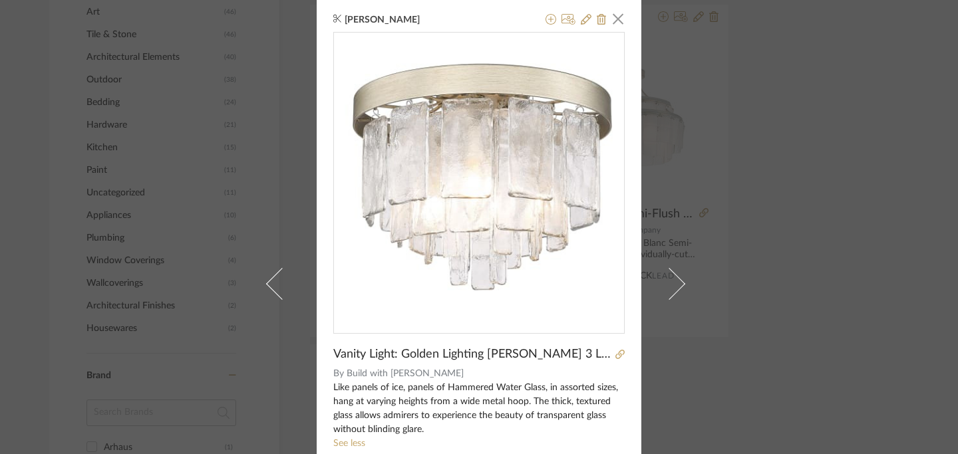
scroll to position [0, 0]
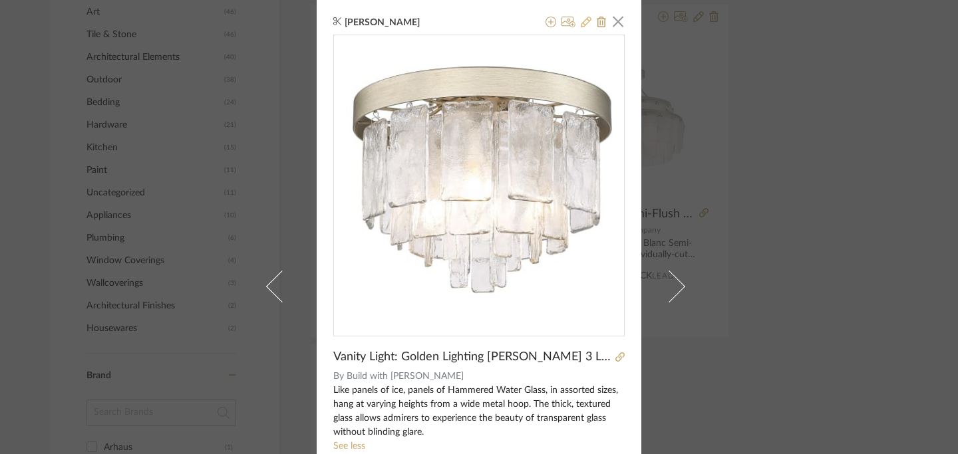
click at [582, 22] on icon at bounding box center [586, 22] width 11 height 11
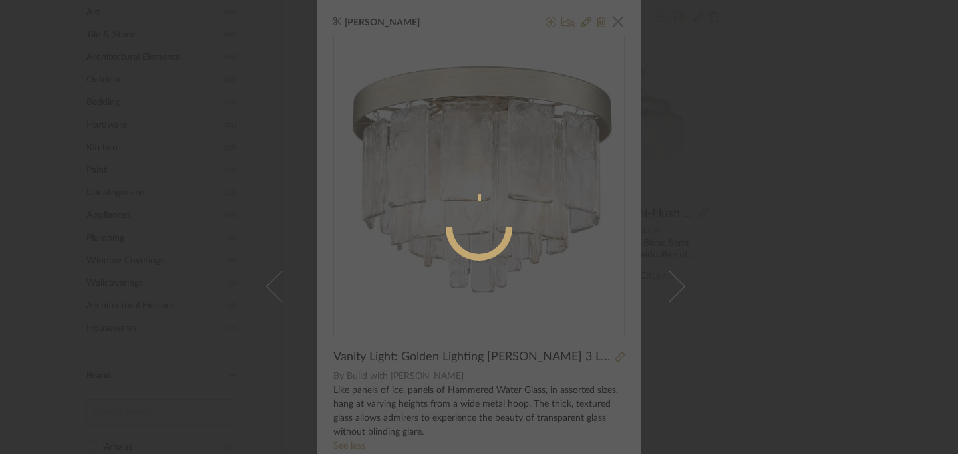
radio input "true"
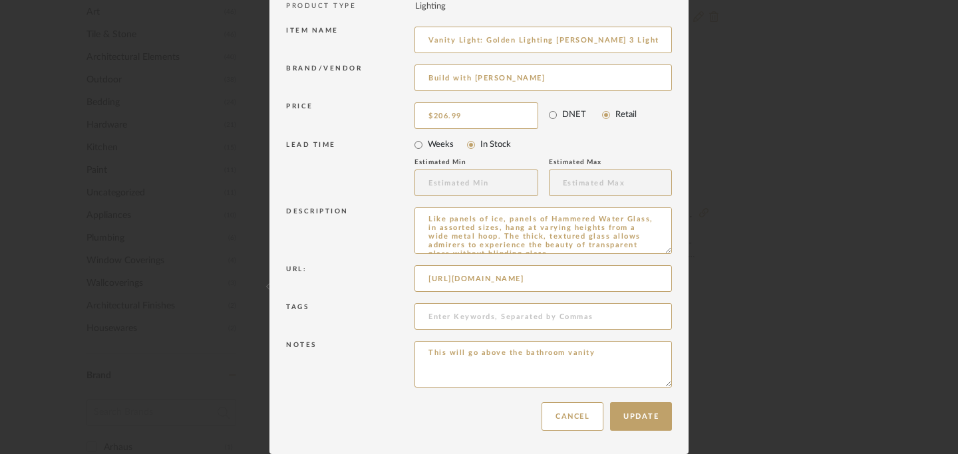
scroll to position [0, 59]
drag, startPoint x: 423, startPoint y: 282, endPoint x: 669, endPoint y: 284, distance: 246.2
click at [669, 284] on dialog-content "Edit Item × Item Type required Product Inspiration Image Site Photo or PDF Uplo…" at bounding box center [478, 151] width 419 height 606
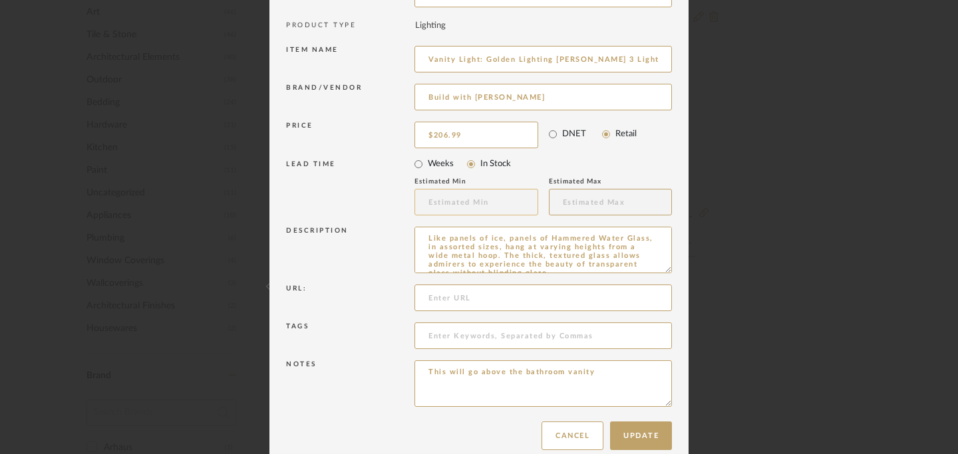
scroll to position [152, 0]
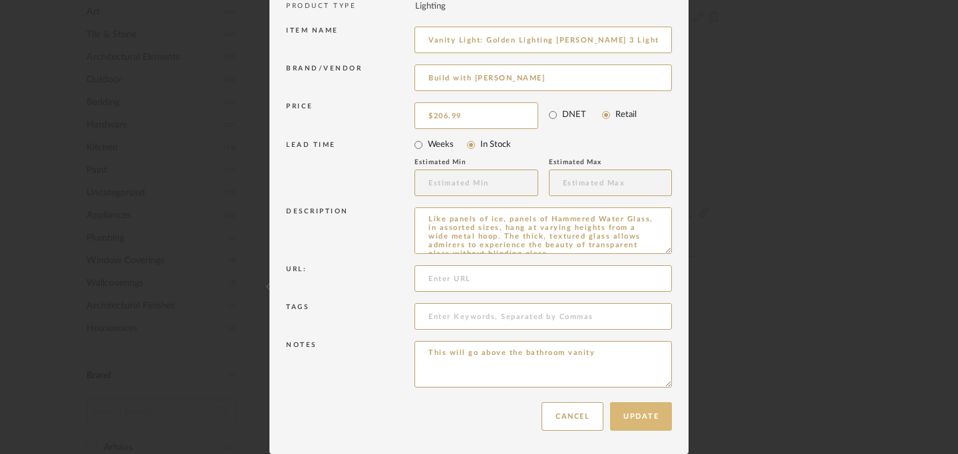
click at [639, 413] on button "Update" at bounding box center [641, 417] width 62 height 29
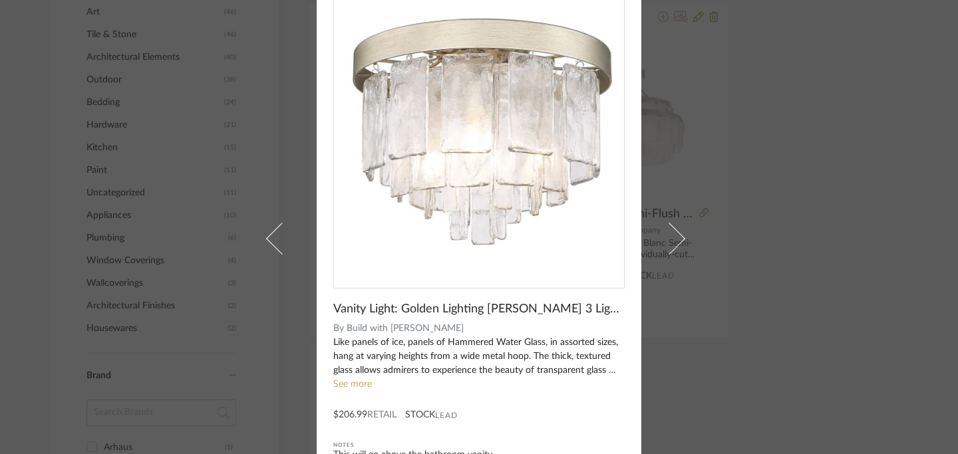
scroll to position [71, 0]
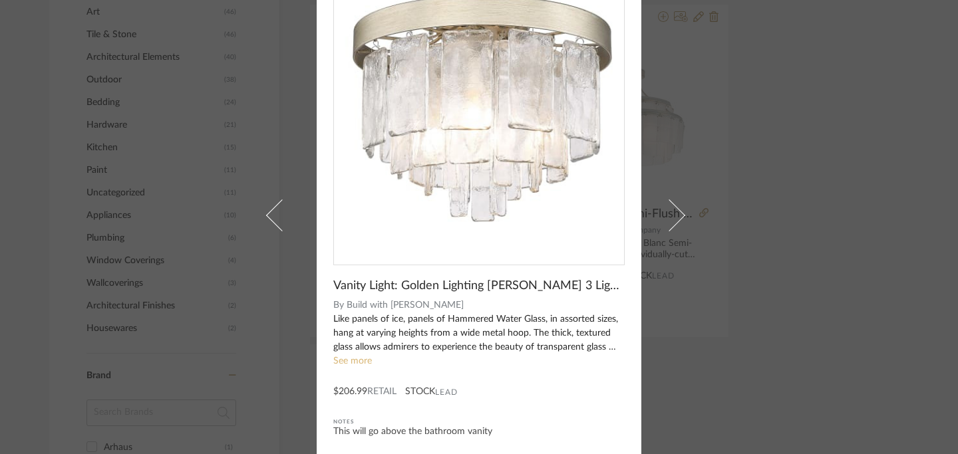
click at [353, 360] on link "See more" at bounding box center [352, 361] width 39 height 9
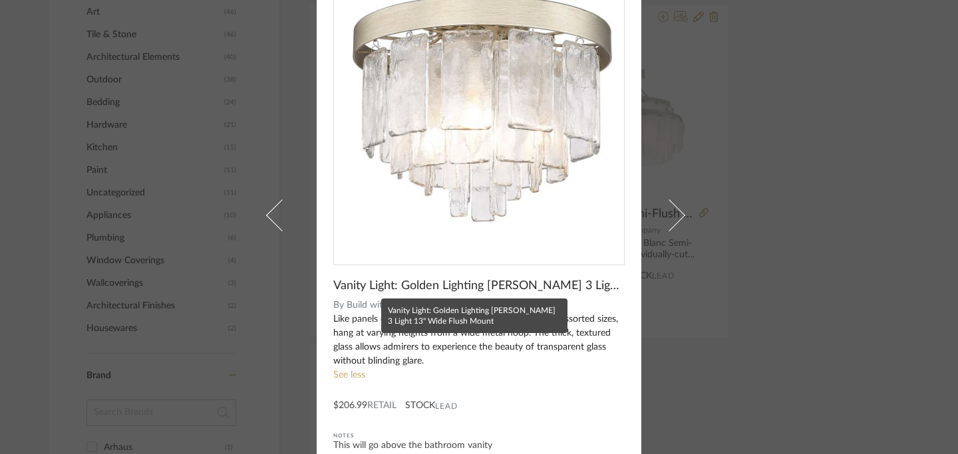
click at [379, 287] on span "Vanity Light: Golden Lighting Ciara 3 Light 13" Wide Flush Mount" at bounding box center [478, 286] width 291 height 15
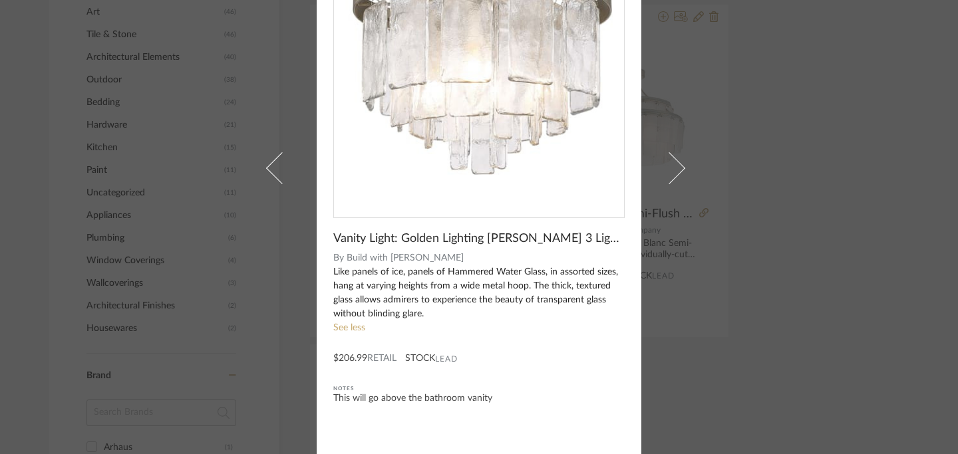
scroll to position [0, 0]
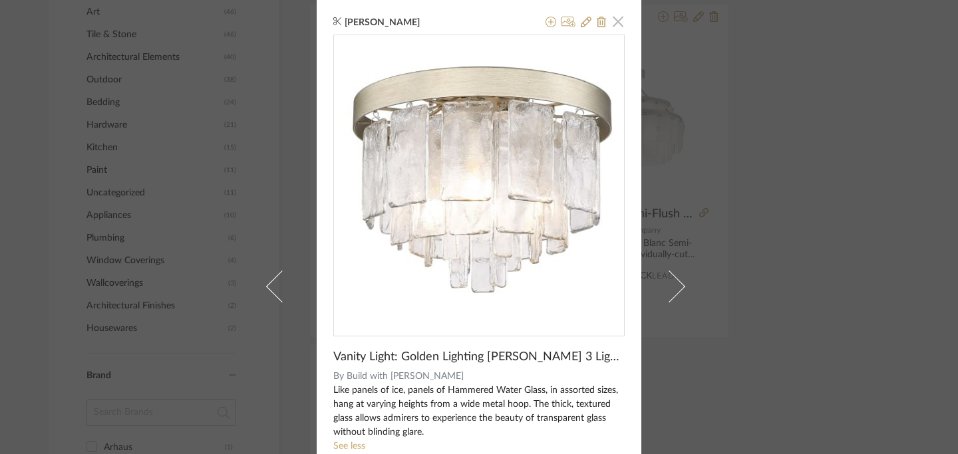
click at [614, 25] on span "button" at bounding box center [618, 21] width 27 height 27
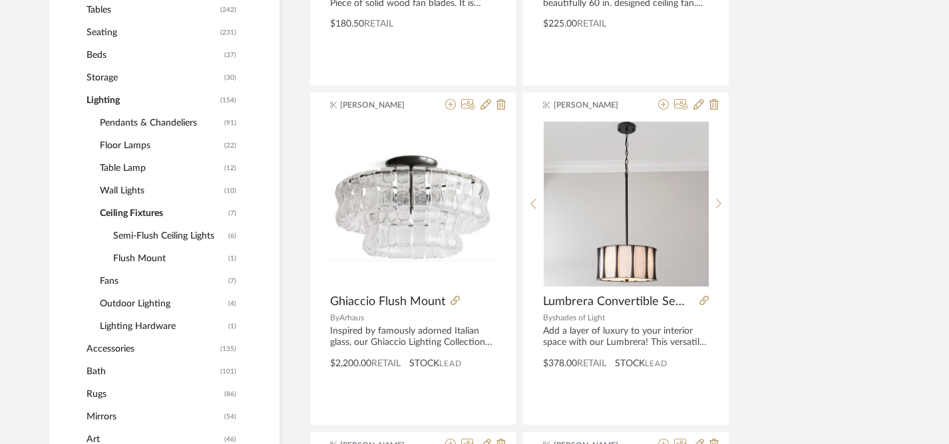
scroll to position [639, 0]
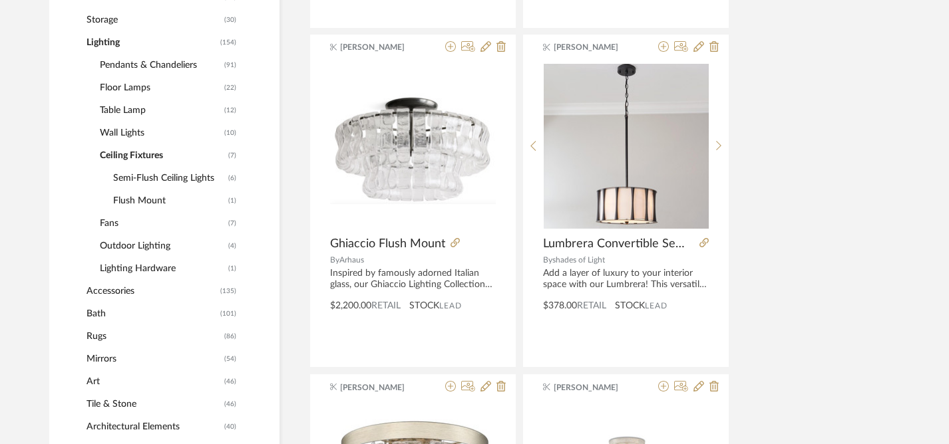
click at [131, 268] on span "Lighting Hardware" at bounding box center [162, 268] width 125 height 23
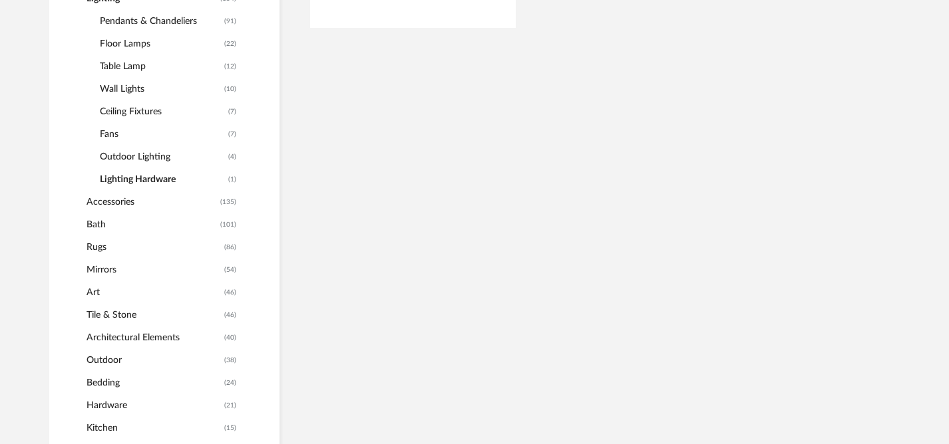
scroll to position [595, 0]
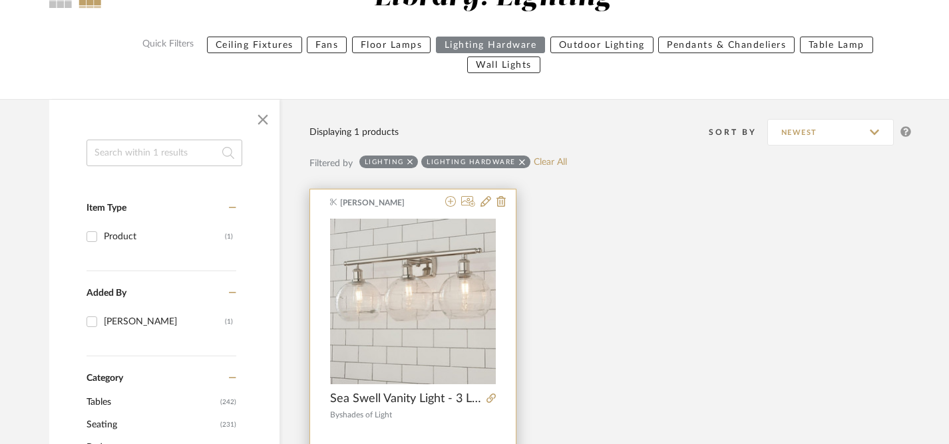
scroll to position [143, 0]
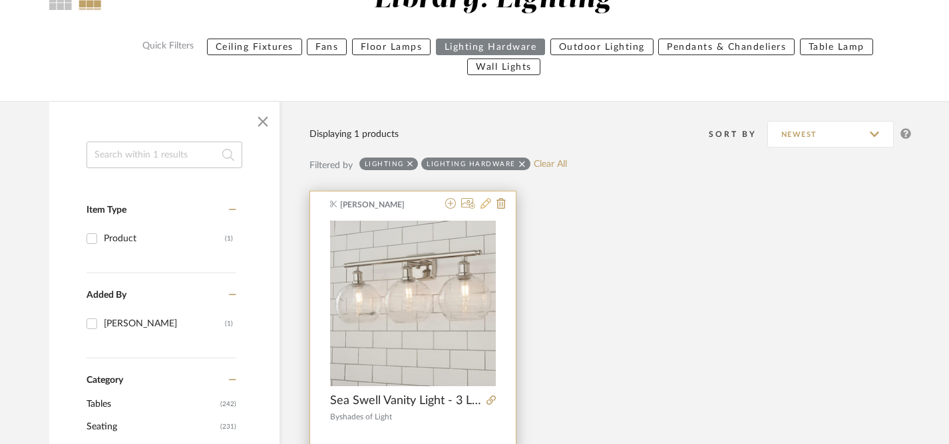
click at [486, 204] on icon at bounding box center [485, 203] width 11 height 11
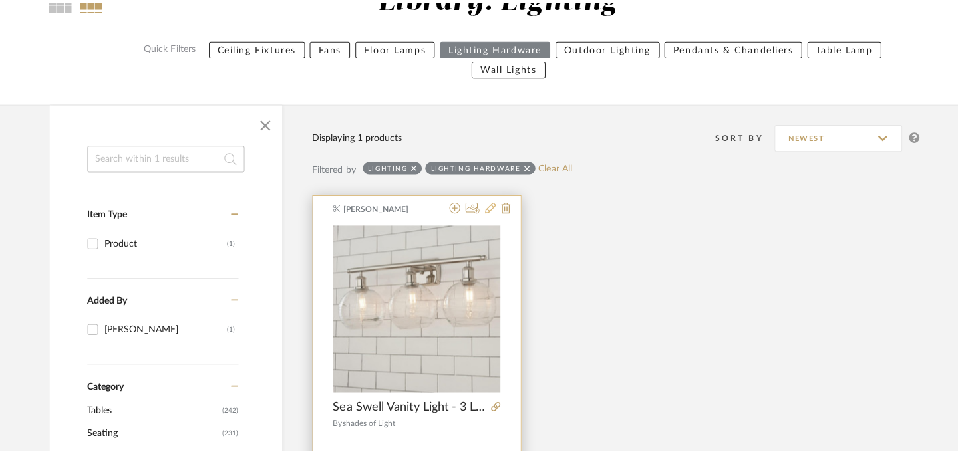
scroll to position [0, 0]
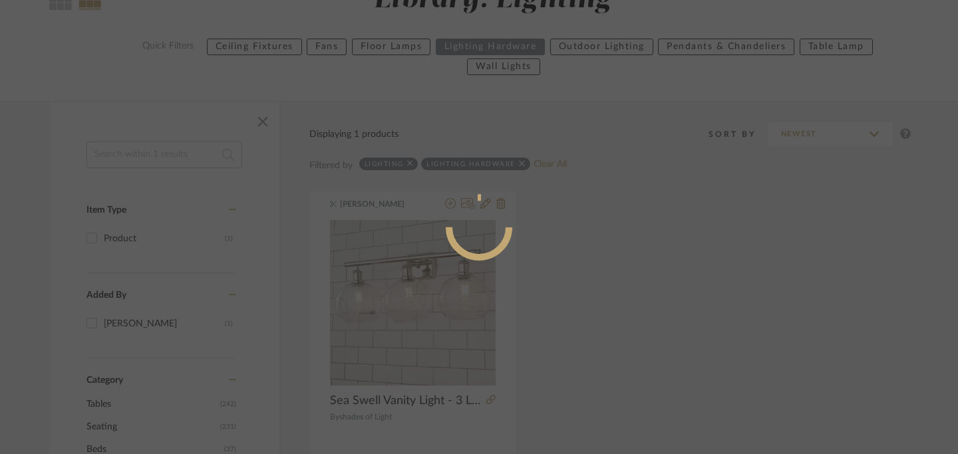
radio input "true"
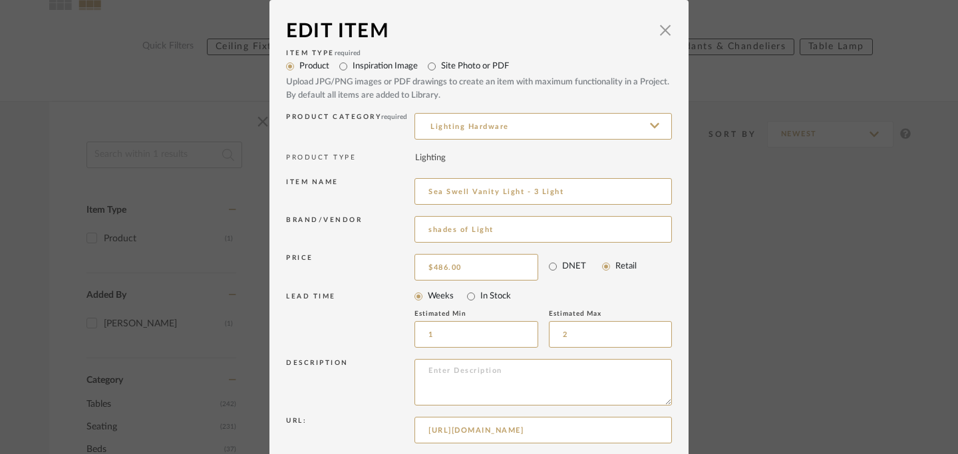
click at [654, 124] on icon at bounding box center [654, 125] width 9 height 11
click at [653, 124] on icon at bounding box center [656, 125] width 7 height 11
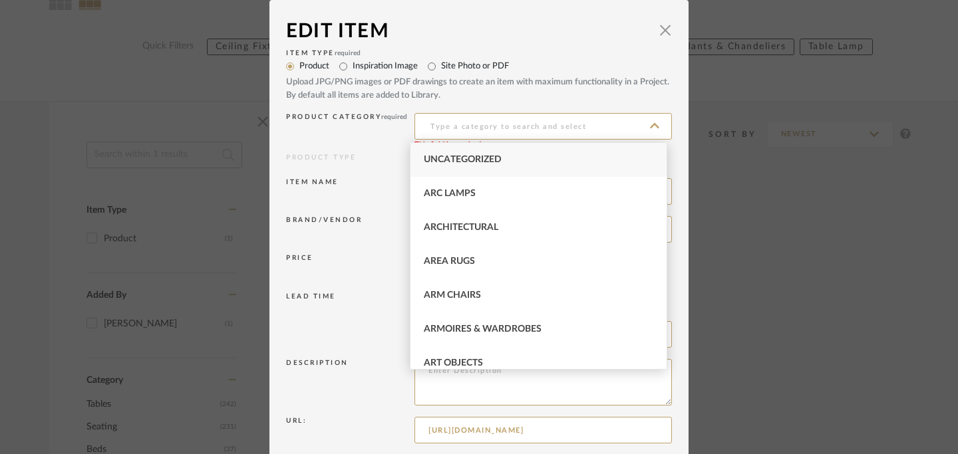
drag, startPoint x: 561, startPoint y: 24, endPoint x: 428, endPoint y: 32, distance: 133.3
click at [428, 33] on div "Edit Item" at bounding box center [469, 31] width 366 height 29
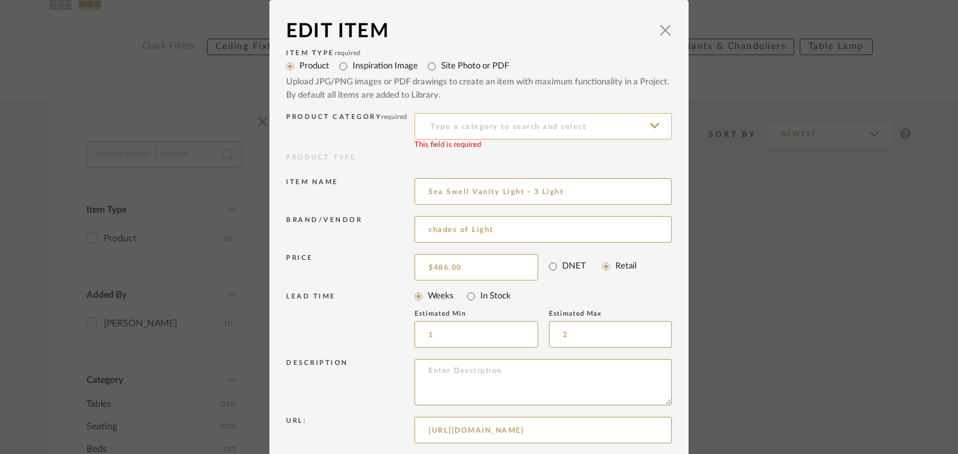
click at [544, 123] on input at bounding box center [543, 126] width 257 height 27
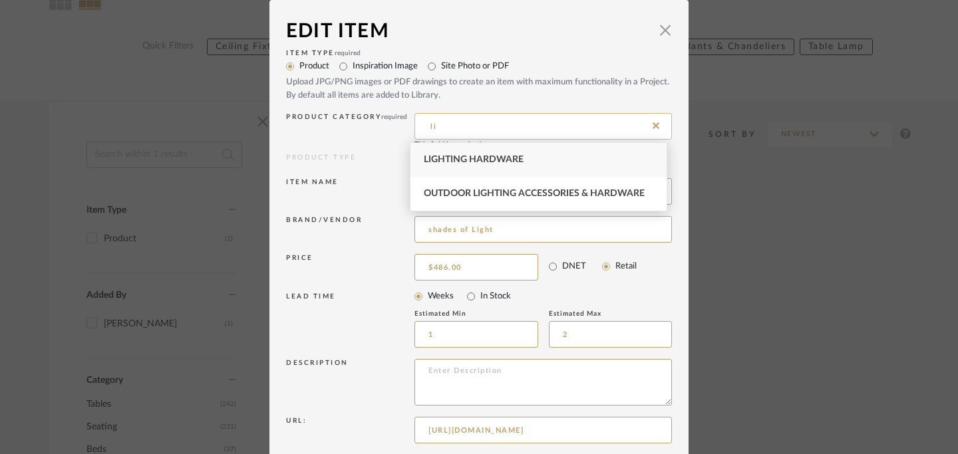
type input "l"
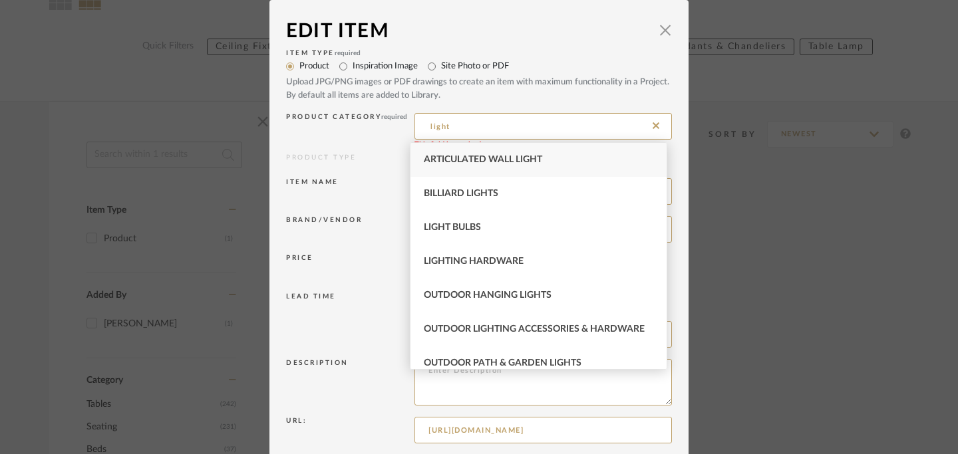
type input "light"
click at [653, 128] on icon at bounding box center [656, 125] width 7 height 11
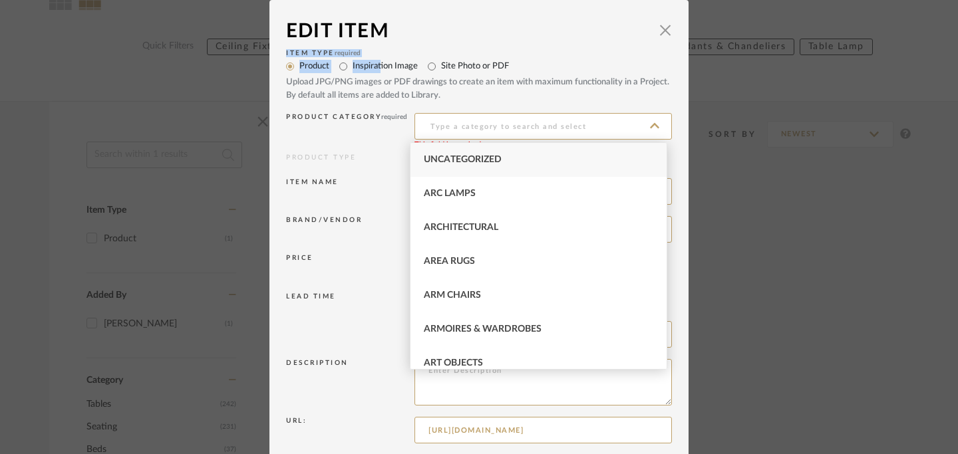
drag, startPoint x: 523, startPoint y: 29, endPoint x: 375, endPoint y: 62, distance: 152.1
click at [375, 62] on mat-dialog-content "Edit Item × Item Type required Product Inspiration Image Site Photo or PDF Uplo…" at bounding box center [479, 303] width 386 height 573
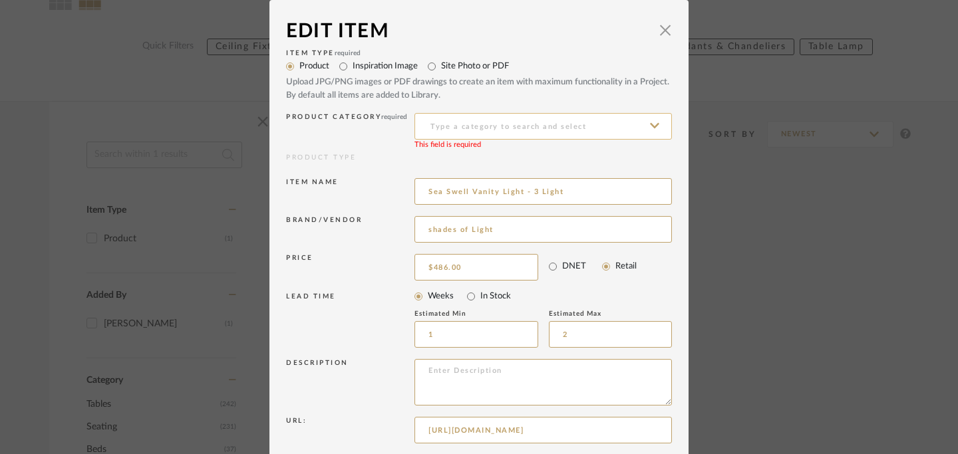
click at [478, 120] on input at bounding box center [543, 126] width 257 height 27
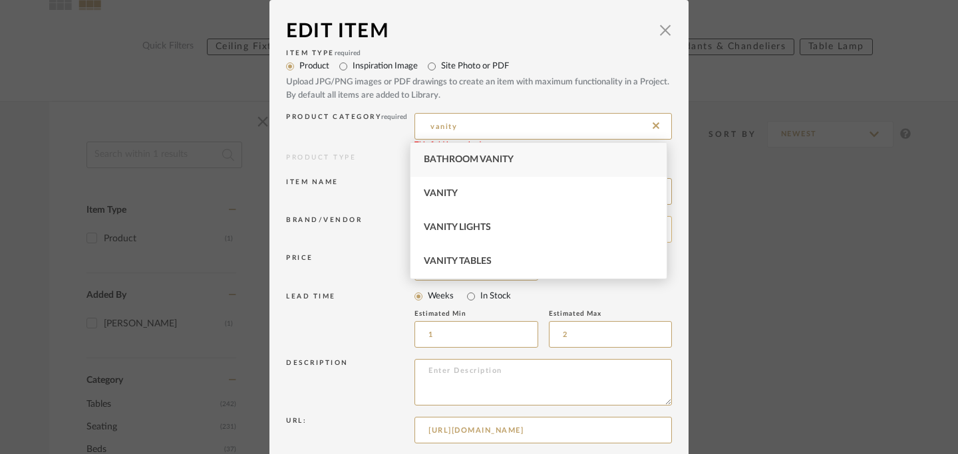
click at [462, 224] on span "Vanity Lights" at bounding box center [457, 227] width 67 height 9
type input "Vanity Lights"
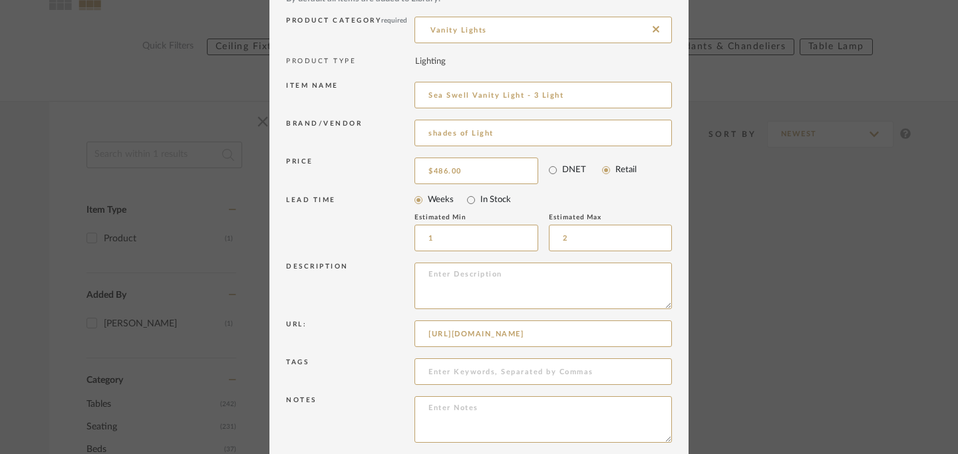
scroll to position [152, 0]
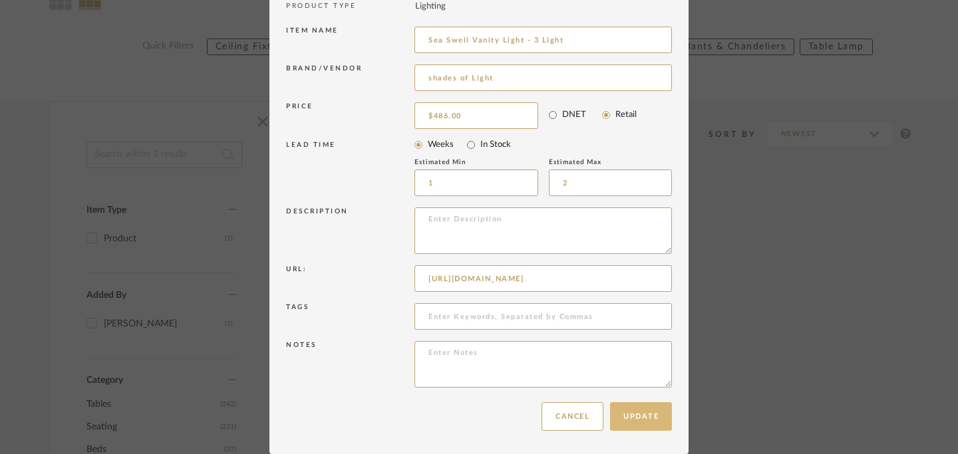
click at [637, 415] on button "Update" at bounding box center [641, 417] width 62 height 29
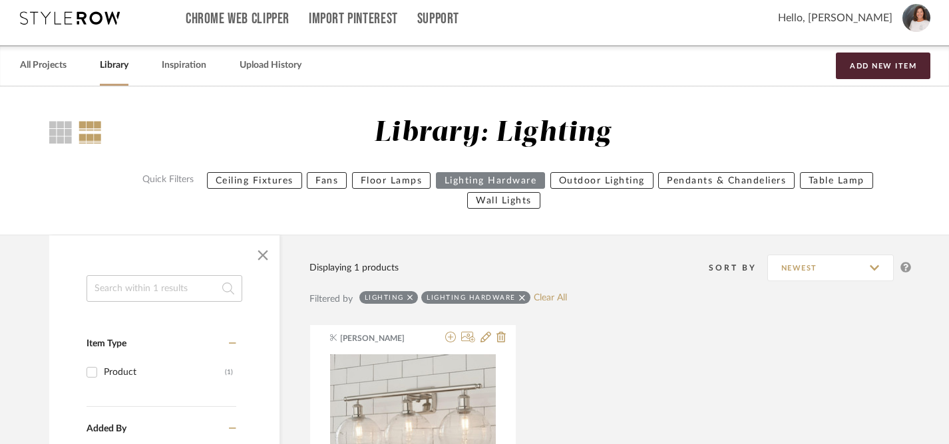
scroll to position [0, 0]
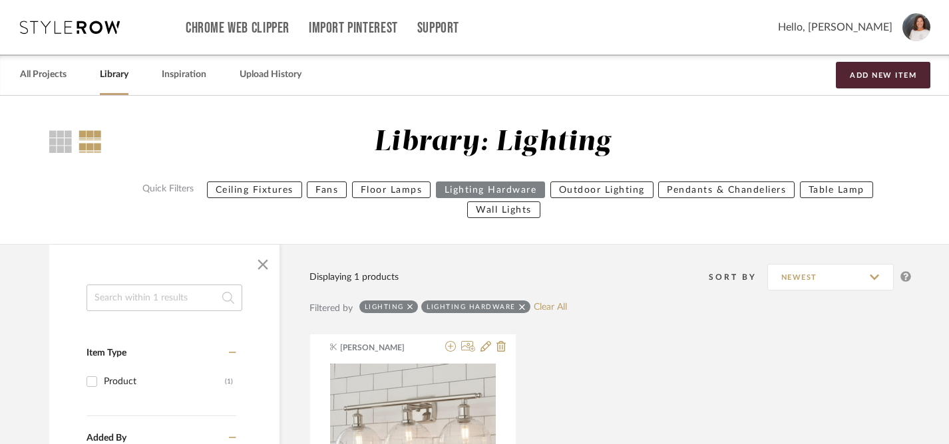
click at [263, 191] on button "Ceiling Fixtures" at bounding box center [254, 190] width 95 height 17
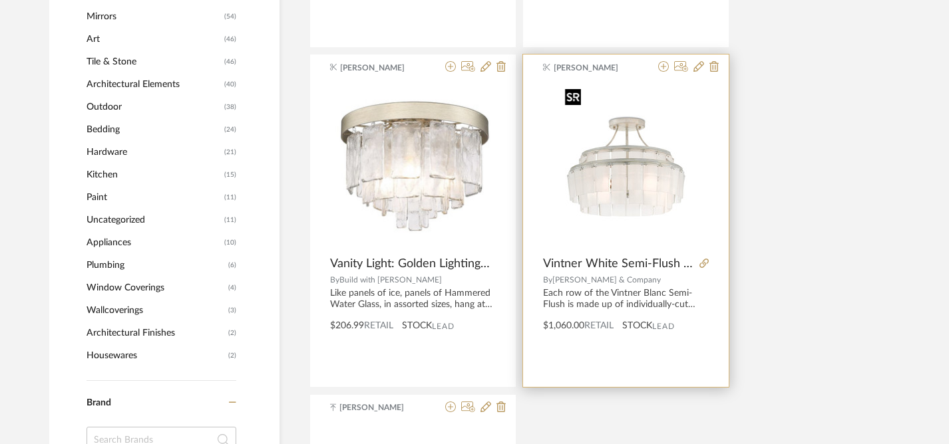
scroll to position [982, 0]
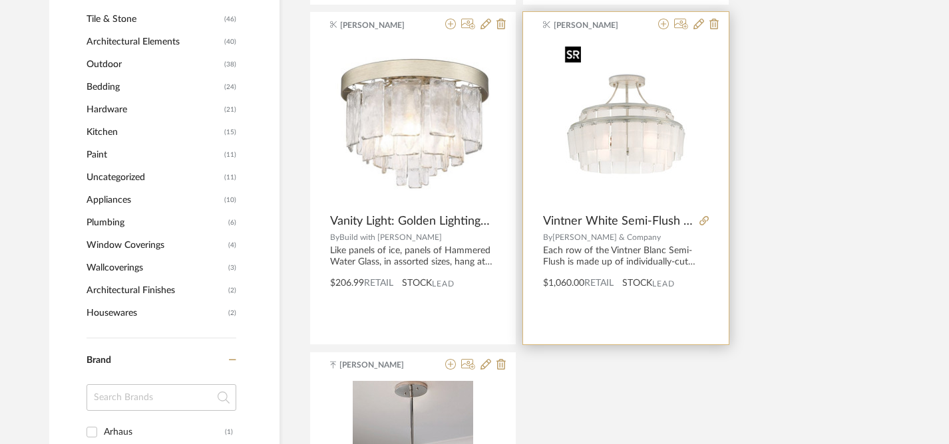
click at [641, 122] on img "0" at bounding box center [626, 124] width 133 height 166
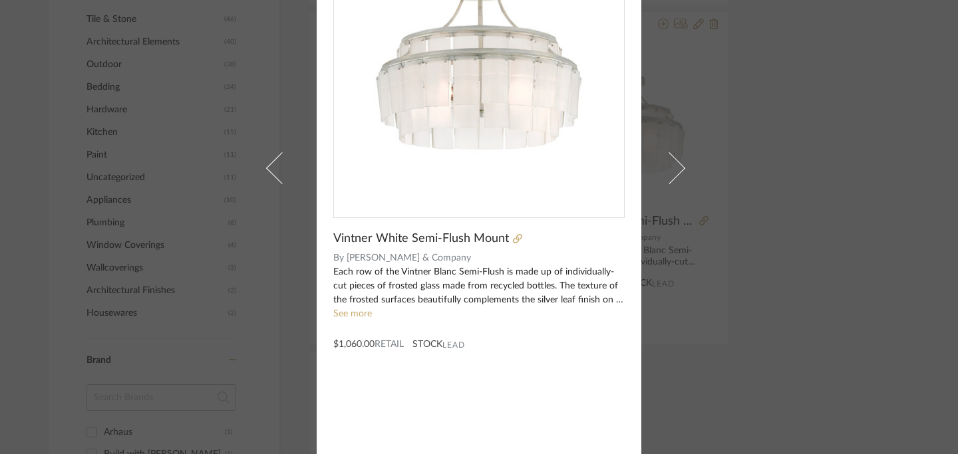
scroll to position [0, 0]
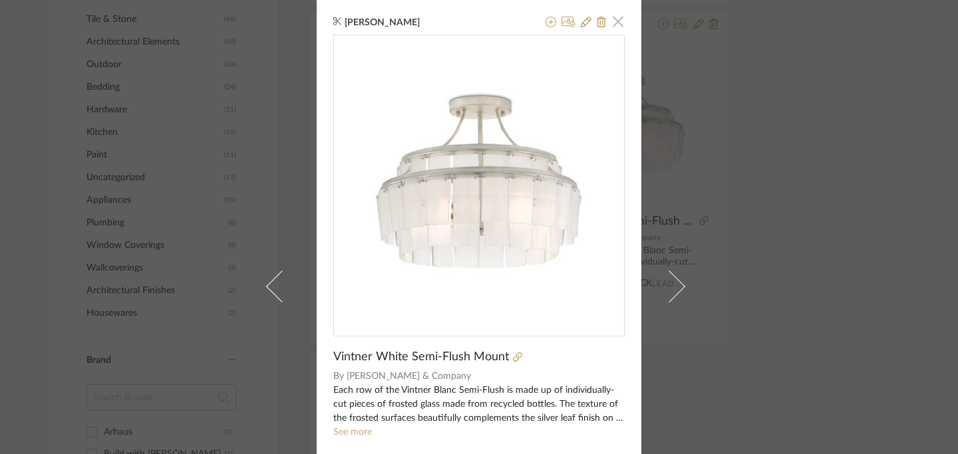
click at [613, 23] on span "button" at bounding box center [618, 21] width 27 height 27
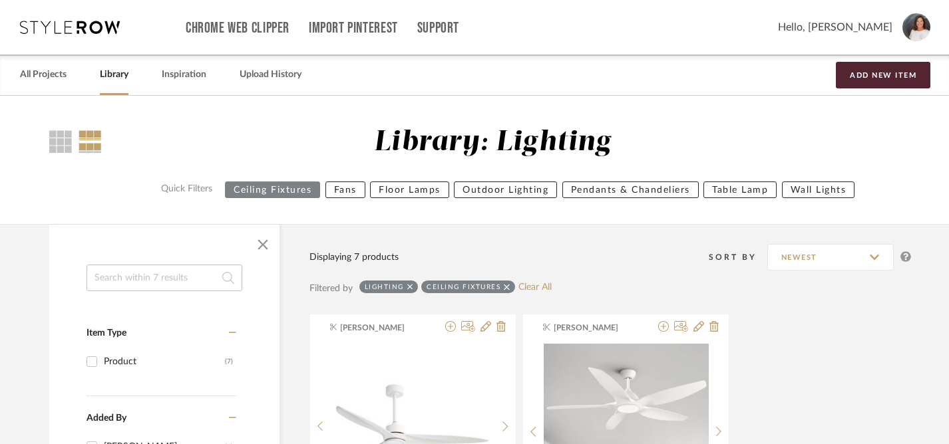
click at [90, 31] on icon at bounding box center [70, 27] width 100 height 13
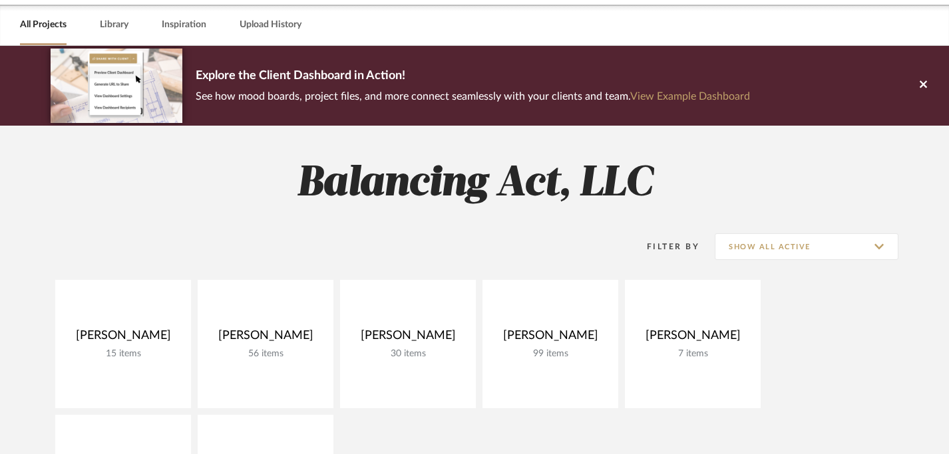
scroll to position [196, 0]
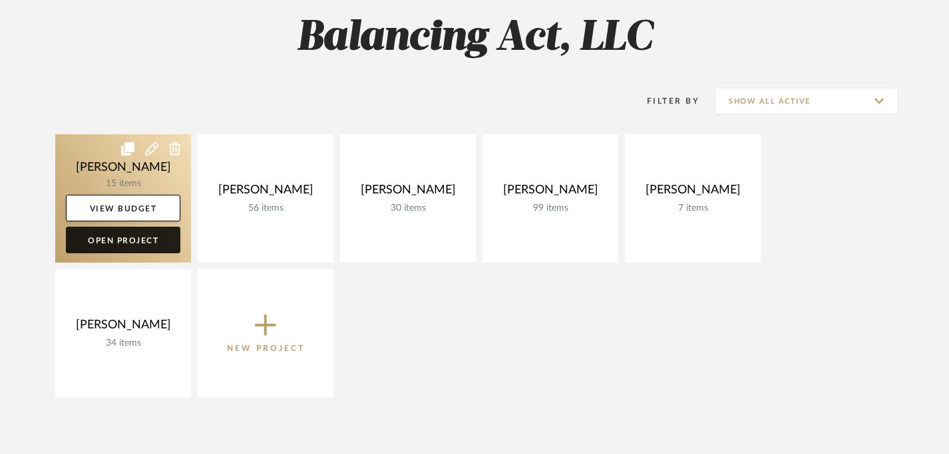
click at [128, 243] on link "Open Project" at bounding box center [123, 240] width 114 height 27
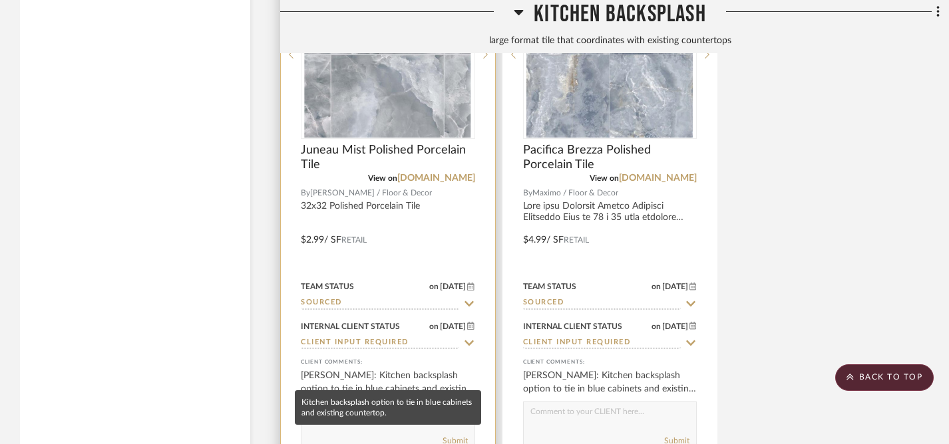
scroll to position [3876, 0]
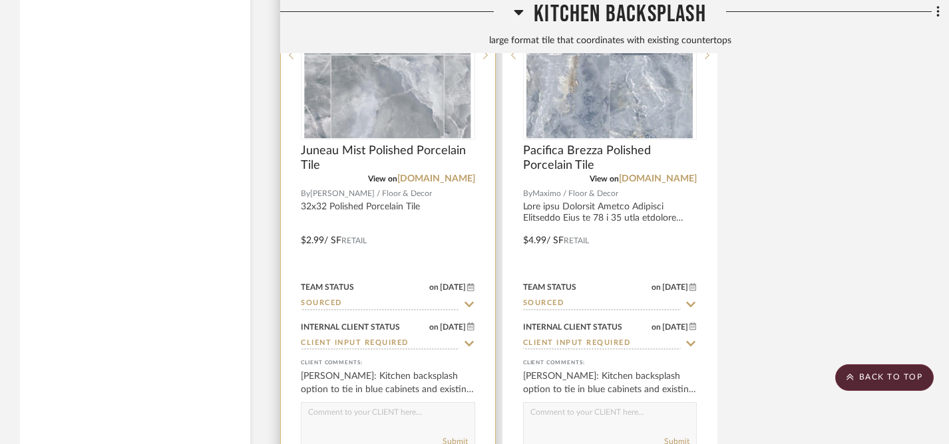
click at [353, 413] on textarea at bounding box center [387, 415] width 173 height 25
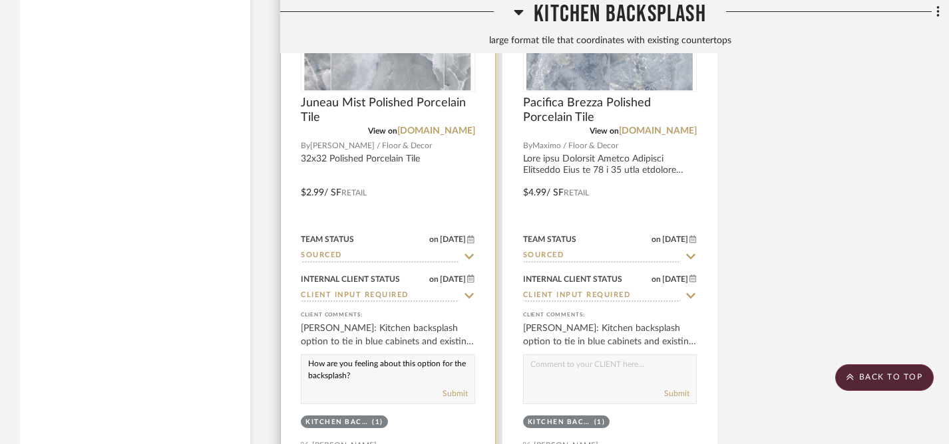
scroll to position [3925, 0]
click at [318, 371] on textarea "How are you feeling about this option for the backsplash?" at bounding box center [387, 366] width 173 height 25
type textarea "How are you feeling about this option for your backsplash?"
click at [381, 384] on div "Submit" at bounding box center [387, 393] width 173 height 19
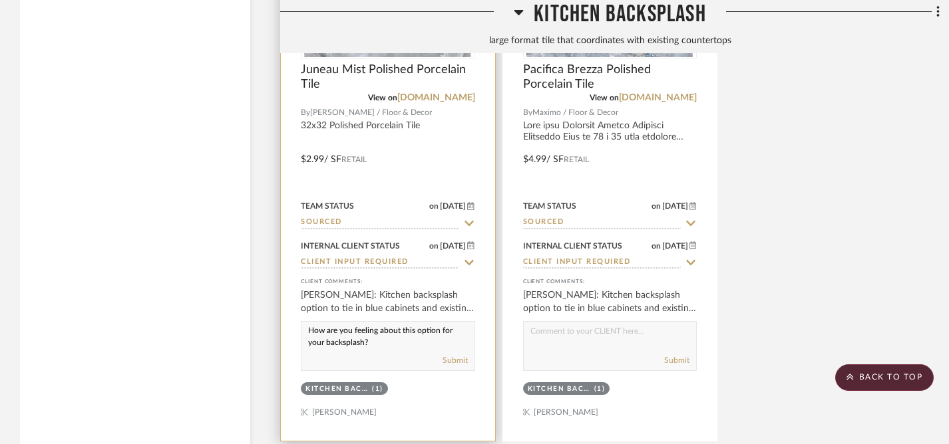
scroll to position [5, 0]
drag, startPoint x: 309, startPoint y: 328, endPoint x: 370, endPoint y: 346, distance: 63.8
click at [370, 346] on div "How are you feeling about this option for your backsplash? Submit" at bounding box center [388, 346] width 174 height 50
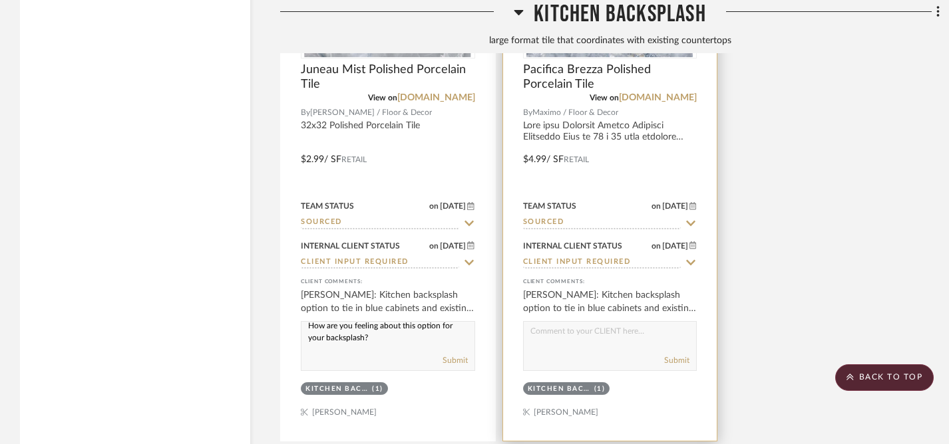
click at [559, 326] on textarea at bounding box center [610, 334] width 173 height 25
paste textarea "How are you feeling about this option for your backsplash?"
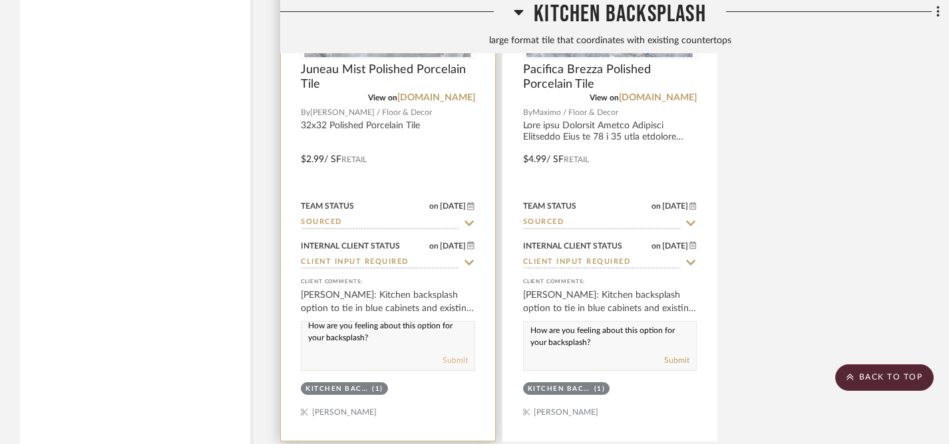
type textarea "How are you feeling about this option for your backsplash?"
click at [452, 357] on button "Submit" at bounding box center [454, 361] width 25 height 12
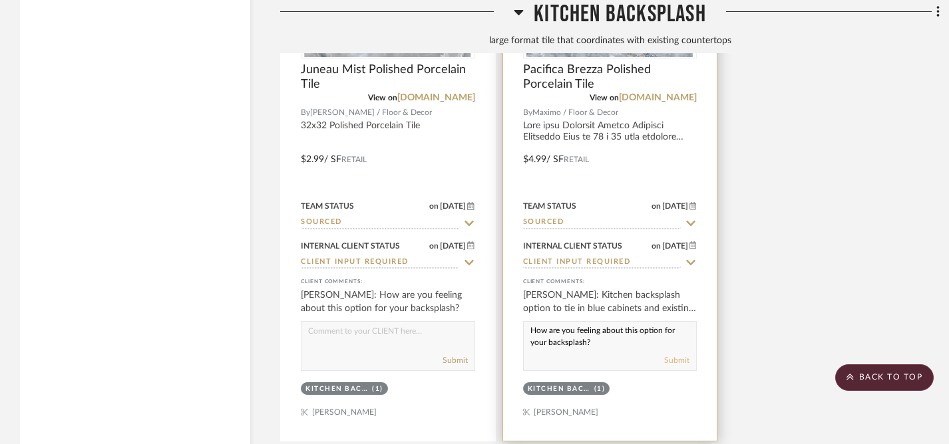
click at [675, 355] on button "Submit" at bounding box center [676, 361] width 25 height 12
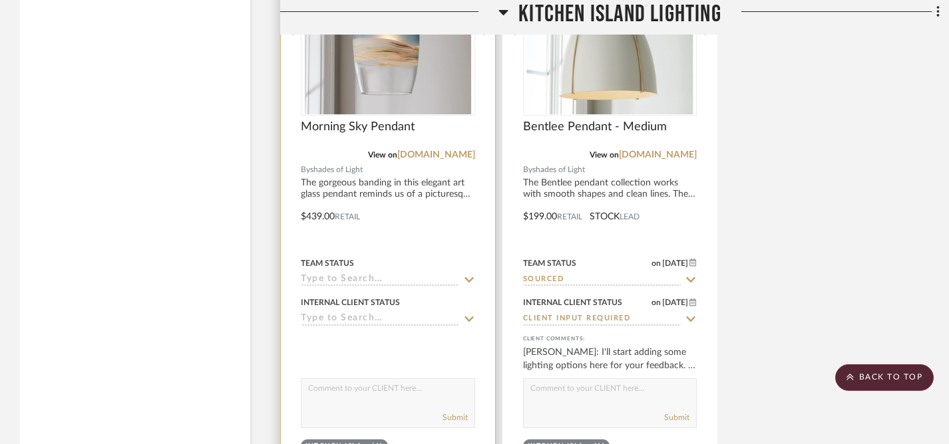
scroll to position [4552, 0]
click at [470, 275] on icon at bounding box center [469, 280] width 12 height 11
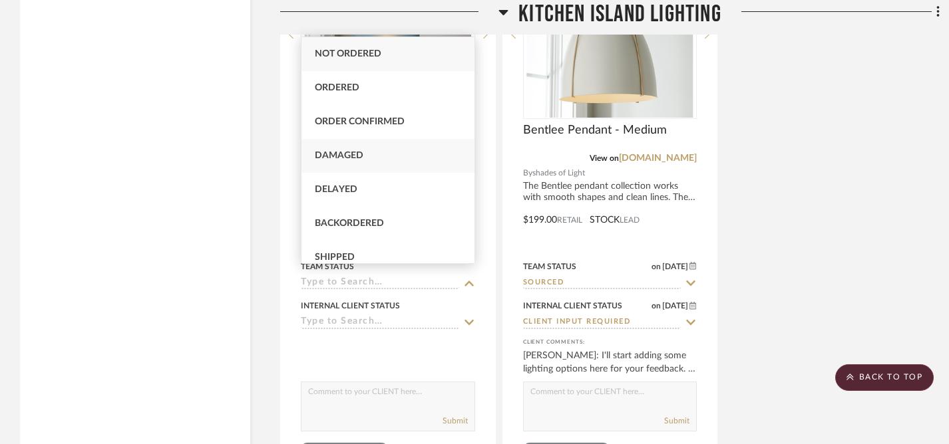
scroll to position [4456, 0]
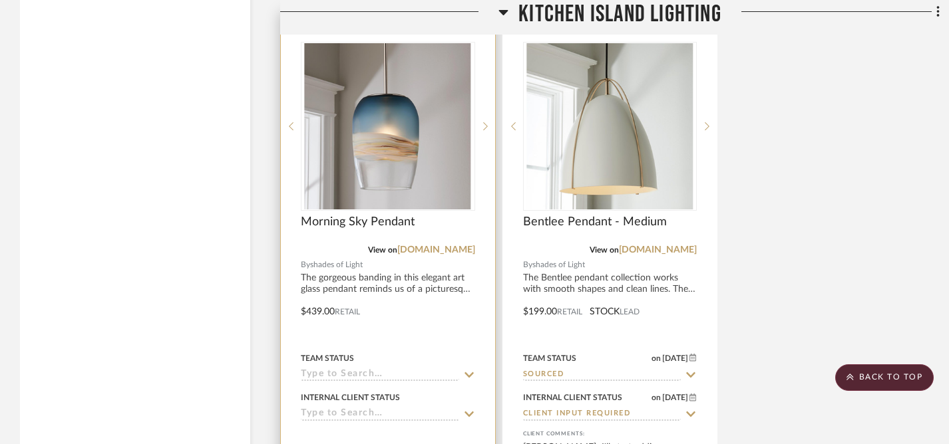
click at [467, 373] on icon at bounding box center [468, 375] width 9 height 5
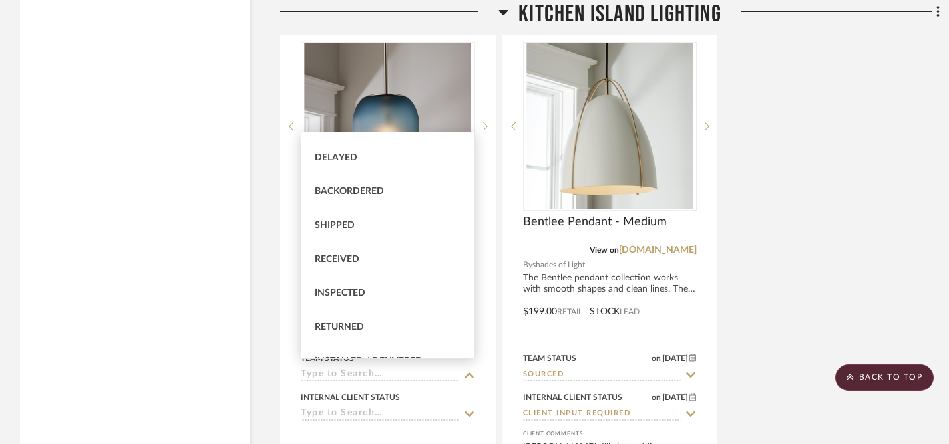
scroll to position [297, 0]
click at [335, 291] on span "Sourced" at bounding box center [337, 292] width 44 height 9
type input "[DATE]"
type input "Sourced"
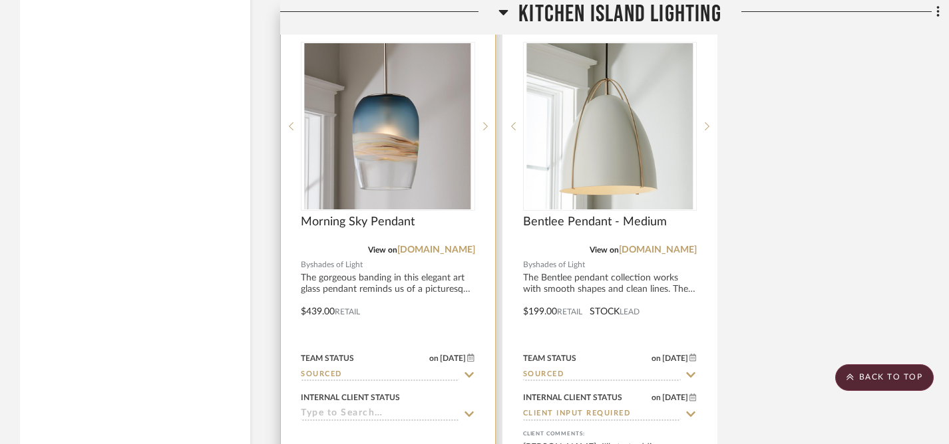
click at [469, 409] on icon at bounding box center [469, 414] width 12 height 11
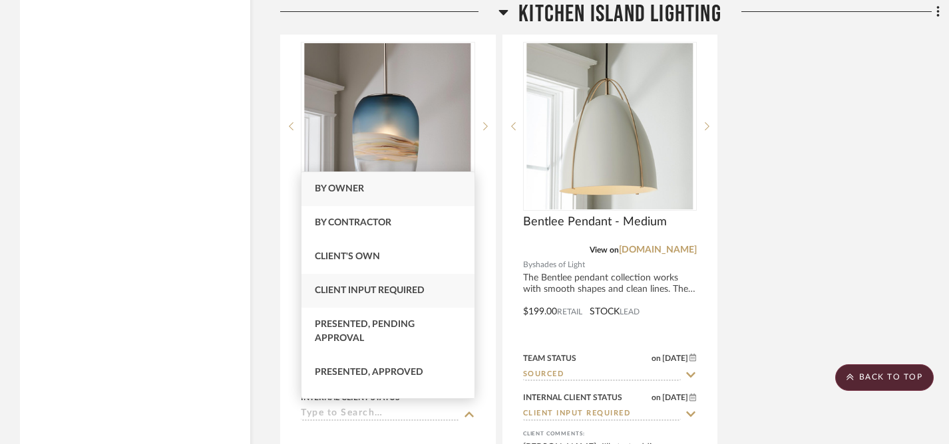
click at [365, 289] on span "Client Input Required" at bounding box center [370, 290] width 110 height 9
type input "[DATE]"
type input "Client Input Required"
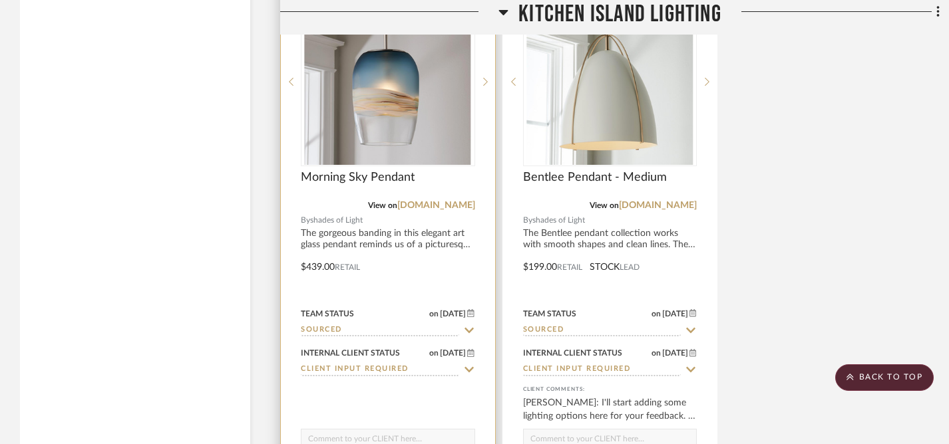
scroll to position [4500, 0]
click at [372, 233] on div at bounding box center [388, 258] width 214 height 582
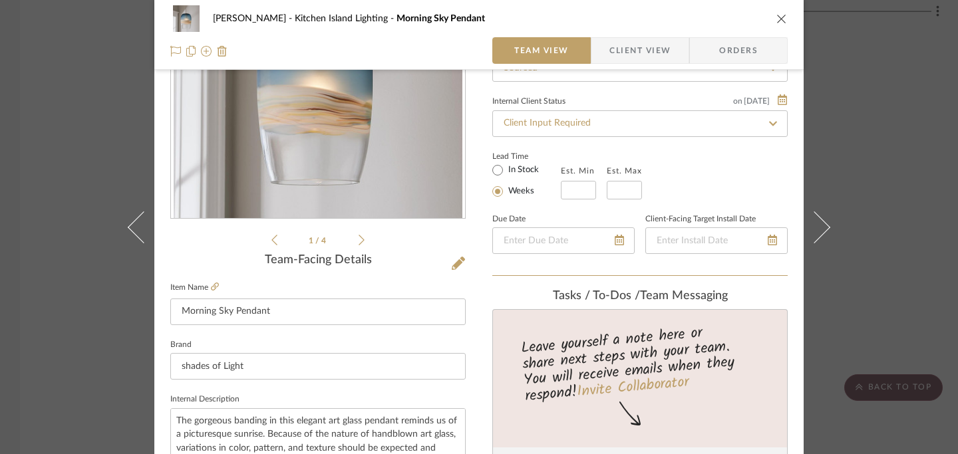
scroll to position [107, 0]
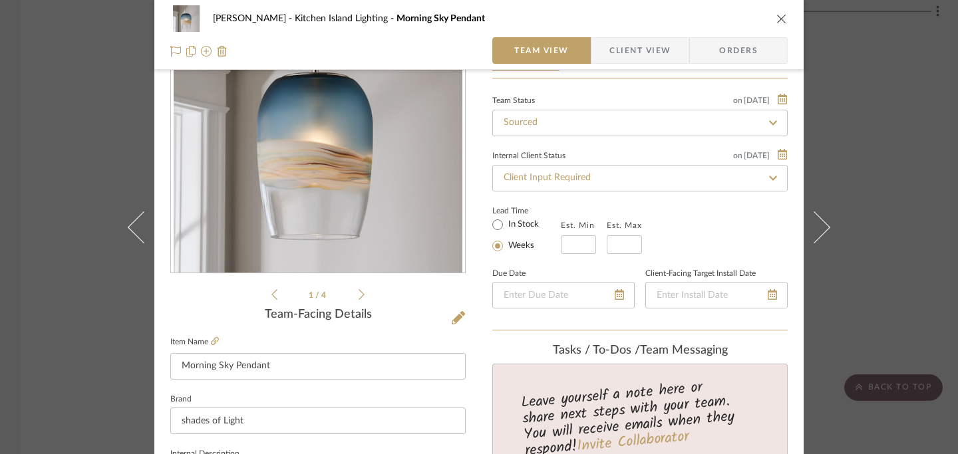
click at [777, 16] on icon "close" at bounding box center [781, 18] width 11 height 11
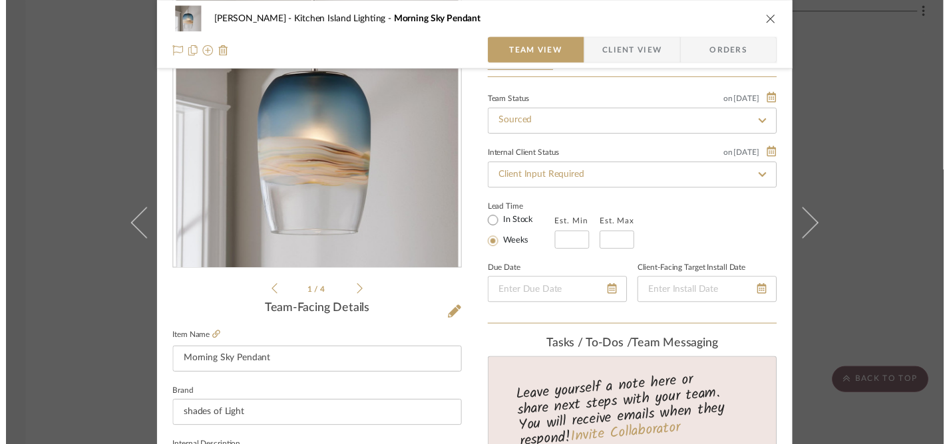
scroll to position [4500, 0]
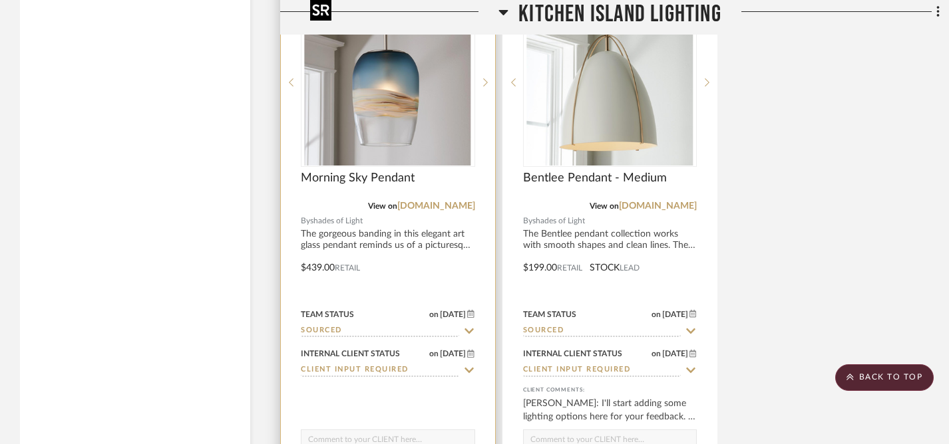
click at [394, 121] on img "0" at bounding box center [388, 82] width 166 height 166
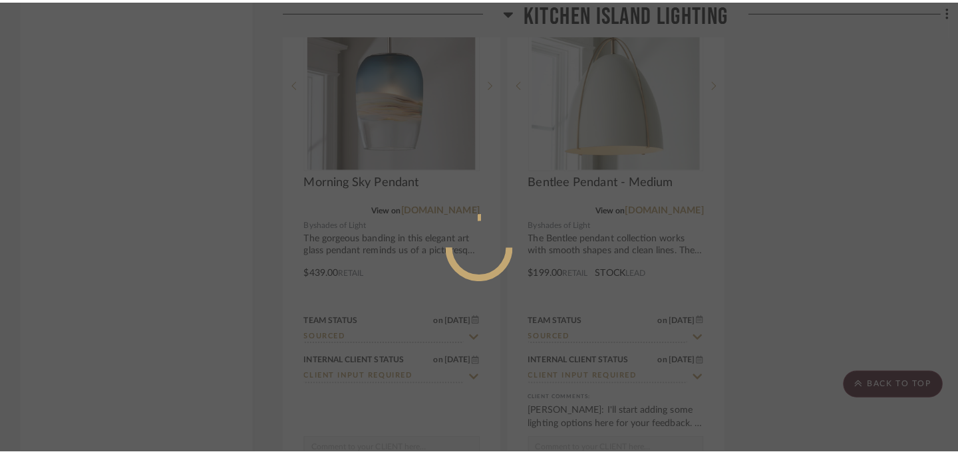
scroll to position [0, 0]
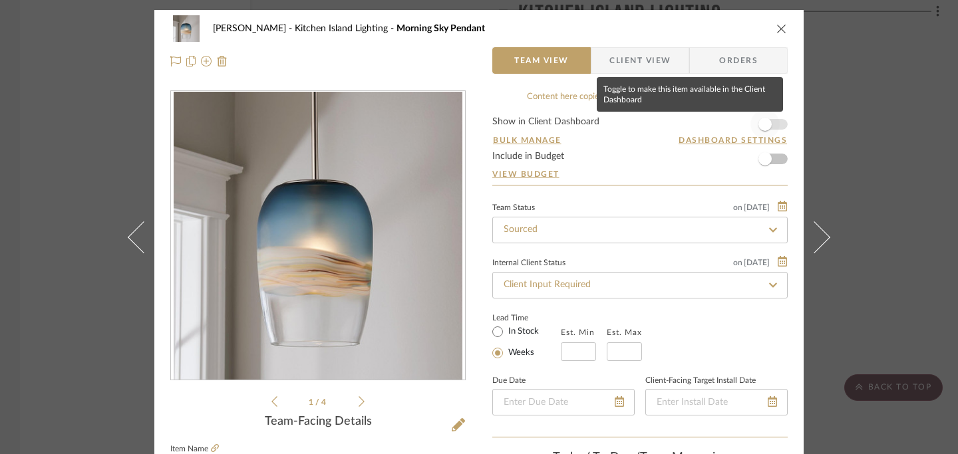
click at [766, 122] on span "button" at bounding box center [764, 124] width 13 height 13
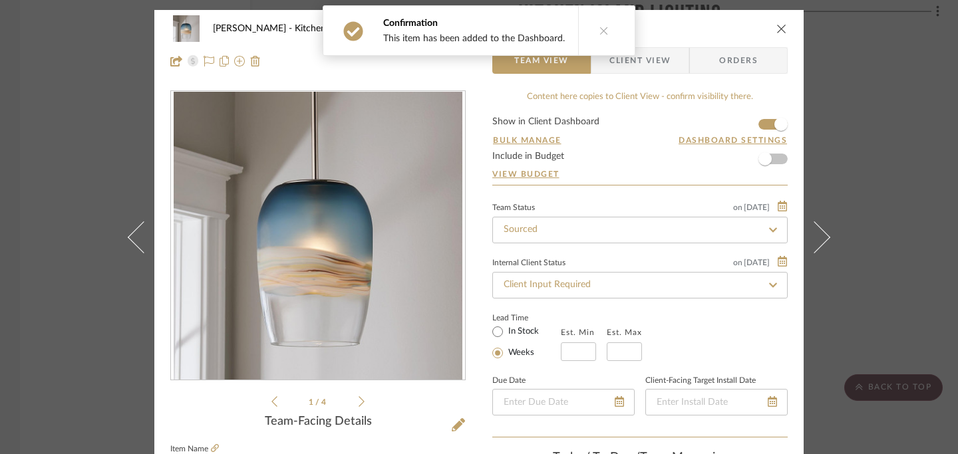
click at [777, 27] on icon "close" at bounding box center [781, 28] width 11 height 11
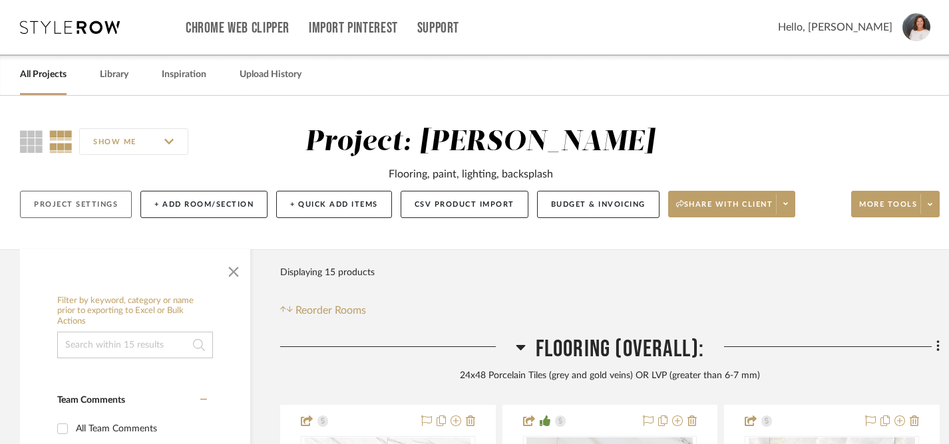
click at [88, 208] on button "Project Settings" at bounding box center [76, 204] width 112 height 27
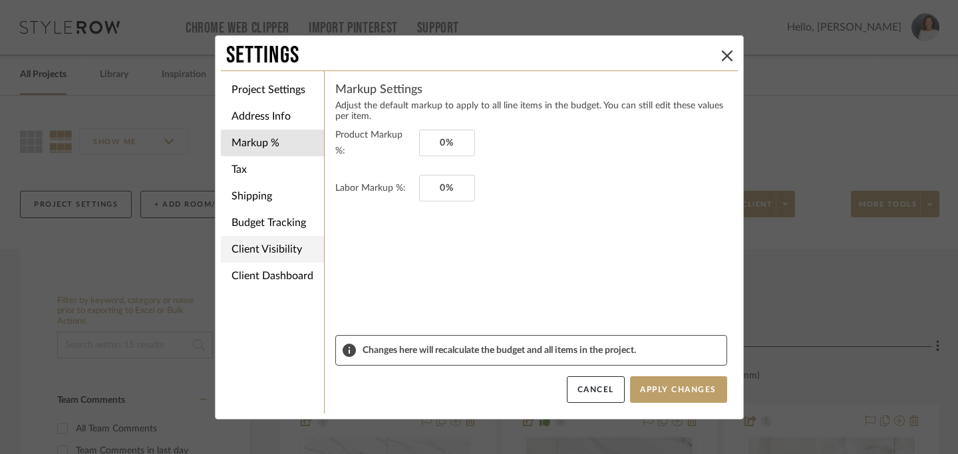
click at [271, 241] on li "Client Visibility" at bounding box center [272, 249] width 103 height 27
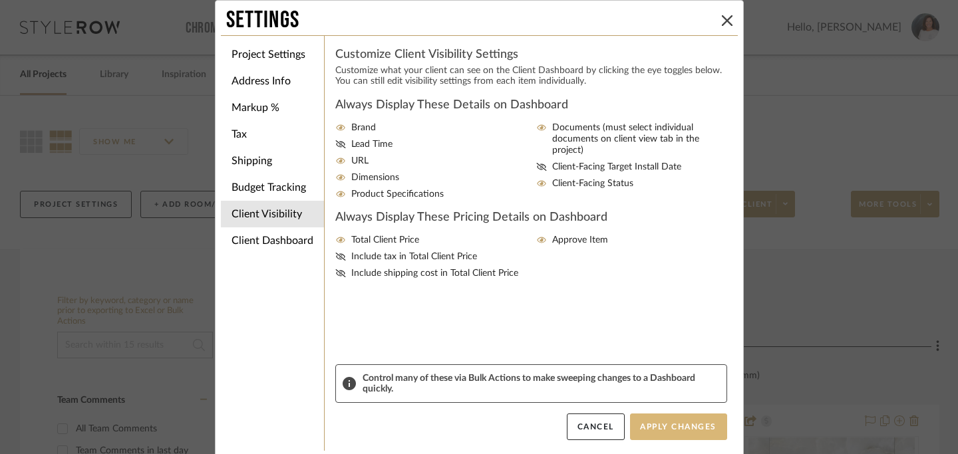
click at [676, 432] on button "Apply Changes" at bounding box center [678, 427] width 97 height 27
click at [271, 238] on li "Client Dashboard" at bounding box center [272, 241] width 103 height 27
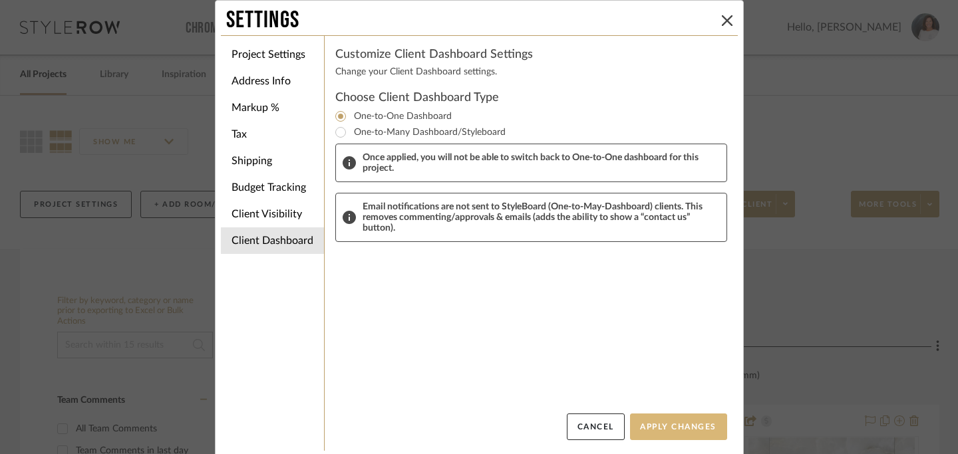
click at [678, 419] on button "Apply Changes" at bounding box center [678, 427] width 97 height 27
click at [719, 27] on button at bounding box center [727, 21] width 16 height 16
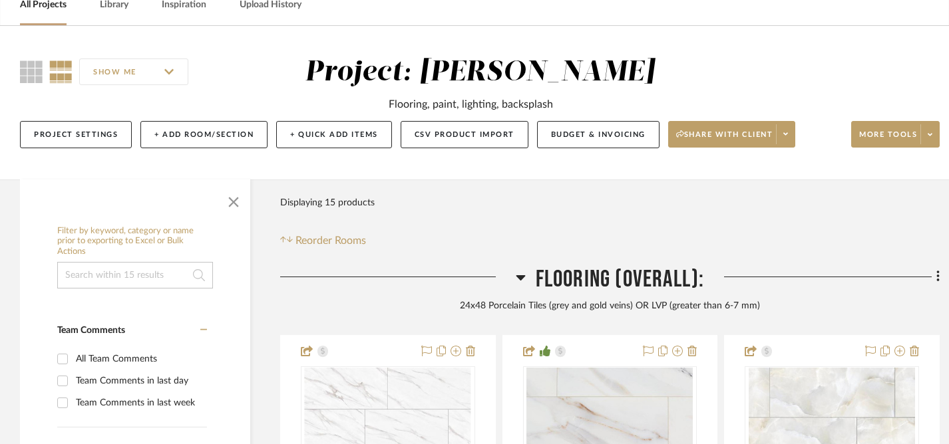
scroll to position [106, 0]
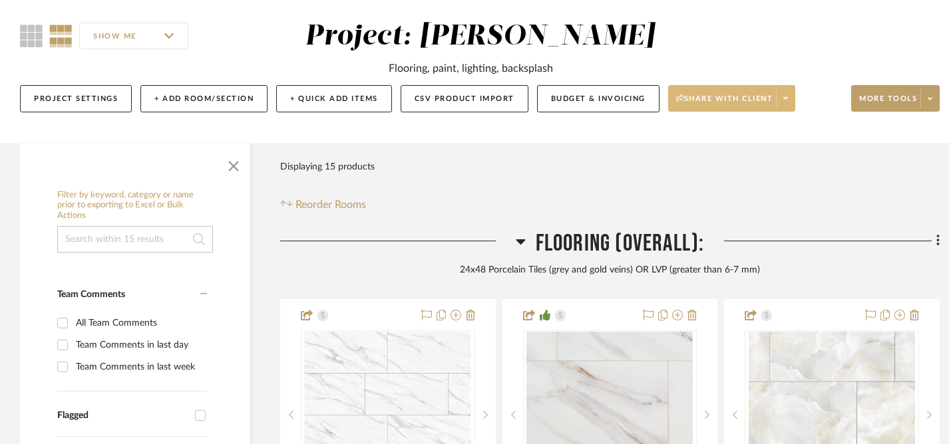
click at [747, 97] on span "Share with client" at bounding box center [724, 104] width 97 height 20
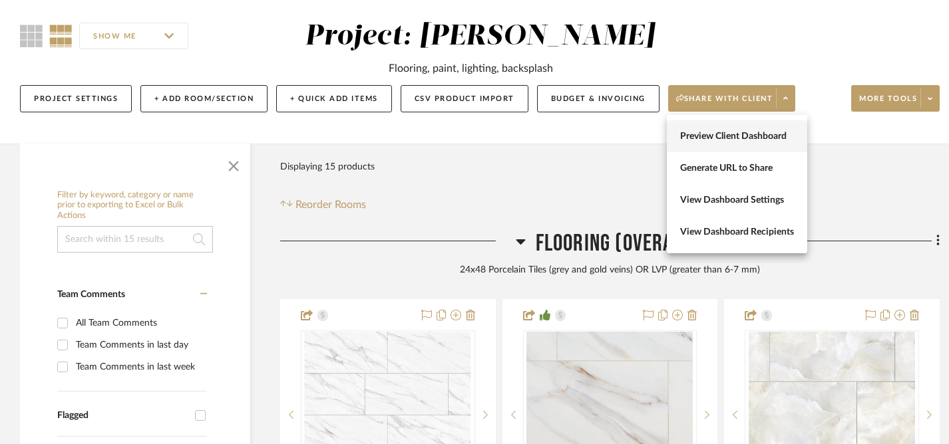
click at [704, 137] on span "Preview Client Dashboard" at bounding box center [737, 135] width 114 height 11
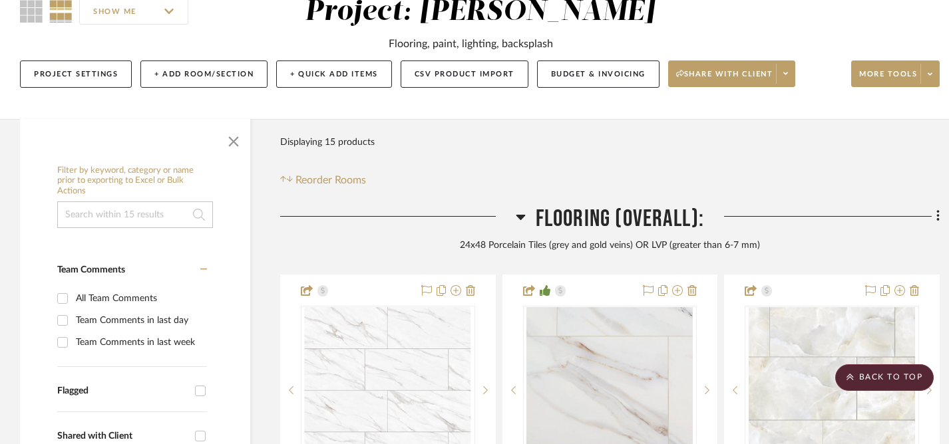
scroll to position [0, 0]
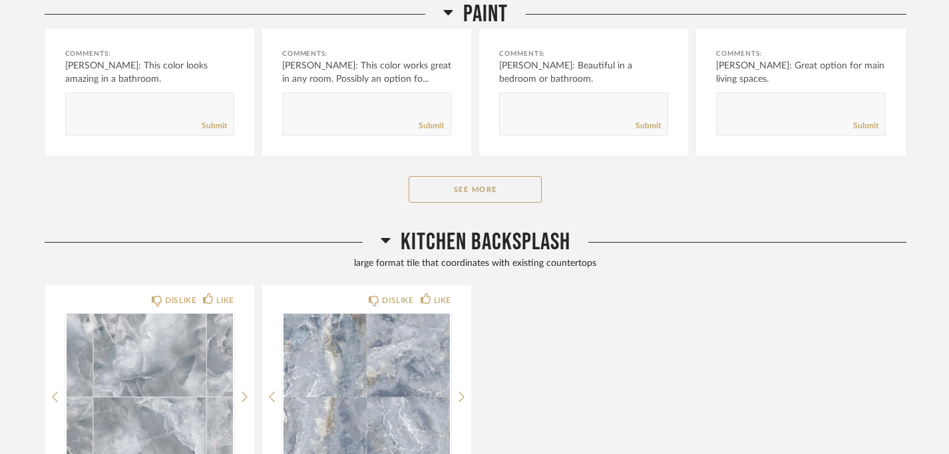
scroll to position [1138, 0]
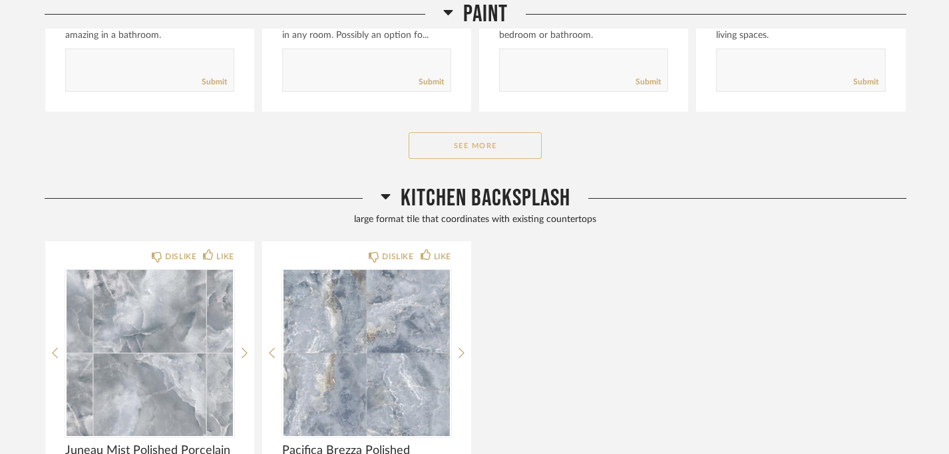
click at [502, 141] on button "See More" at bounding box center [475, 145] width 133 height 27
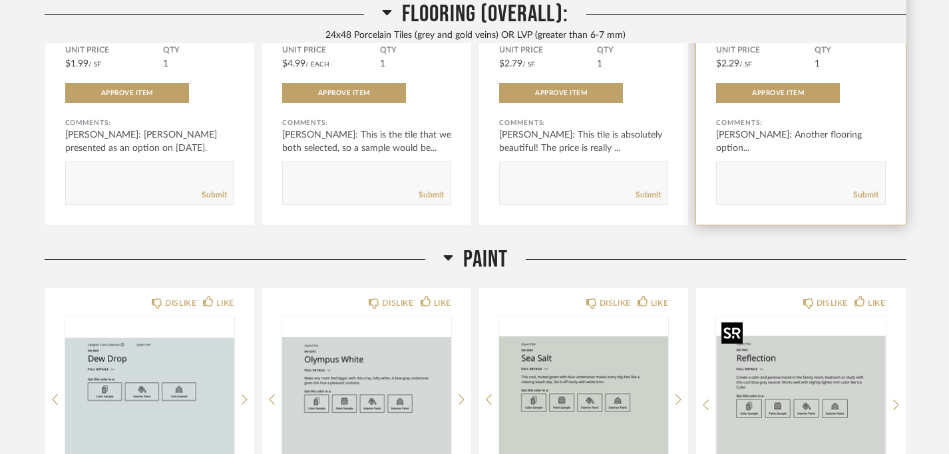
scroll to position [470, 0]
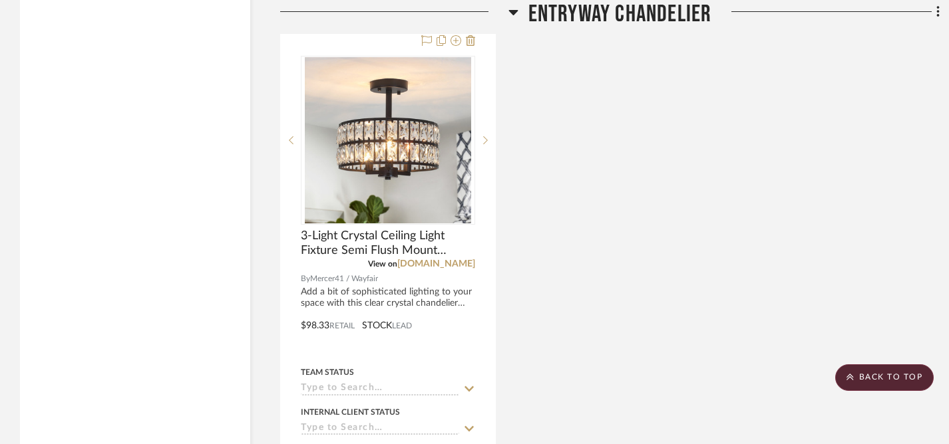
scroll to position [3627, 0]
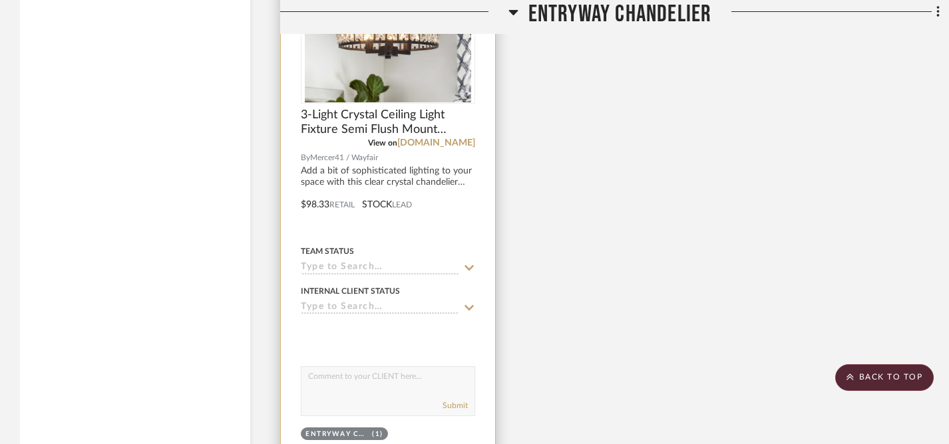
click at [468, 263] on icon at bounding box center [469, 268] width 12 height 11
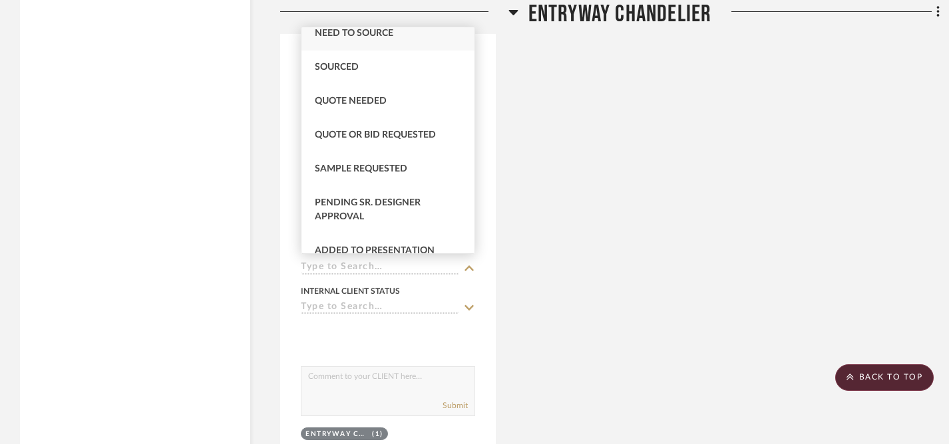
scroll to position [425, 0]
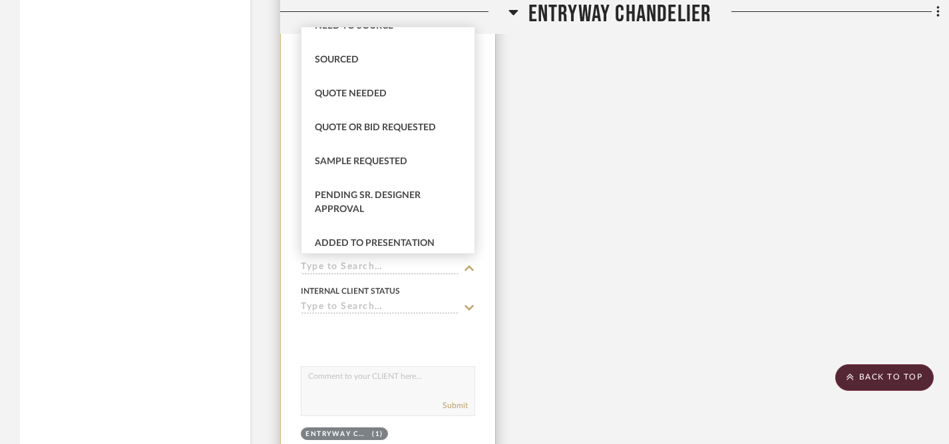
drag, startPoint x: 337, startPoint y: 53, endPoint x: 368, endPoint y: 88, distance: 46.6
click at [337, 54] on div "Sourced" at bounding box center [387, 60] width 173 height 34
type input "[DATE]"
type input "Sourced"
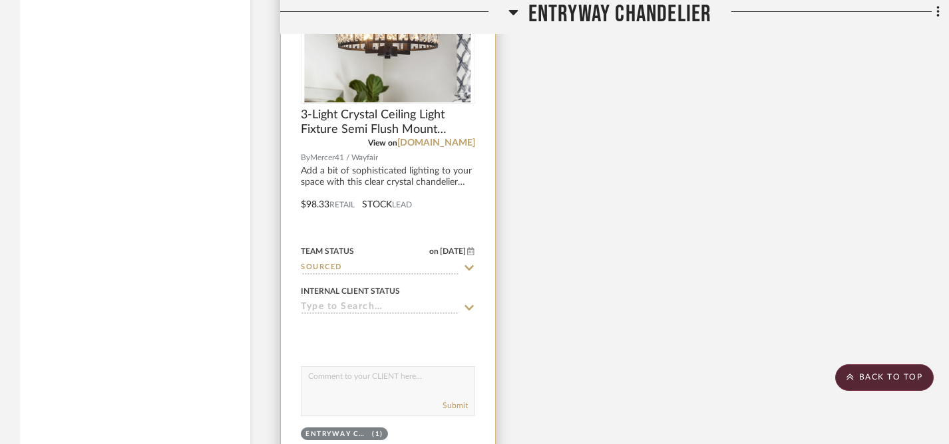
click at [472, 304] on icon at bounding box center [469, 308] width 12 height 11
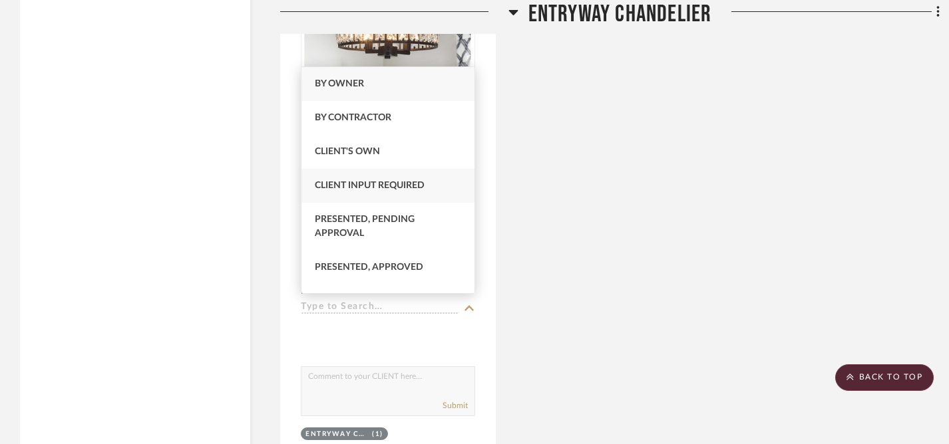
click at [356, 190] on span "Client Input Required" at bounding box center [370, 185] width 110 height 9
type input "[DATE]"
type input "Client Input Required"
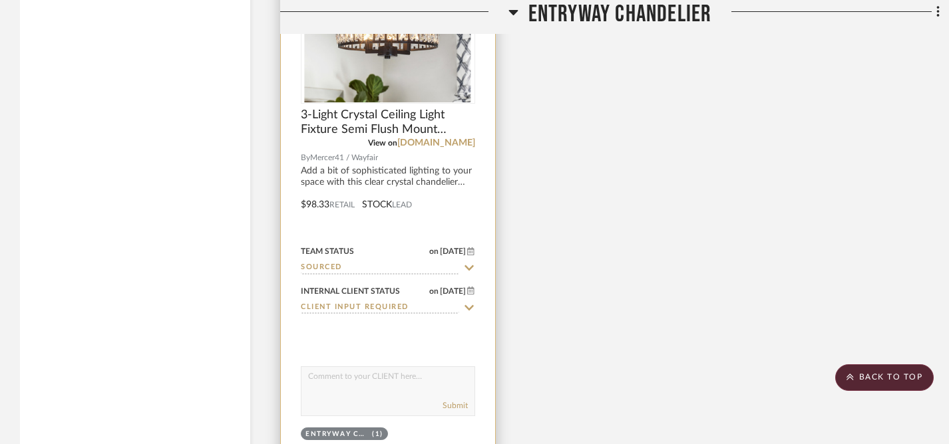
click at [375, 381] on textarea at bounding box center [387, 379] width 173 height 25
type textarea "D"
type textarea "Do you like this as an option for your entryway lighting?"
click at [451, 401] on button "Submit" at bounding box center [454, 406] width 25 height 12
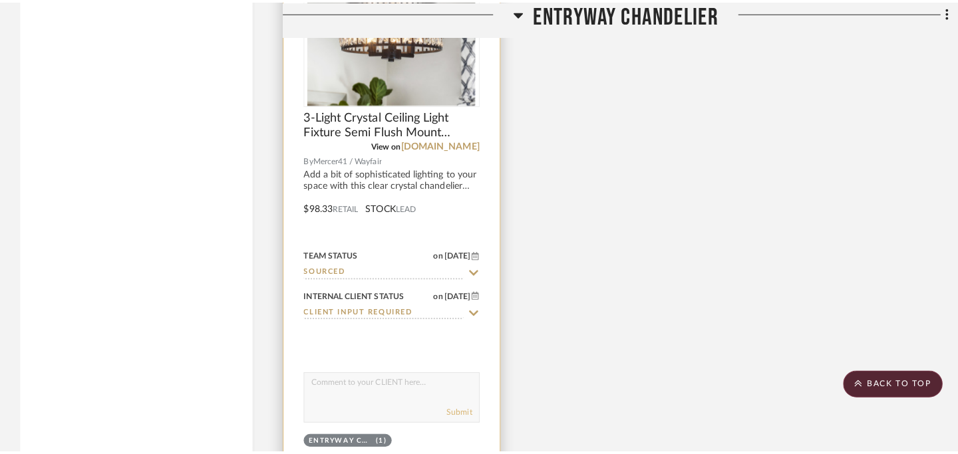
scroll to position [0, 0]
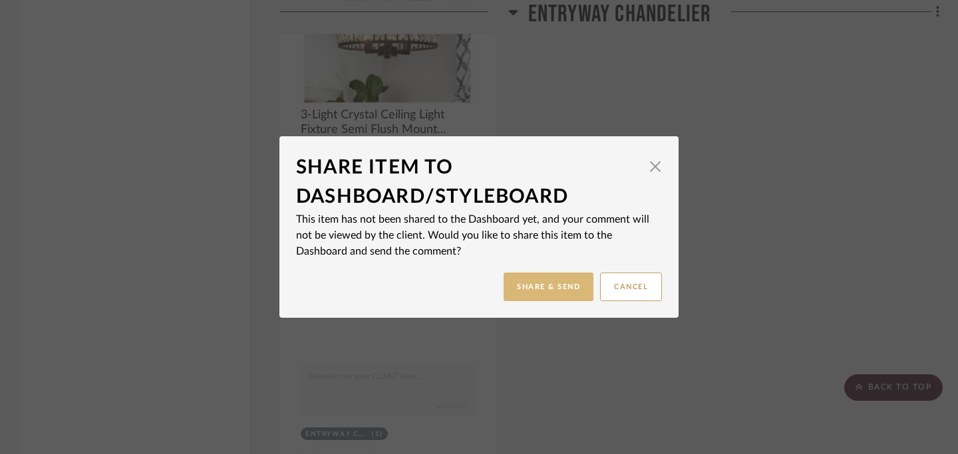
click at [541, 288] on button "Share & Send" at bounding box center [549, 287] width 90 height 29
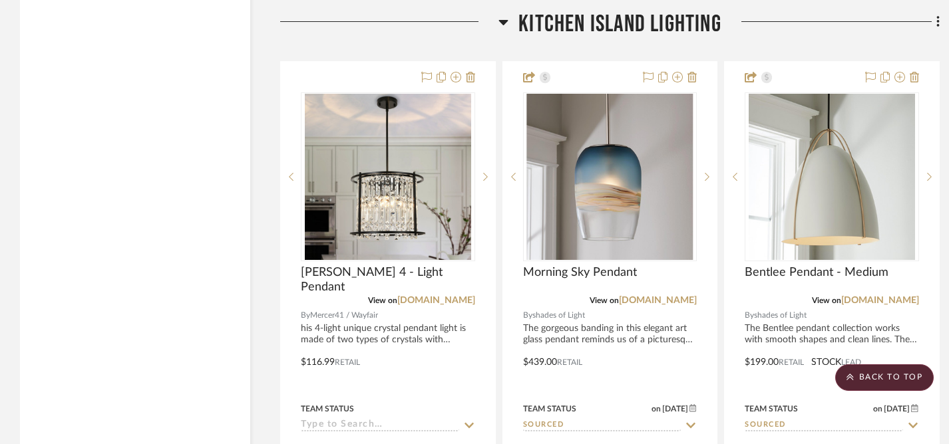
scroll to position [4993, 0]
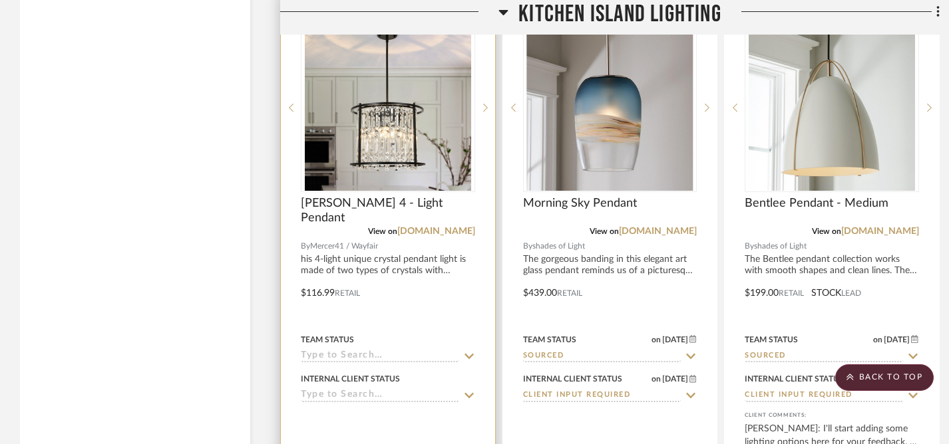
click at [468, 354] on icon at bounding box center [468, 356] width 9 height 5
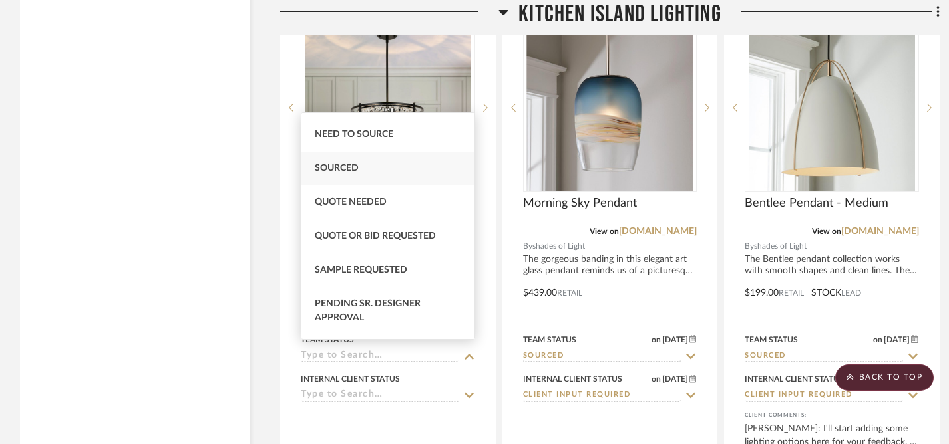
scroll to position [403, 0]
click at [339, 167] on span "Sourced" at bounding box center [337, 167] width 44 height 9
type input "[DATE]"
type input "Sourced"
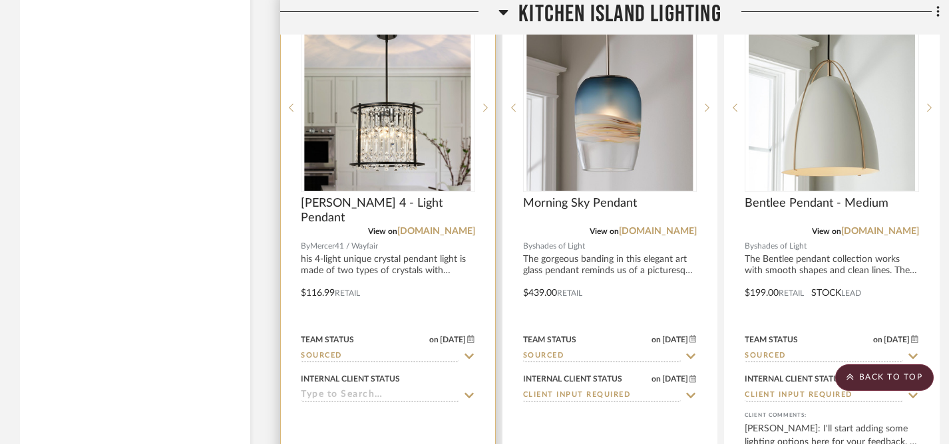
click at [470, 391] on icon at bounding box center [469, 396] width 12 height 11
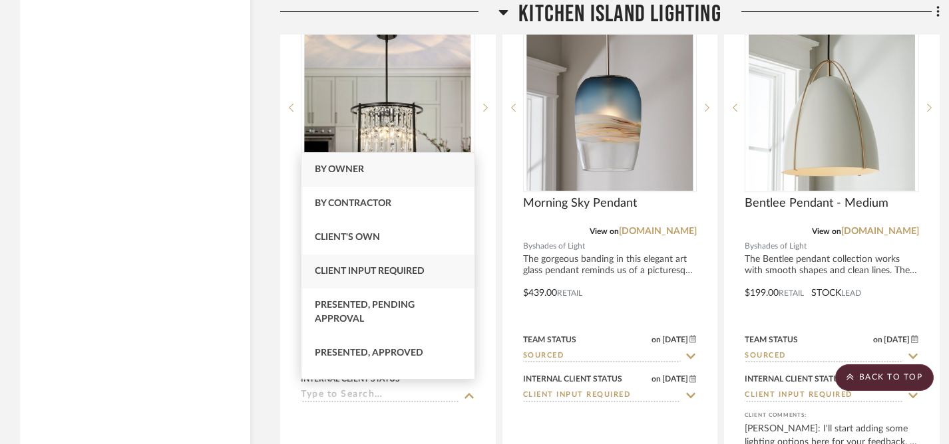
click at [381, 271] on span "Client Input Required" at bounding box center [370, 271] width 110 height 9
type input "[DATE]"
type input "Client Input Required"
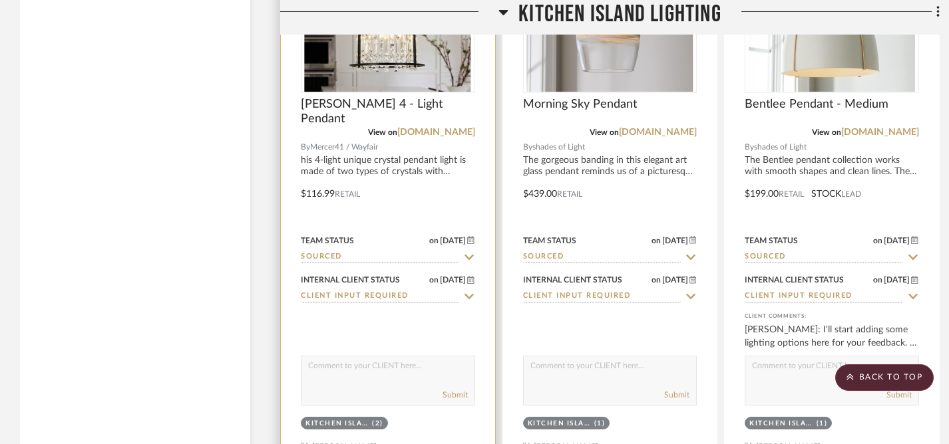
scroll to position [5093, 0]
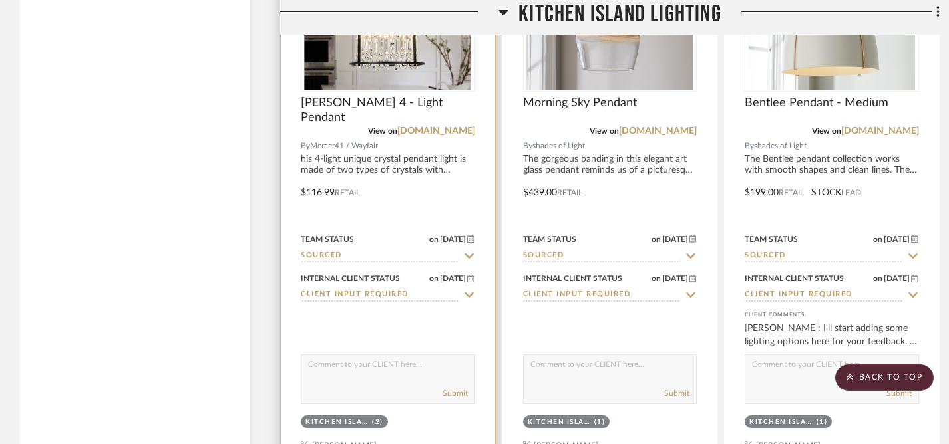
click at [371, 377] on div "Submit" at bounding box center [388, 380] width 174 height 50
click at [354, 366] on textarea at bounding box center [387, 367] width 173 height 25
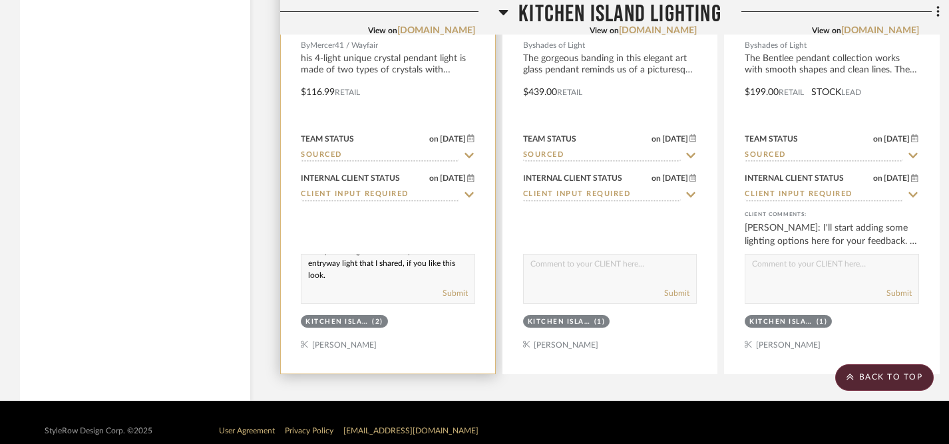
scroll to position [5204, 0]
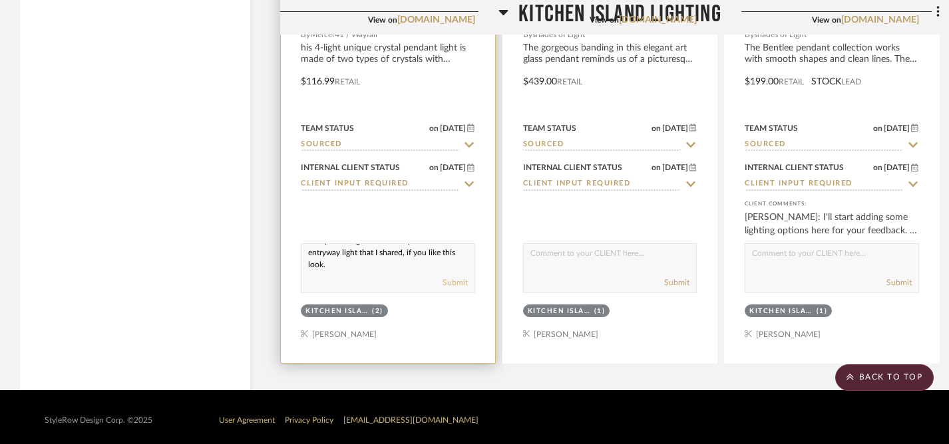
type textarea "This pendant goes beautifully with the entryway light that I shared, if you lik…"
click at [452, 277] on button "Submit" at bounding box center [454, 283] width 25 height 12
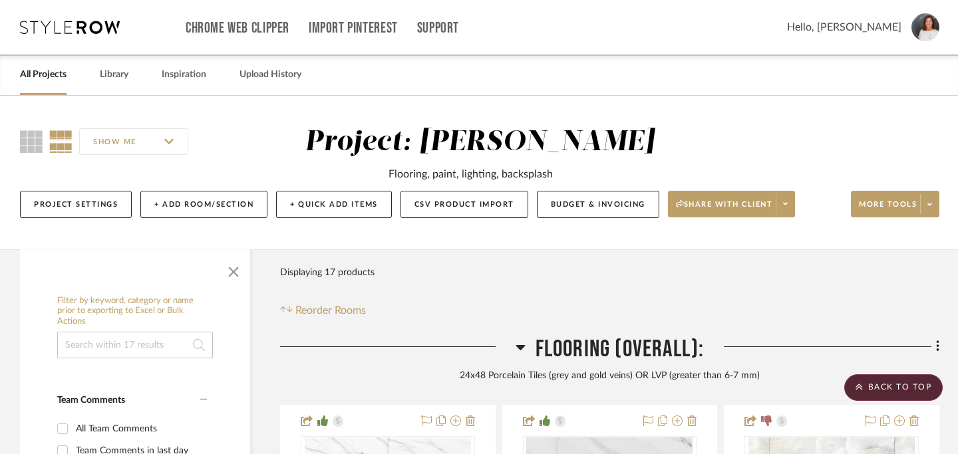
scroll to position [0, 0]
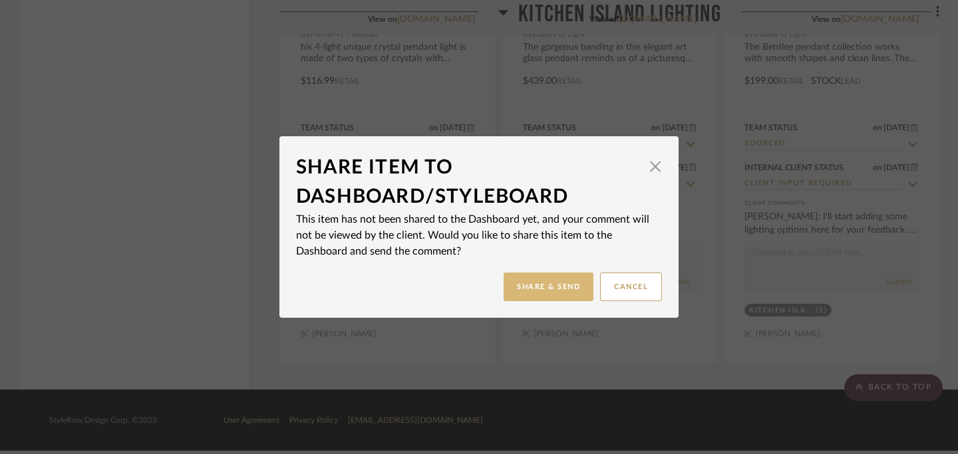
click at [559, 288] on button "Share & Send" at bounding box center [549, 287] width 90 height 29
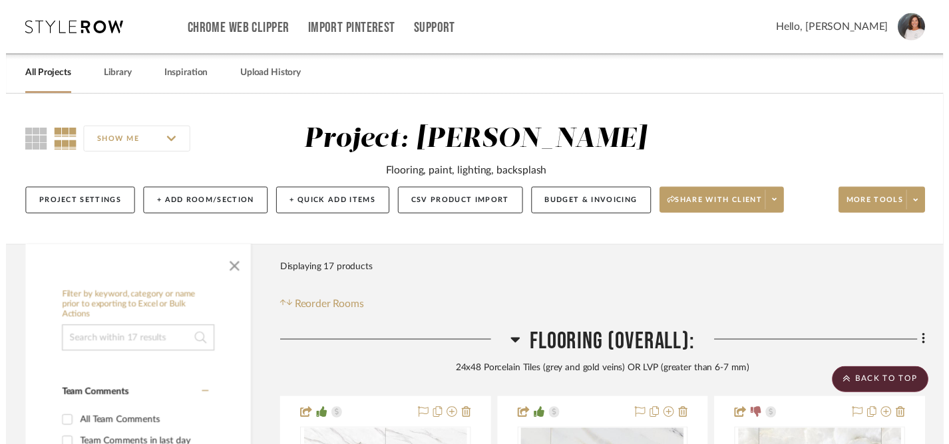
scroll to position [5204, 0]
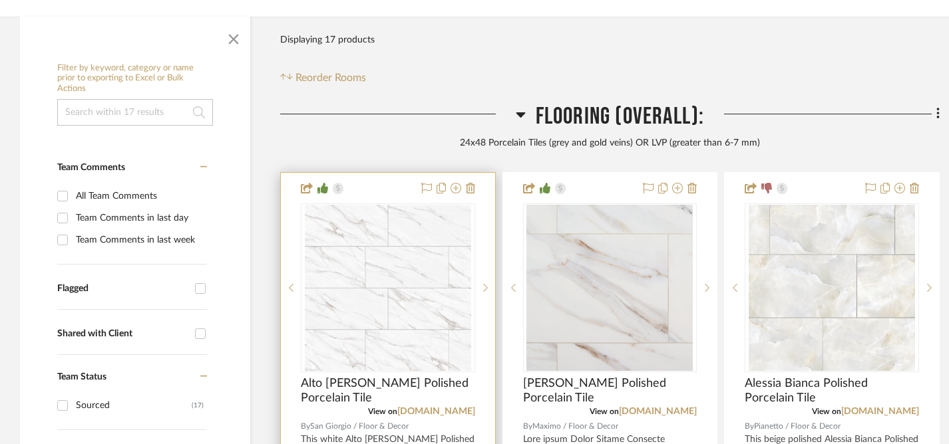
scroll to position [257, 0]
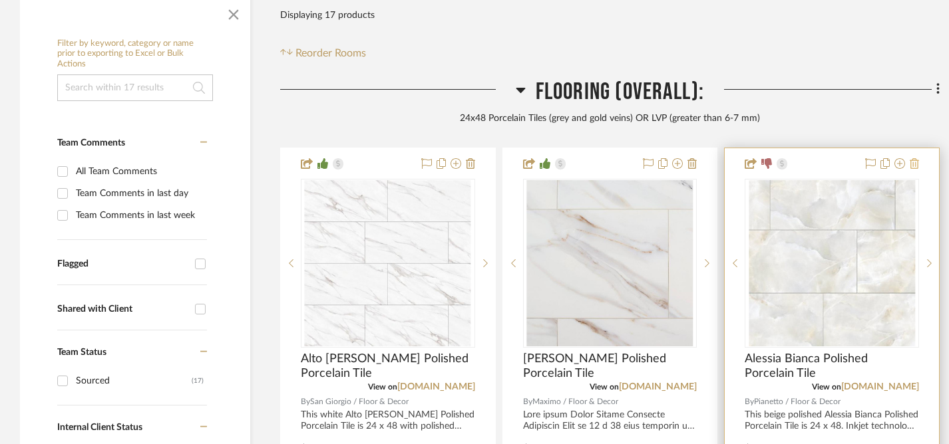
click at [913, 162] on icon at bounding box center [914, 163] width 9 height 11
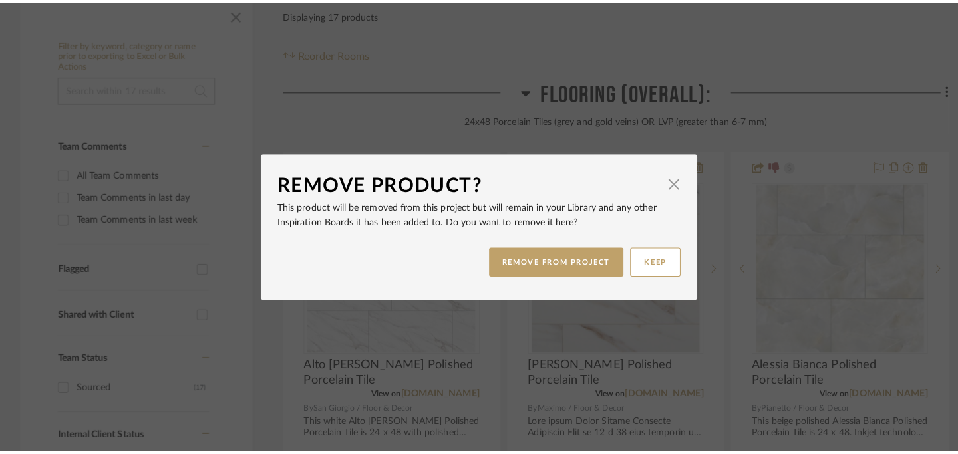
scroll to position [0, 0]
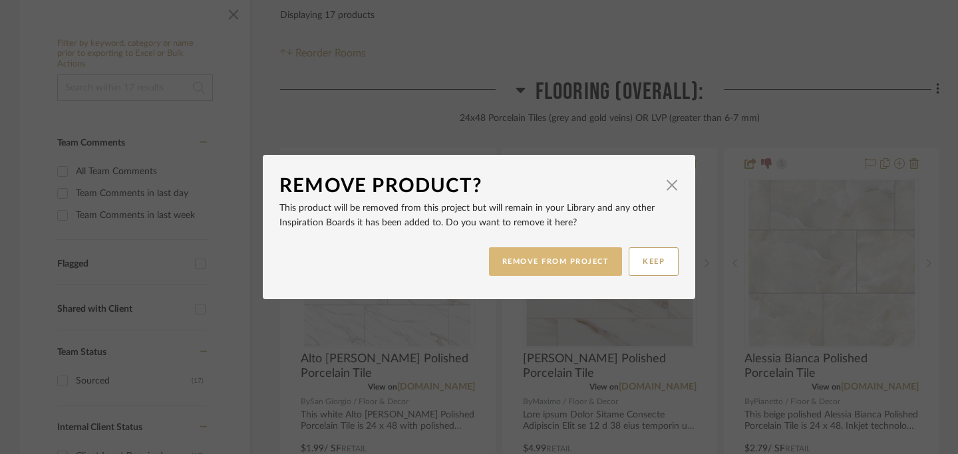
click at [568, 261] on button "REMOVE FROM PROJECT" at bounding box center [556, 262] width 134 height 29
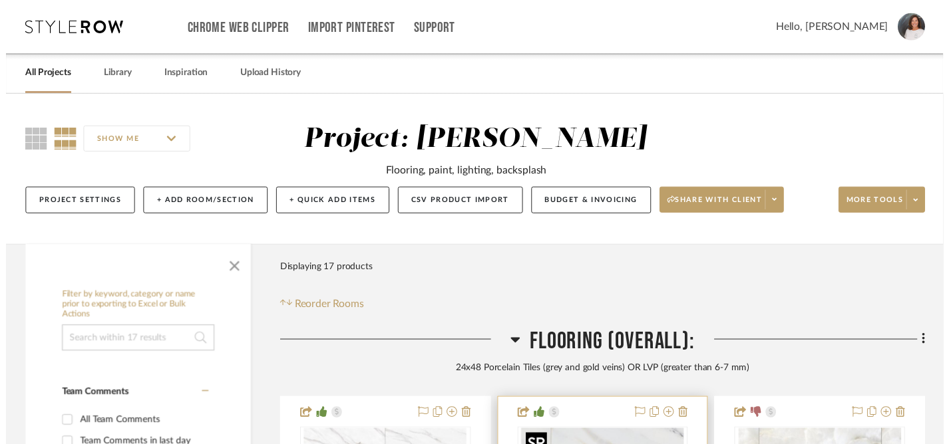
scroll to position [257, 0]
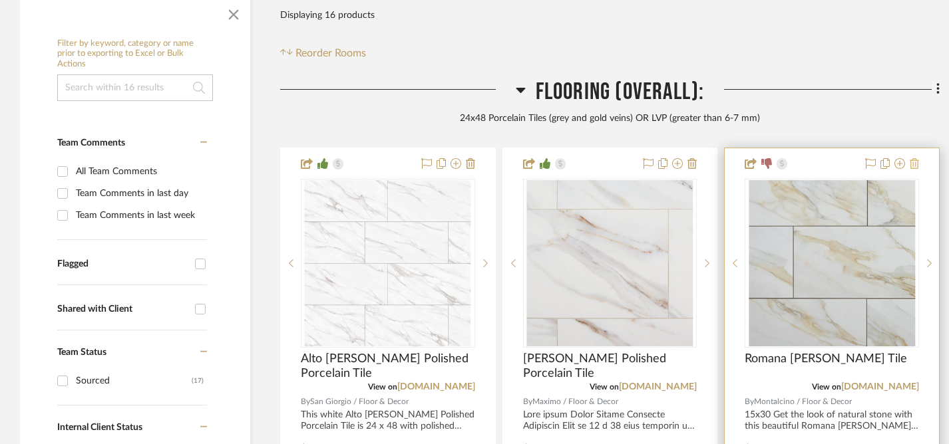
click at [915, 165] on icon at bounding box center [914, 163] width 9 height 11
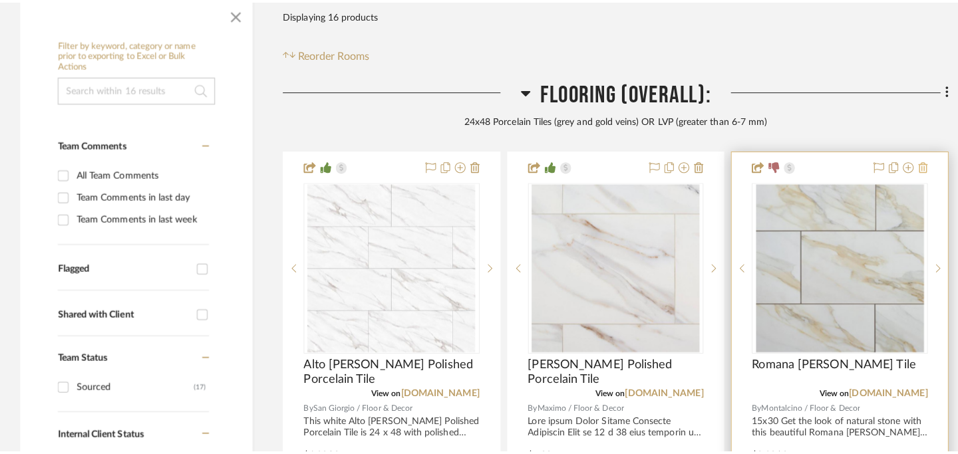
scroll to position [0, 0]
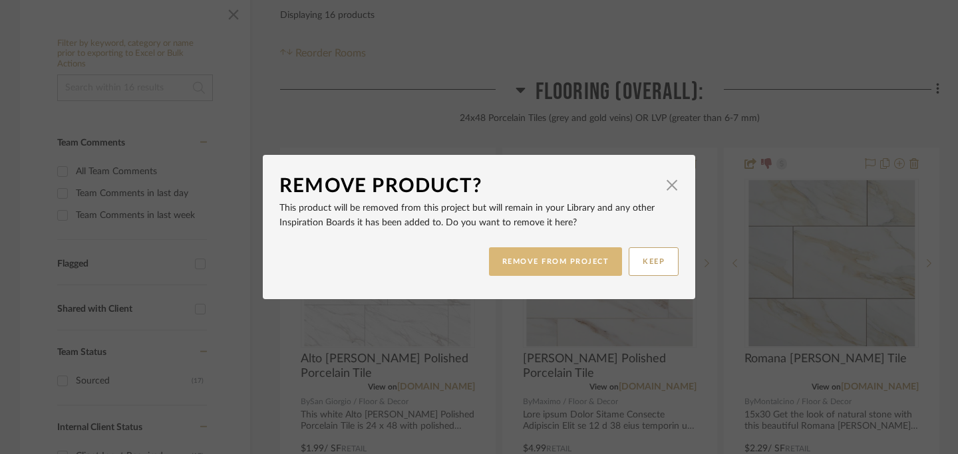
click at [551, 265] on button "REMOVE FROM PROJECT" at bounding box center [556, 262] width 134 height 29
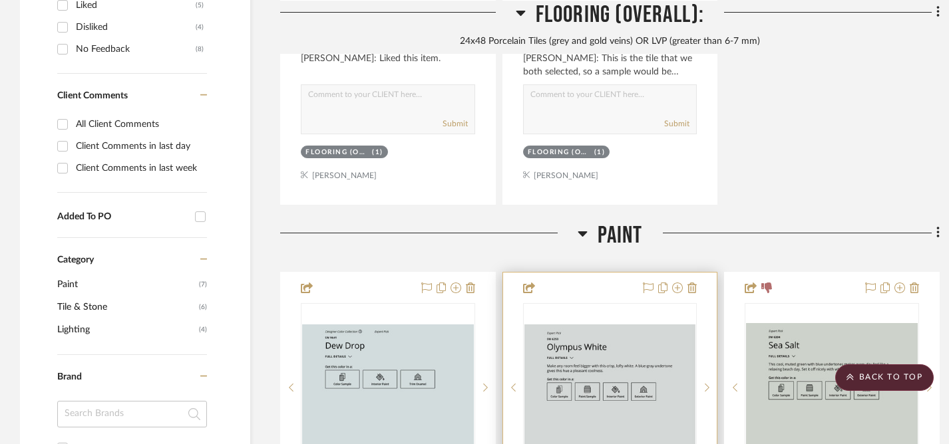
scroll to position [931, 0]
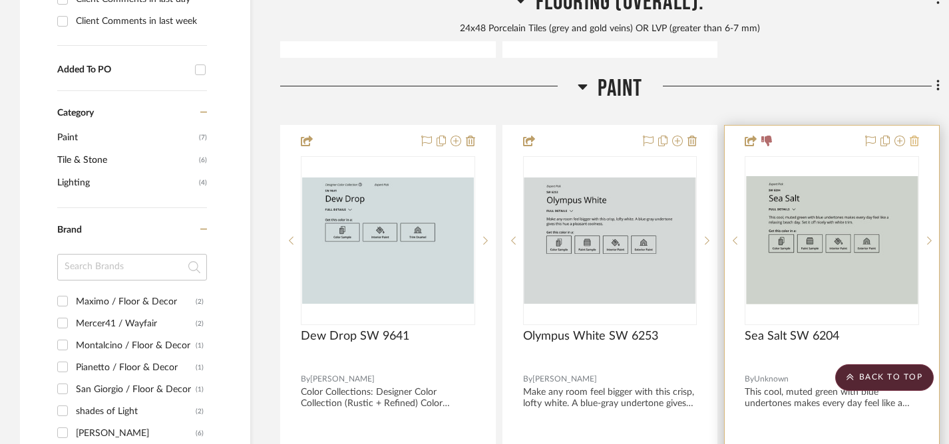
click at [913, 140] on icon at bounding box center [914, 141] width 9 height 11
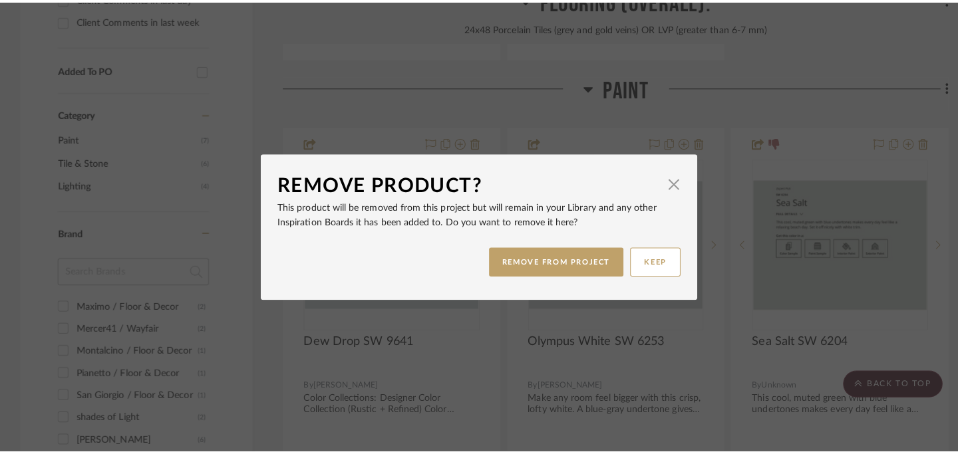
scroll to position [0, 0]
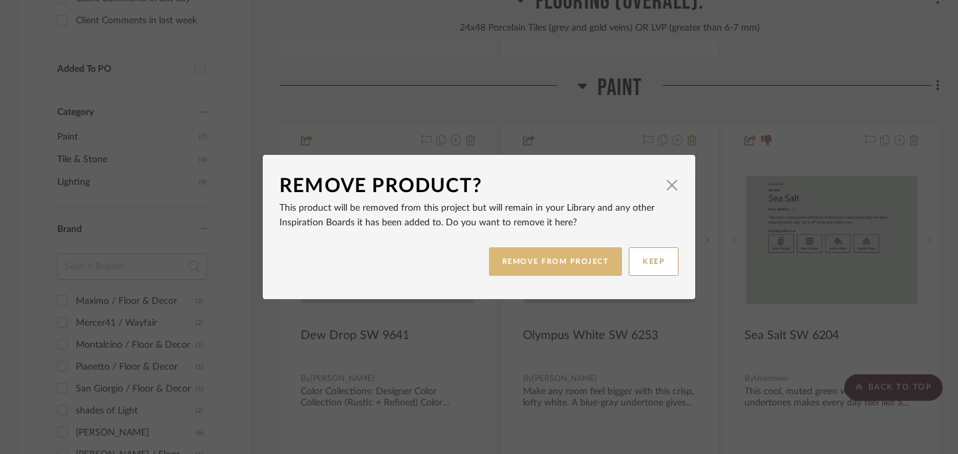
click at [556, 262] on button "REMOVE FROM PROJECT" at bounding box center [556, 262] width 134 height 29
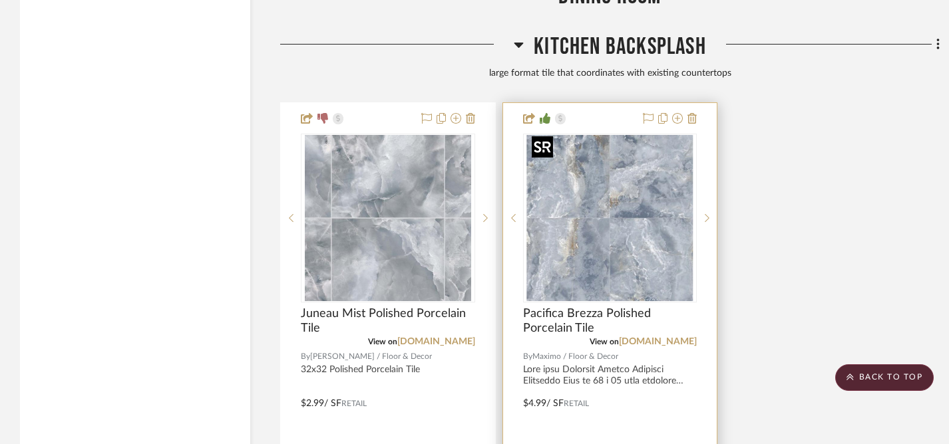
scroll to position [2999, 0]
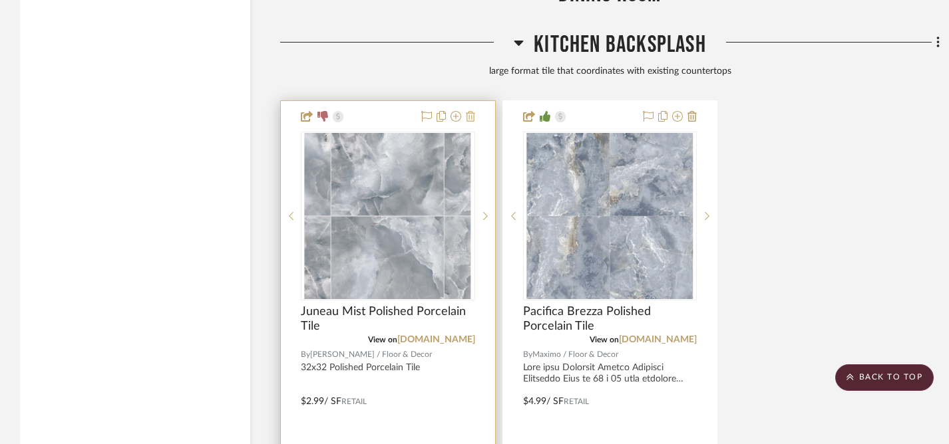
click at [469, 114] on icon at bounding box center [470, 116] width 9 height 11
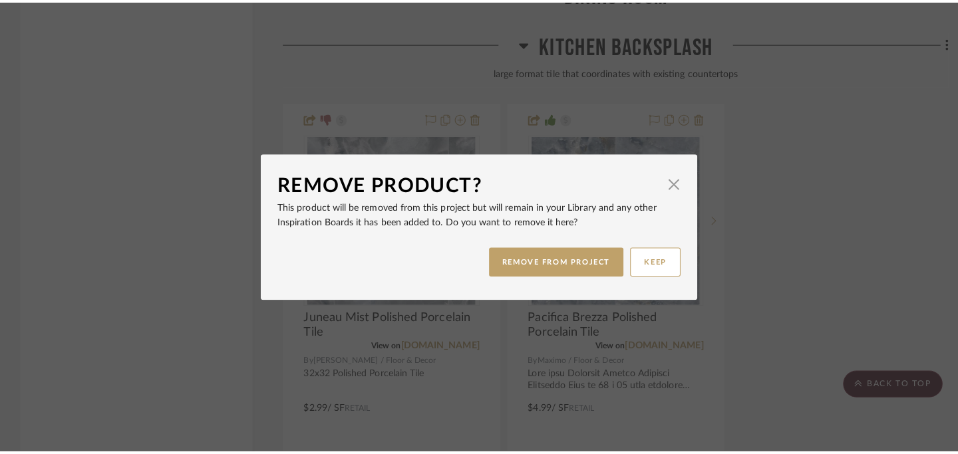
scroll to position [0, 0]
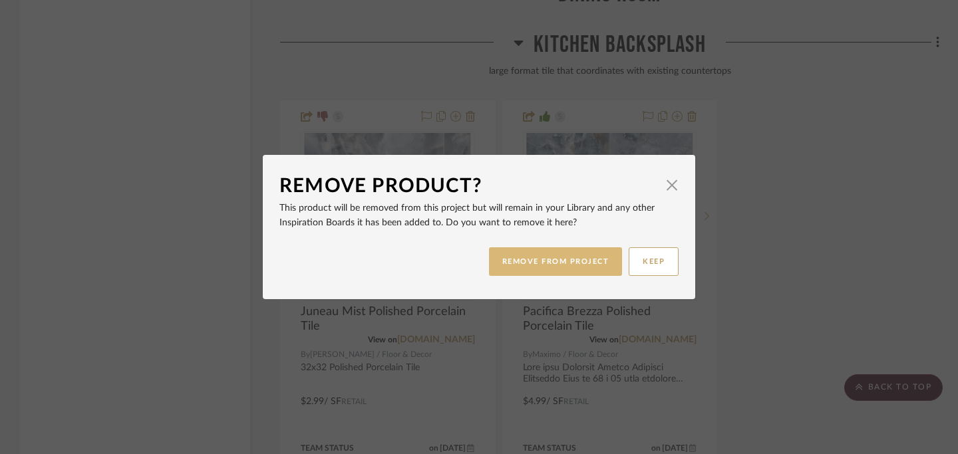
click at [512, 265] on button "REMOVE FROM PROJECT" at bounding box center [556, 262] width 134 height 29
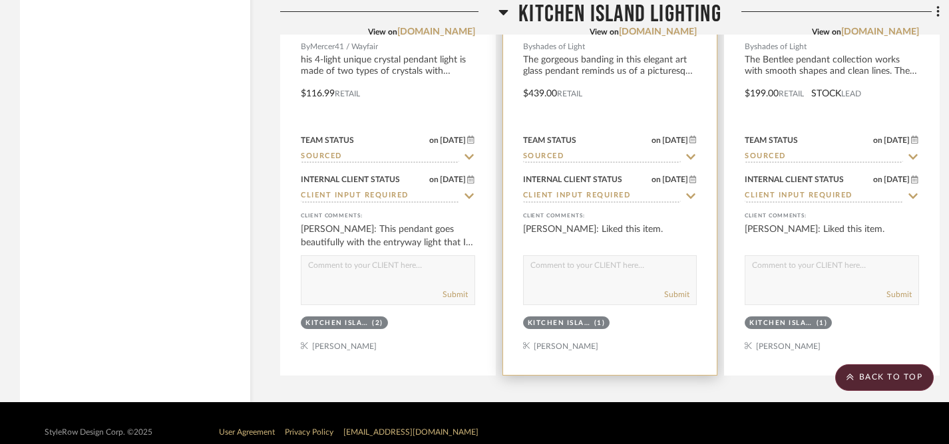
scroll to position [3972, 0]
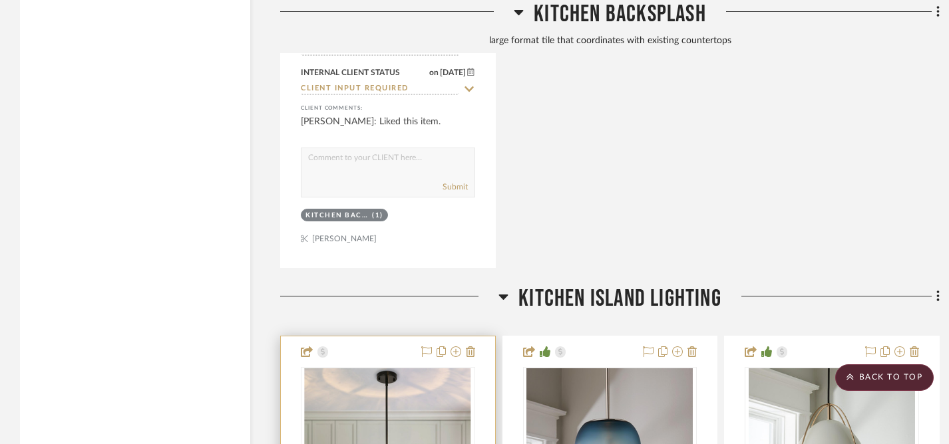
scroll to position [3168, 0]
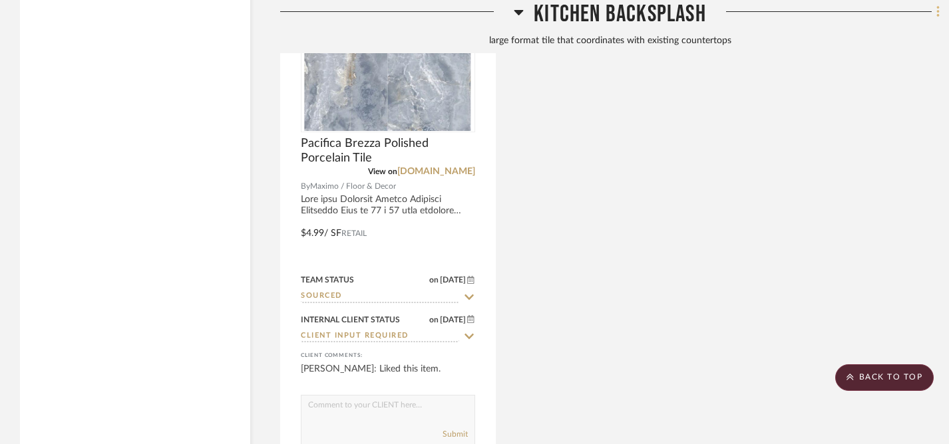
click at [937, 14] on icon at bounding box center [937, 11] width 3 height 11
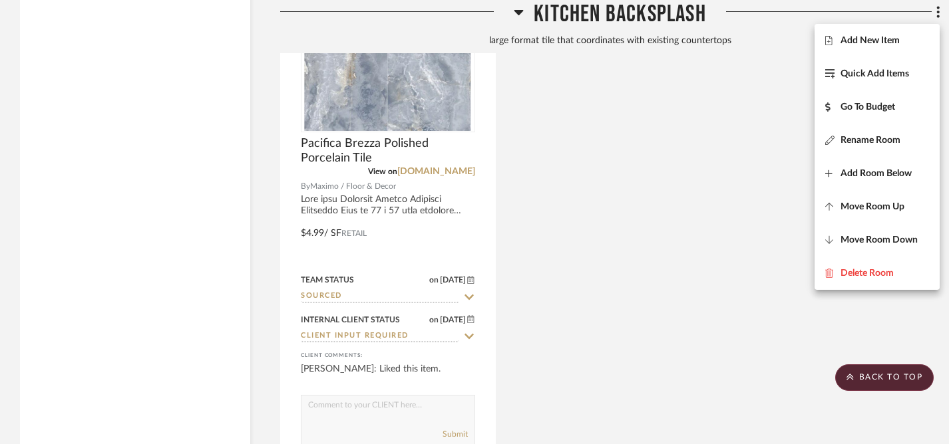
click at [857, 43] on span "Add New Item" at bounding box center [869, 40] width 59 height 11
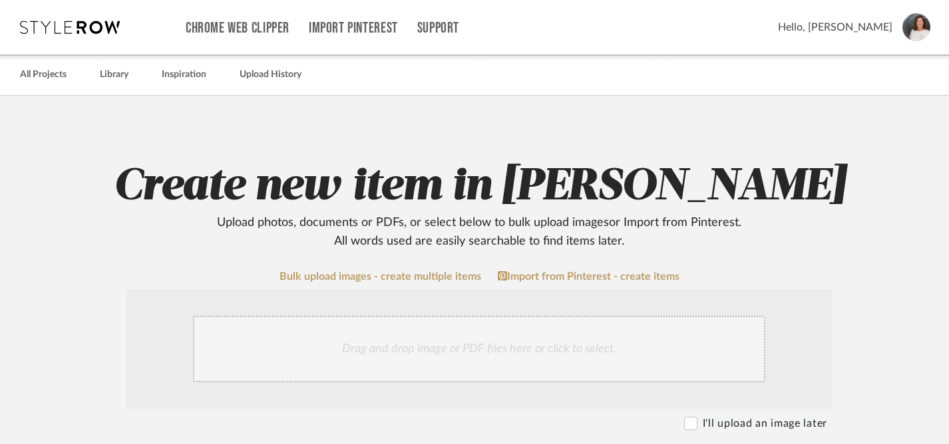
click at [404, 357] on div "Drag and drop image or PDF files here or click to select." at bounding box center [479, 349] width 572 height 67
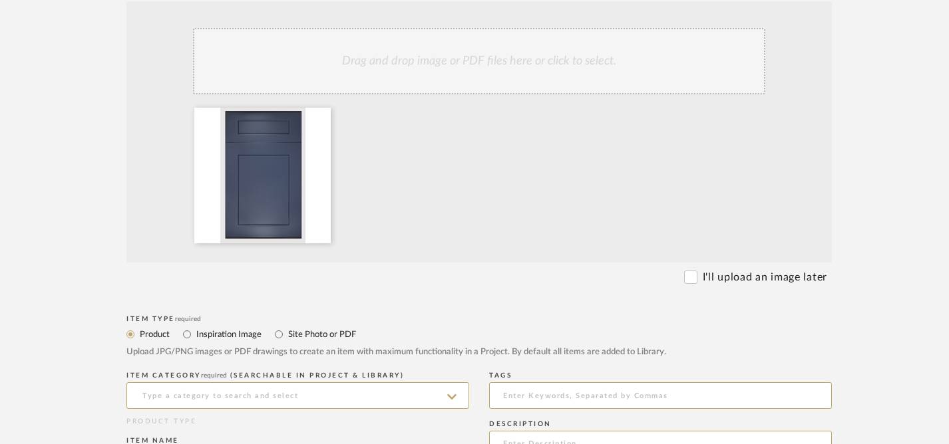
scroll to position [370, 0]
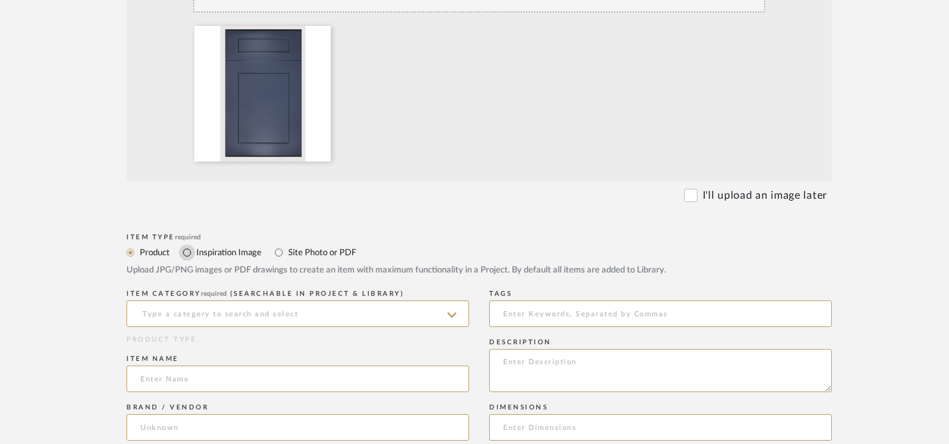
click at [187, 253] on input "Inspiration Image" at bounding box center [187, 253] width 16 height 16
radio input "true"
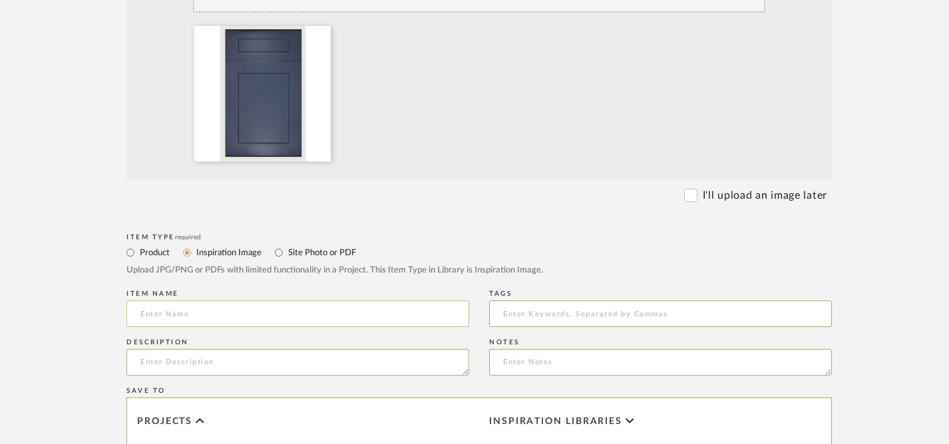
click at [228, 313] on input at bounding box center [297, 314] width 343 height 27
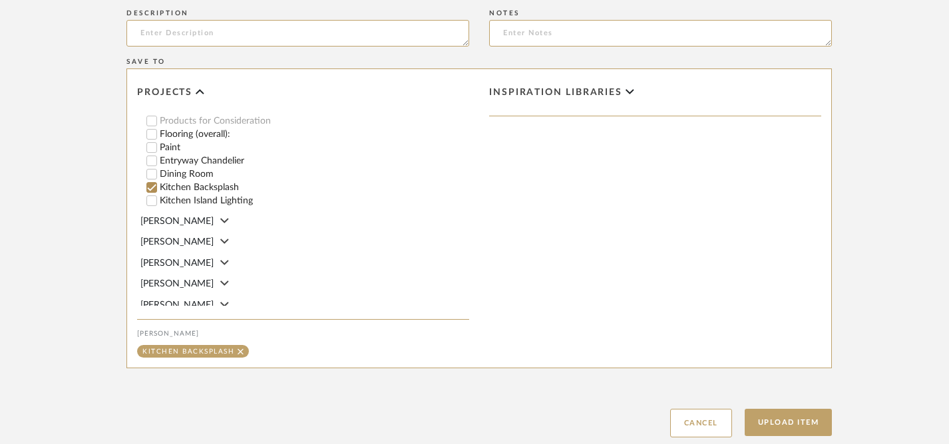
scroll to position [787, 0]
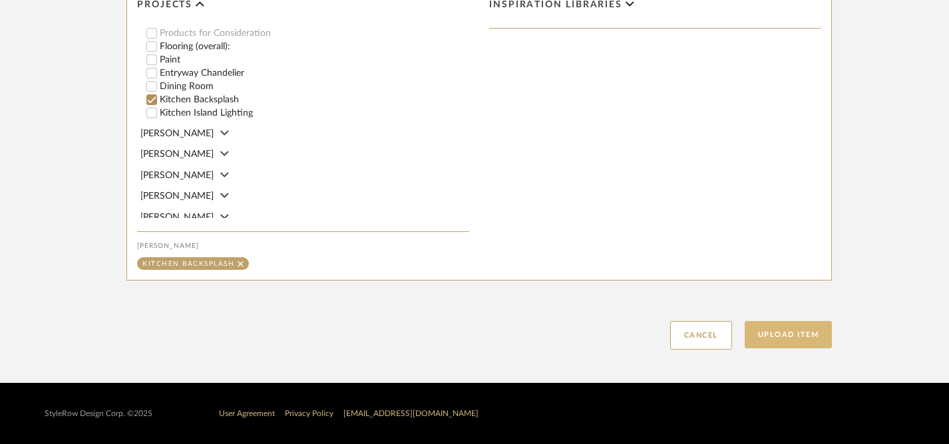
type input "Kitchen Cabinets (uppers, pantry & island base)"
click at [788, 335] on button "Upload Item" at bounding box center [789, 334] width 88 height 27
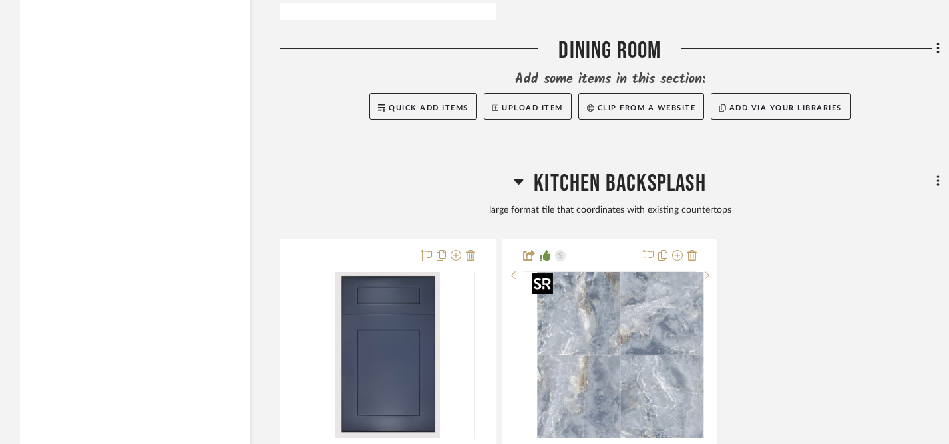
scroll to position [3027, 0]
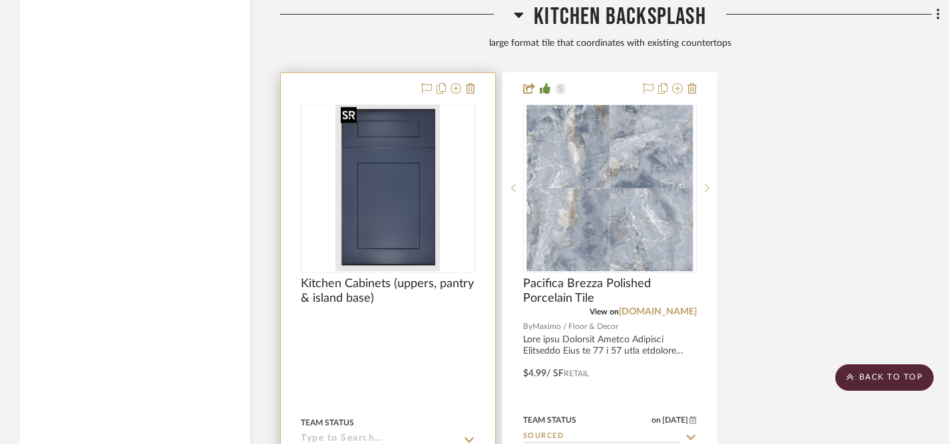
click at [408, 217] on img "0" at bounding box center [387, 188] width 104 height 166
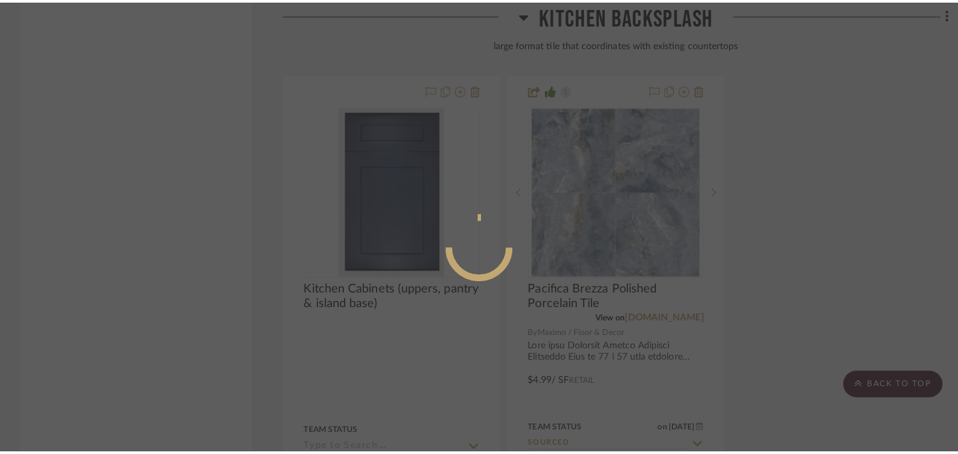
scroll to position [0, 0]
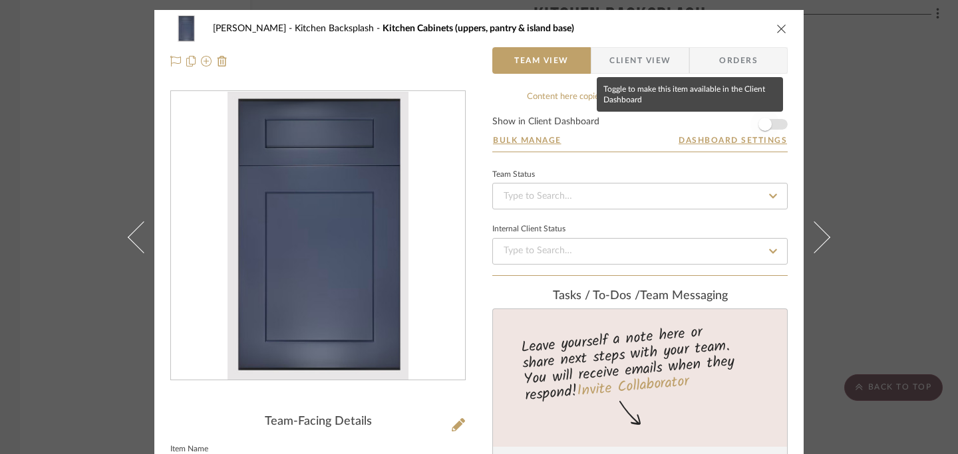
click at [763, 122] on span "button" at bounding box center [764, 124] width 13 height 13
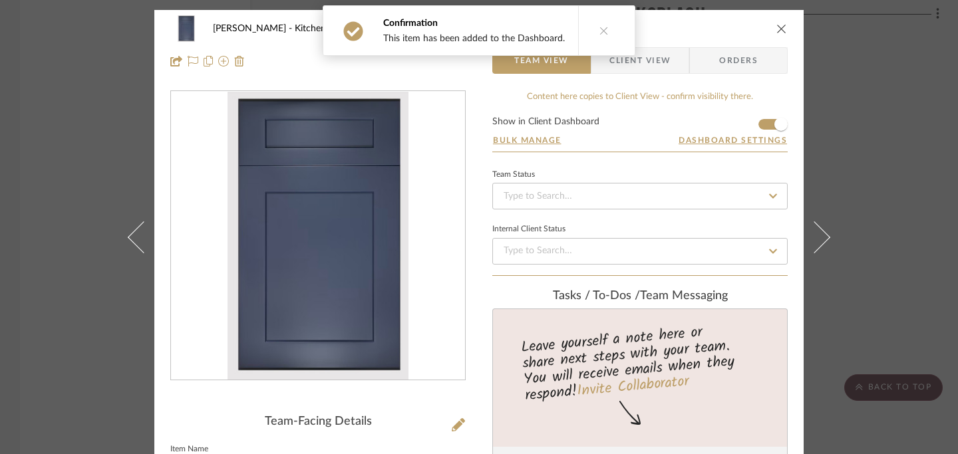
click at [776, 29] on icon "close" at bounding box center [781, 28] width 11 height 11
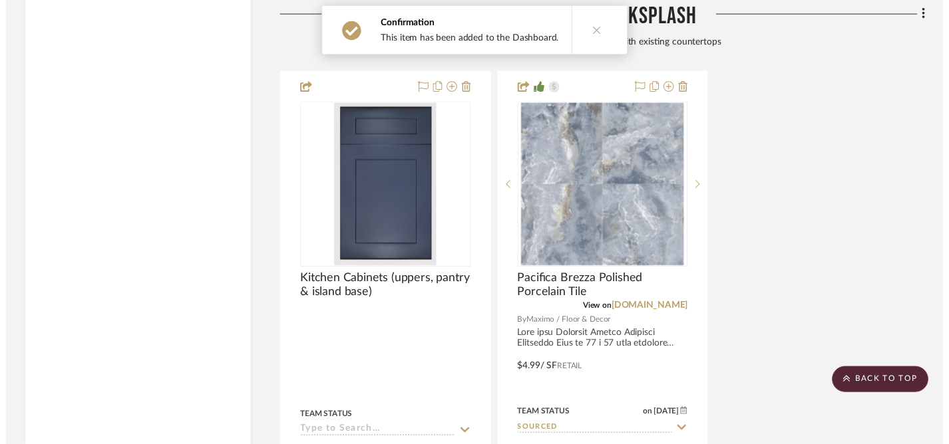
scroll to position [3027, 0]
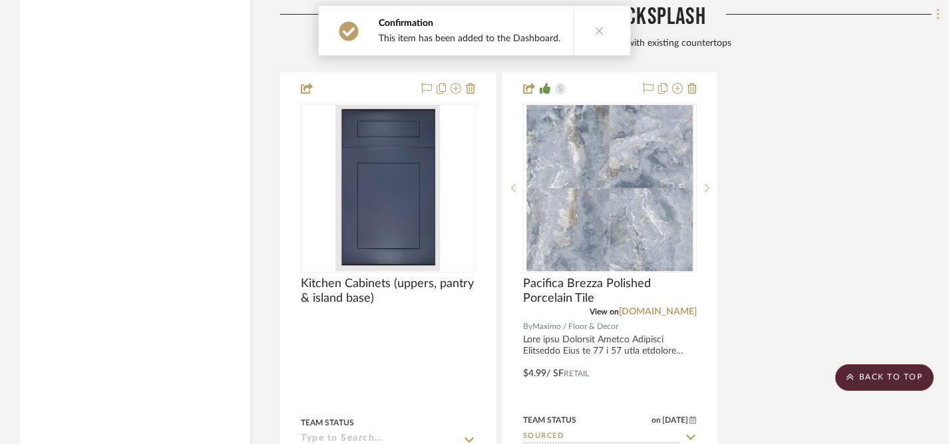
click at [937, 13] on icon at bounding box center [937, 14] width 3 height 11
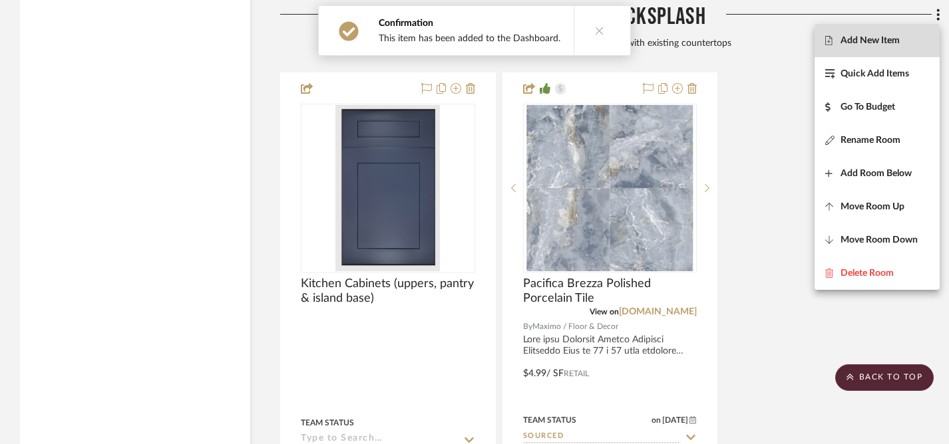
click at [864, 40] on span "Add New Item" at bounding box center [869, 40] width 59 height 11
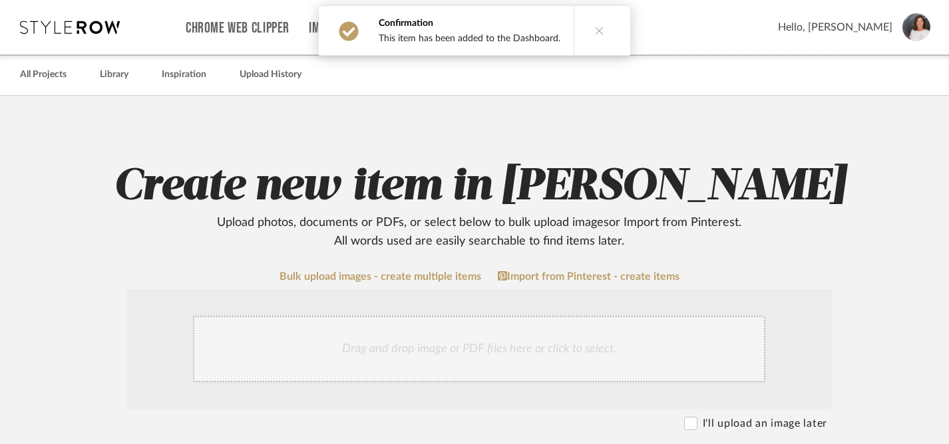
click at [432, 361] on div "Drag and drop image or PDF files here or click to select." at bounding box center [479, 349] width 572 height 67
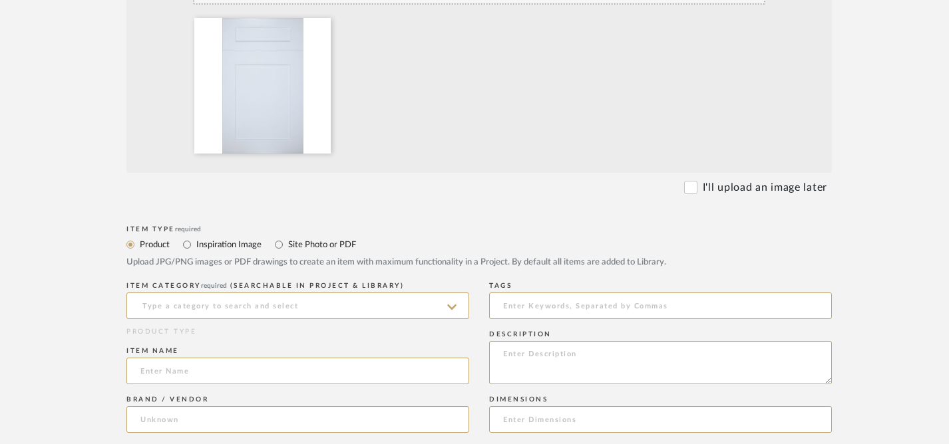
scroll to position [472, 0]
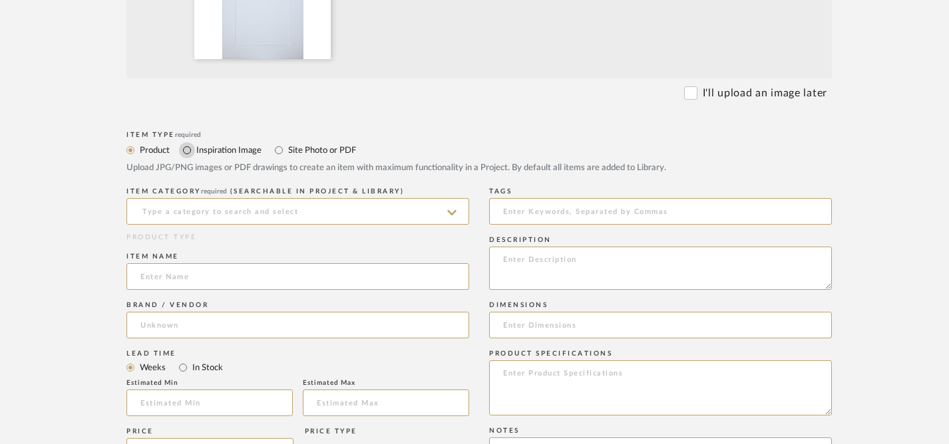
click at [189, 151] on input "Inspiration Image" at bounding box center [187, 150] width 16 height 16
radio input "true"
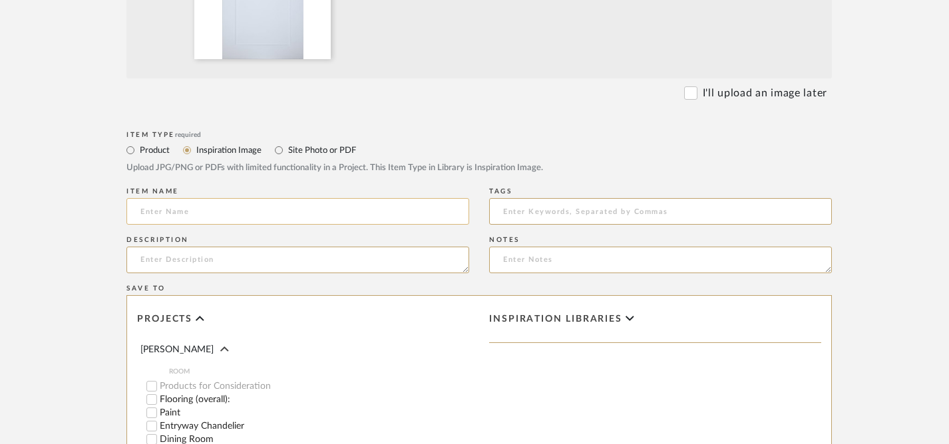
click at [253, 217] on input at bounding box center [297, 211] width 343 height 27
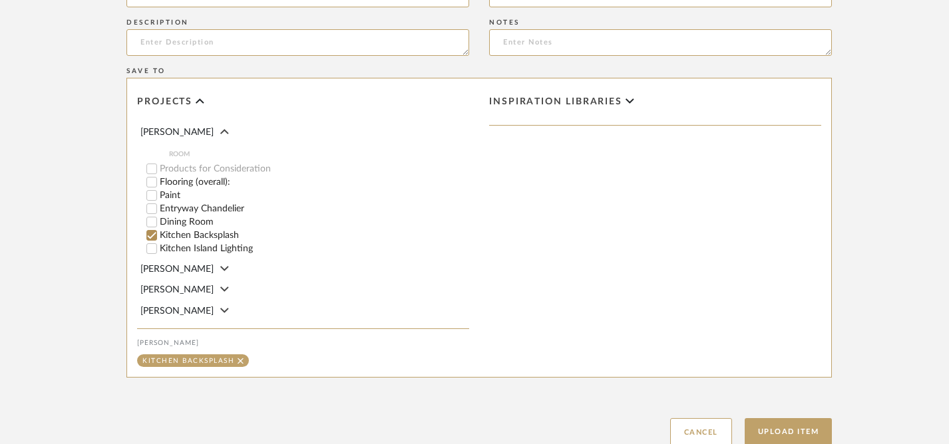
scroll to position [787, 0]
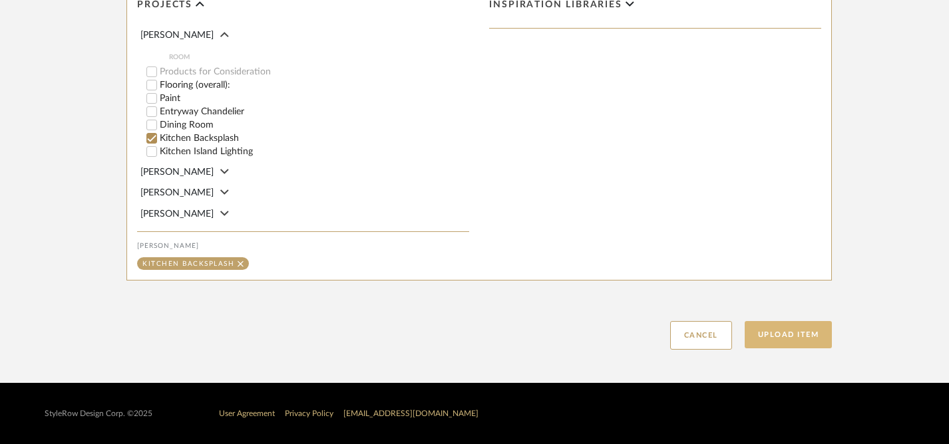
type input "Kitchen Cabinets (lower)"
click at [783, 335] on button "Upload Item" at bounding box center [789, 334] width 88 height 27
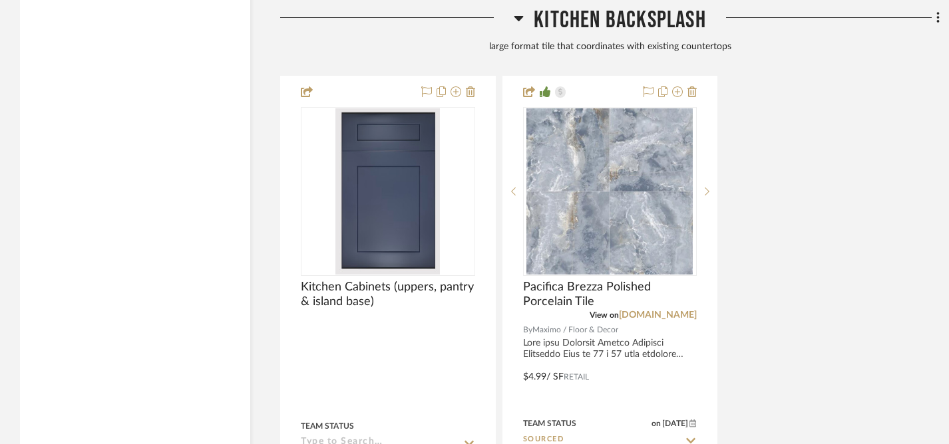
scroll to position [3027, 0]
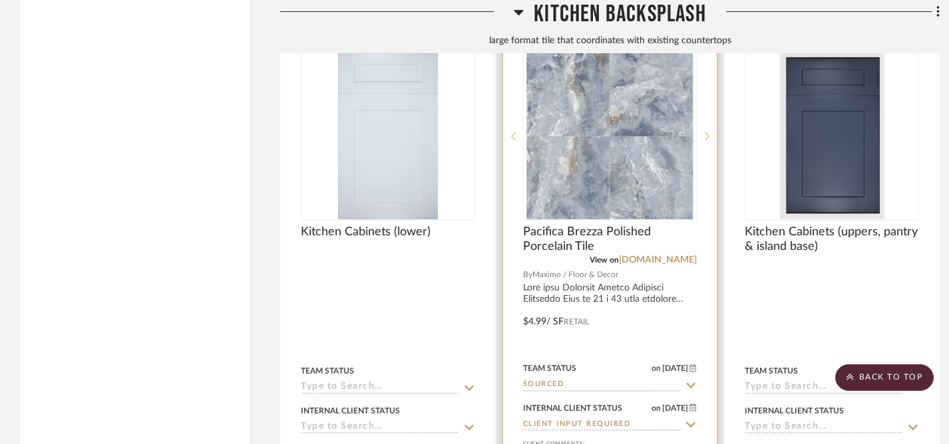
scroll to position [3091, 0]
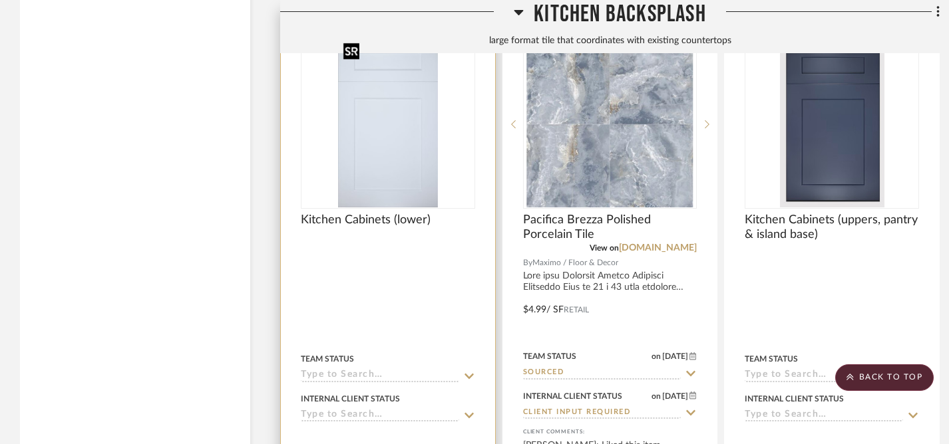
click at [393, 145] on img "0" at bounding box center [388, 124] width 100 height 166
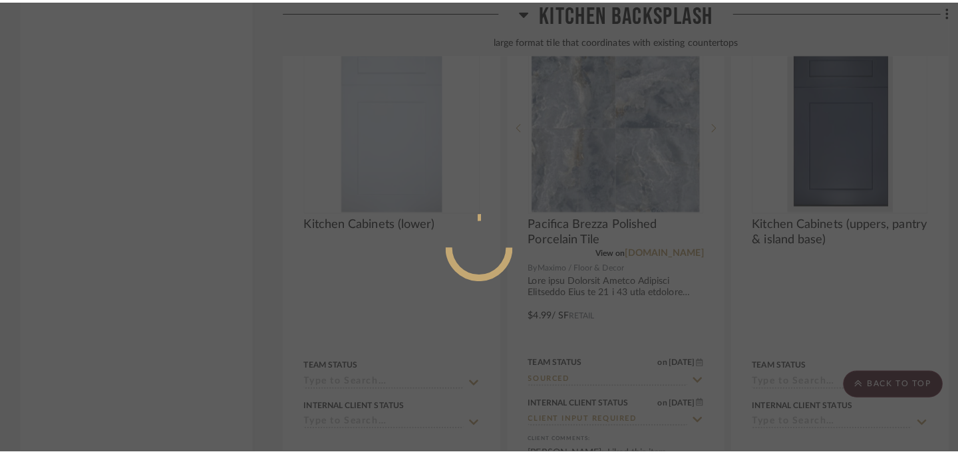
scroll to position [0, 0]
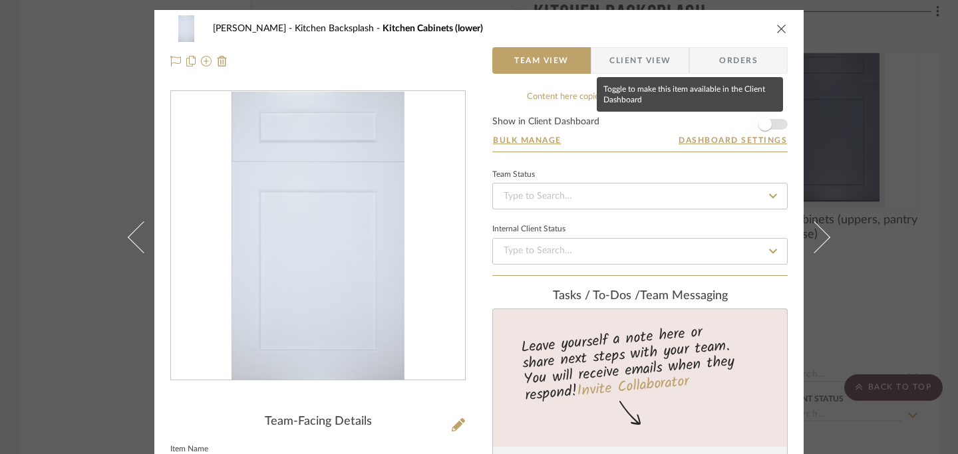
click at [763, 125] on span "button" at bounding box center [764, 124] width 13 height 13
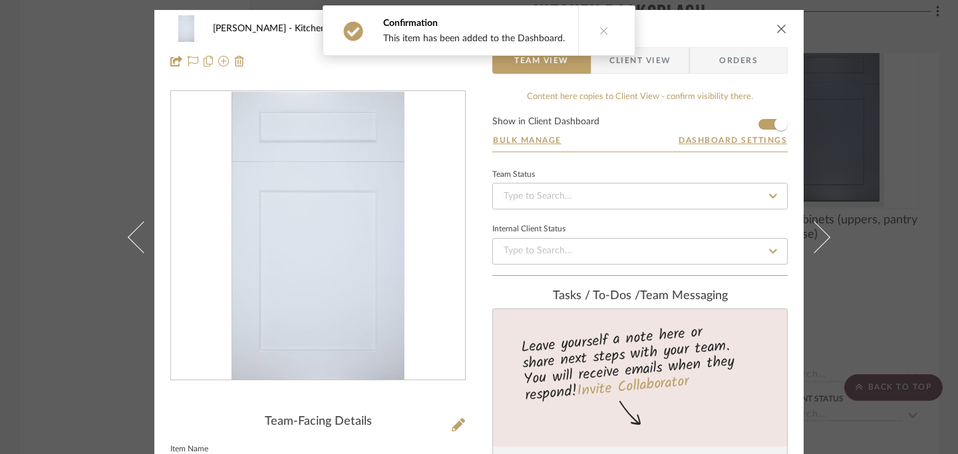
click at [782, 31] on button "close" at bounding box center [782, 29] width 12 height 12
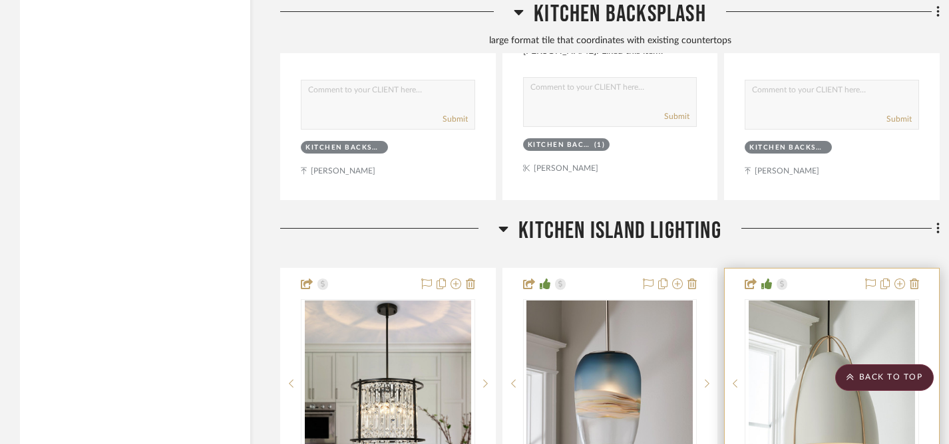
scroll to position [3049, 0]
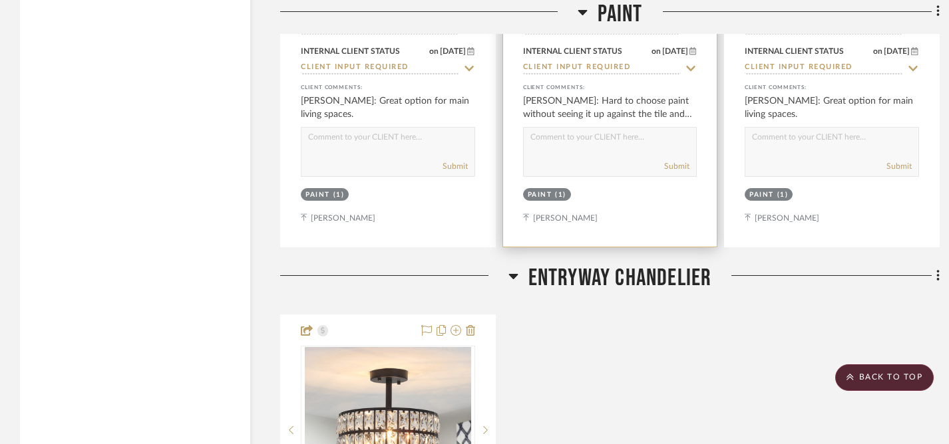
scroll to position [1987, 0]
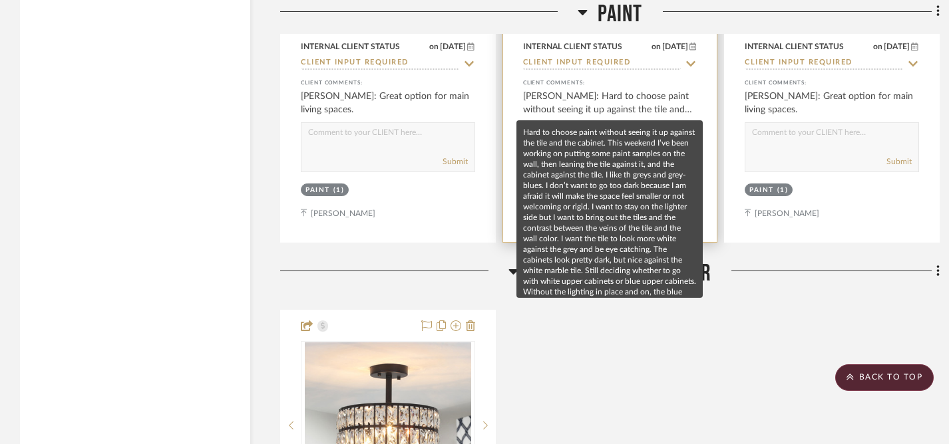
click at [616, 112] on div "[PERSON_NAME]: Hard to choose paint without seeing it up against the tile and t…" at bounding box center [610, 103] width 174 height 27
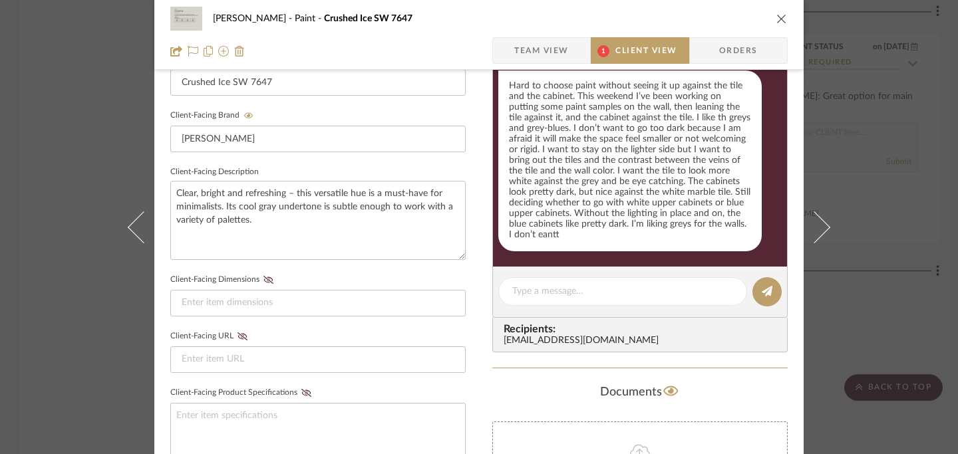
scroll to position [63, 0]
click at [778, 21] on icon "close" at bounding box center [781, 18] width 11 height 11
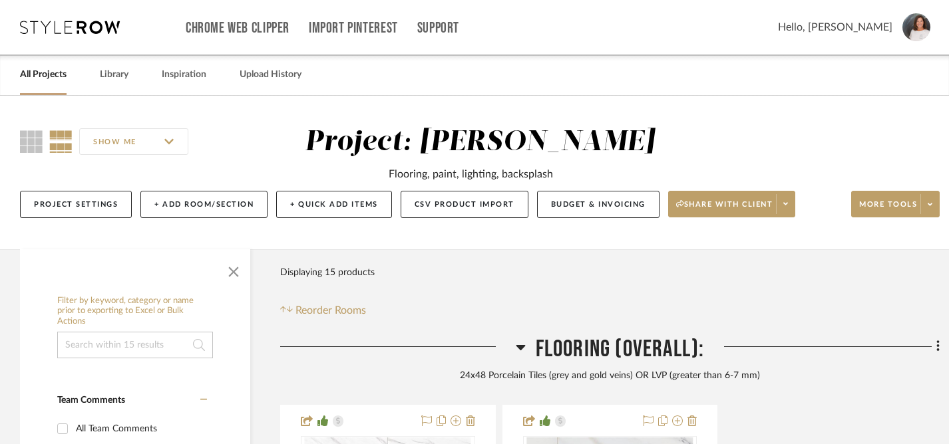
scroll to position [253, 0]
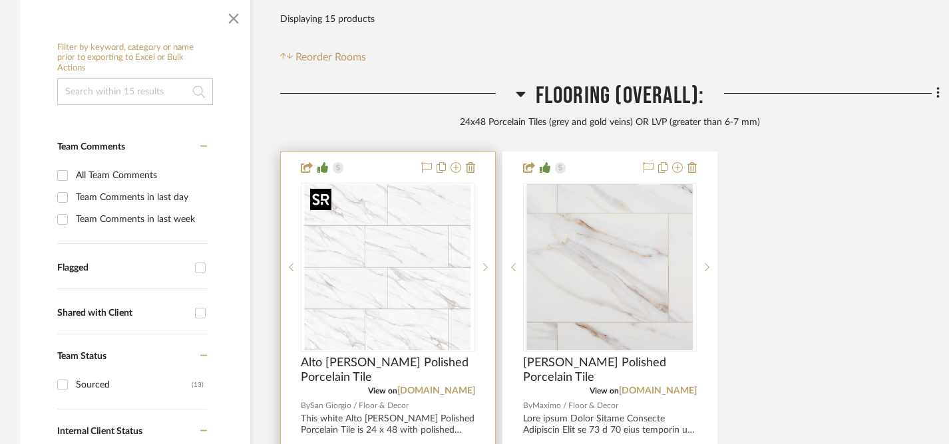
click at [374, 273] on img "0" at bounding box center [388, 267] width 166 height 166
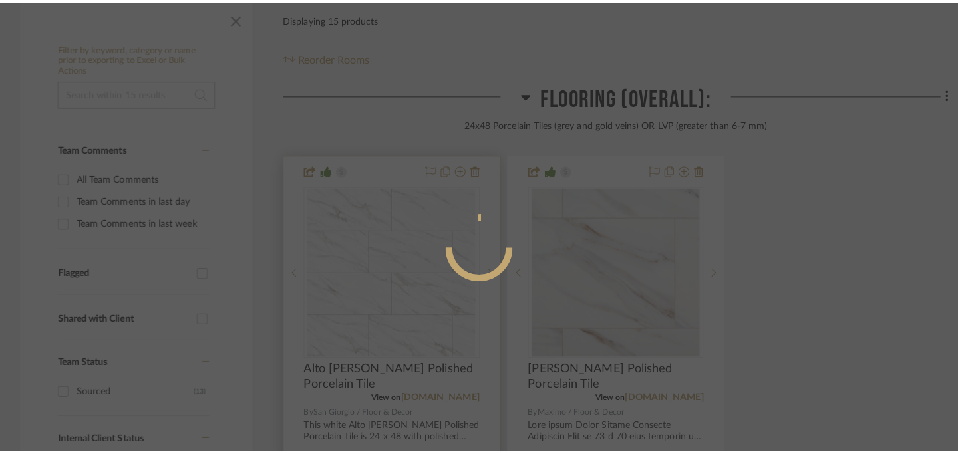
scroll to position [0, 0]
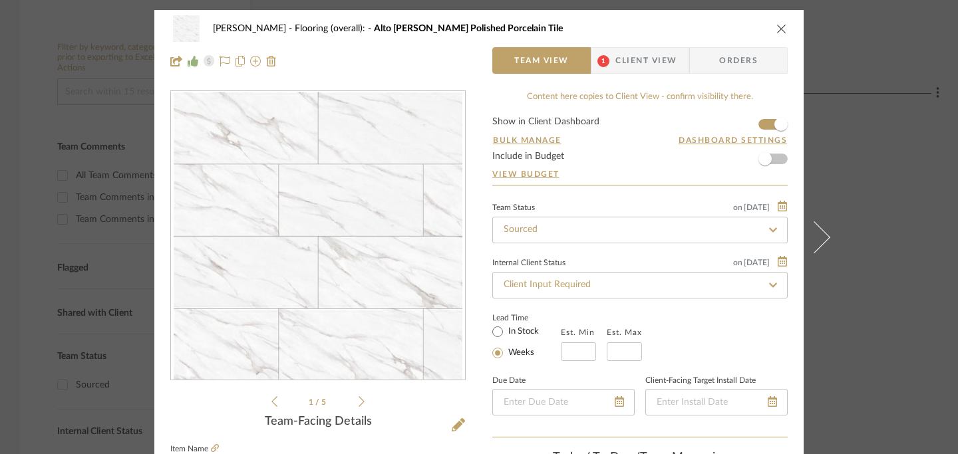
click at [91, 49] on div "[PERSON_NAME] Flooring (overall): Alto [PERSON_NAME] Polished Porcelain Tile Te…" at bounding box center [479, 227] width 958 height 454
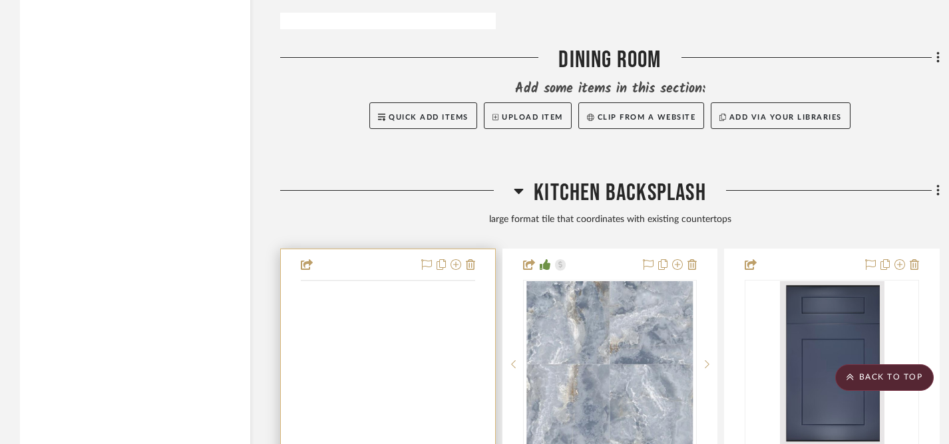
scroll to position [2913, 0]
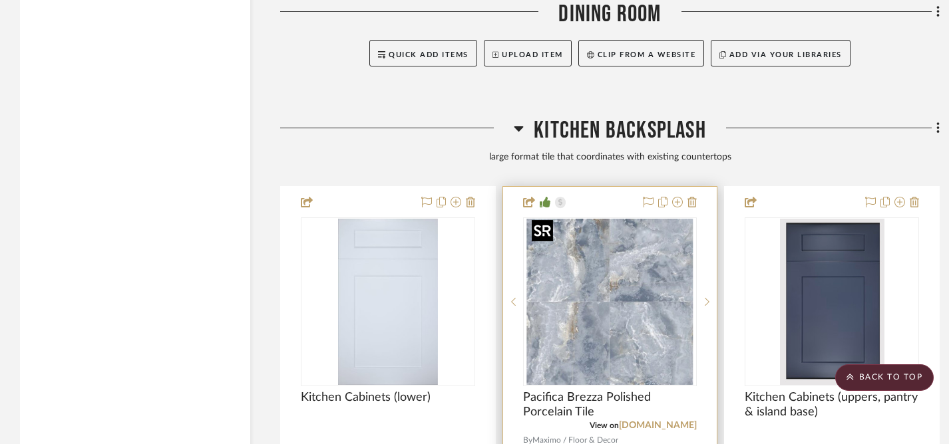
click at [561, 303] on img "0" at bounding box center [609, 302] width 166 height 166
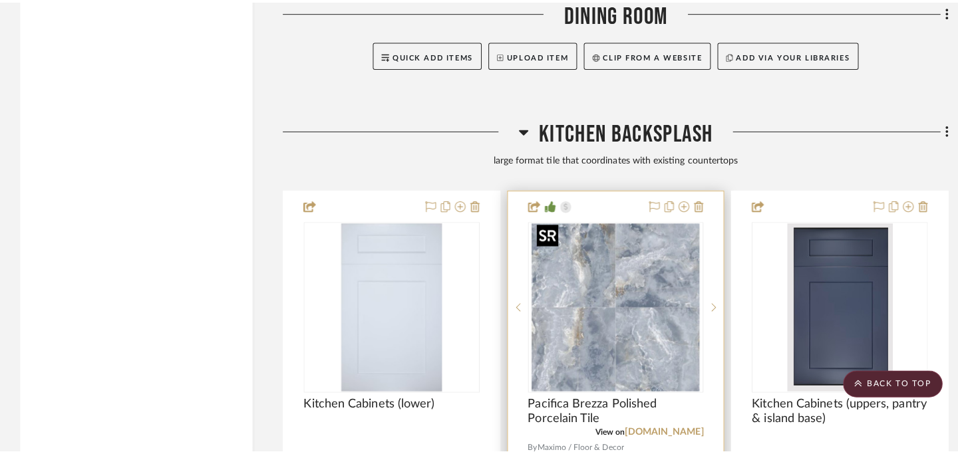
scroll to position [0, 0]
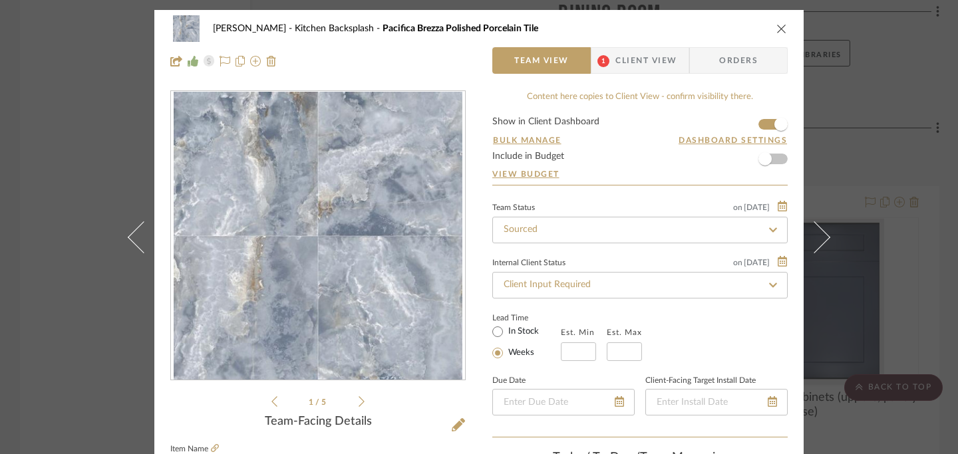
click at [781, 32] on icon "close" at bounding box center [781, 28] width 11 height 11
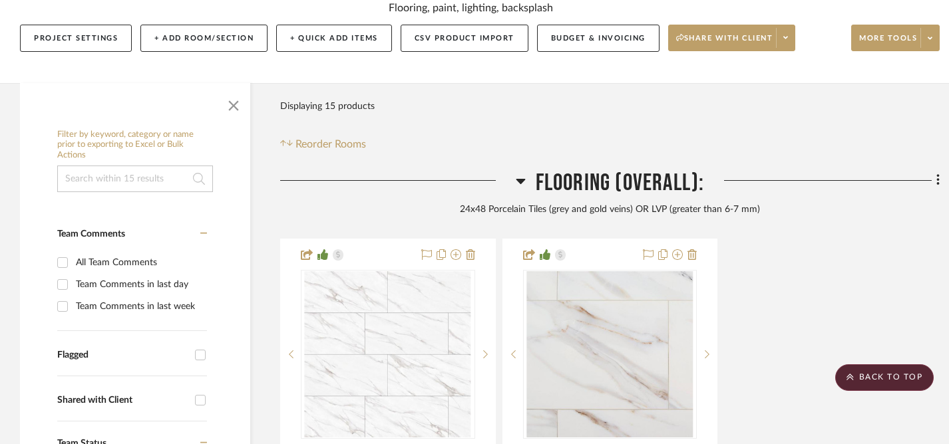
scroll to position [365, 0]
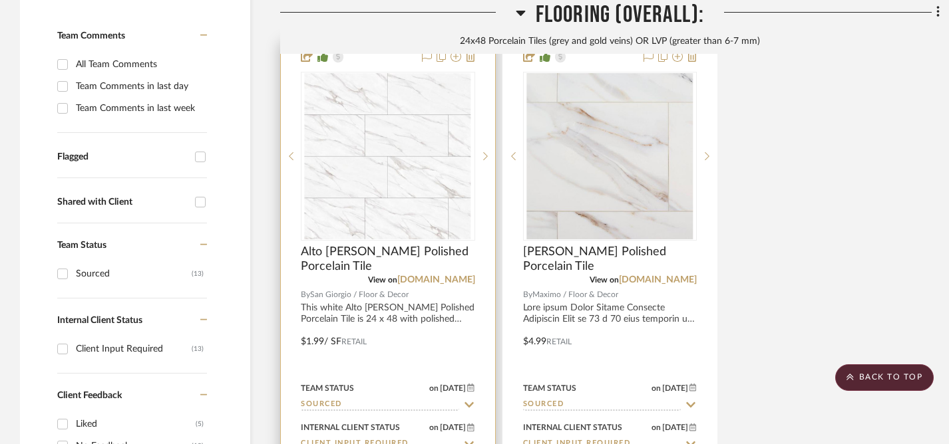
click at [374, 221] on img "0" at bounding box center [388, 156] width 166 height 166
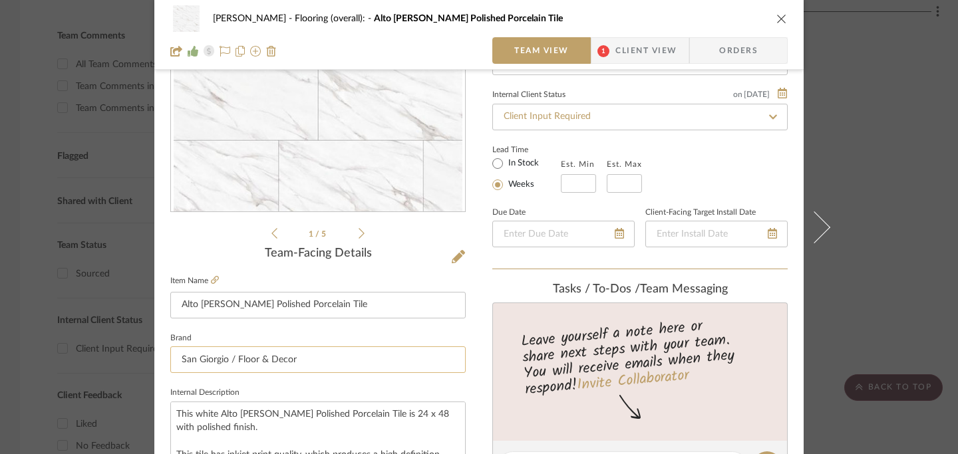
scroll to position [195, 0]
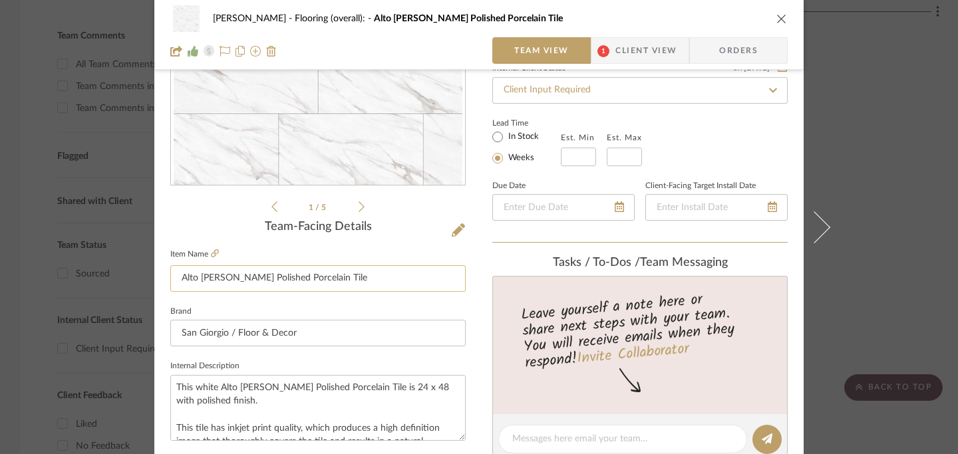
drag, startPoint x: 176, startPoint y: 281, endPoint x: 307, endPoint y: 285, distance: 131.8
click at [307, 285] on input "Alto [PERSON_NAME] Polished Porcelain Tile" at bounding box center [317, 278] width 295 height 27
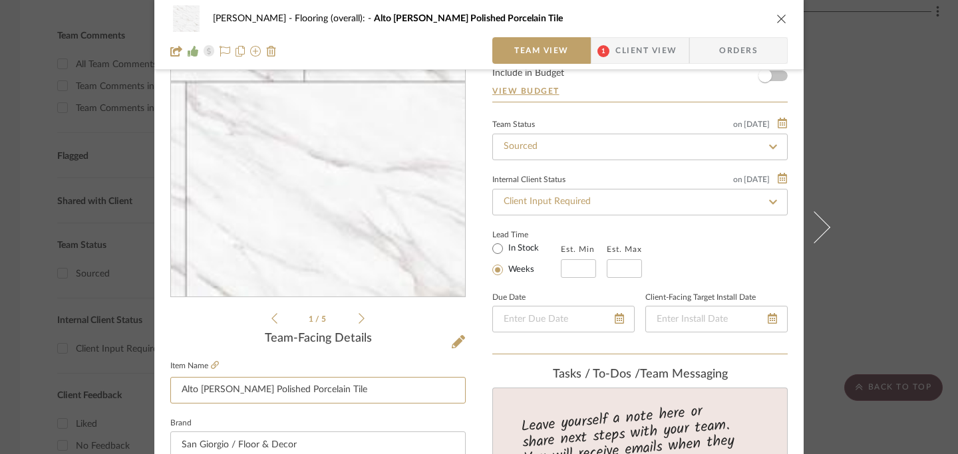
scroll to position [0, 0]
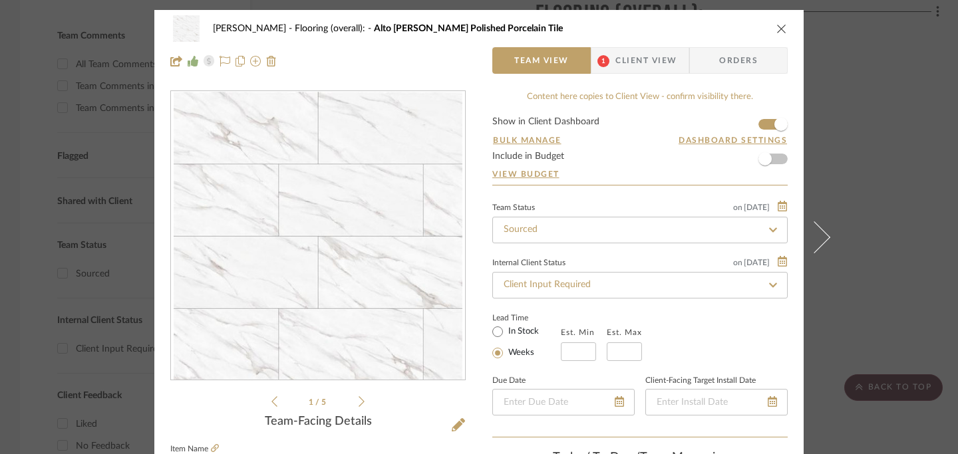
click icon "close"
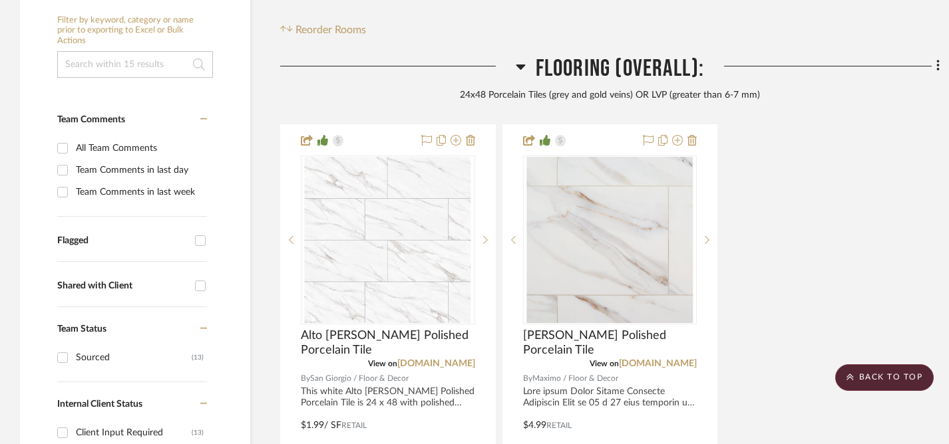
scroll to position [101, 0]
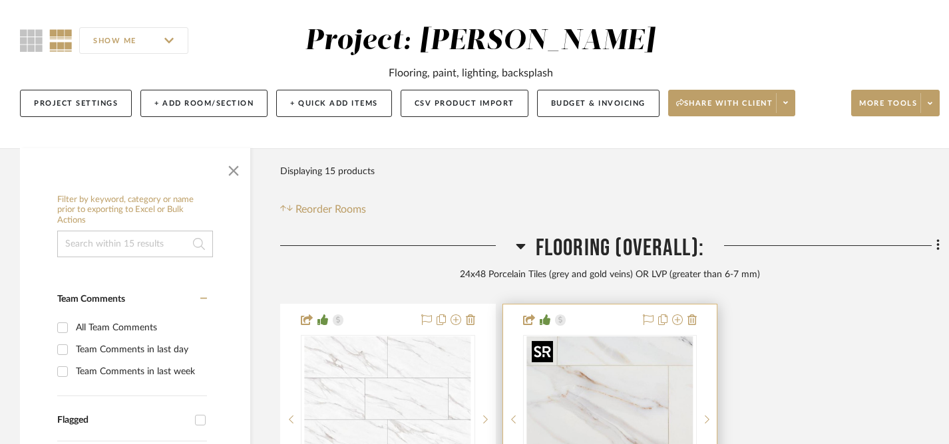
click img "0"
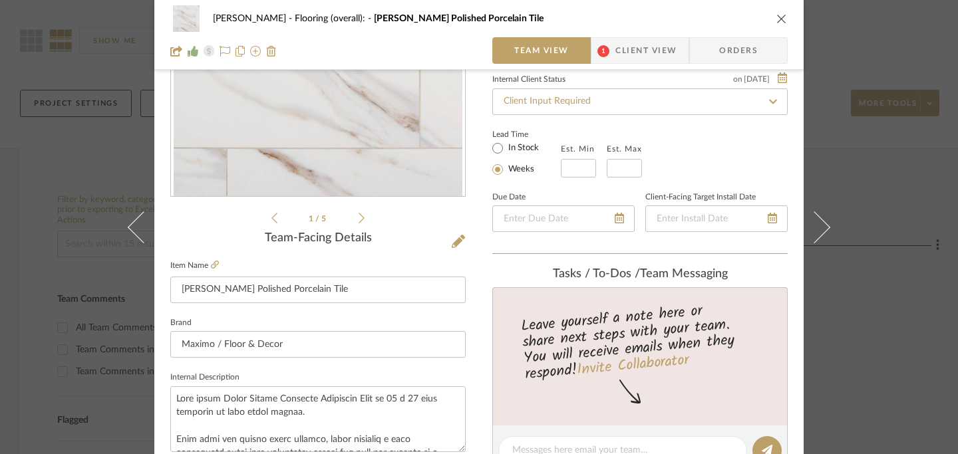
scroll to position [247, 0]
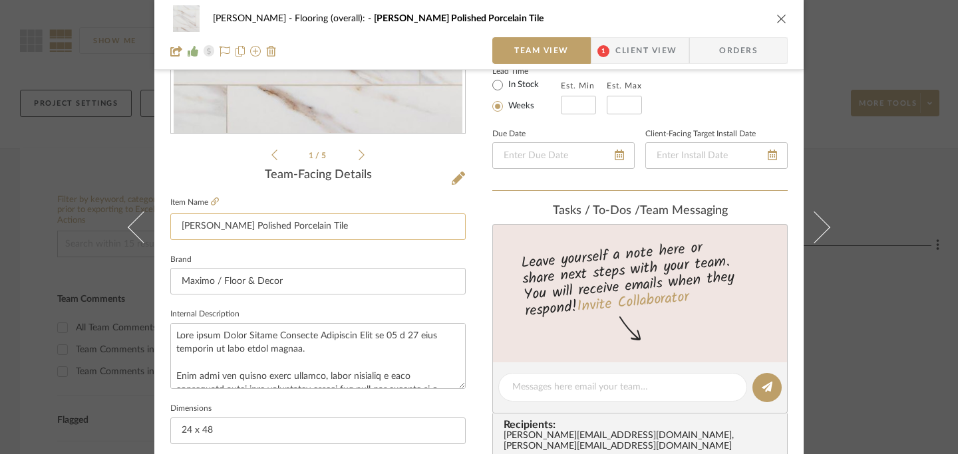
drag, startPoint x: 177, startPoint y: 227, endPoint x: 327, endPoint y: 226, distance: 149.7
click input "[PERSON_NAME] Polished Porcelain Tile"
